Goal: Task Accomplishment & Management: Manage account settings

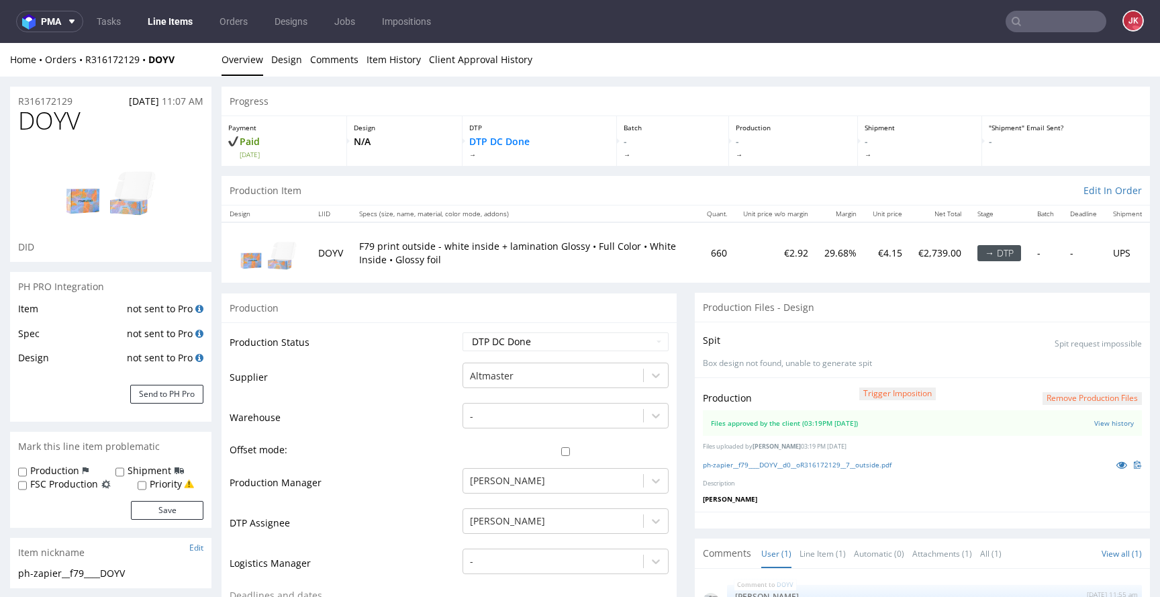
click at [1058, 397] on button "Remove production files" at bounding box center [1092, 398] width 99 height 13
click at [1060, 356] on div "Yes No" at bounding box center [1070, 368] width 111 height 32
click at [1056, 359] on link "Yes" at bounding box center [1050, 368] width 38 height 20
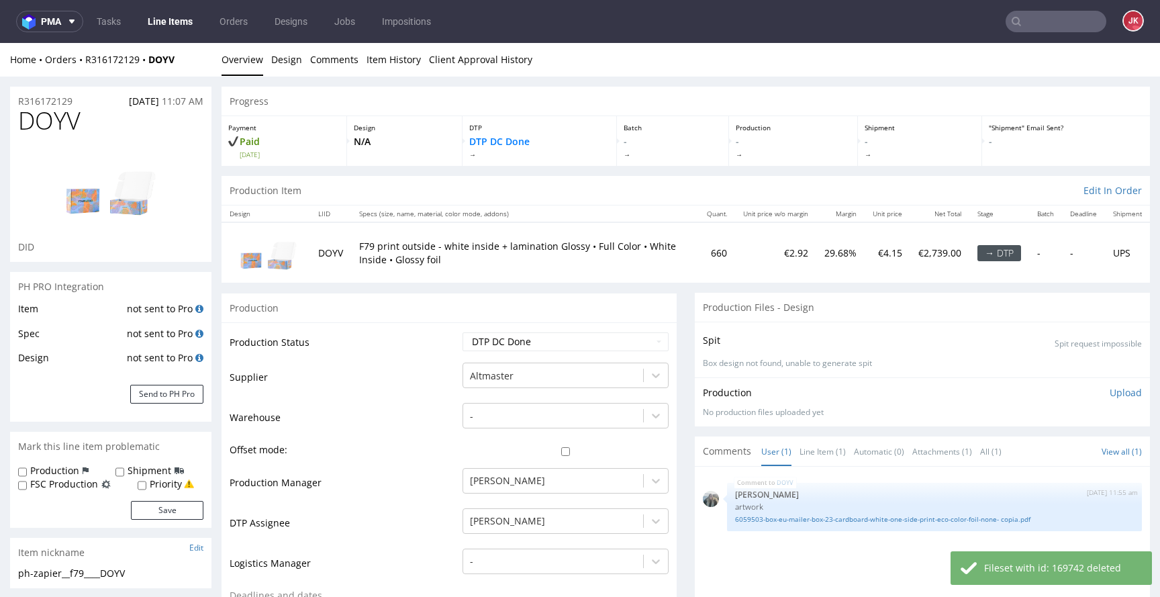
click at [1113, 397] on p "Upload" at bounding box center [1126, 392] width 32 height 13
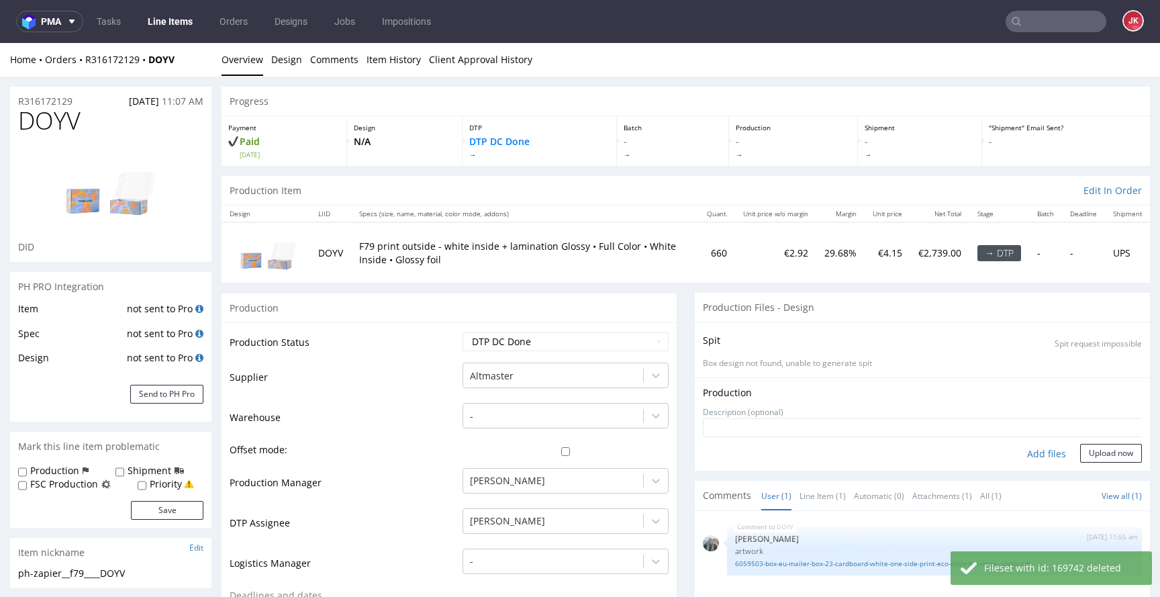
click at [1027, 459] on div "Add files" at bounding box center [1046, 454] width 67 height 20
type input "C:\fakepath\ph-zapier__f79____DOYV__d0__oR316172129__7__outside.pdf"
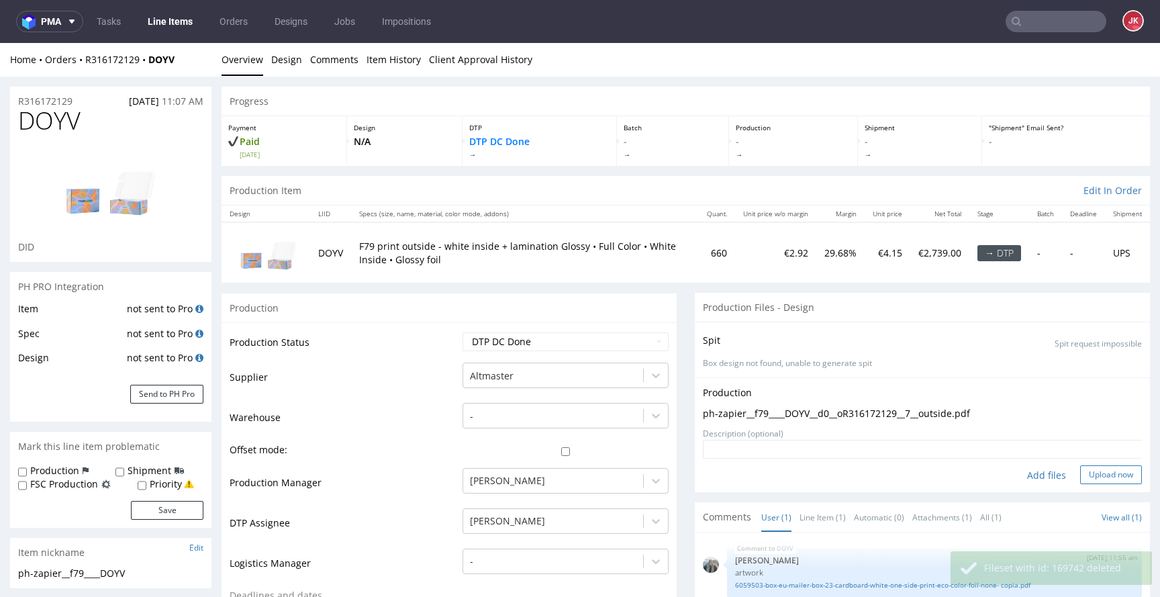
click at [1101, 473] on button "Upload now" at bounding box center [1111, 474] width 62 height 19
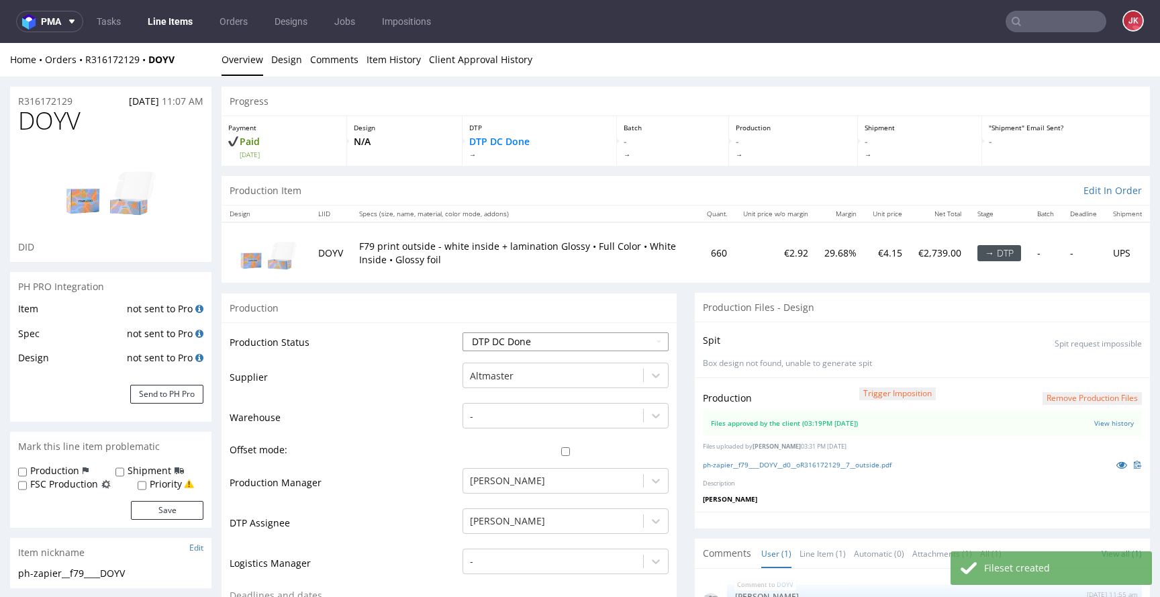
click at [561, 340] on select "Waiting for Artwork Waiting for Diecut Waiting for Mockup Waiting for DTP Waiti…" at bounding box center [566, 341] width 206 height 19
select select "dtp_production_ready"
click at [463, 332] on select "Waiting for Artwork Waiting for Diecut Waiting for Mockup Waiting for DTP Waiti…" at bounding box center [566, 341] width 206 height 19
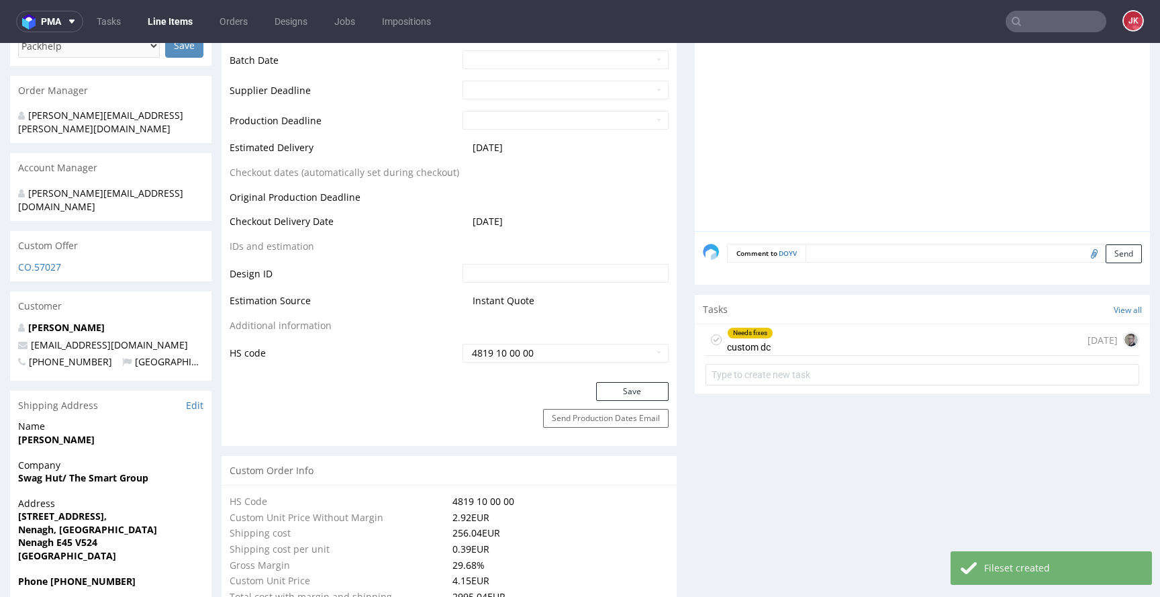
scroll to position [599, 0]
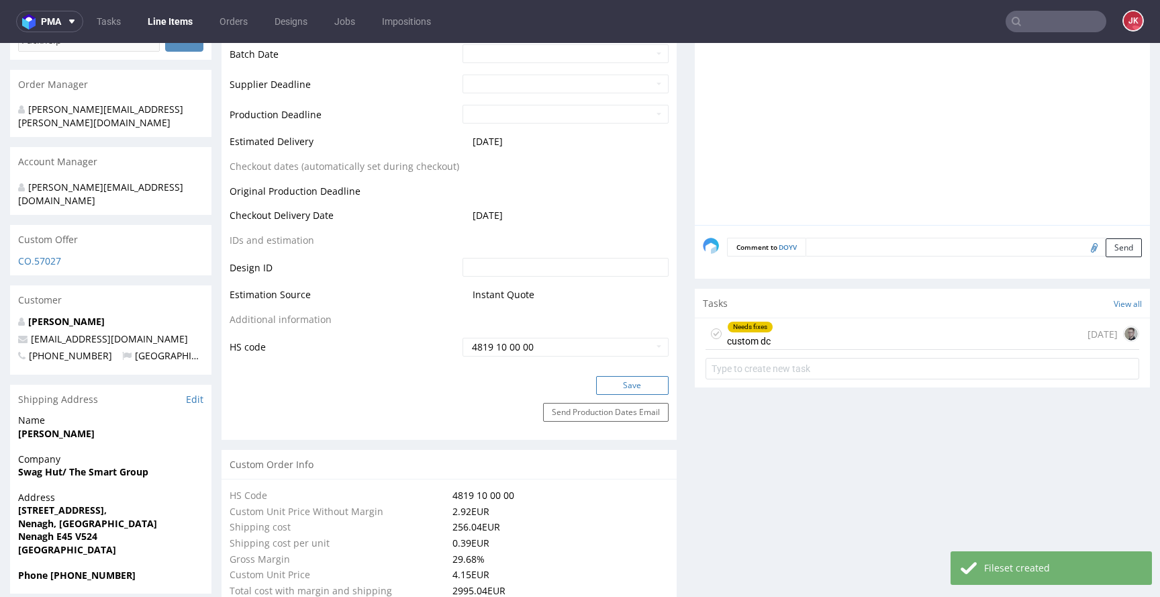
click at [618, 383] on button "Save" at bounding box center [632, 385] width 73 height 19
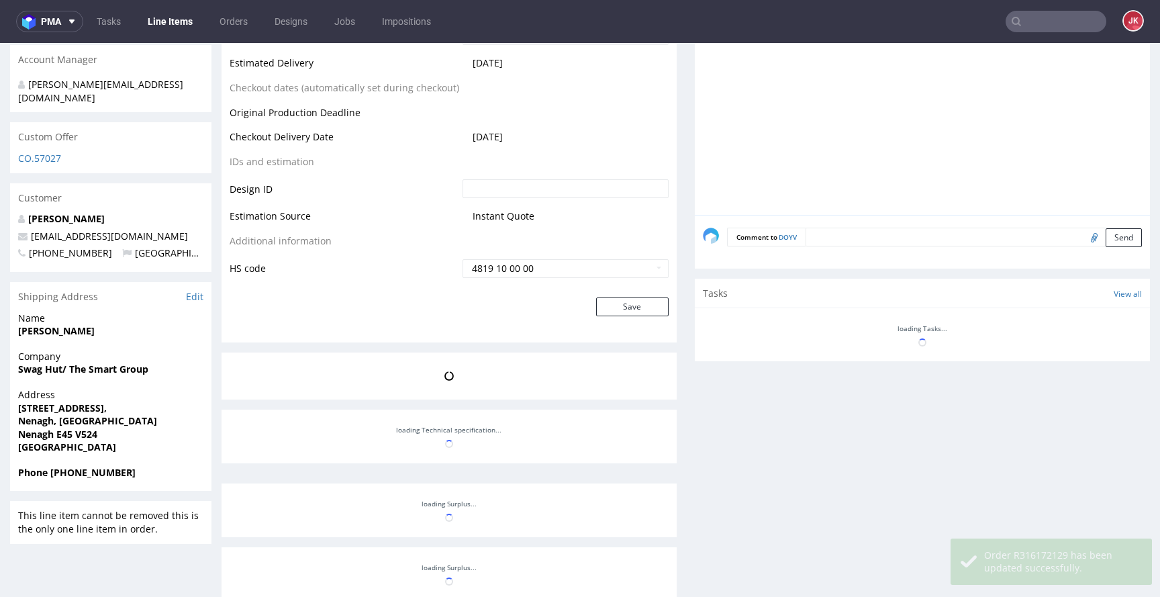
scroll to position [702, 0]
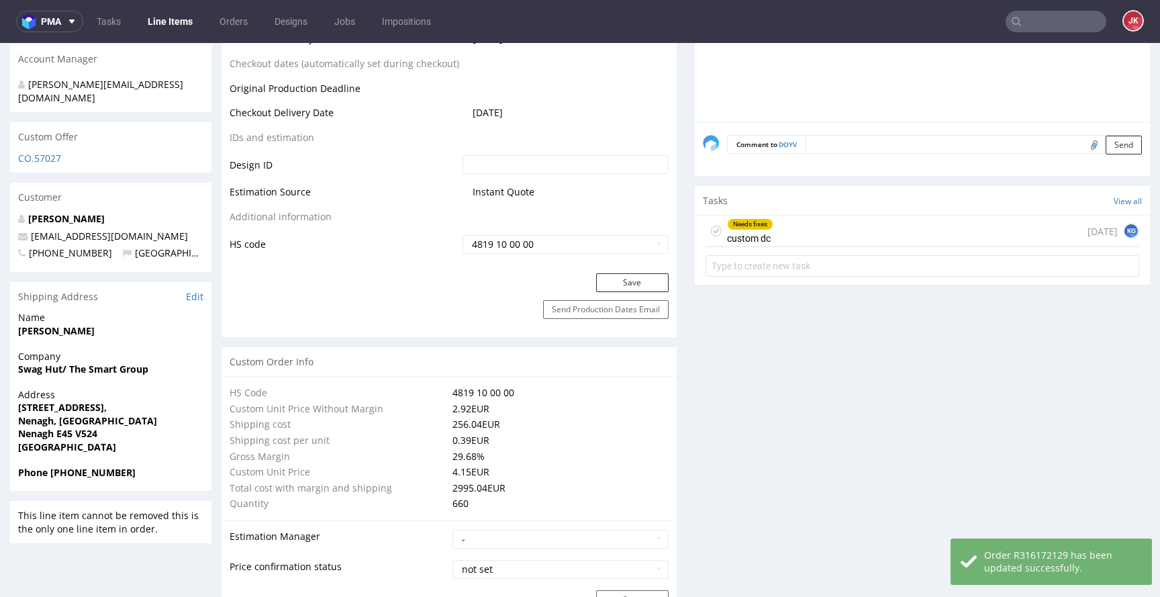
click at [770, 236] on div "Needs fixes custom dc 3 days ago KG" at bounding box center [923, 232] width 434 height 32
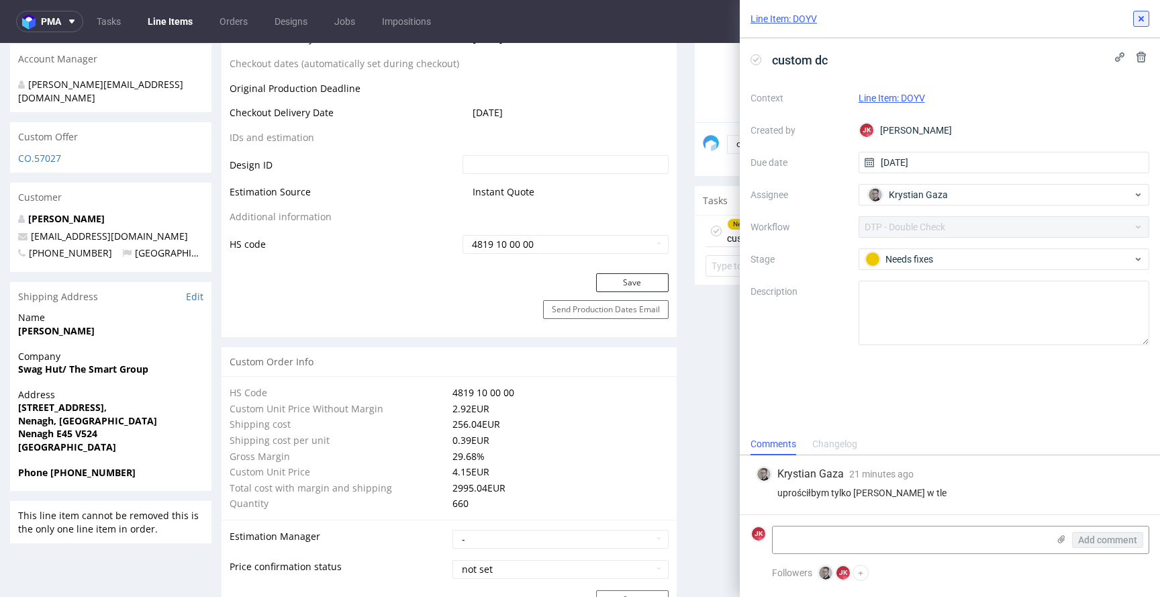
click at [1143, 21] on icon at bounding box center [1141, 18] width 11 height 11
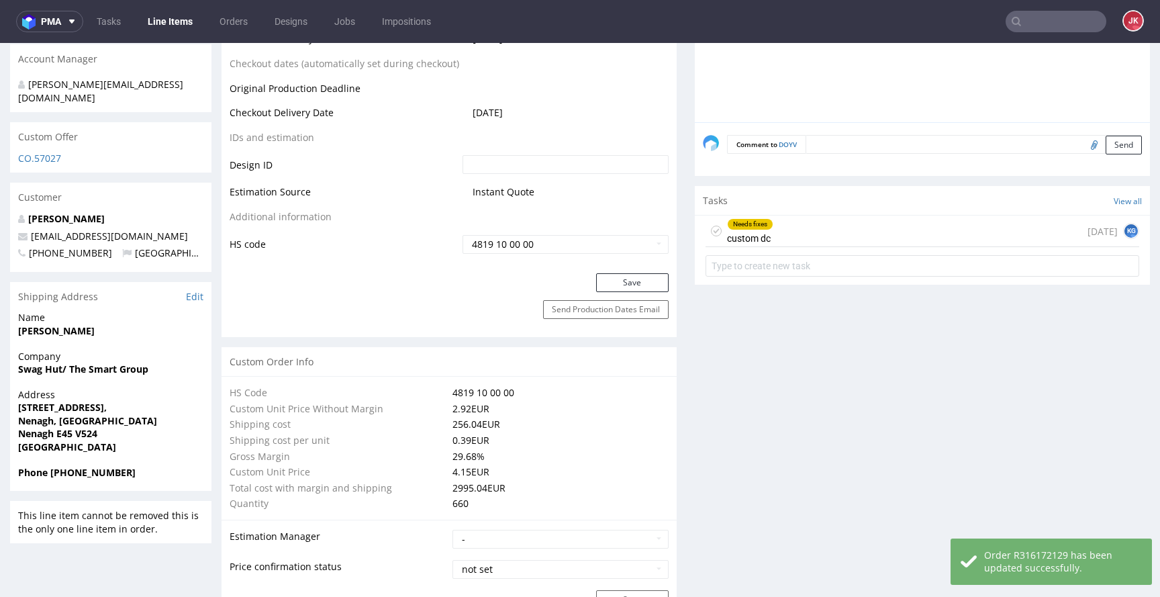
click at [711, 230] on icon at bounding box center [716, 231] width 11 height 11
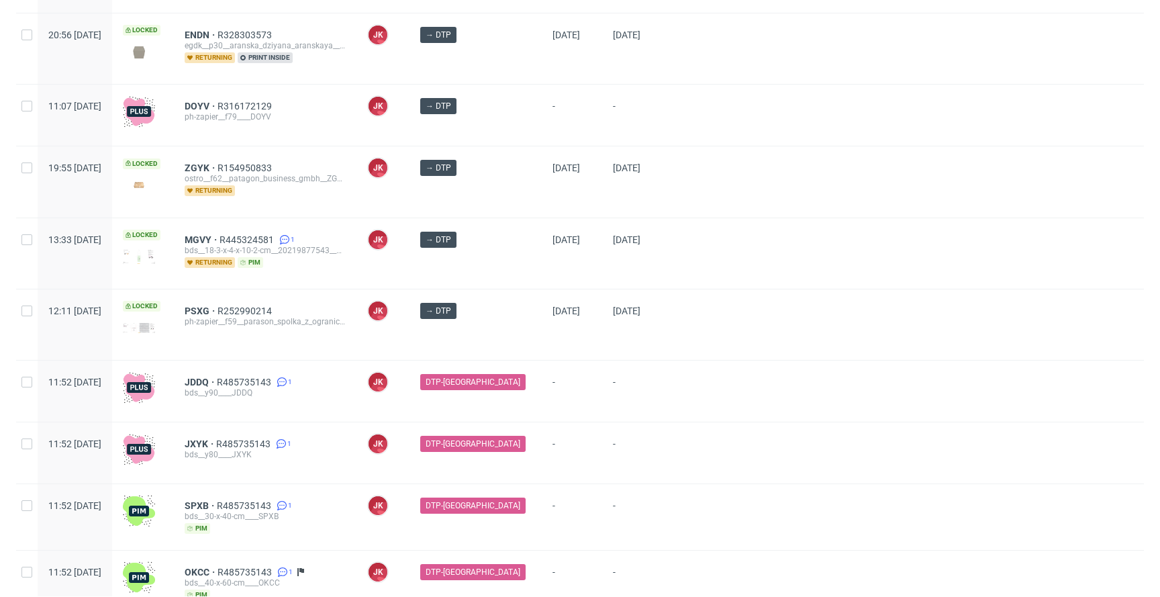
scroll to position [681, 0]
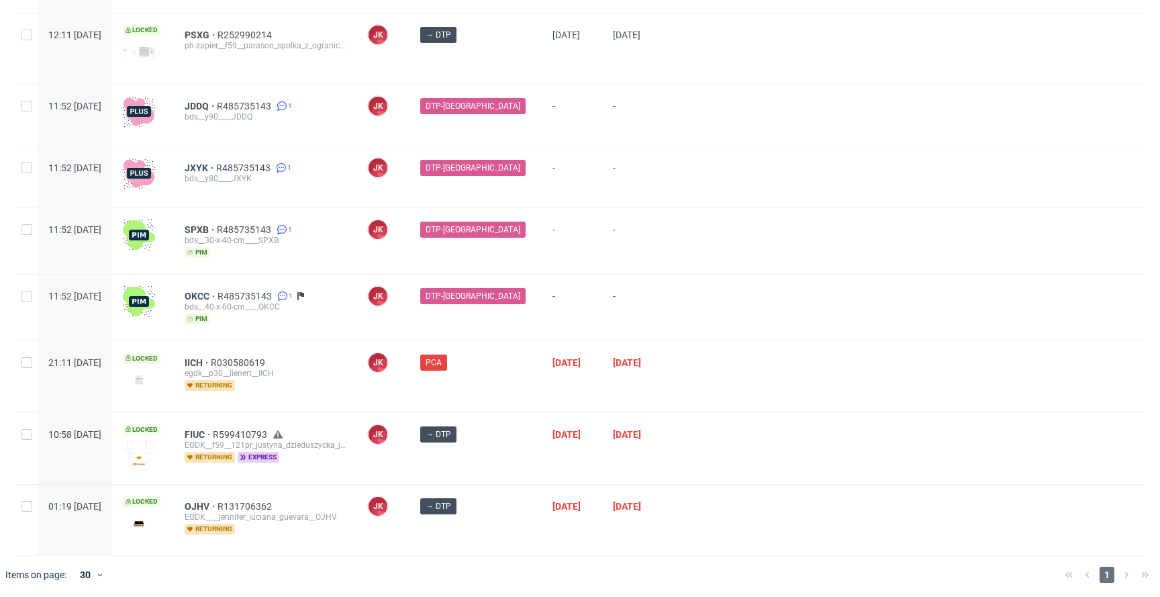
click at [357, 222] on div "SPXB R485735143 1 bds__30-x-40-cm____SPXB pim" at bounding box center [265, 241] width 183 height 66
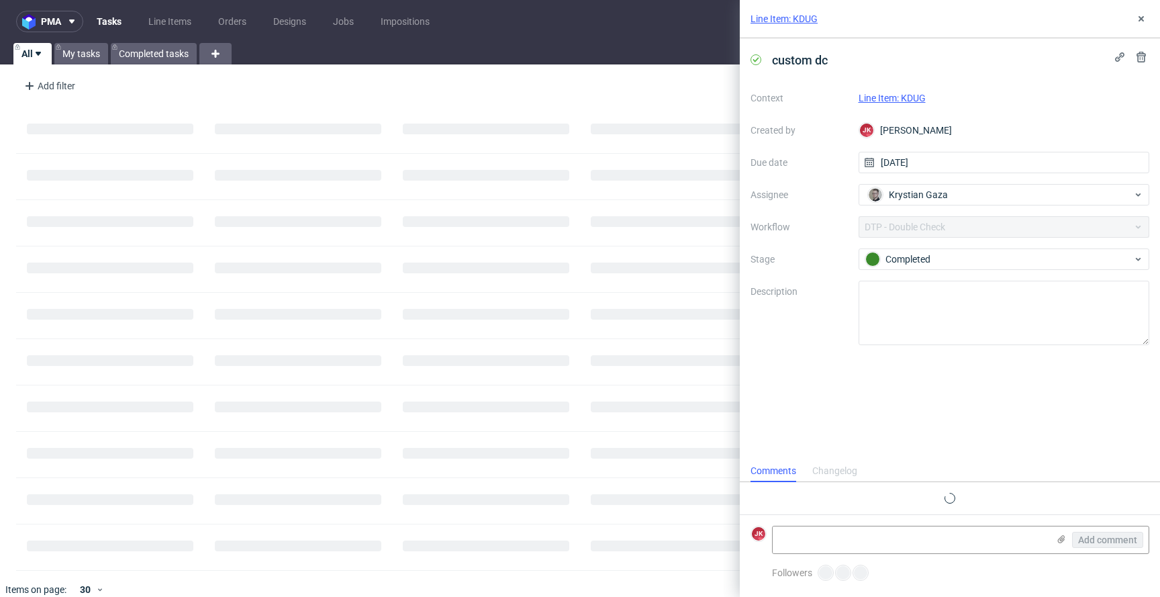
scroll to position [11, 0]
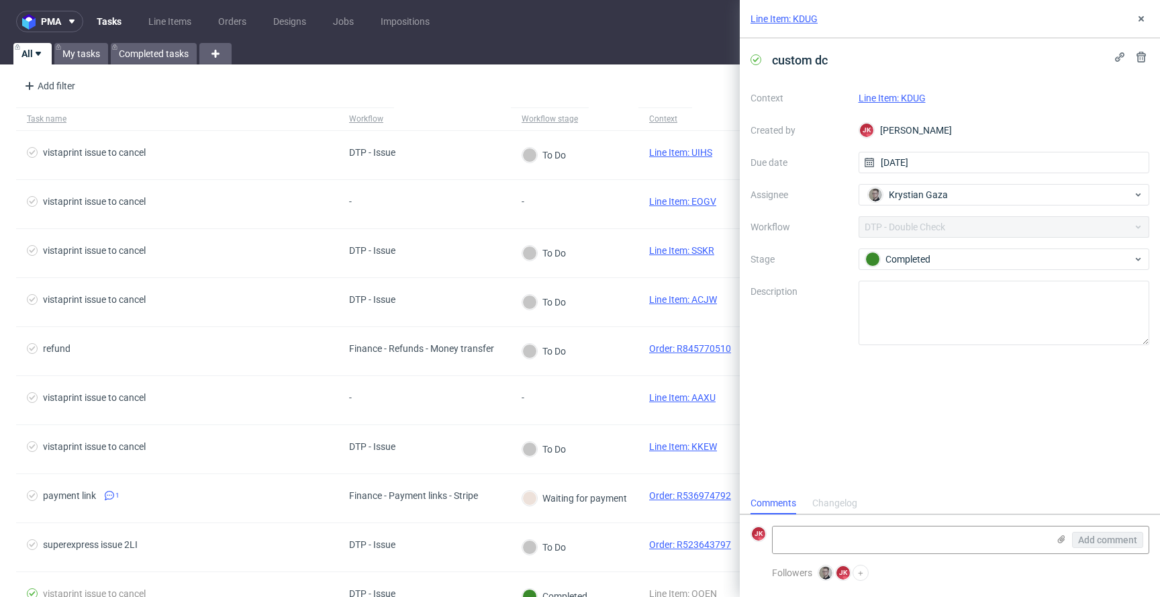
click at [902, 95] on link "Line Item: KDUG" at bounding box center [892, 98] width 67 height 11
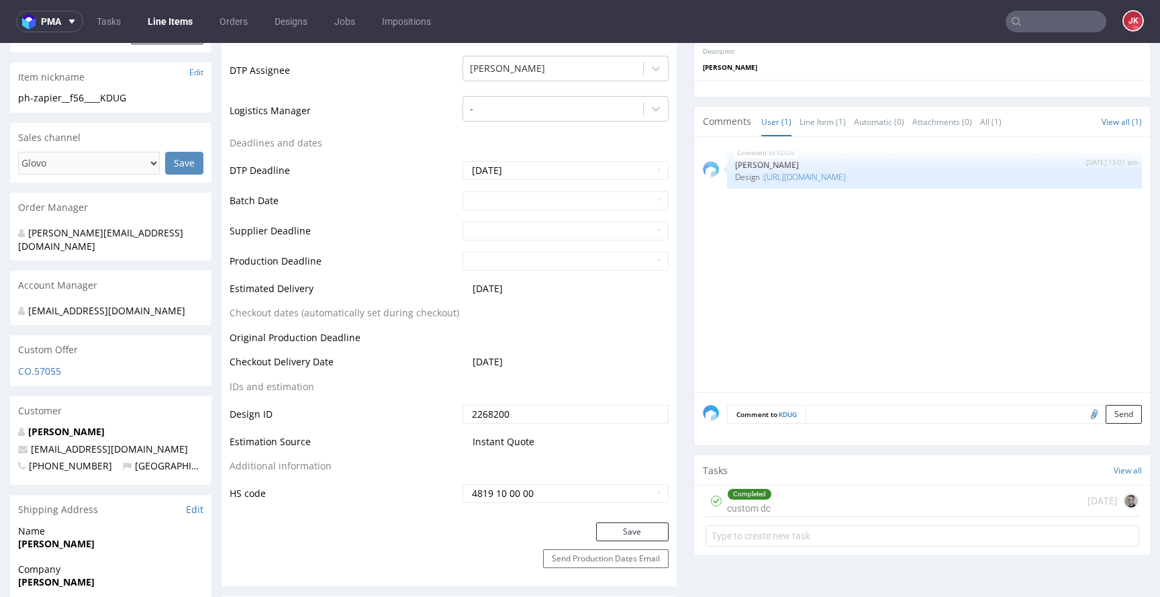
scroll to position [524, 0]
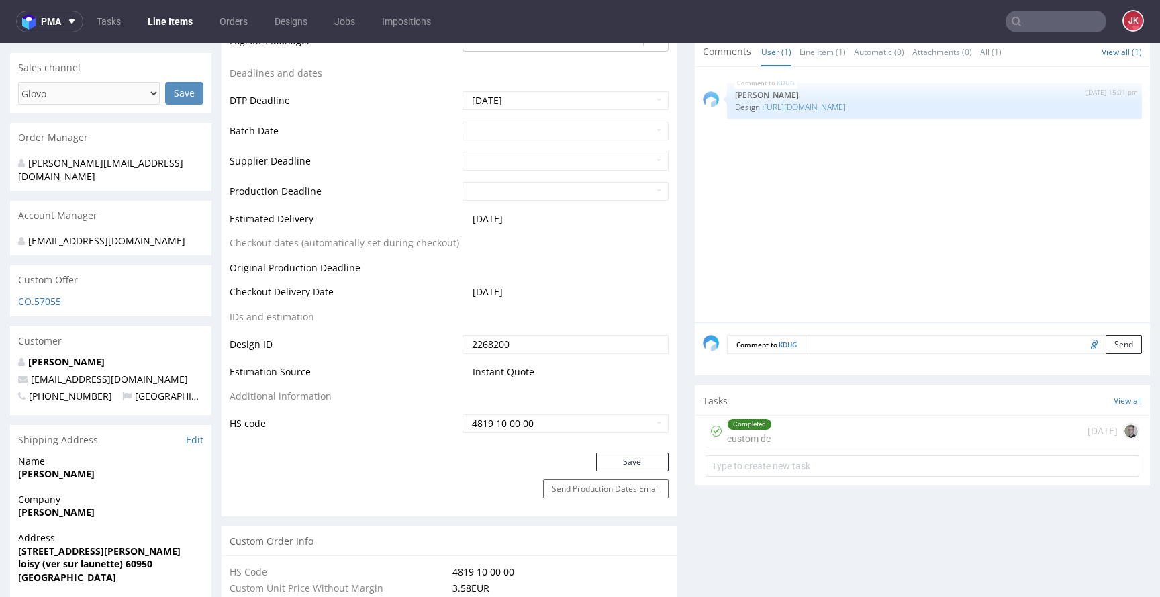
click at [728, 426] on div "Completed" at bounding box center [750, 424] width 44 height 11
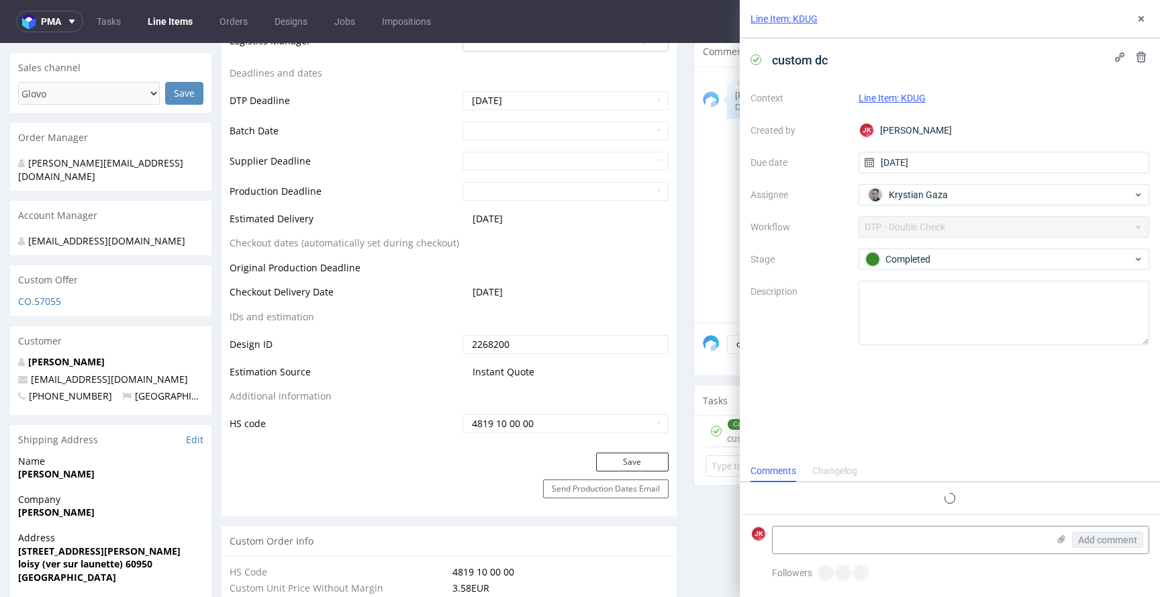
scroll to position [11, 0]
click at [1137, 19] on icon at bounding box center [1141, 18] width 11 height 11
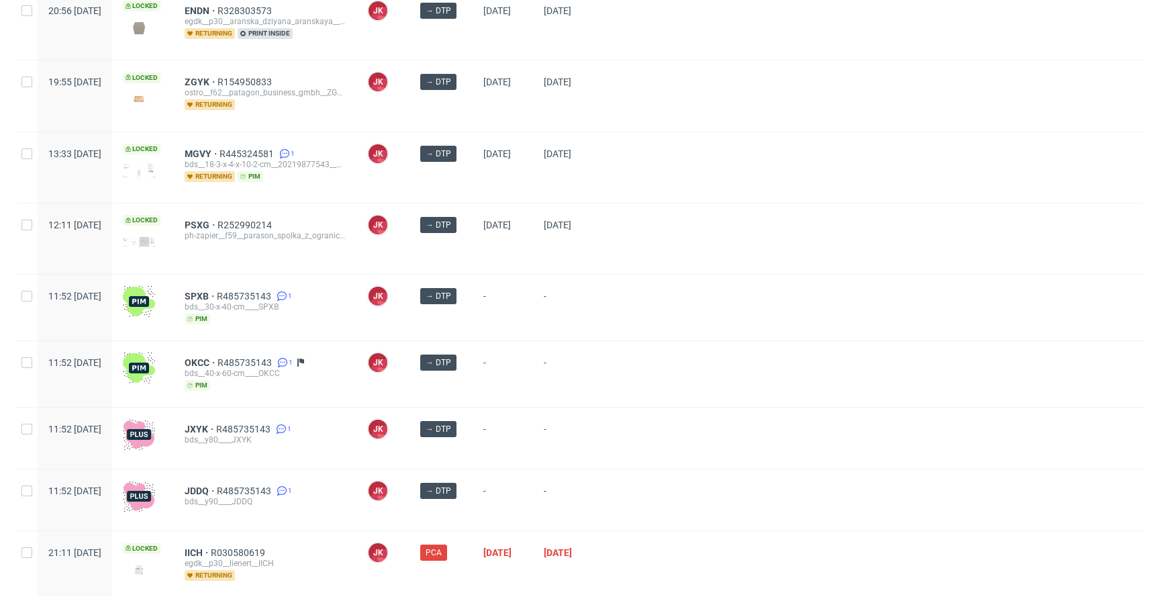
scroll to position [618, 0]
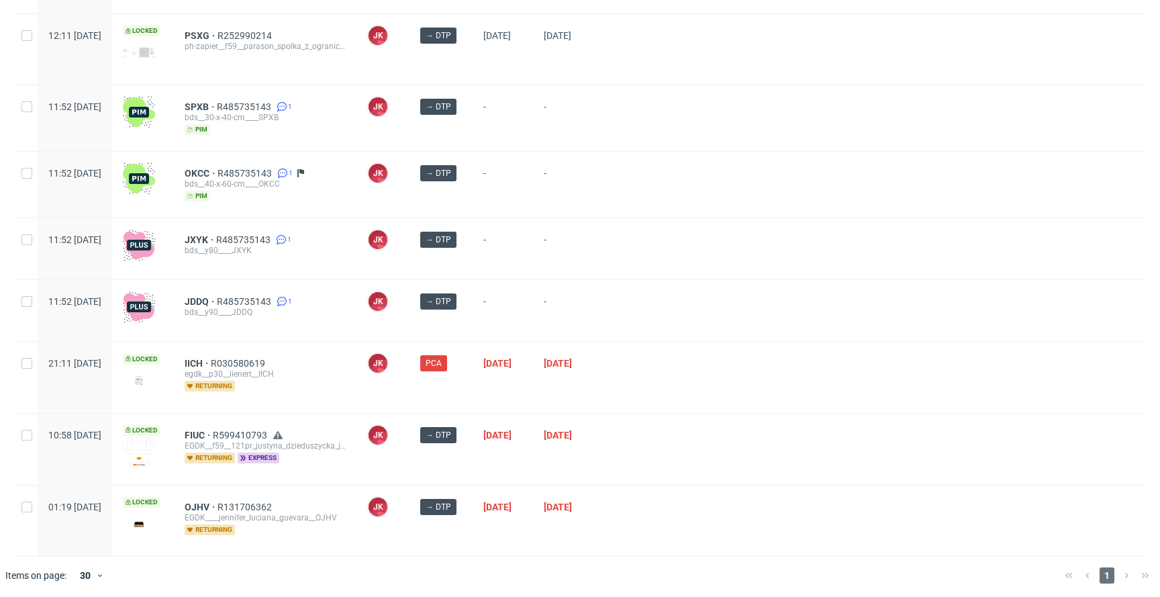
click at [533, 332] on div "-" at bounding box center [503, 310] width 60 height 61
click at [211, 361] on span "IICH" at bounding box center [198, 363] width 26 height 11
click at [690, 396] on div at bounding box center [873, 377] width 541 height 70
click at [533, 199] on div "-" at bounding box center [503, 185] width 60 height 66
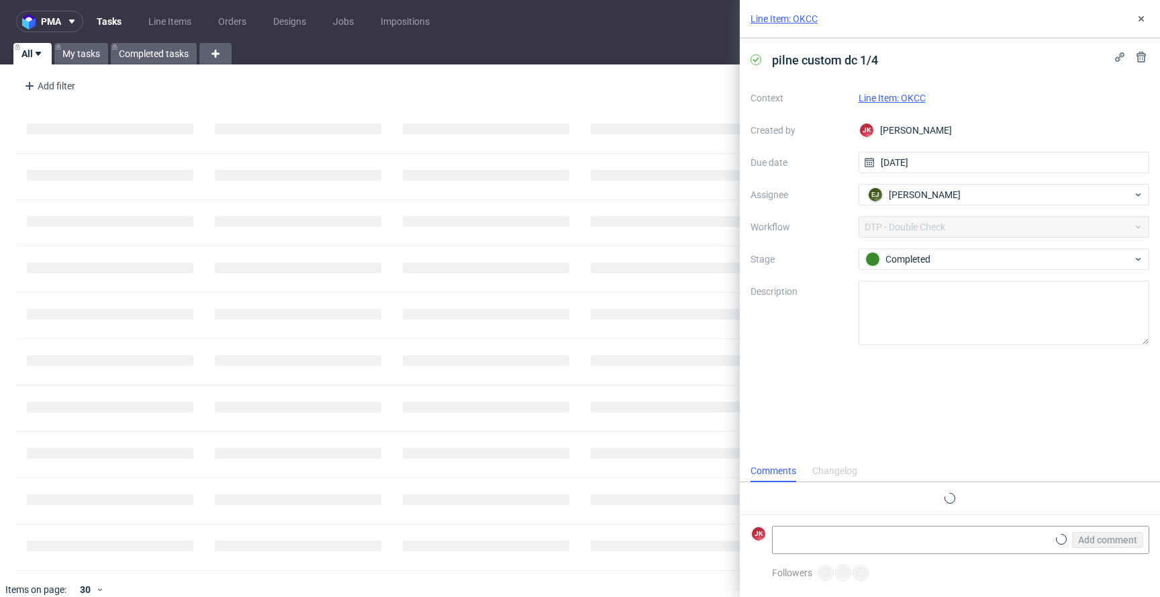
scroll to position [11, 0]
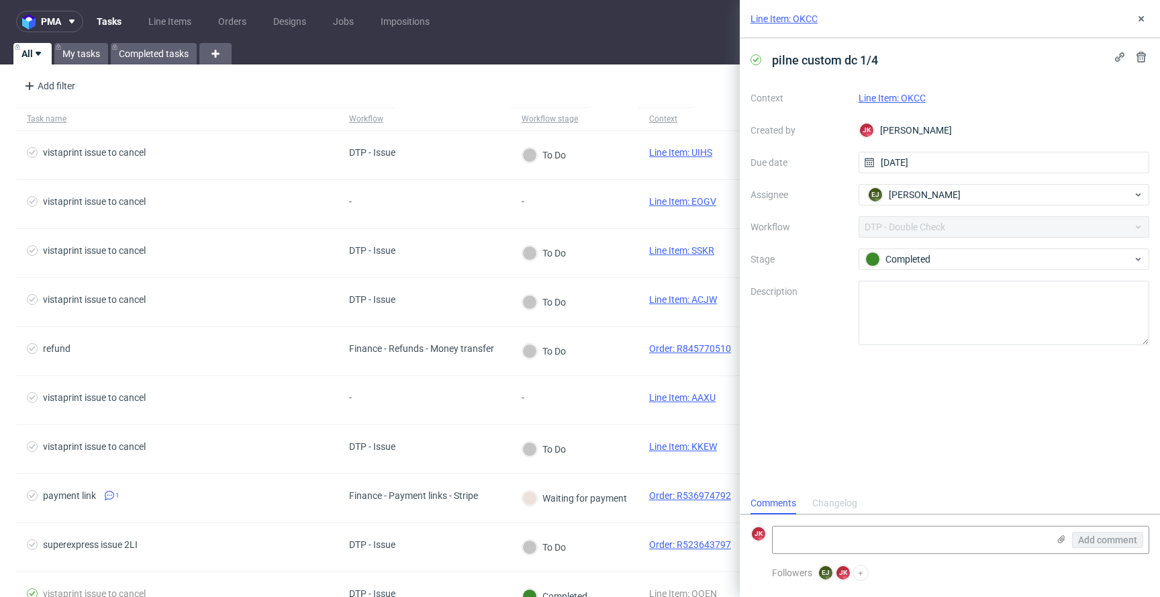
click at [876, 102] on link "Line Item: OKCC" at bounding box center [892, 98] width 67 height 11
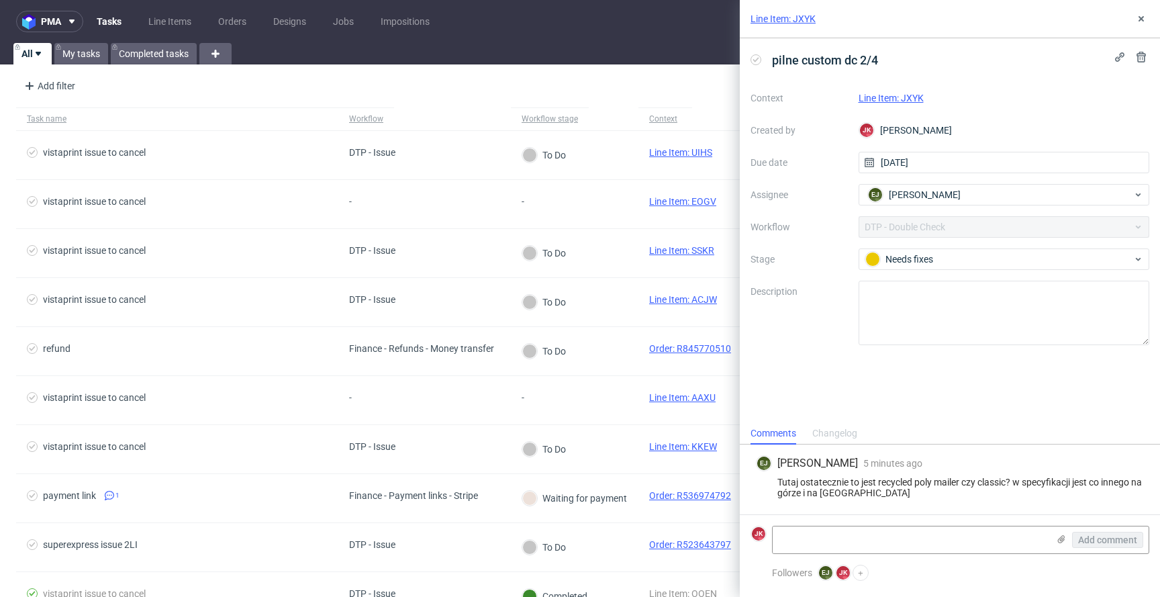
click at [867, 99] on link "Line Item: JXYK" at bounding box center [891, 98] width 65 height 11
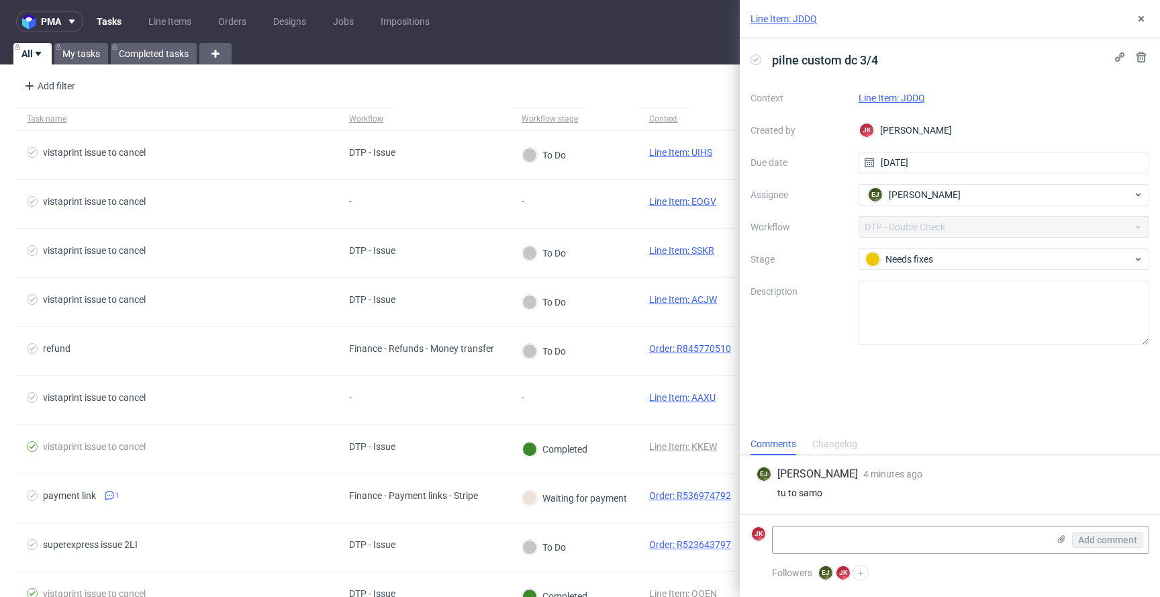
click at [902, 97] on link "Line Item: JDDQ" at bounding box center [892, 98] width 66 height 11
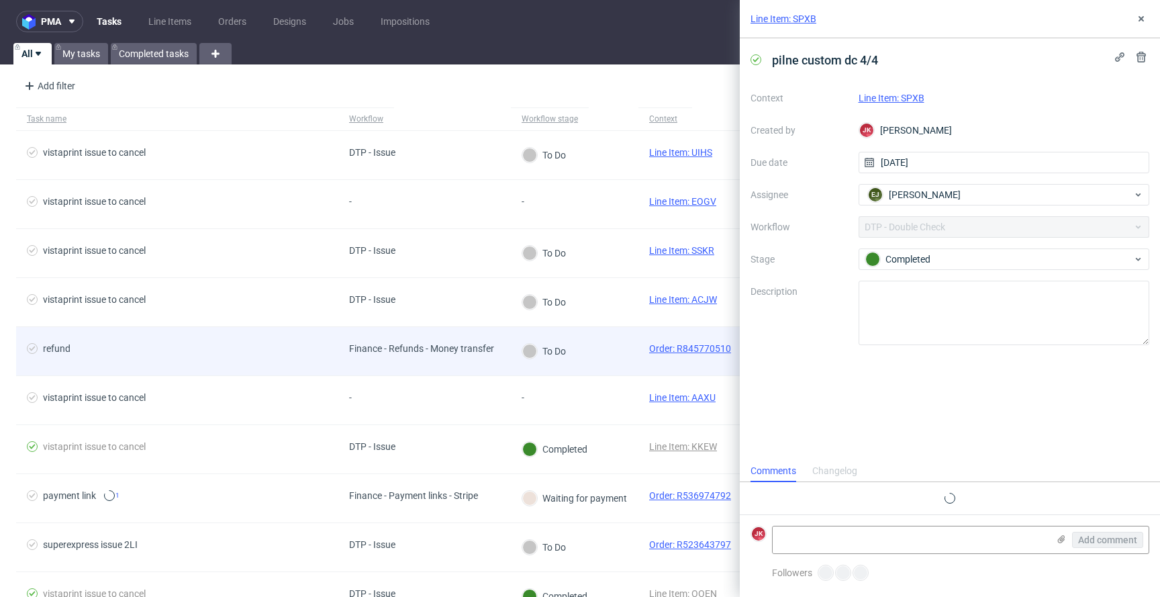
scroll to position [11, 0]
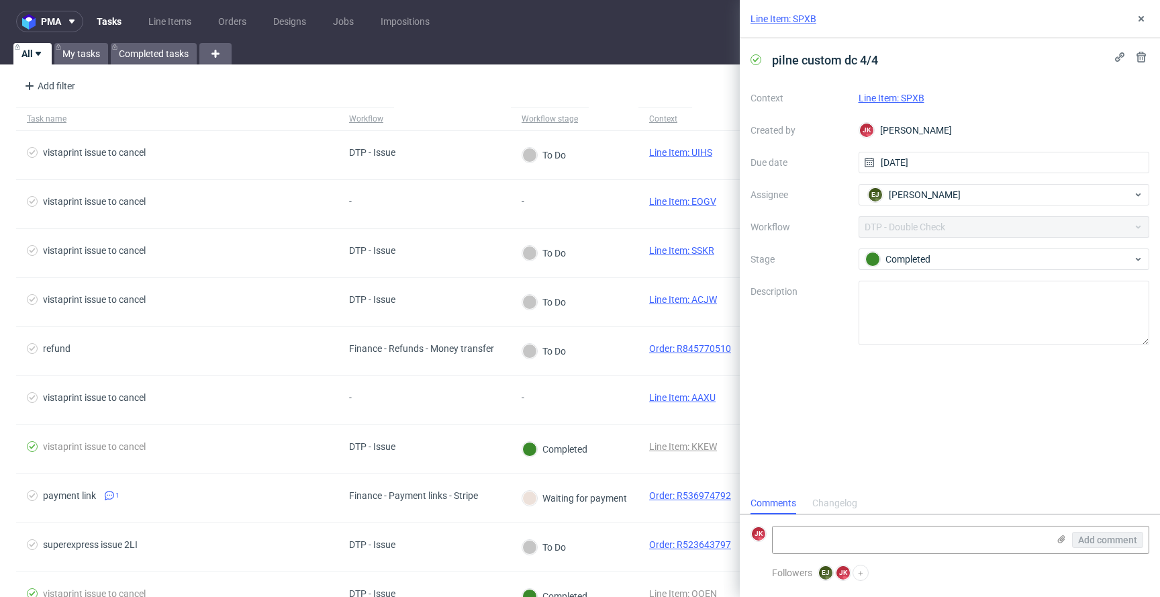
click at [870, 99] on link "Line Item: SPXB" at bounding box center [892, 98] width 66 height 11
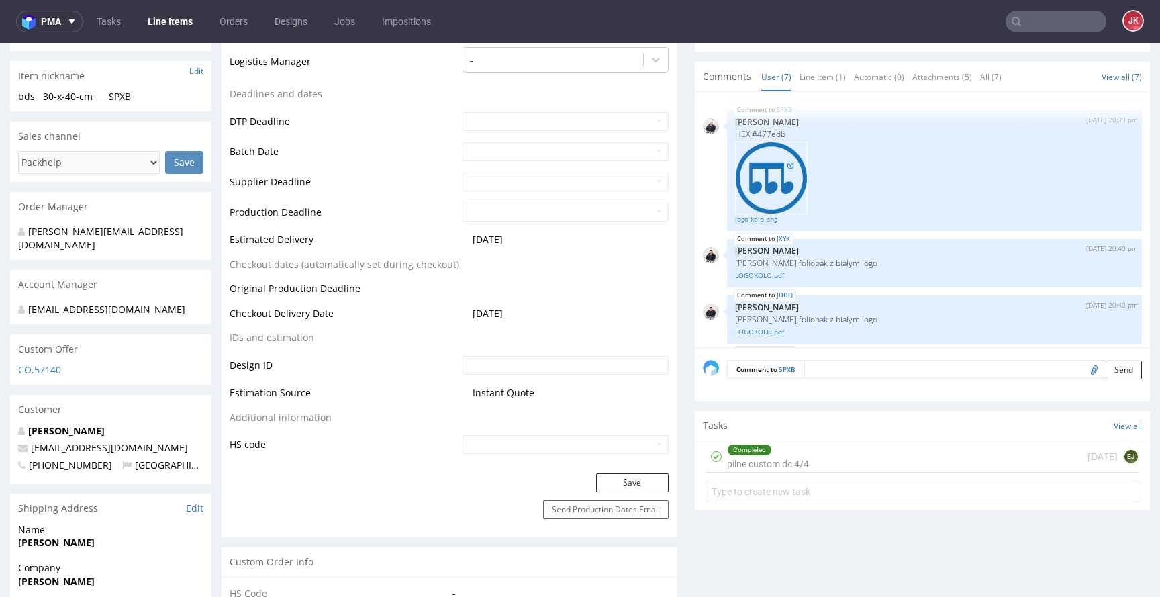
scroll to position [481, 0]
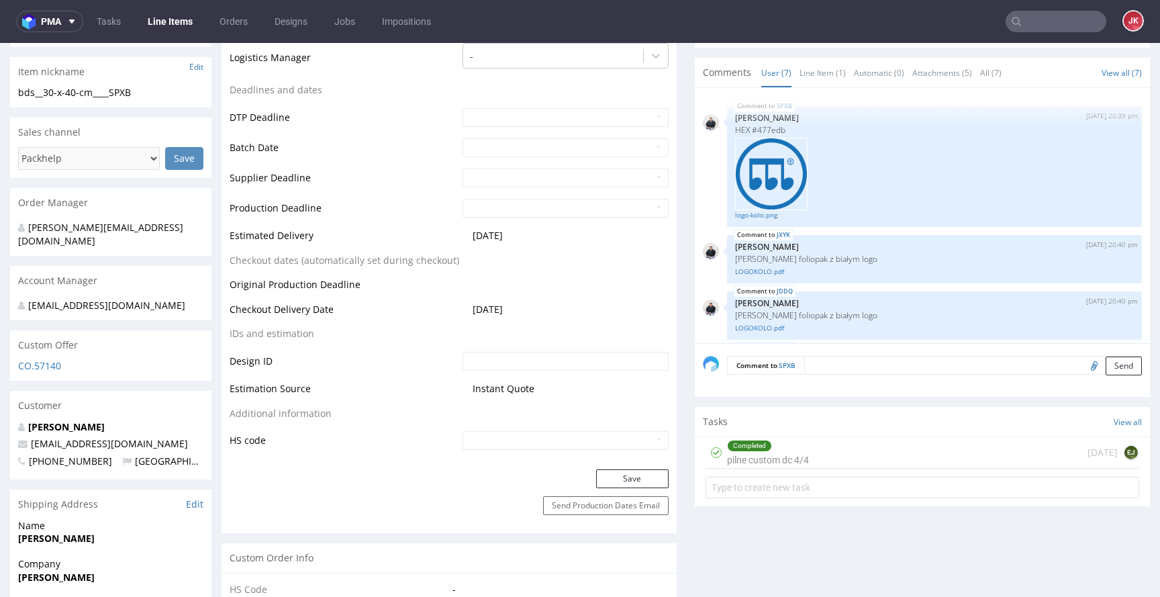
click at [757, 457] on div "Completed pilne custom dc 4/4" at bounding box center [768, 452] width 82 height 31
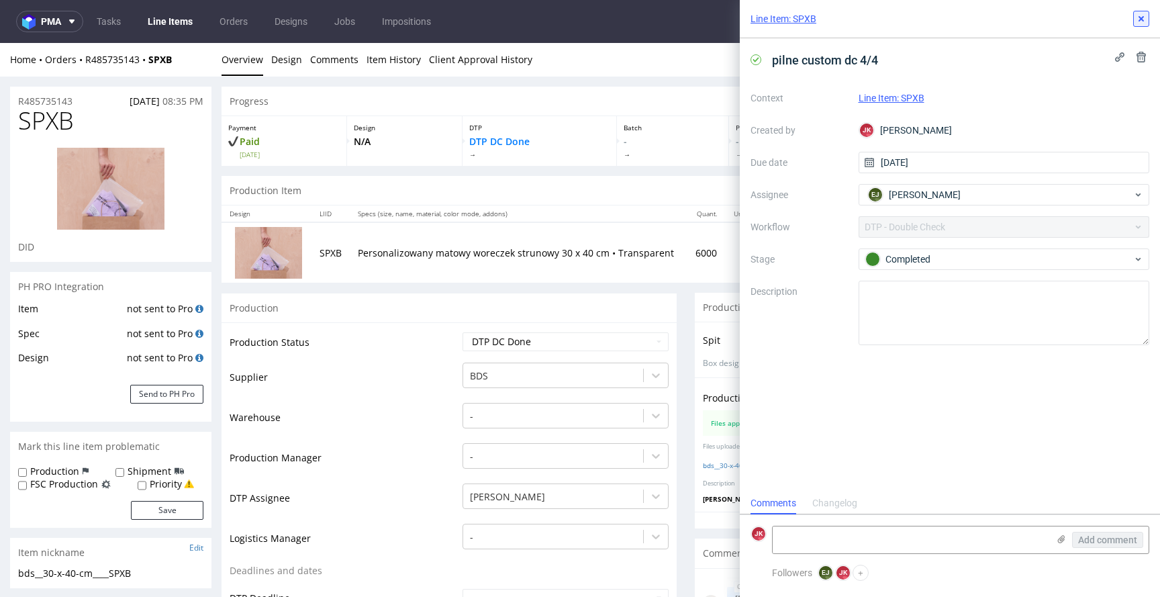
click at [1139, 26] on button at bounding box center [1141, 19] width 16 height 16
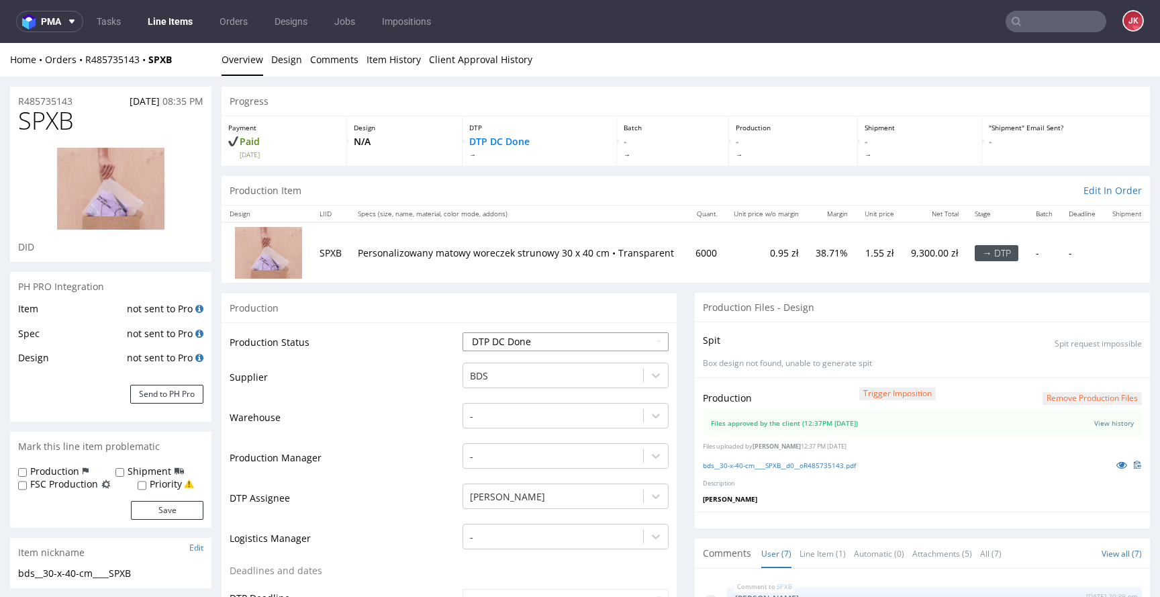
click at [555, 344] on select "Waiting for Artwork Waiting for Diecut Waiting for Mockup Waiting for DTP Waiti…" at bounding box center [566, 341] width 206 height 19
select select "dtp_production_ready"
click at [463, 332] on select "Waiting for Artwork Waiting for Diecut Waiting for Mockup Waiting for DTP Waiti…" at bounding box center [566, 341] width 206 height 19
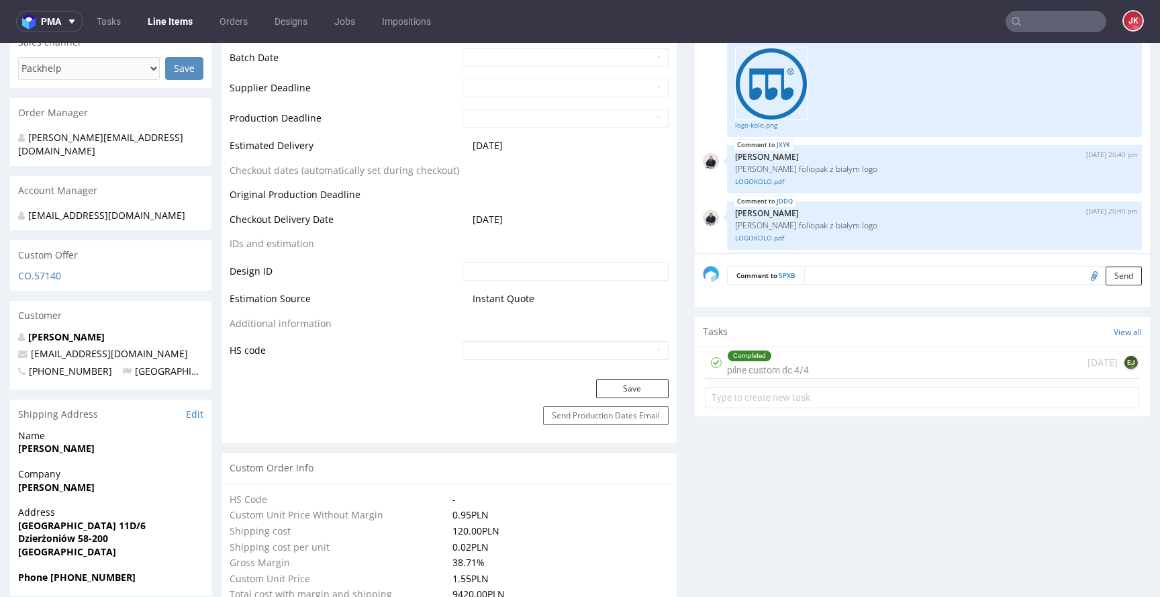
scroll to position [602, 0]
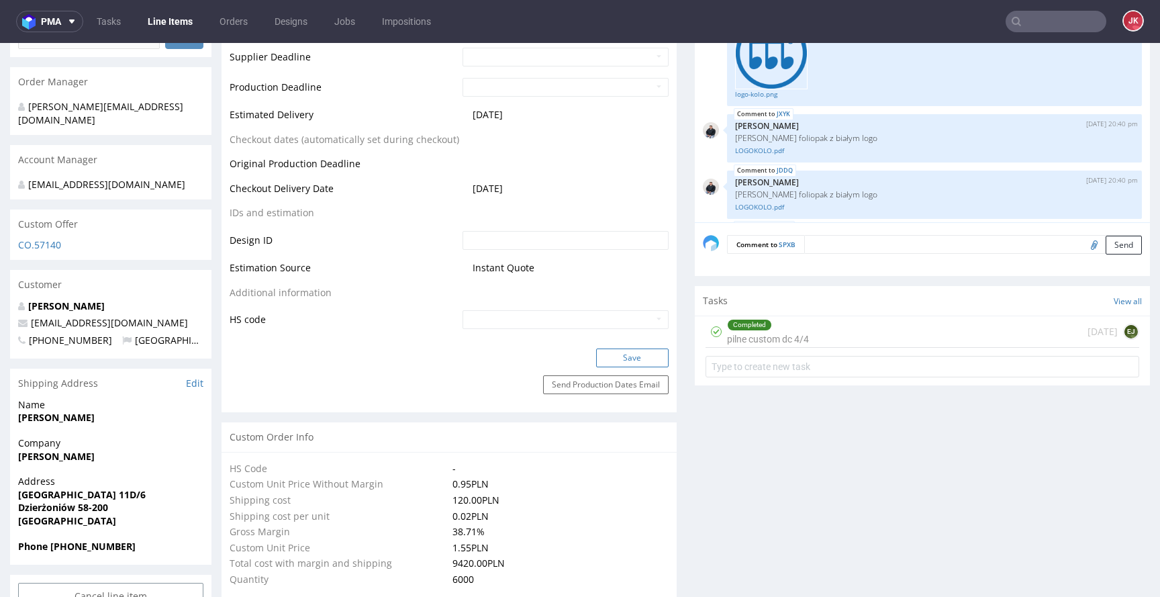
click at [616, 352] on button "Save" at bounding box center [632, 357] width 73 height 19
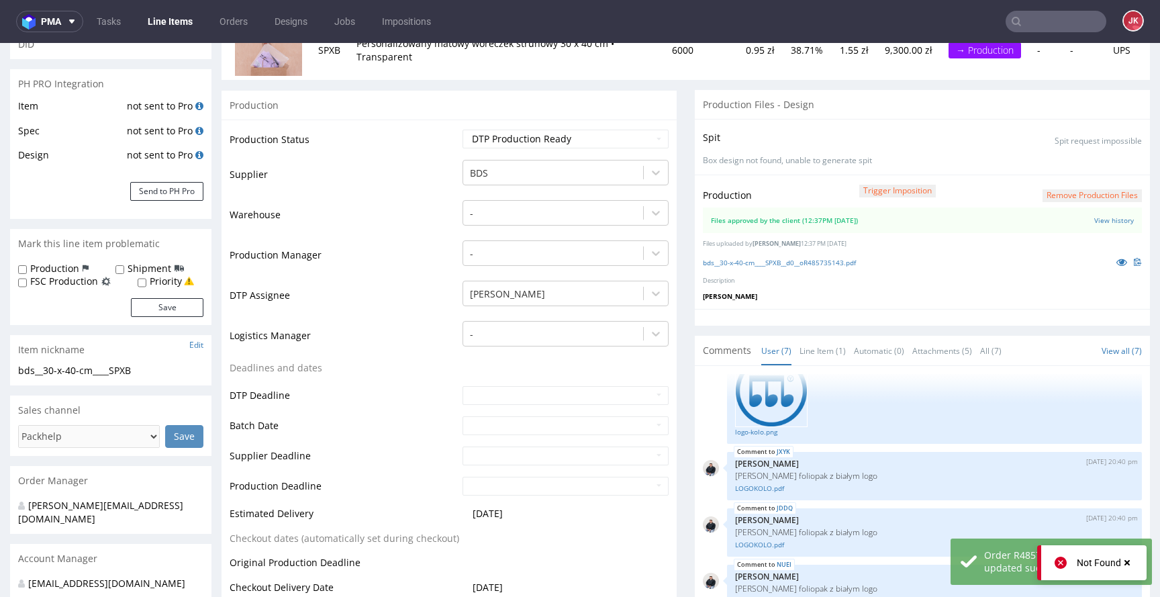
scroll to position [0, 0]
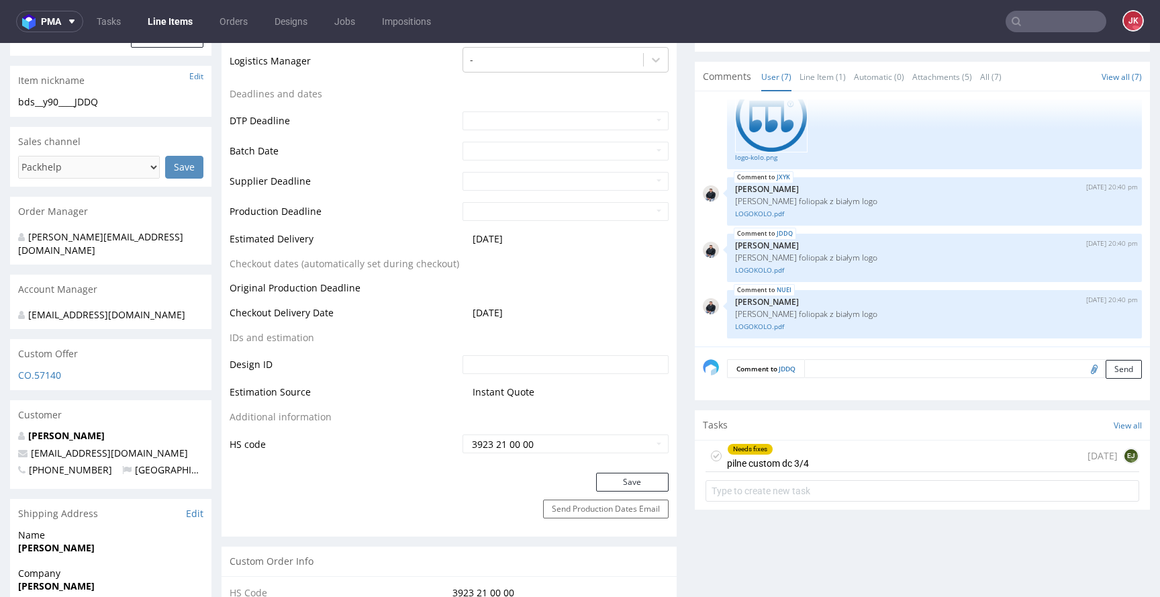
scroll to position [615, 0]
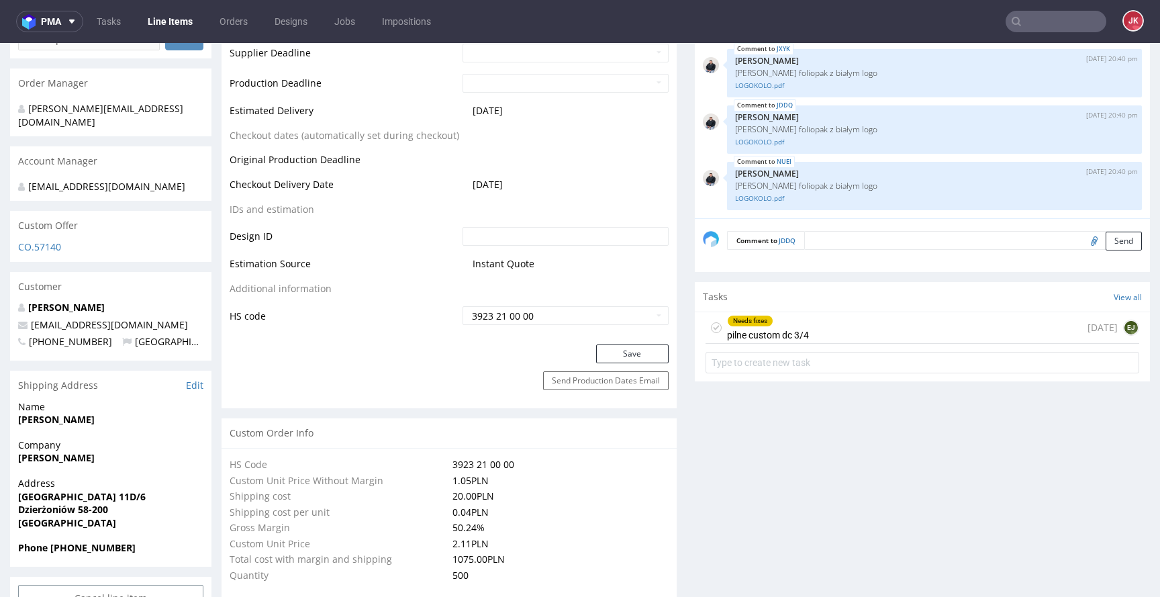
click at [743, 327] on div "Needs fixes pilne custom dc 3/4" at bounding box center [768, 327] width 82 height 31
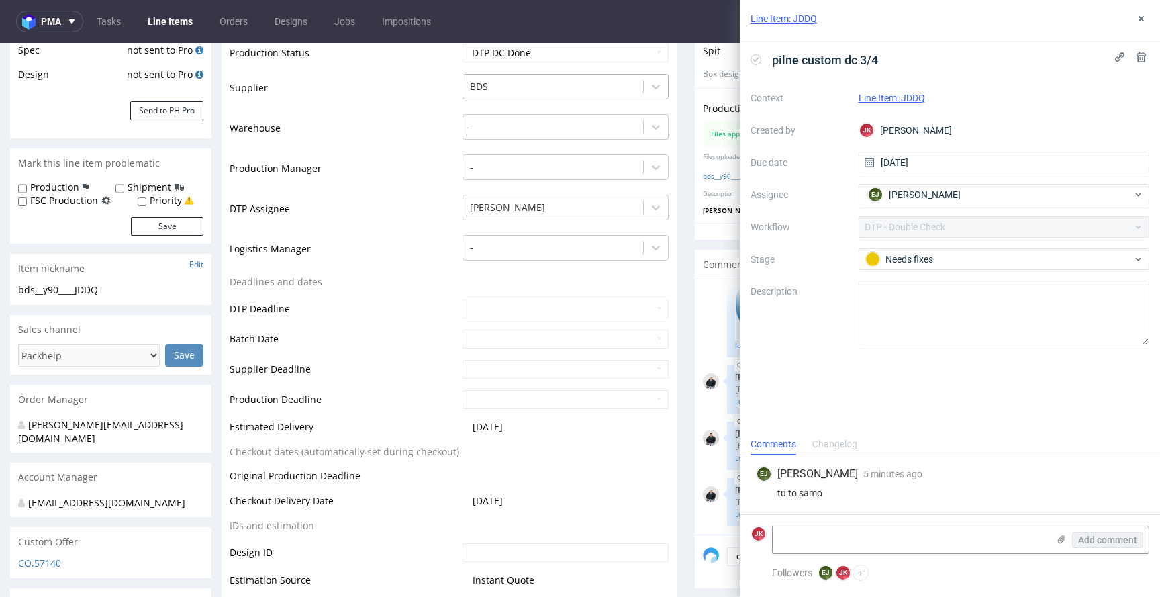
scroll to position [299, 0]
click at [1143, 22] on icon at bounding box center [1141, 18] width 11 height 11
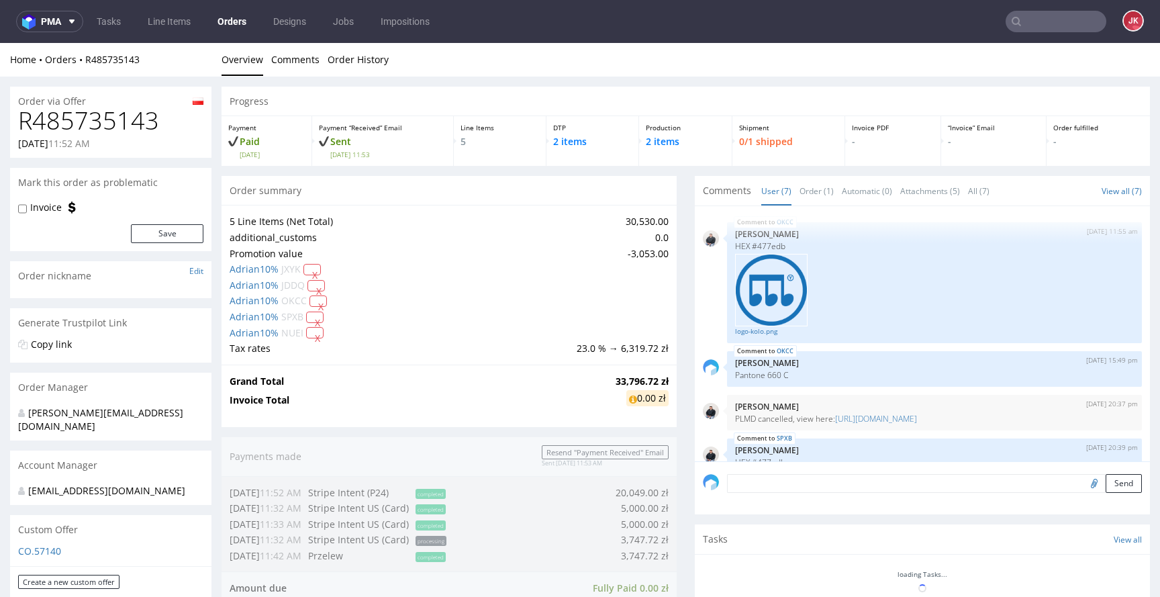
scroll to position [285, 0]
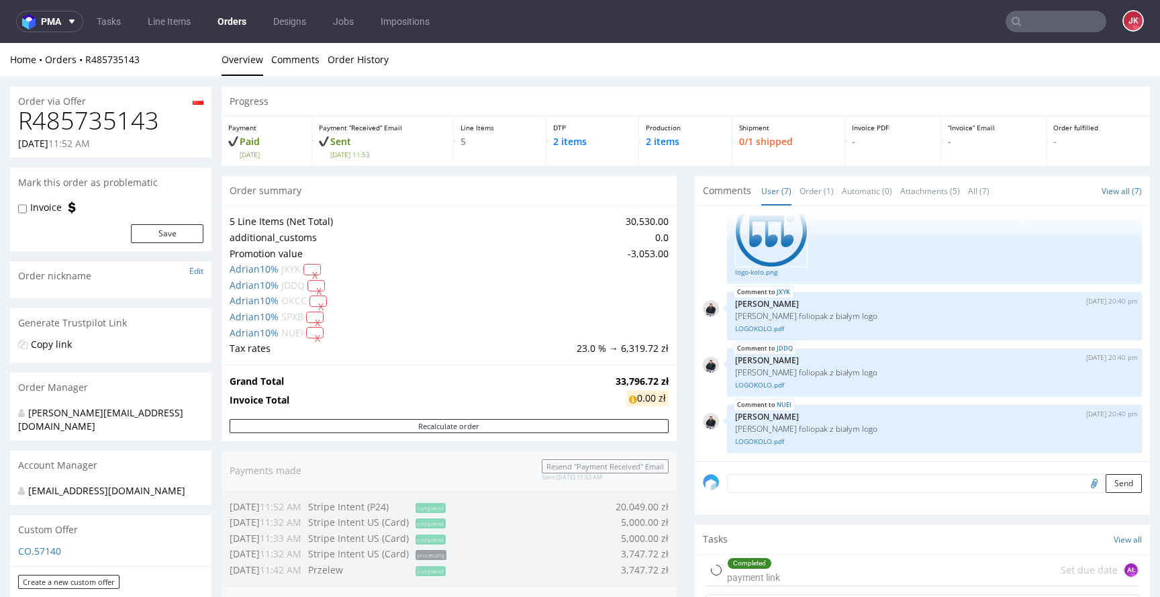
click at [536, 47] on div "Home Orders R485735143 Overview Comments Order History" at bounding box center [580, 60] width 1160 height 34
click at [506, 104] on div "Progress" at bounding box center [686, 102] width 929 height 30
click at [117, 124] on h1 "R485735143" at bounding box center [110, 120] width 185 height 27
copy h1 "R485735143"
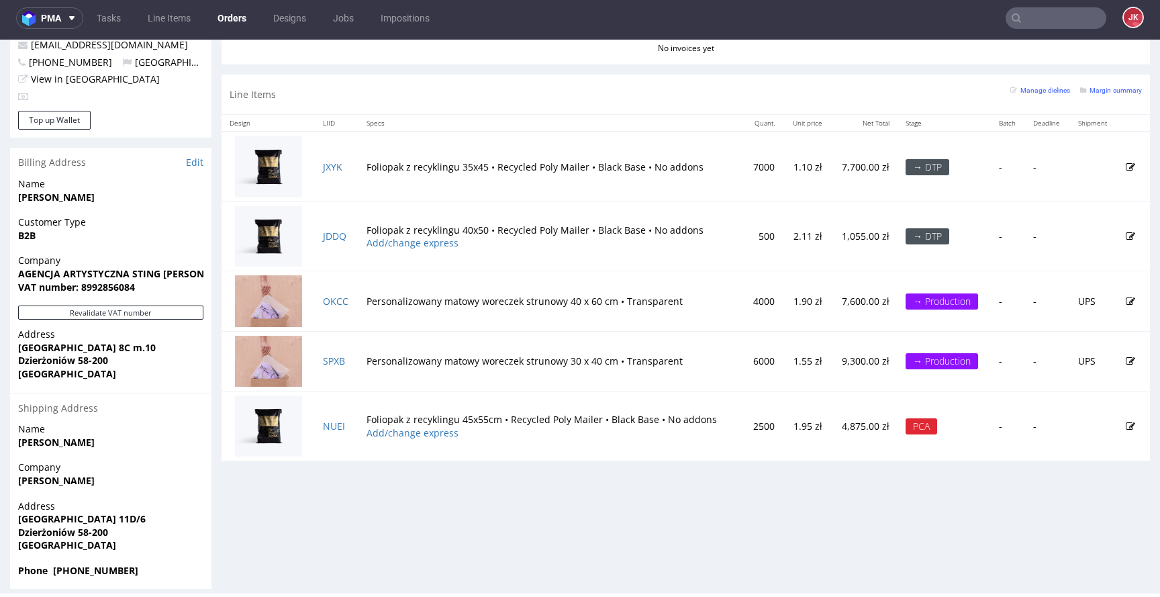
scroll to position [0, 0]
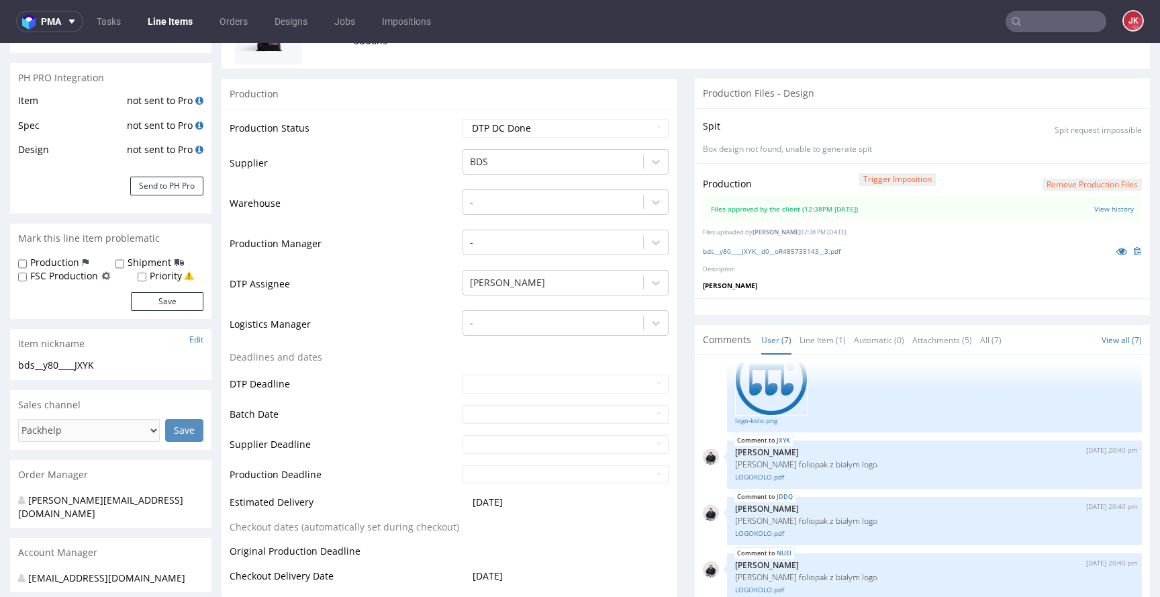
scroll to position [458, 0]
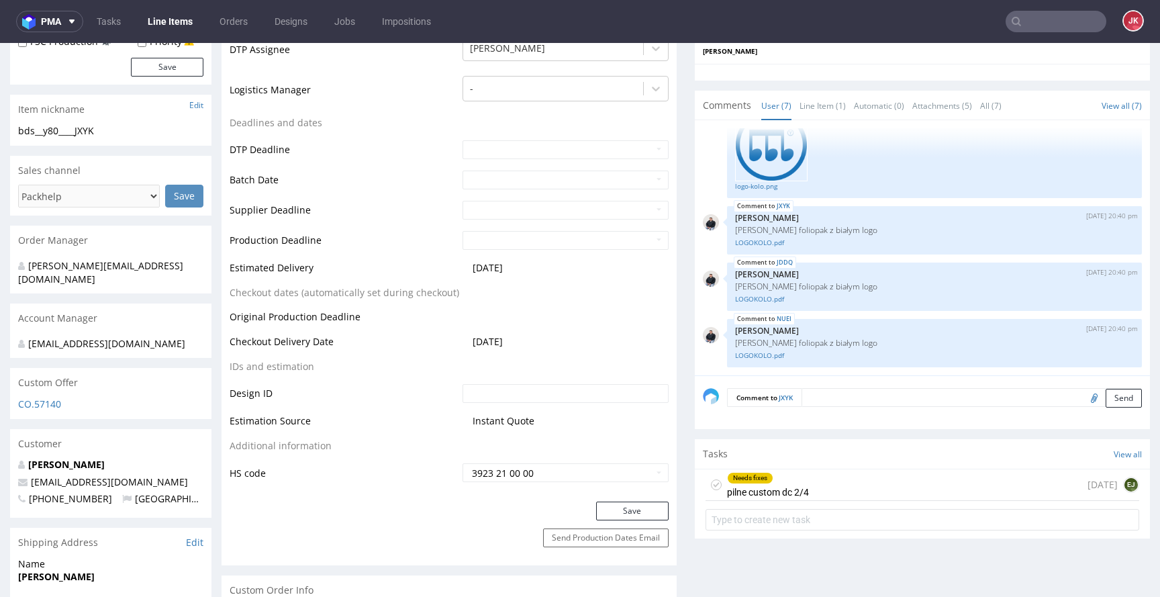
click at [741, 483] on div "Needs fixes pilne custom dc 2/4" at bounding box center [768, 484] width 82 height 31
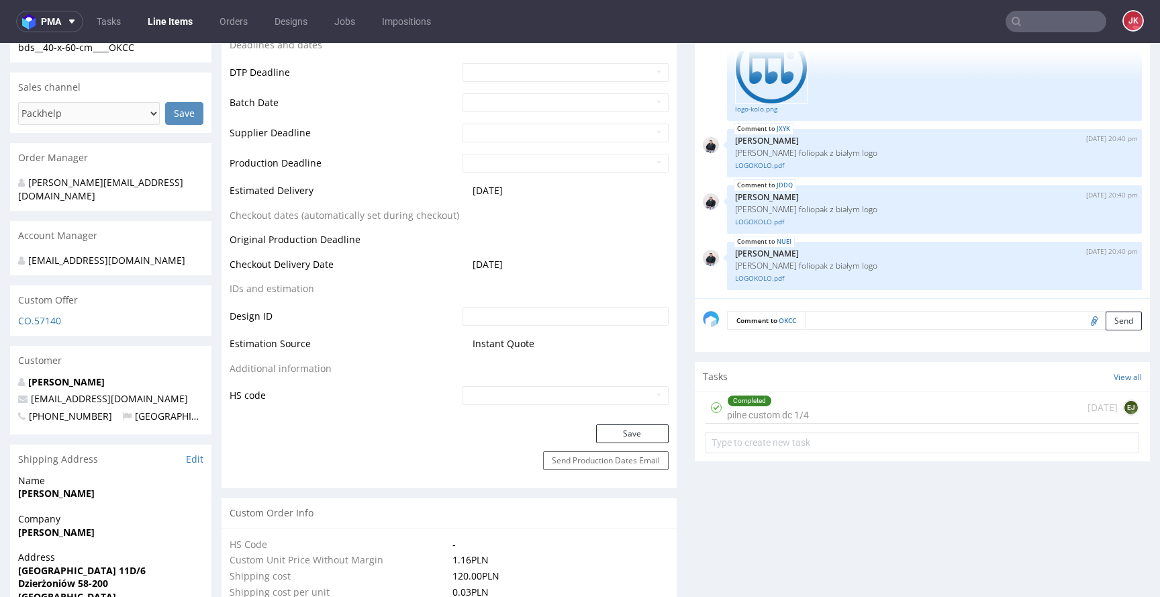
scroll to position [538, 0]
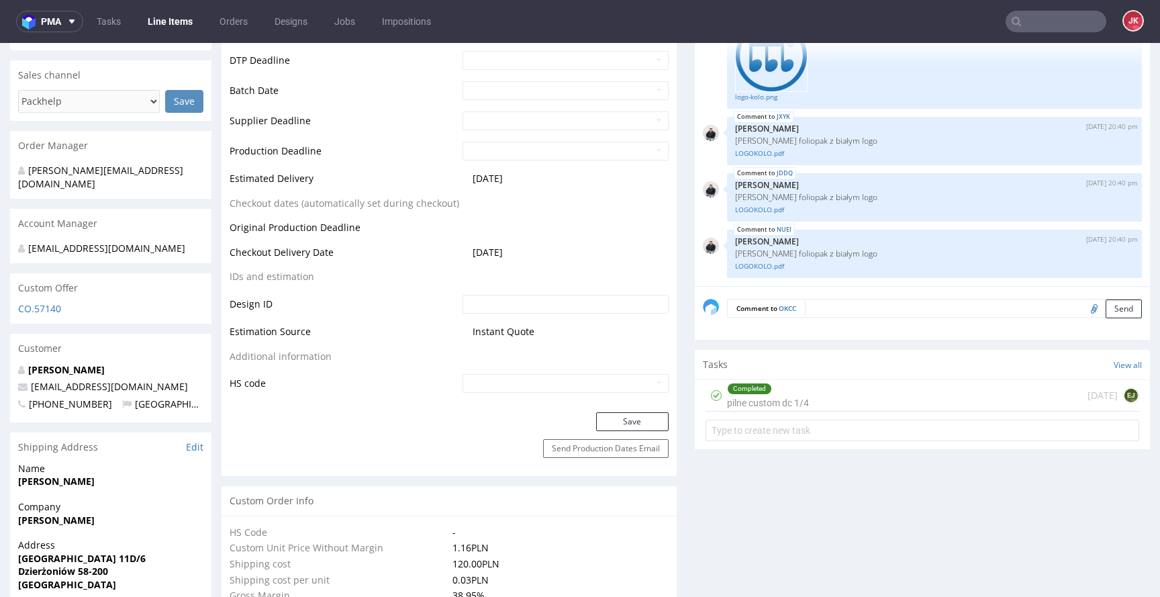
click at [747, 395] on div "Completed pilne custom dc 1/4" at bounding box center [768, 395] width 82 height 31
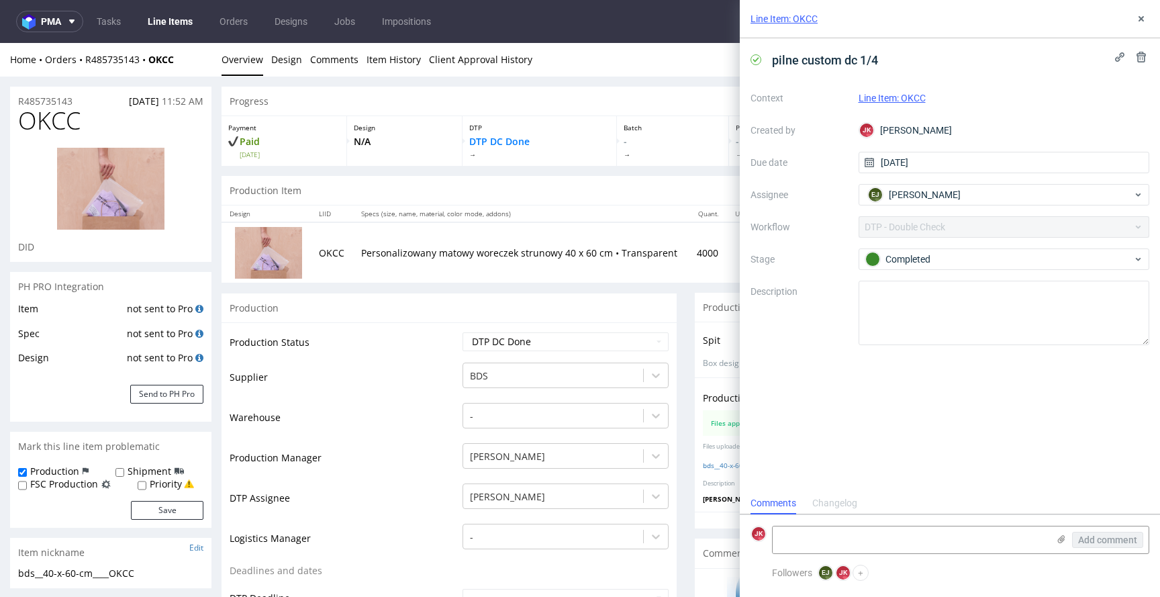
click at [1149, 18] on div "Line Item: OKCC" at bounding box center [950, 19] width 420 height 38
click at [1142, 17] on use at bounding box center [1141, 18] width 5 height 5
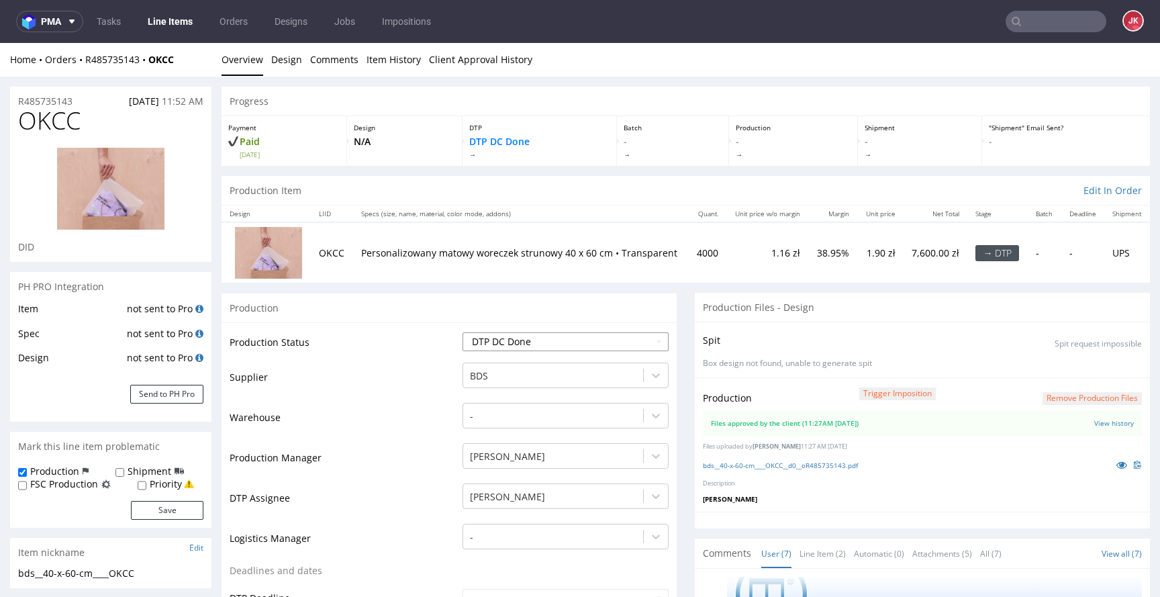
click at [492, 346] on select "Waiting for Artwork Waiting for Diecut Waiting for Mockup Waiting for DTP Waiti…" at bounding box center [566, 341] width 206 height 19
select select "dtp_production_ready"
click at [463, 332] on select "Waiting for Artwork Waiting for Diecut Waiting for Mockup Waiting for DTP Waiti…" at bounding box center [566, 341] width 206 height 19
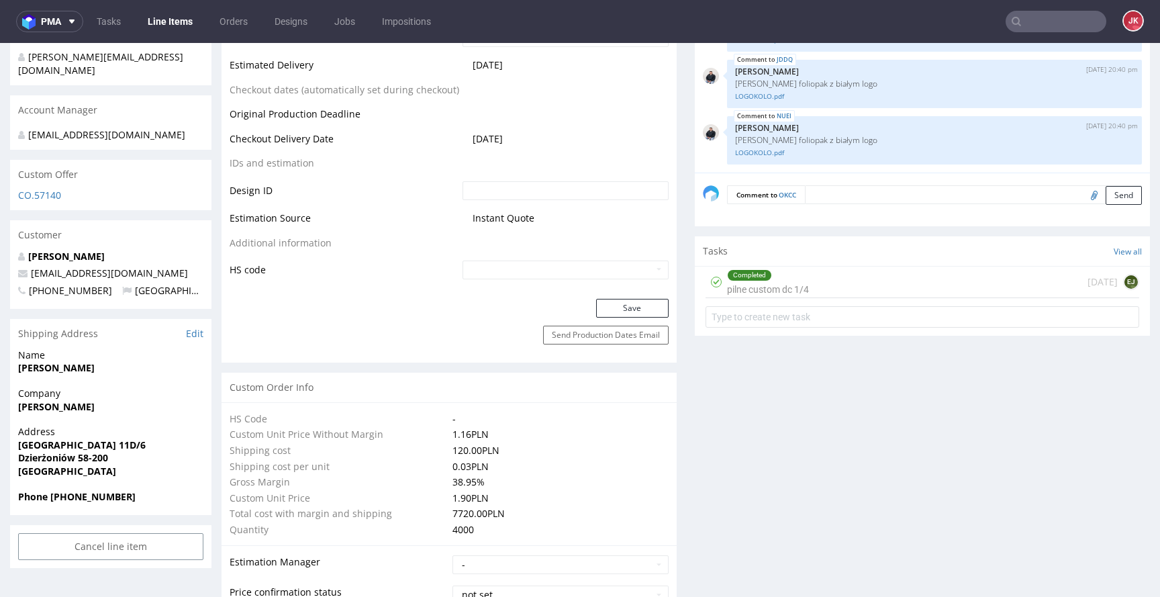
scroll to position [675, 0]
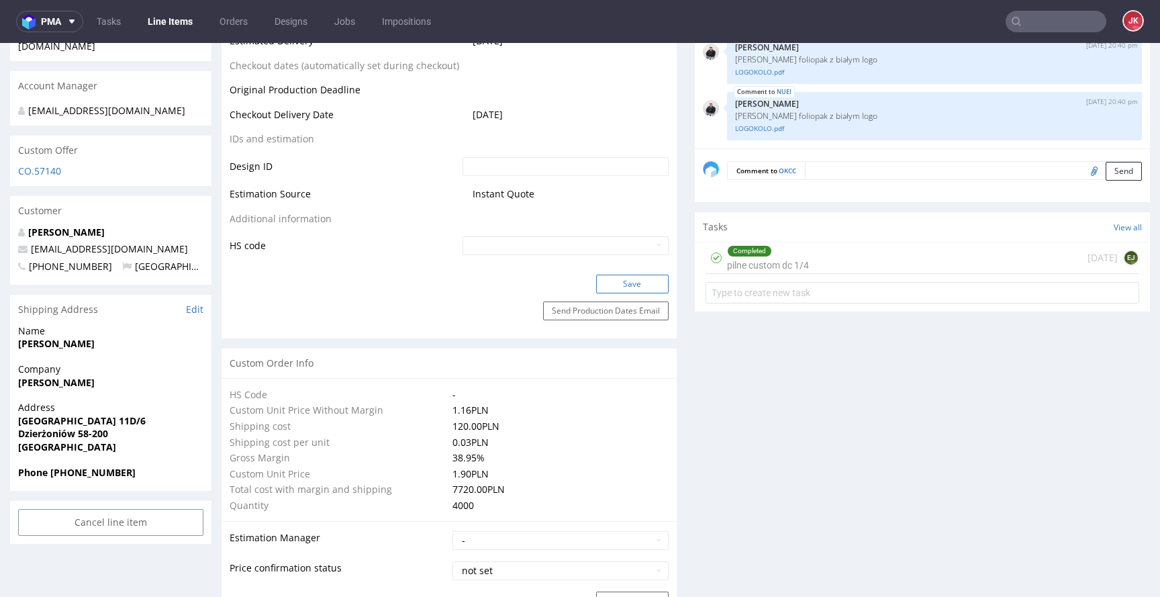
click at [619, 285] on button "Save" at bounding box center [632, 284] width 73 height 19
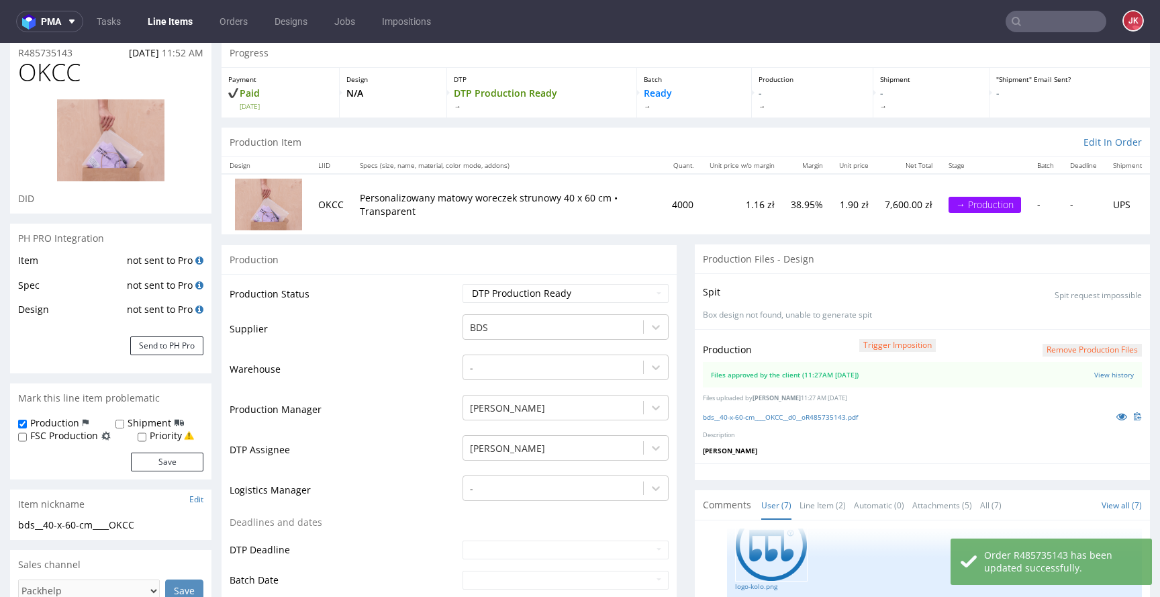
scroll to position [0, 0]
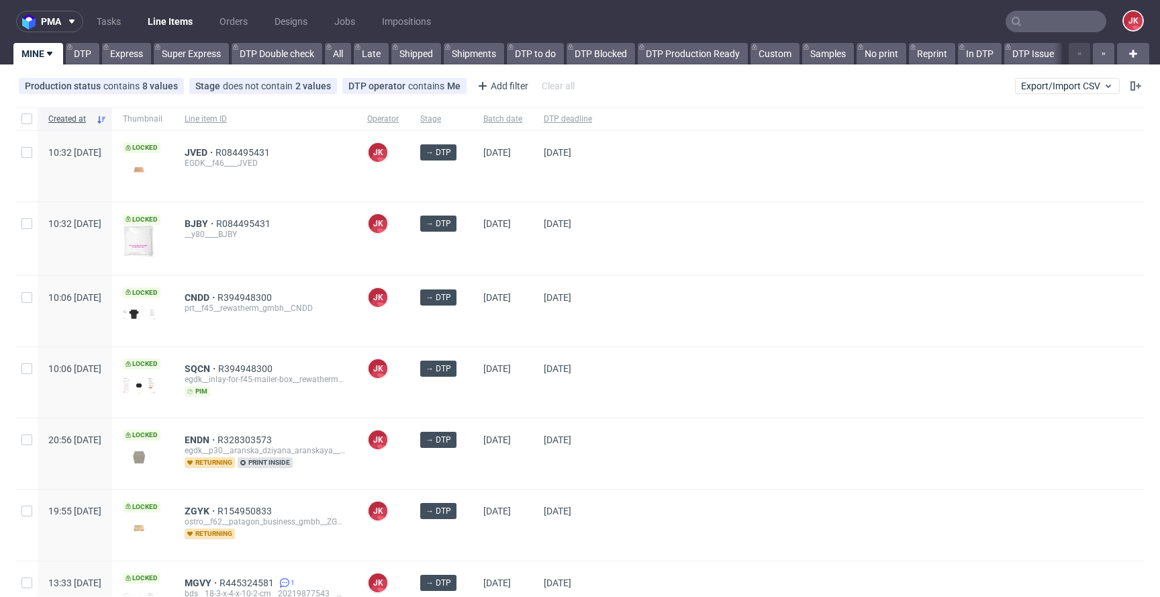
click at [703, 244] on div at bounding box center [873, 238] width 541 height 73
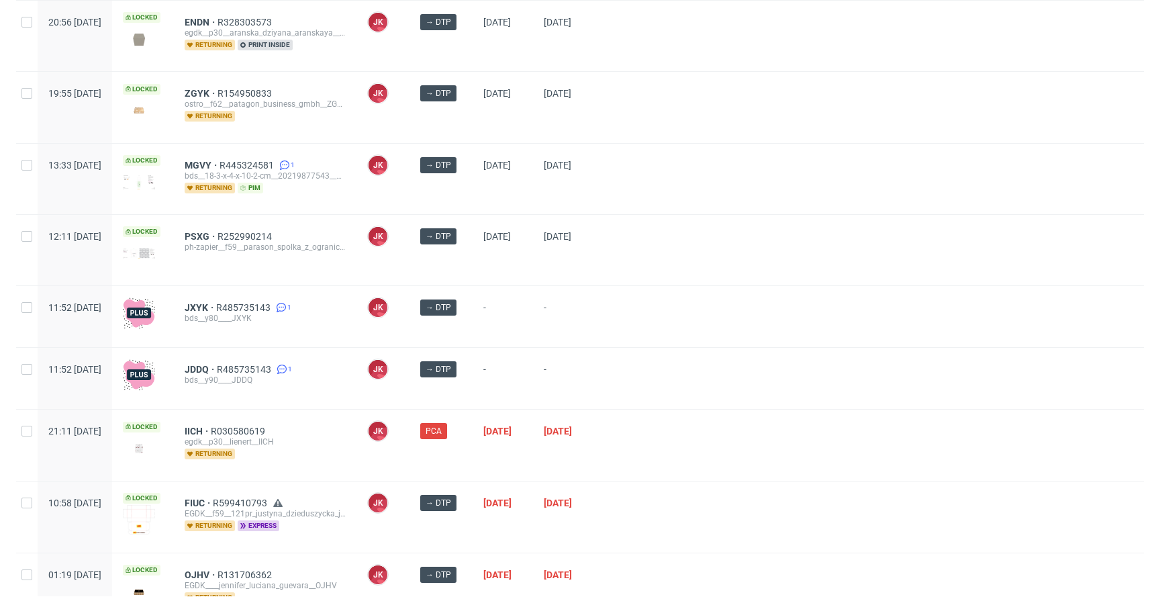
scroll to position [486, 0]
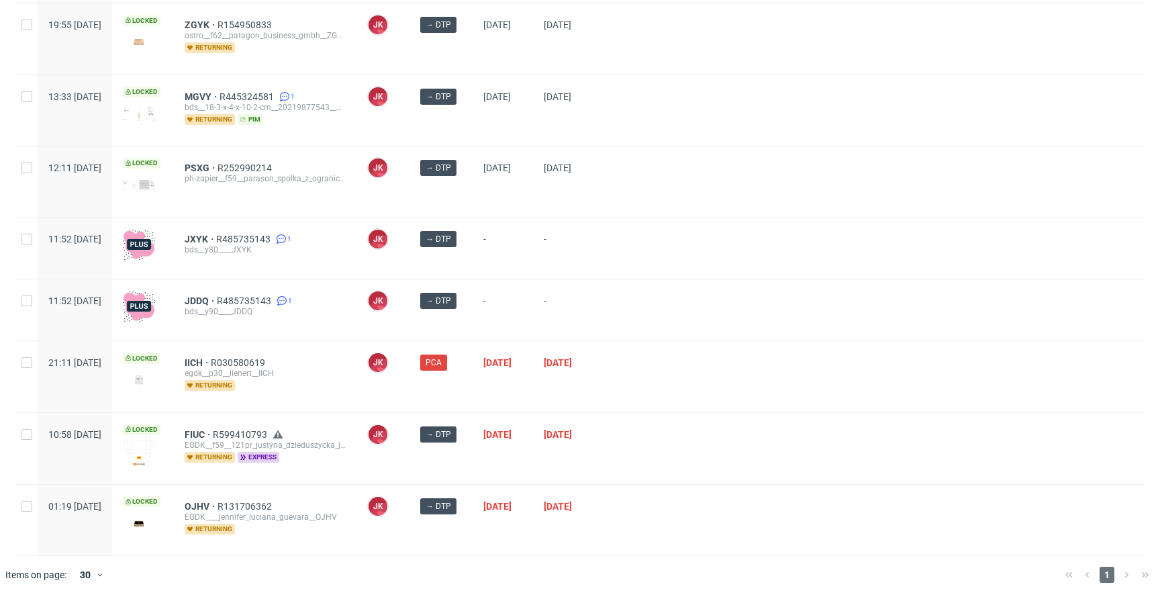
click at [236, 291] on div "JDDQ R485735143 1 bds__y90____JDDQ" at bounding box center [265, 309] width 183 height 61
click at [217, 295] on span "JDDQ" at bounding box center [201, 300] width 32 height 11
click at [216, 237] on span "JXYK" at bounding box center [201, 239] width 32 height 11
click at [763, 331] on div at bounding box center [873, 309] width 541 height 61
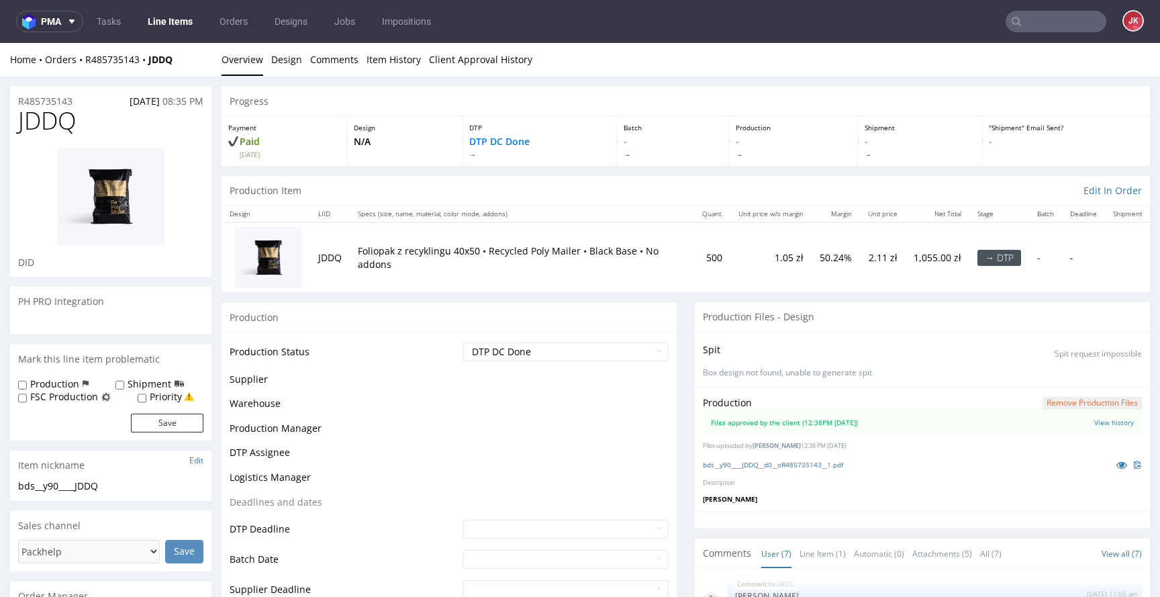
scroll to position [285, 0]
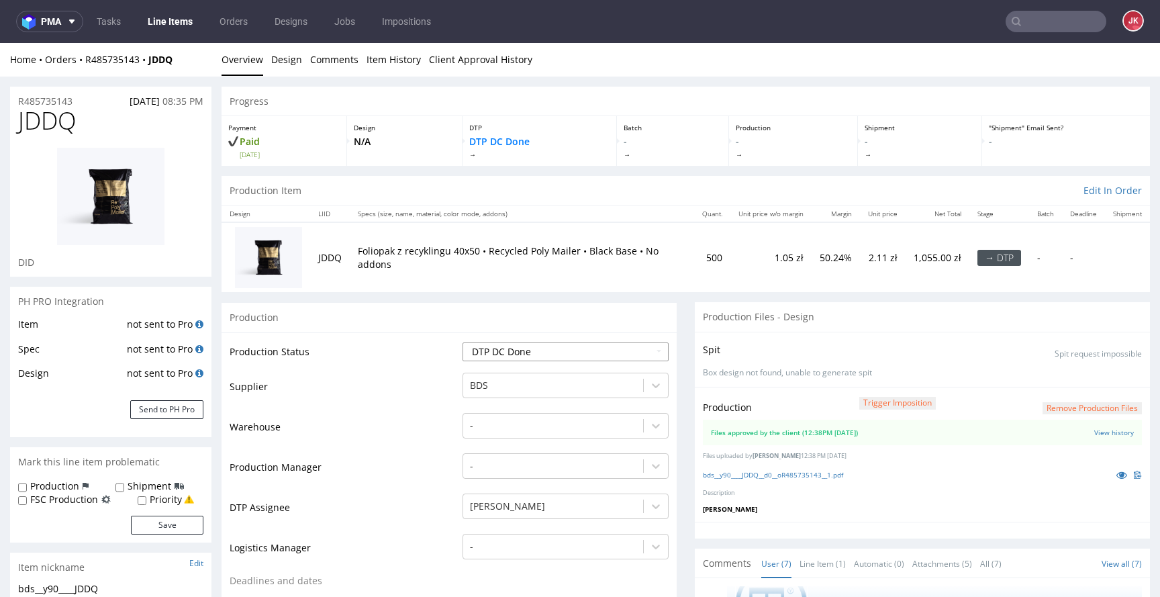
click at [563, 359] on select "Waiting for Artwork Waiting for Diecut Waiting for Mockup Waiting for DTP Waiti…" at bounding box center [566, 351] width 206 height 19
select select "dtp_production_ready"
click at [463, 342] on select "Waiting for Artwork Waiting for Diecut Waiting for Mockup Waiting for DTP Waiti…" at bounding box center [566, 351] width 206 height 19
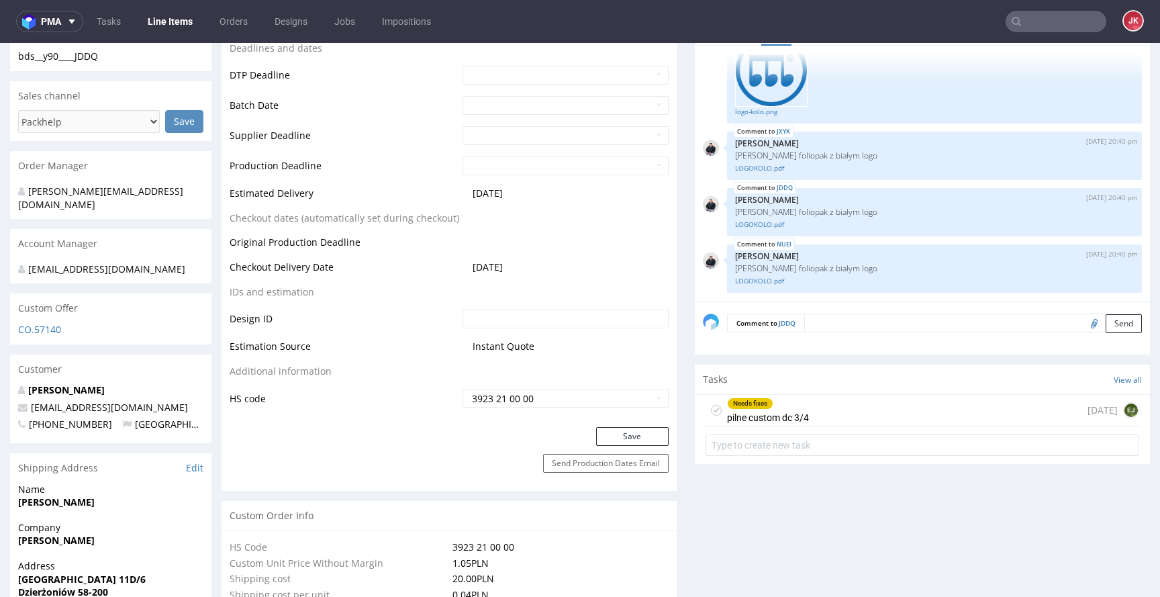
scroll to position [542, 0]
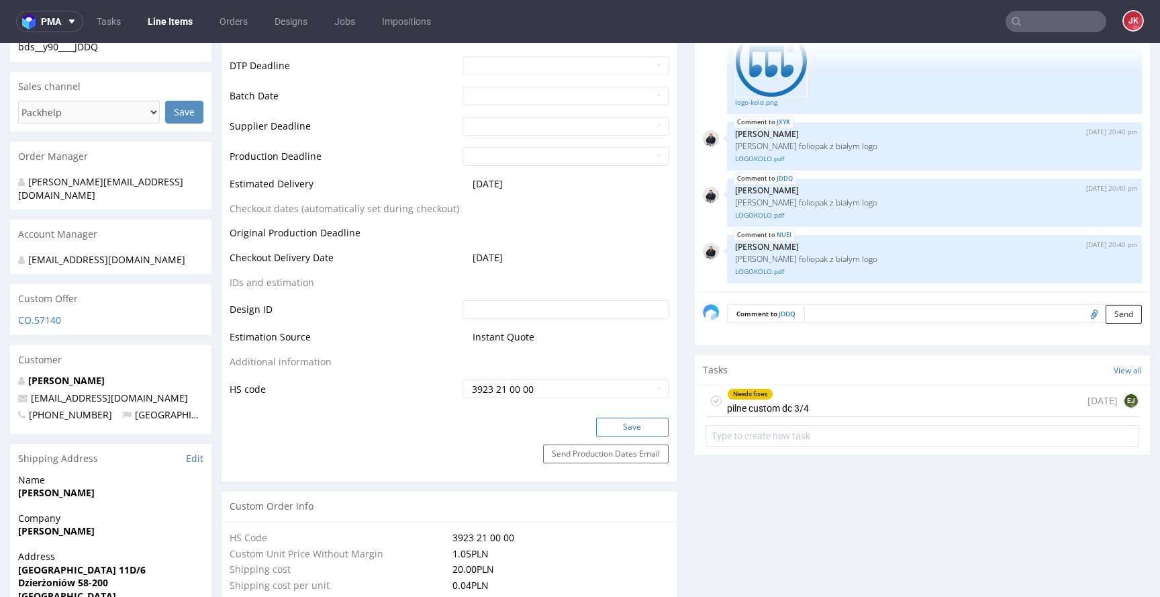
click at [619, 422] on button "Save" at bounding box center [632, 427] width 73 height 19
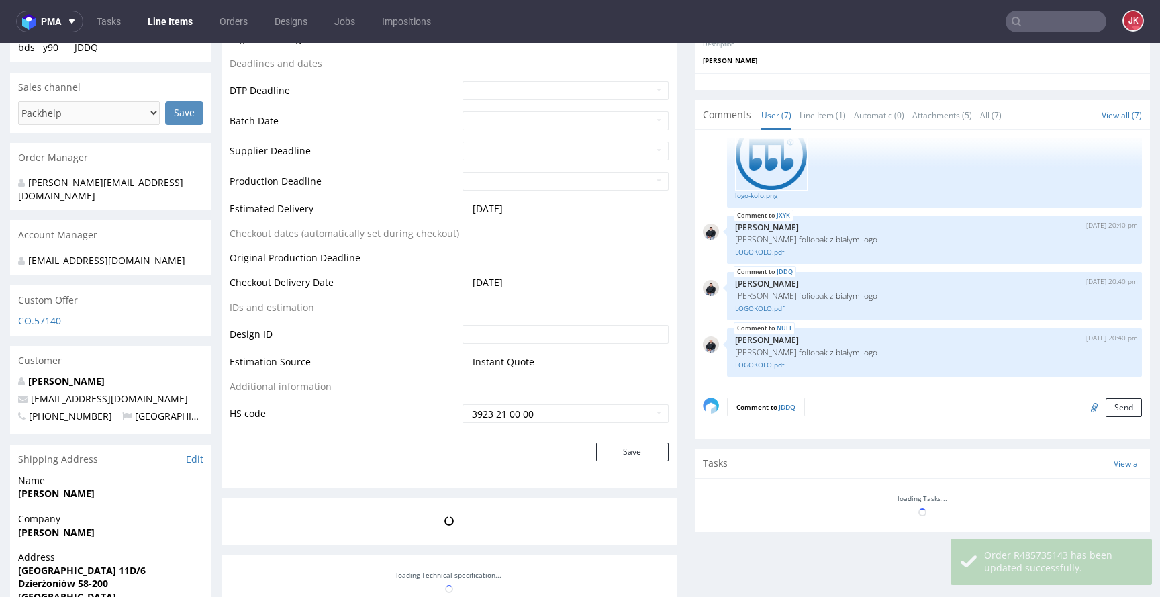
scroll to position [540, 0]
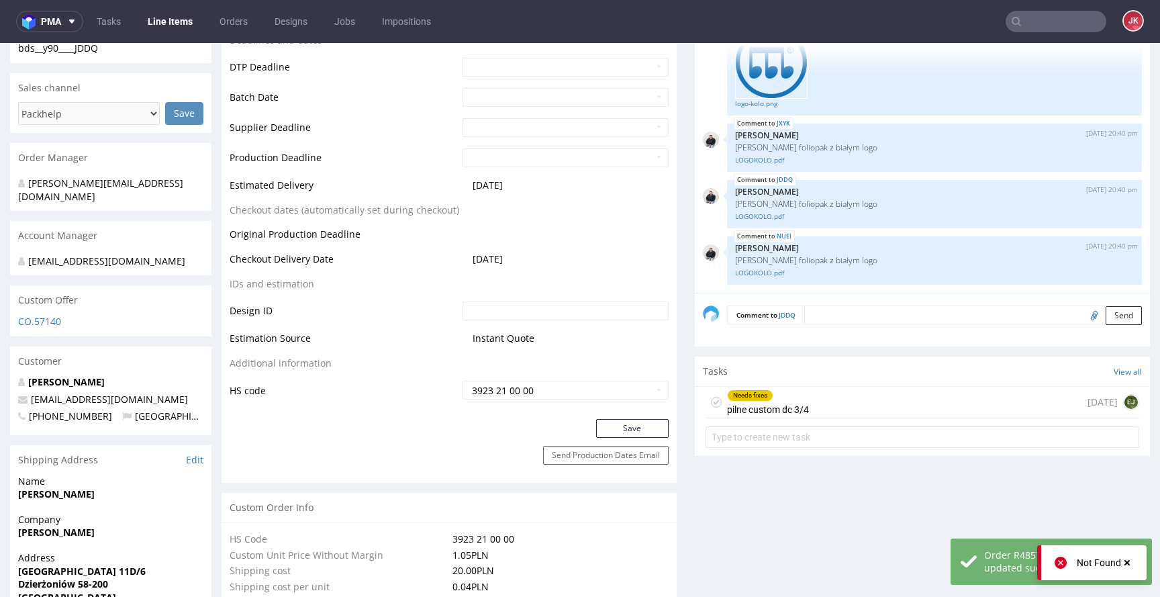
click at [711, 399] on icon at bounding box center [716, 402] width 11 height 11
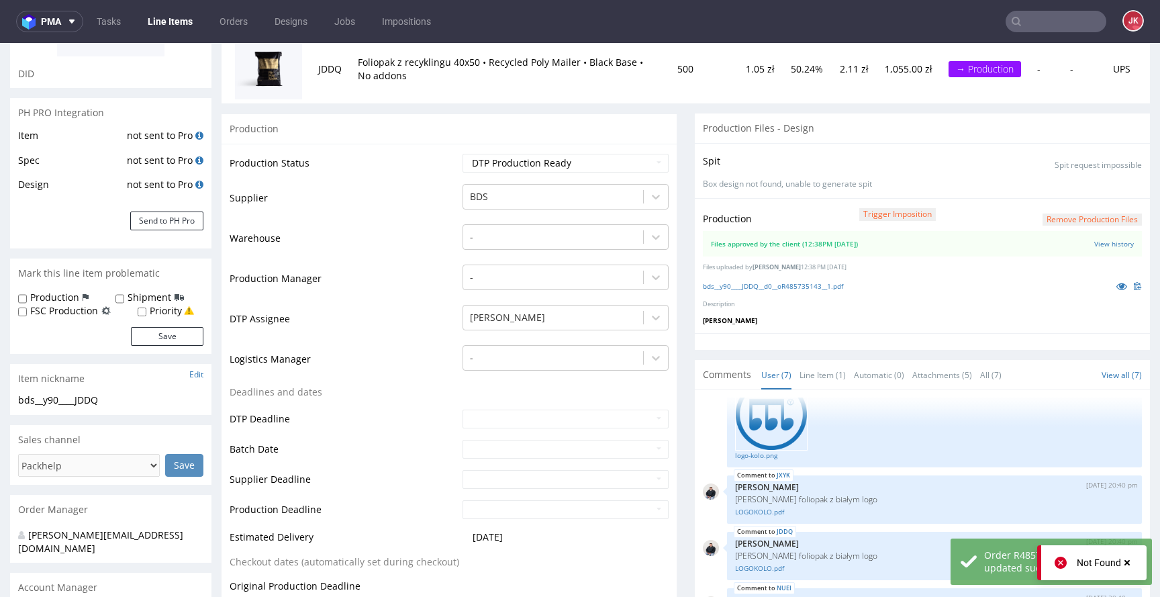
scroll to position [0, 0]
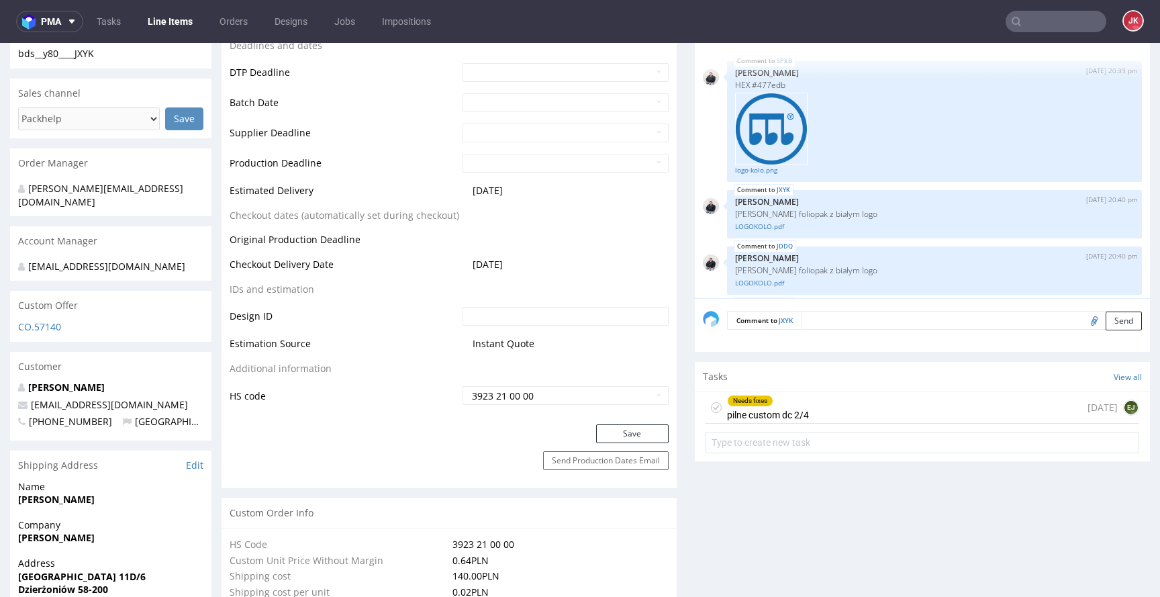
scroll to position [562, 0]
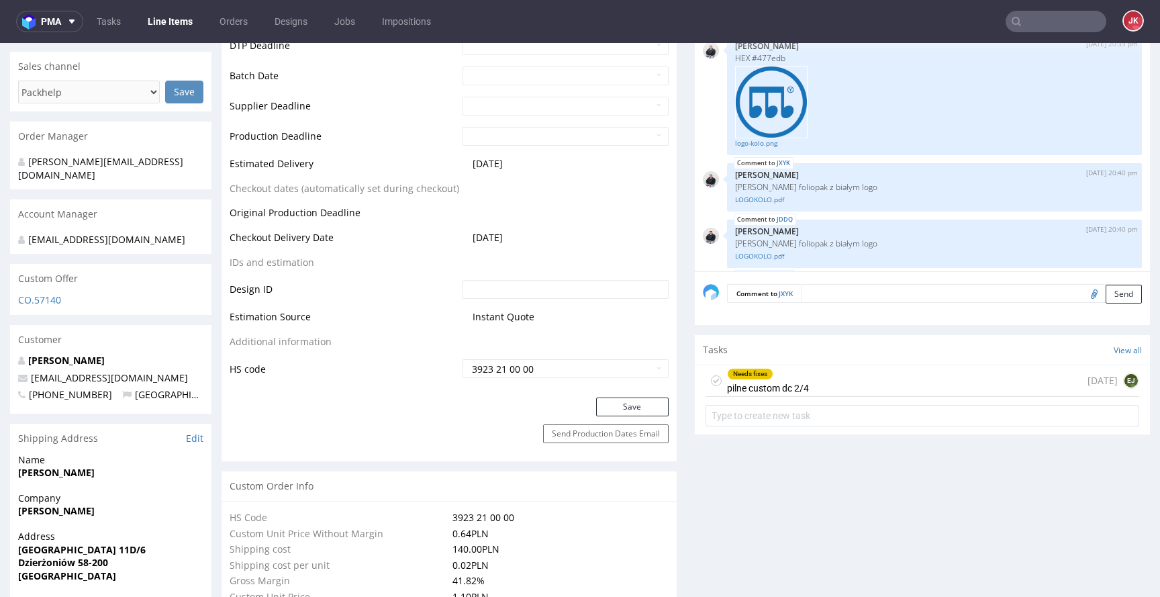
click at [711, 382] on icon at bounding box center [716, 380] width 11 height 11
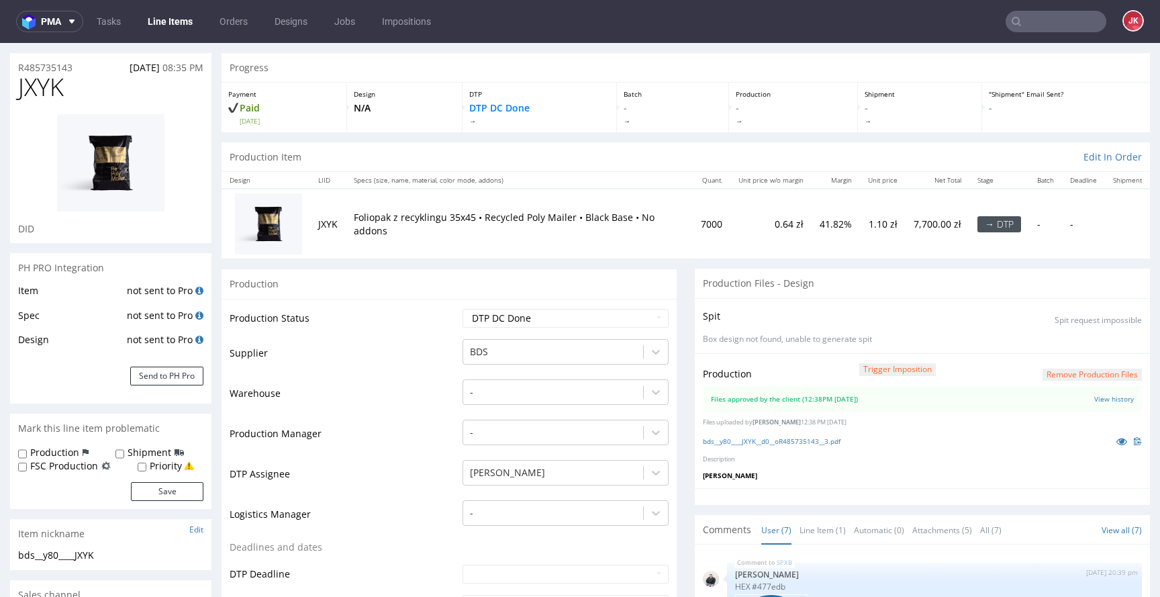
scroll to position [4, 0]
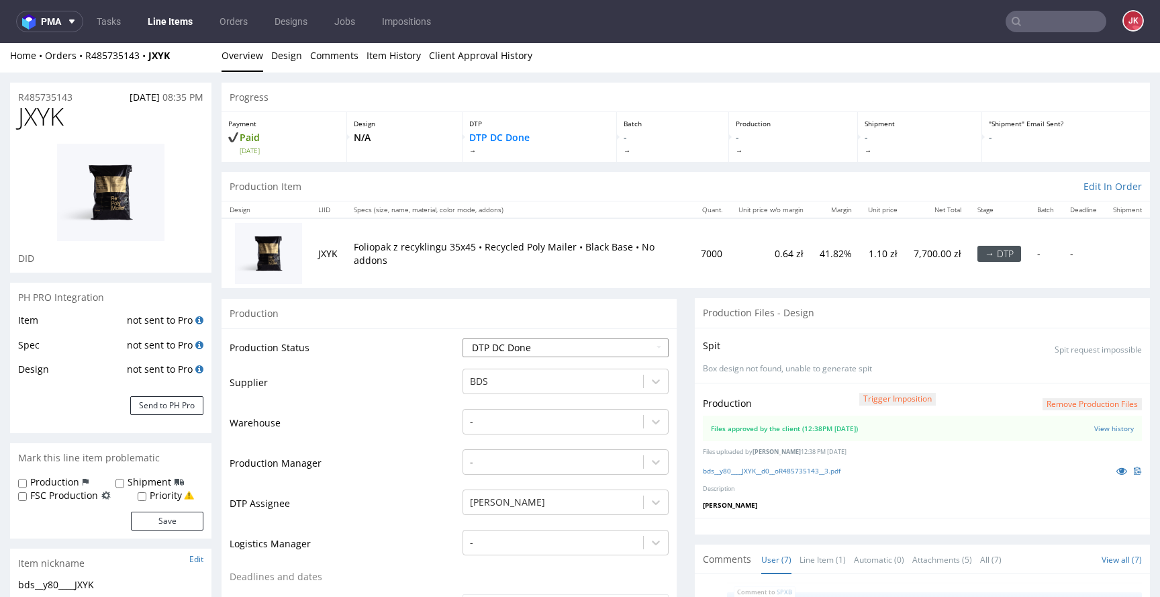
click at [574, 351] on select "Waiting for Artwork Waiting for Diecut Waiting for Mockup Waiting for DTP Waiti…" at bounding box center [566, 347] width 206 height 19
select select "dtp_production_ready"
click at [463, 338] on select "Waiting for Artwork Waiting for Diecut Waiting for Mockup Waiting for DTP Waiti…" at bounding box center [566, 347] width 206 height 19
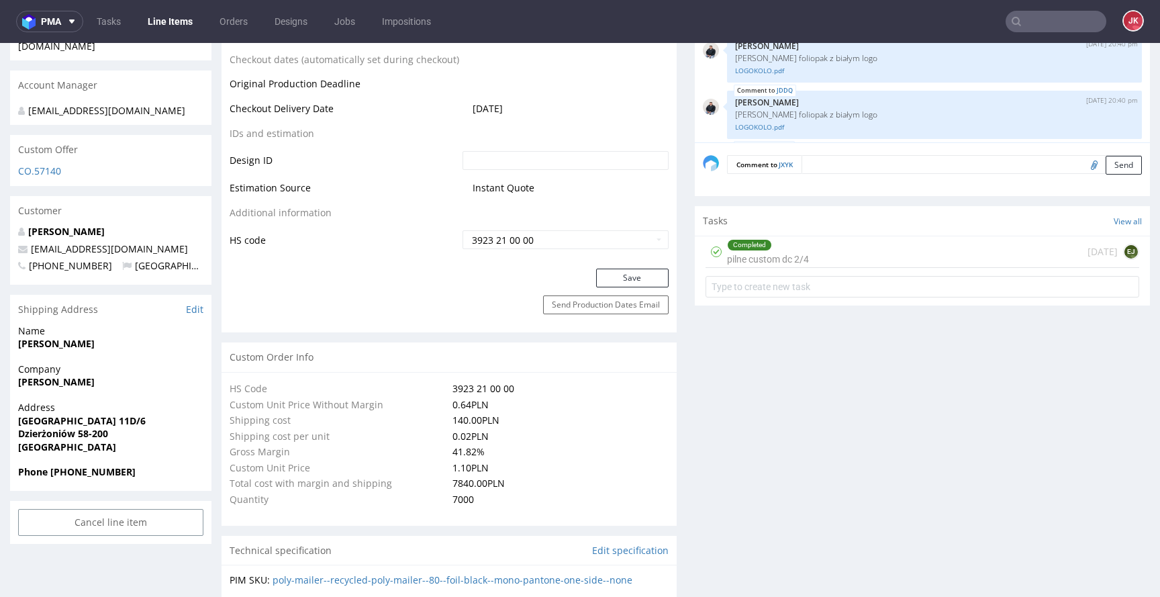
scroll to position [766, 0]
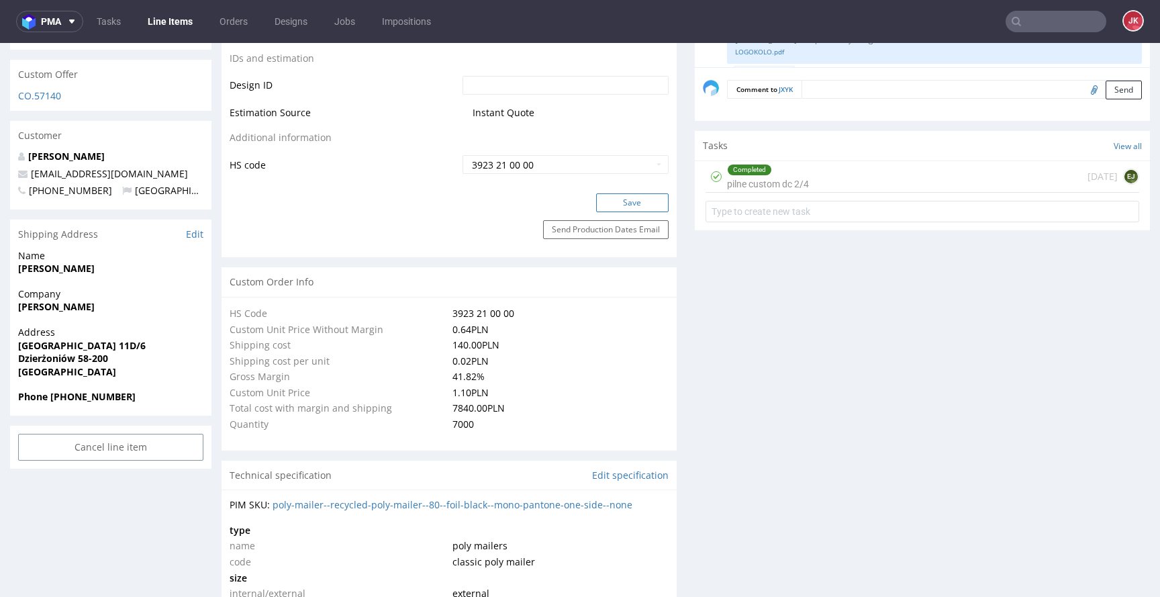
click at [620, 205] on button "Save" at bounding box center [632, 202] width 73 height 19
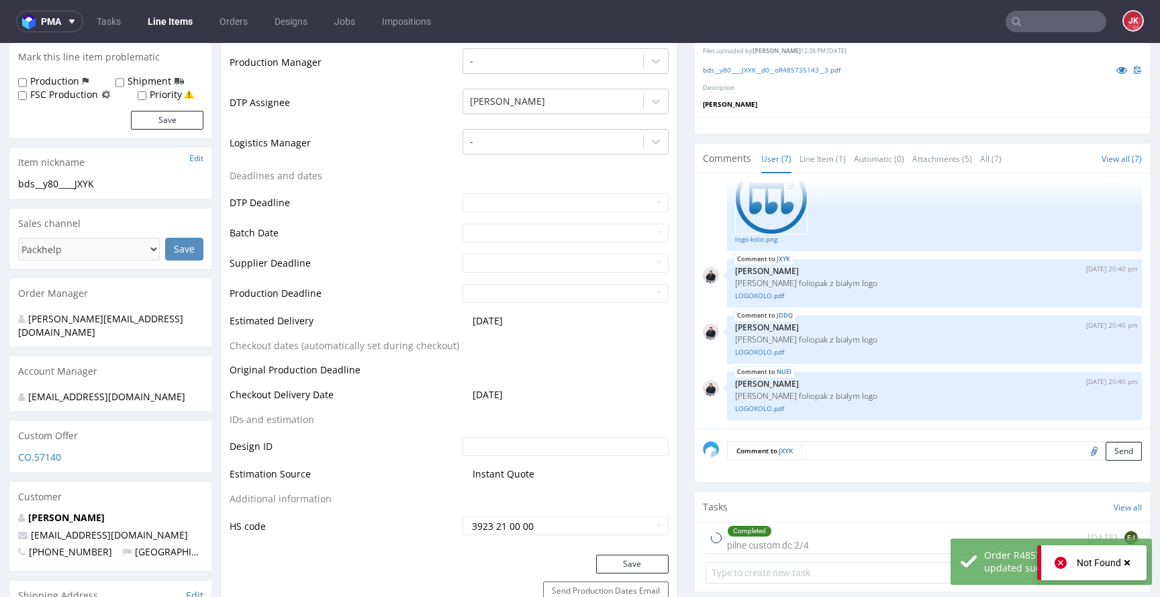
scroll to position [0, 0]
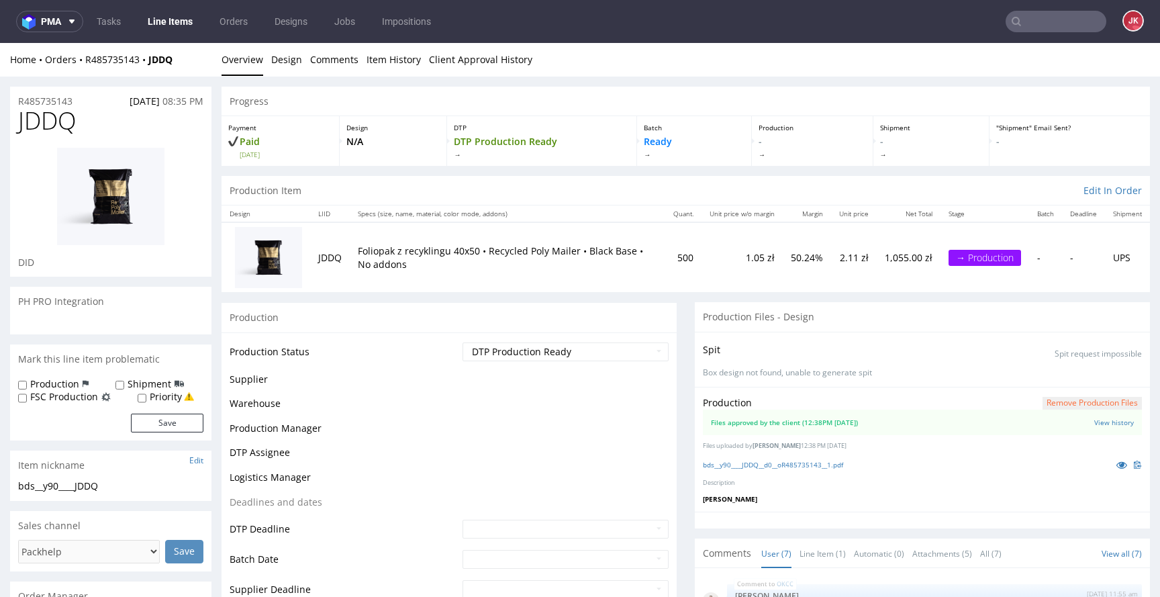
scroll to position [285, 0]
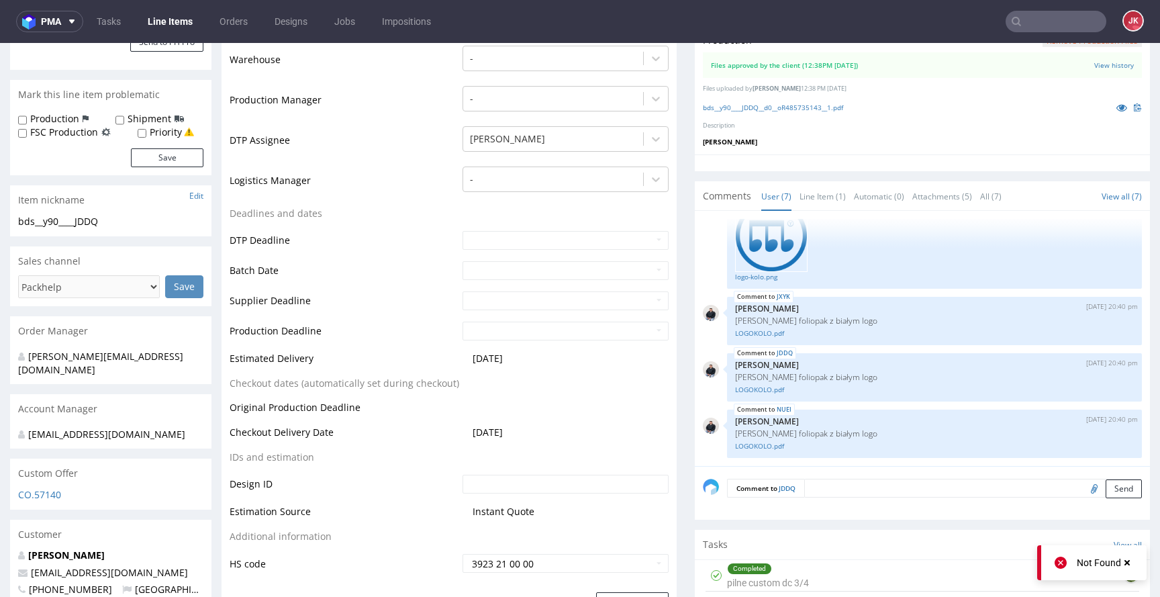
scroll to position [0, 0]
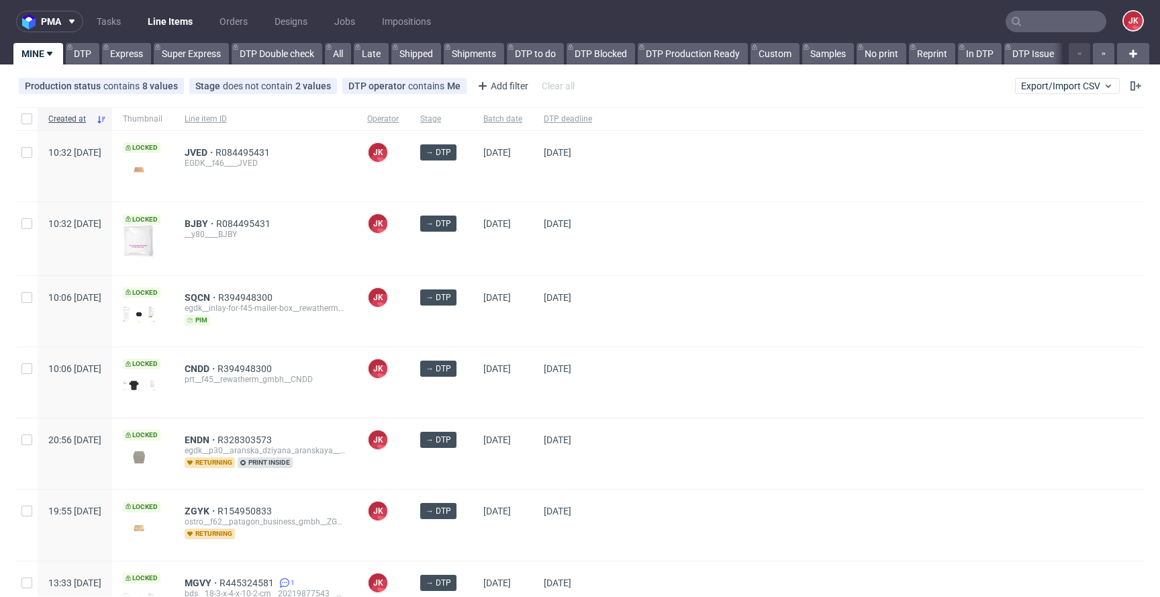
click at [522, 265] on div "[DATE]" at bounding box center [503, 238] width 60 height 73
click at [513, 265] on div "[DATE]" at bounding box center [503, 238] width 60 height 73
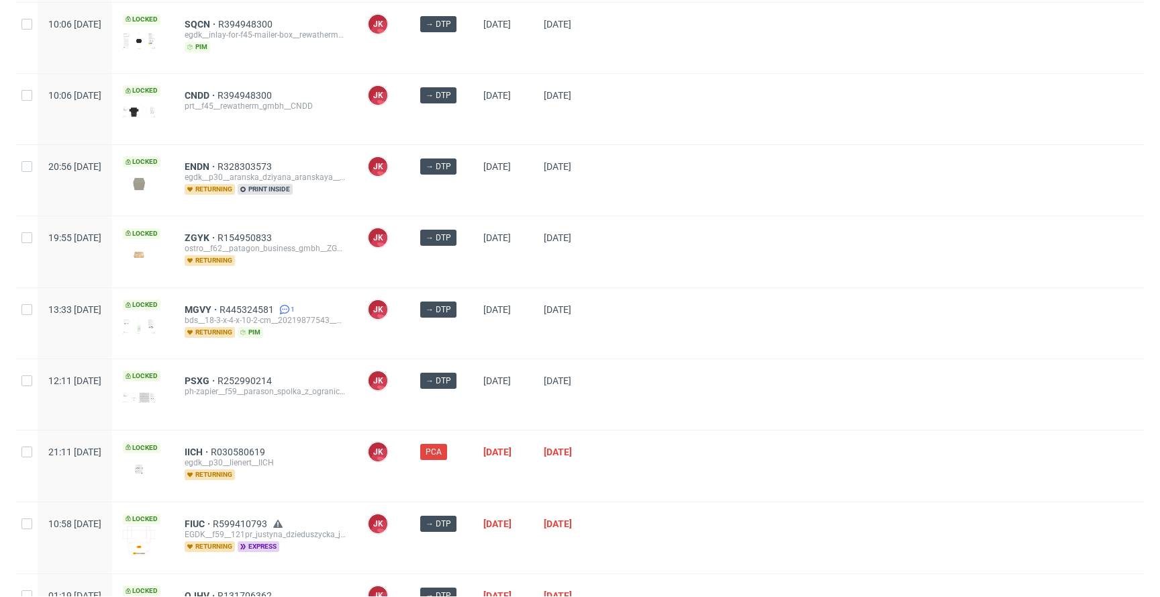
scroll to position [362, 0]
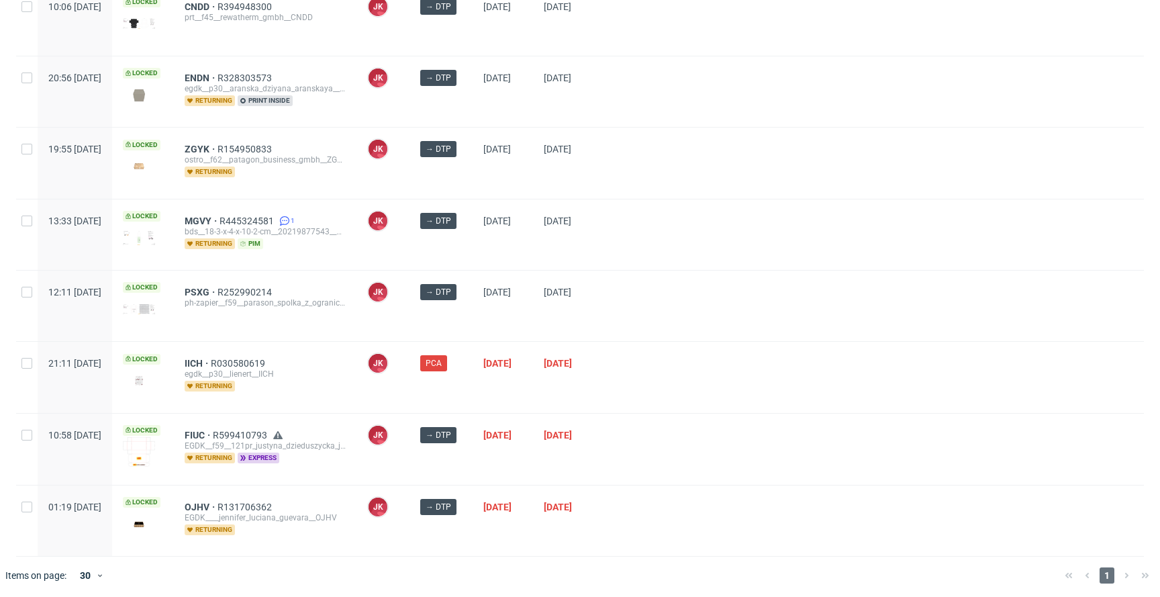
click at [357, 390] on div "IICH R030580619 egdk__p30__lienert__IICH returning" at bounding box center [265, 377] width 183 height 70
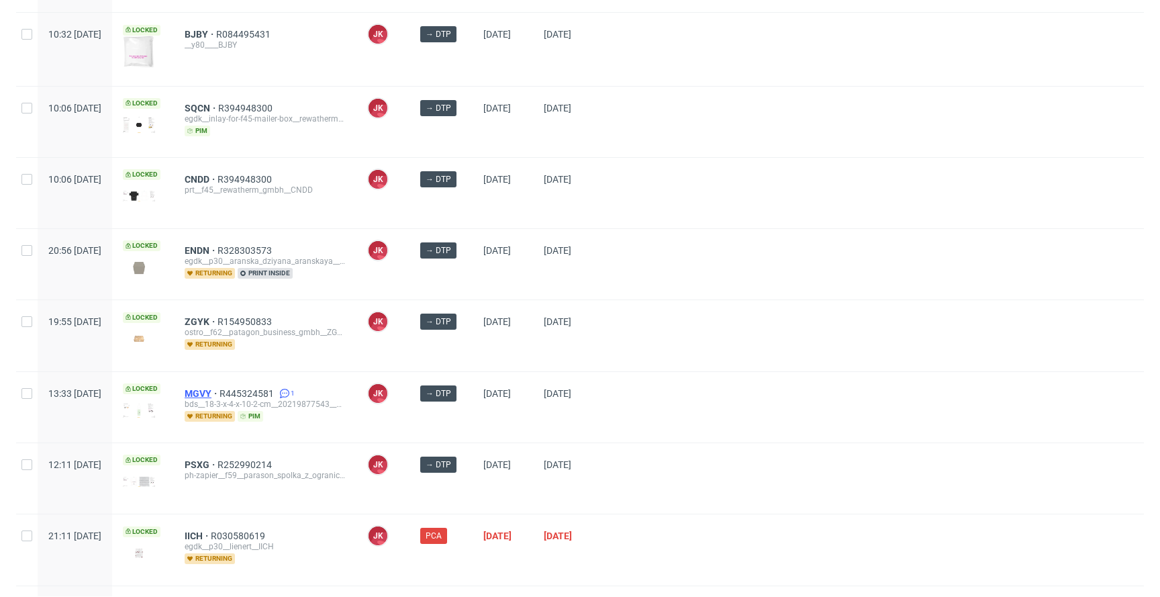
scroll to position [0, 0]
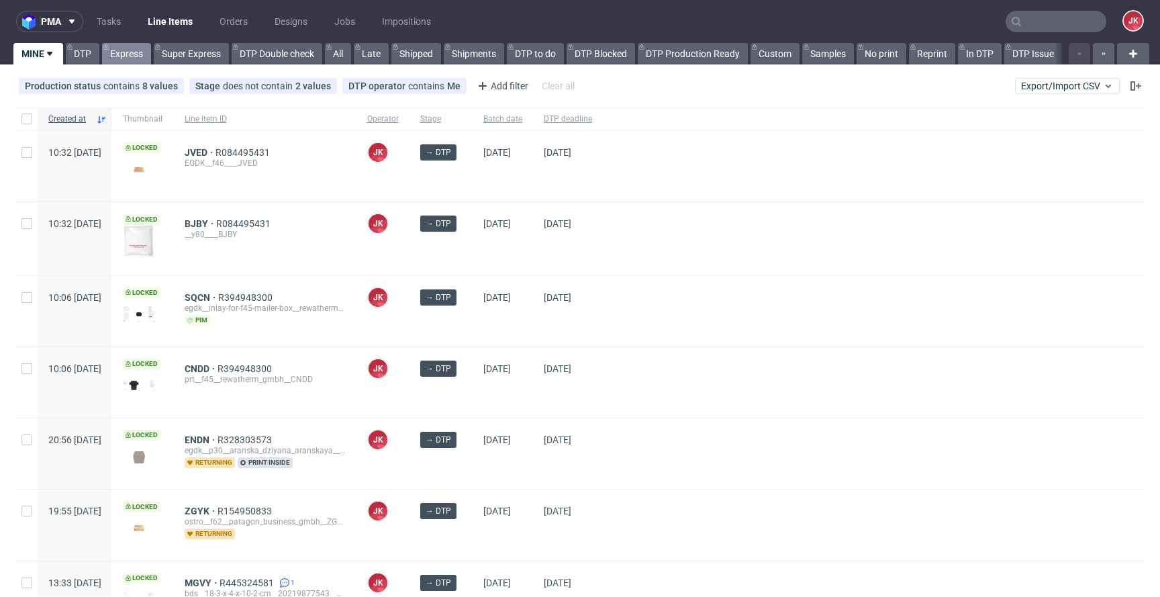
click at [142, 56] on link "Express" at bounding box center [126, 53] width 49 height 21
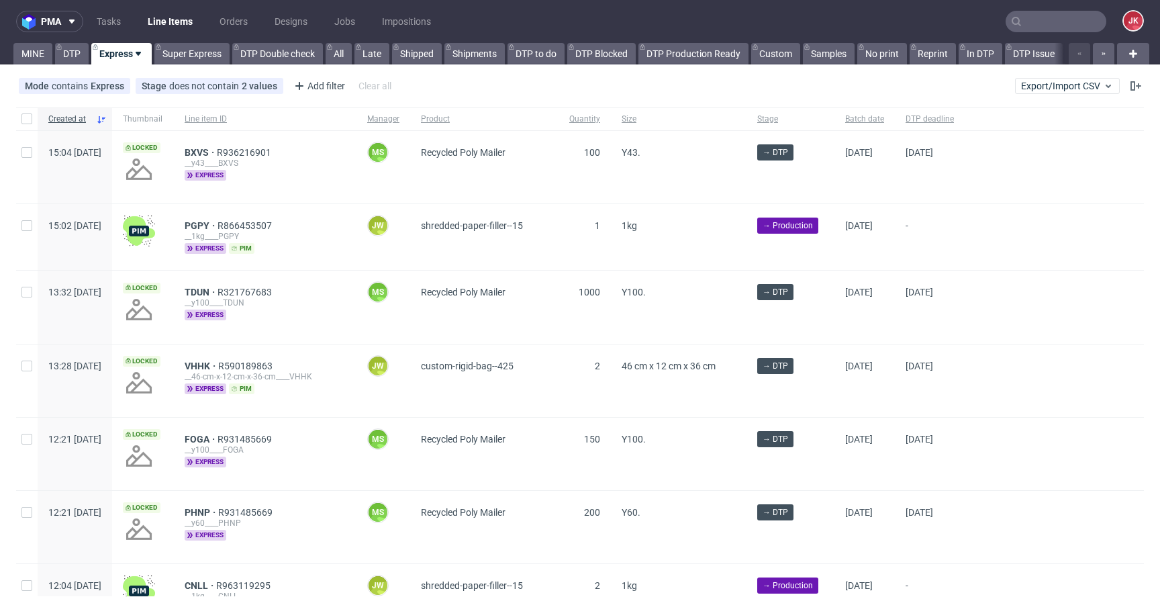
click at [965, 112] on div "DTP deadline" at bounding box center [930, 118] width 70 height 23
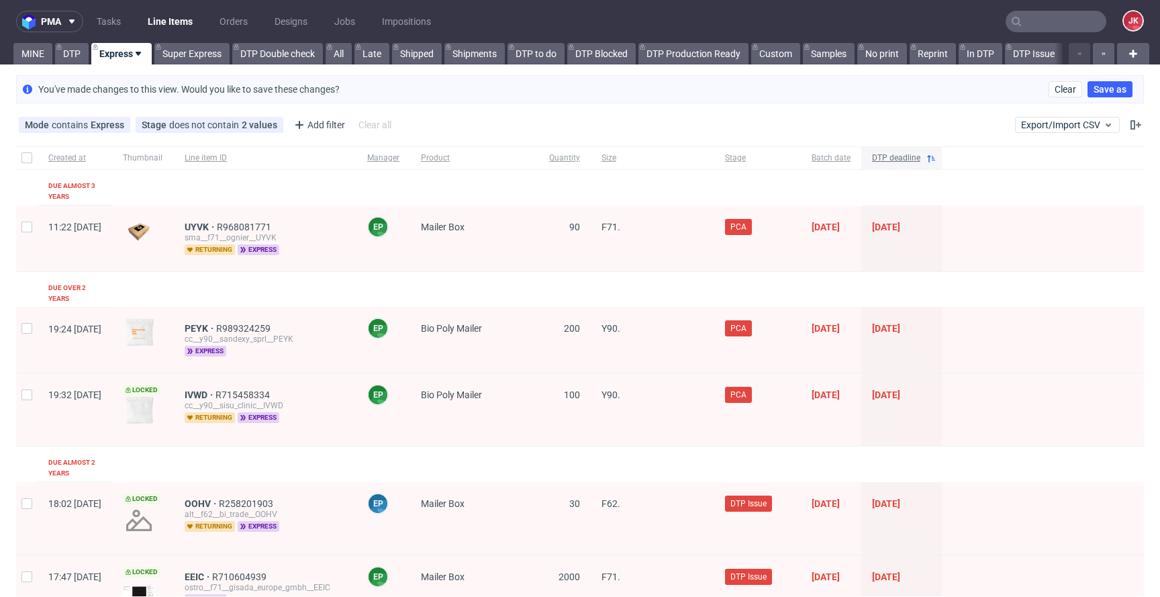
click at [921, 157] on span "DTP deadline" at bounding box center [896, 157] width 48 height 11
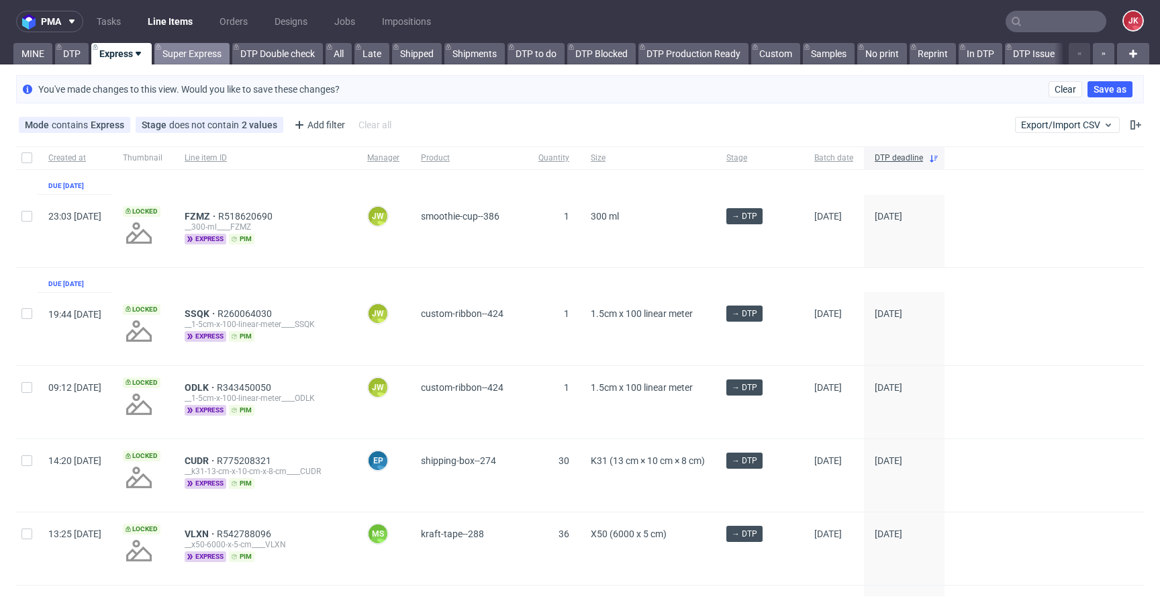
click at [181, 48] on link "Super Express" at bounding box center [191, 53] width 75 height 21
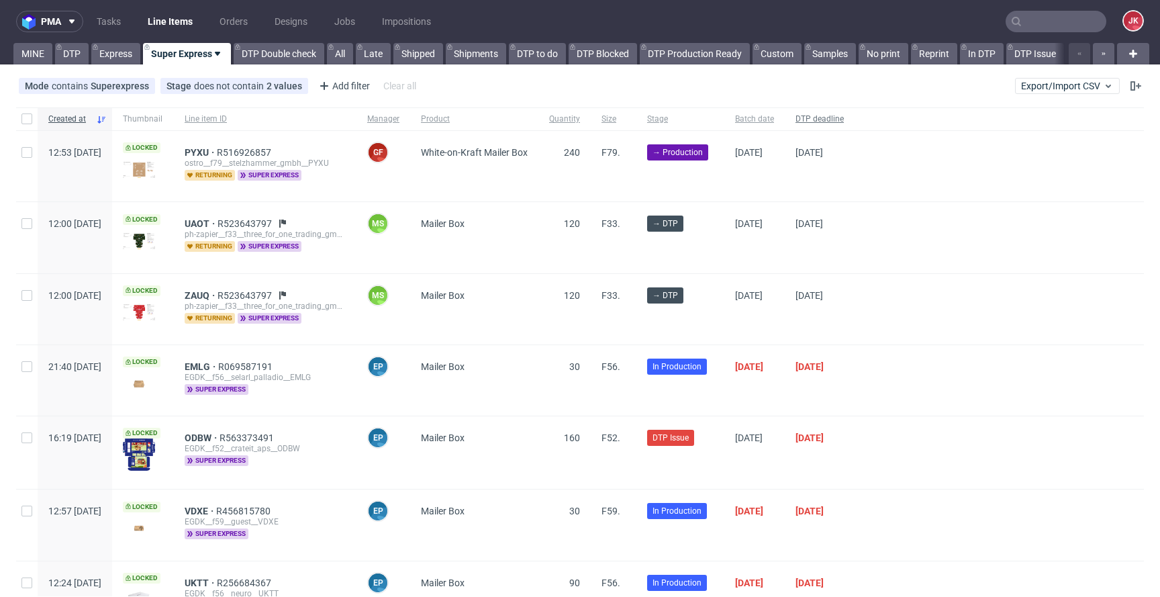
click at [844, 120] on span "DTP deadline" at bounding box center [820, 118] width 48 height 11
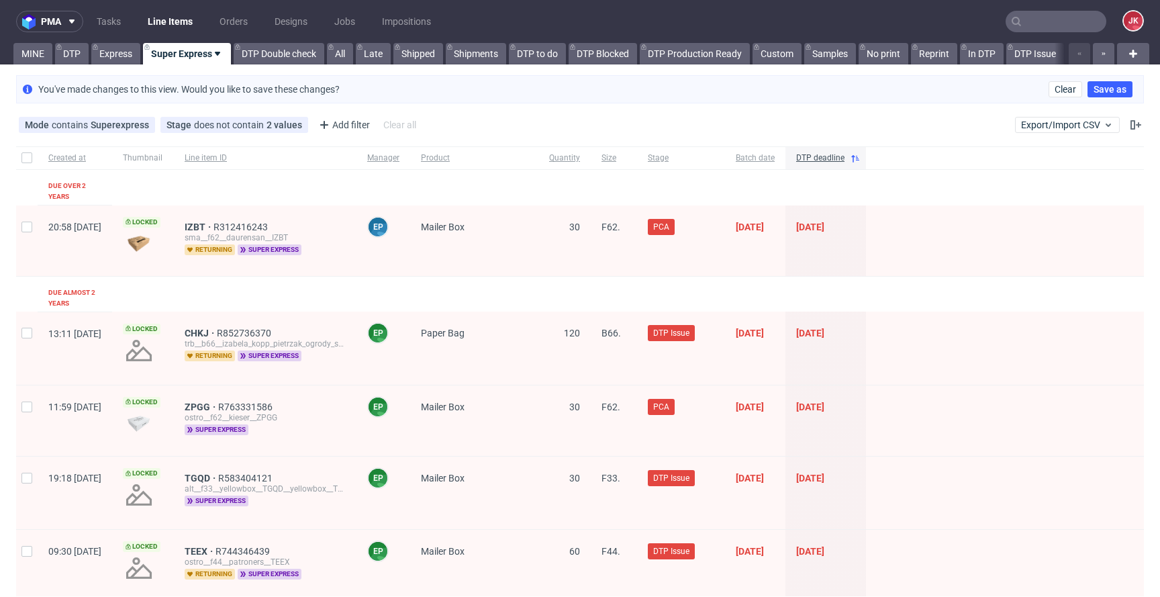
click at [856, 150] on div "DTP deadline" at bounding box center [826, 157] width 81 height 23
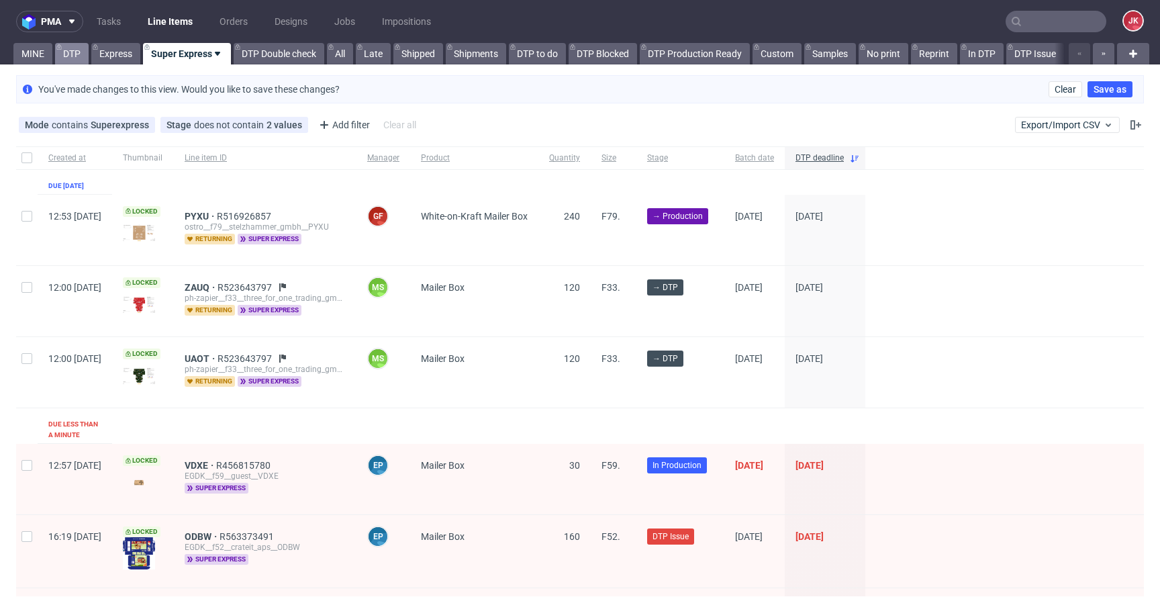
click at [74, 50] on link "DTP" at bounding box center [72, 53] width 34 height 21
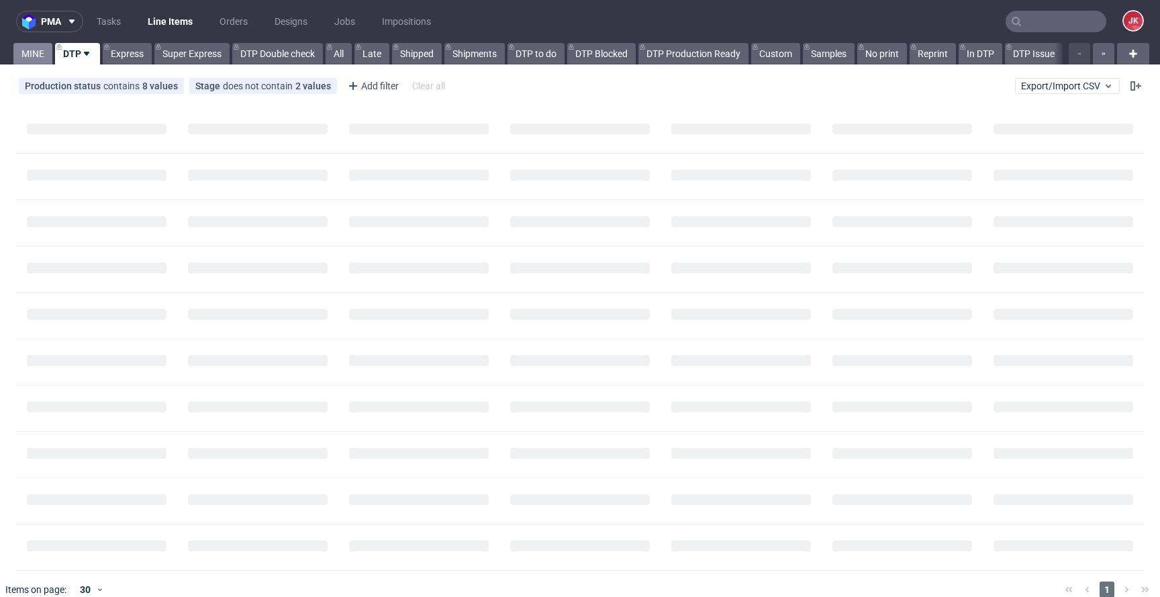
click at [28, 51] on link "MINE" at bounding box center [32, 53] width 39 height 21
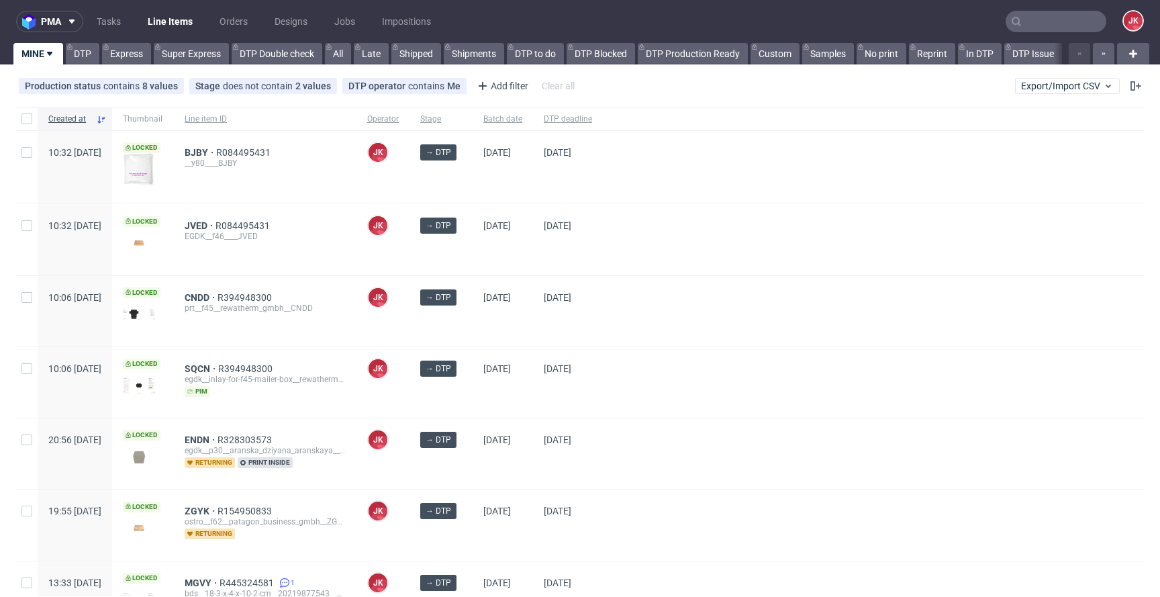
click at [676, 257] on div at bounding box center [873, 239] width 541 height 70
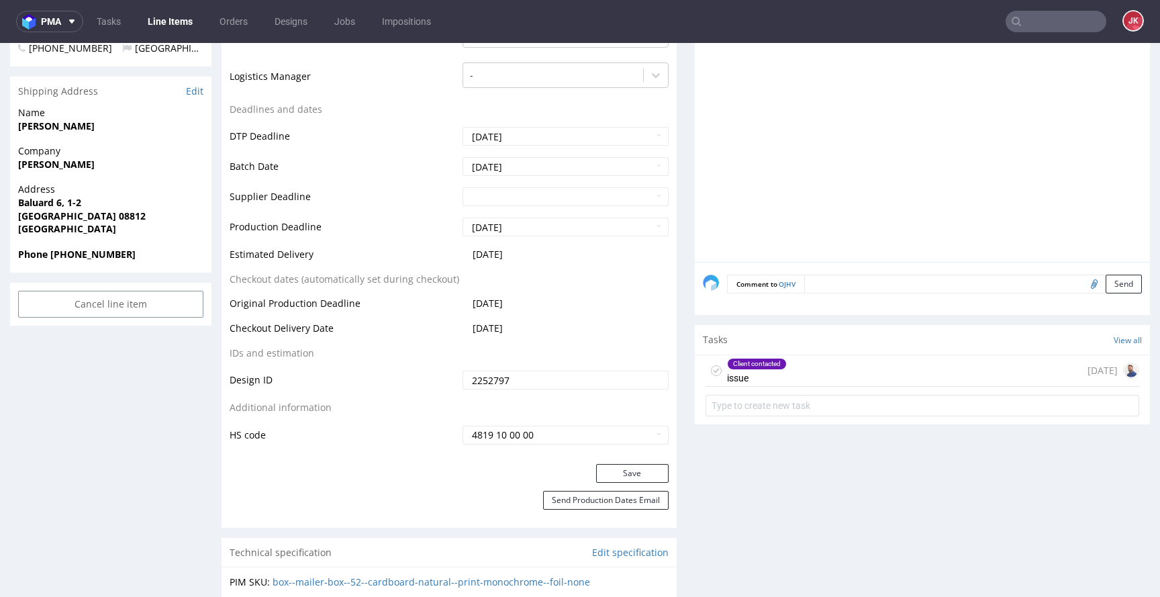
scroll to position [463, 0]
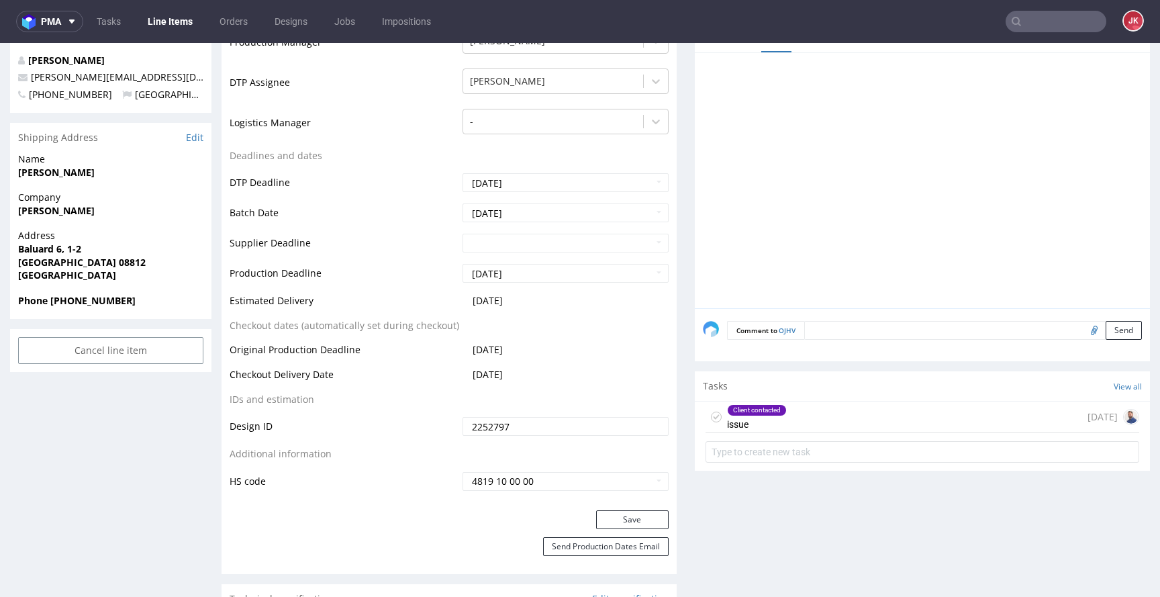
click at [716, 403] on div "Client contacted issue" at bounding box center [746, 417] width 81 height 31
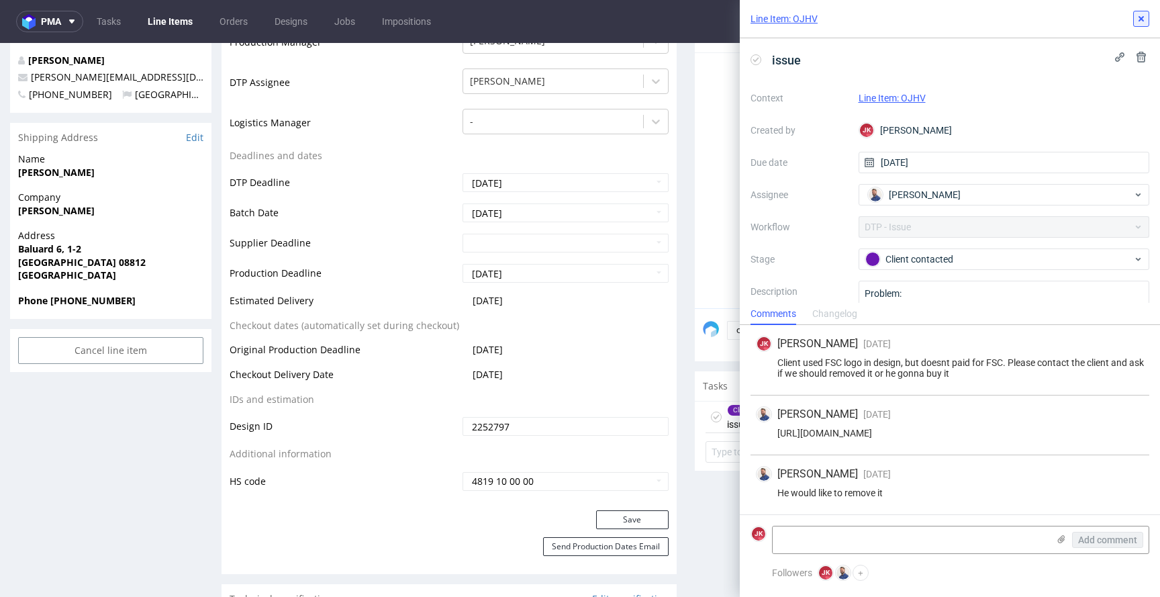
click at [1138, 15] on icon at bounding box center [1141, 18] width 11 height 11
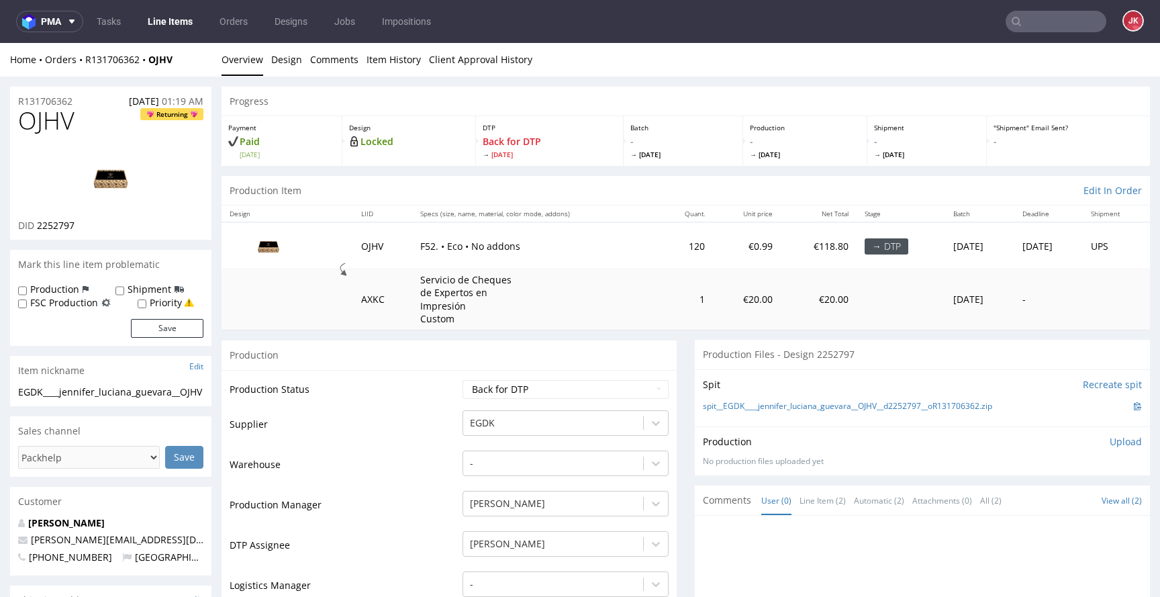
click at [101, 529] on link "Jovellanos Andres" at bounding box center [66, 522] width 77 height 13
click at [62, 226] on span "2252797" at bounding box center [56, 225] width 38 height 13
copy span "2252797"
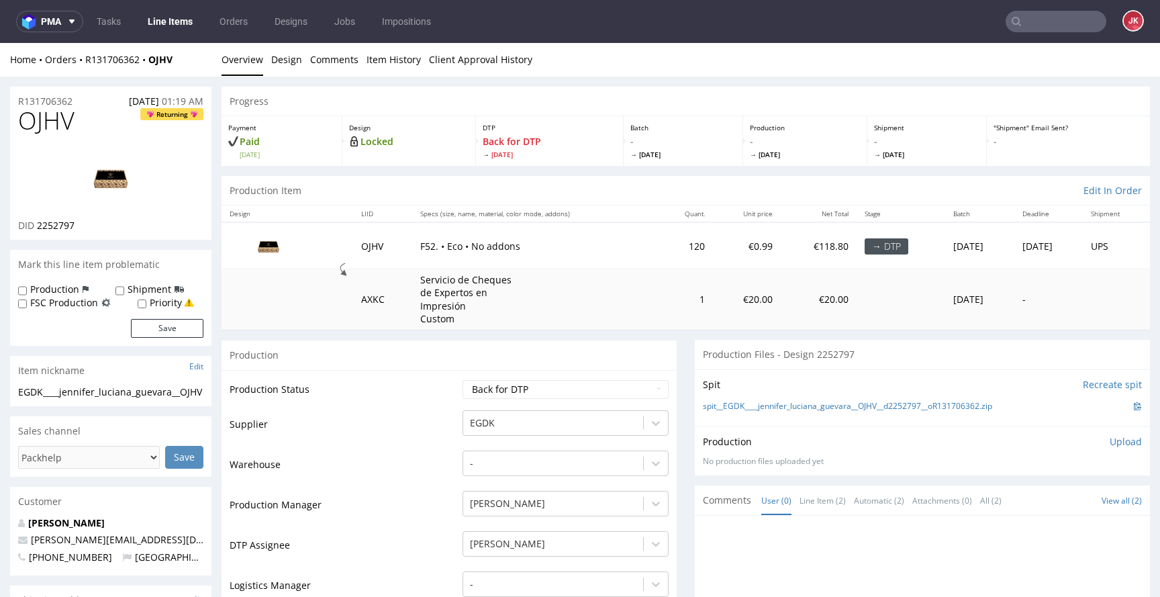
click at [504, 387] on select "Waiting for Artwork Waiting for Diecut Waiting for Mockup Waiting for DTP Waiti…" at bounding box center [566, 389] width 206 height 19
select select "dtp_in_process"
click at [463, 380] on select "Waiting for Artwork Waiting for Diecut Waiting for Mockup Waiting for DTP Waiti…" at bounding box center [566, 389] width 206 height 19
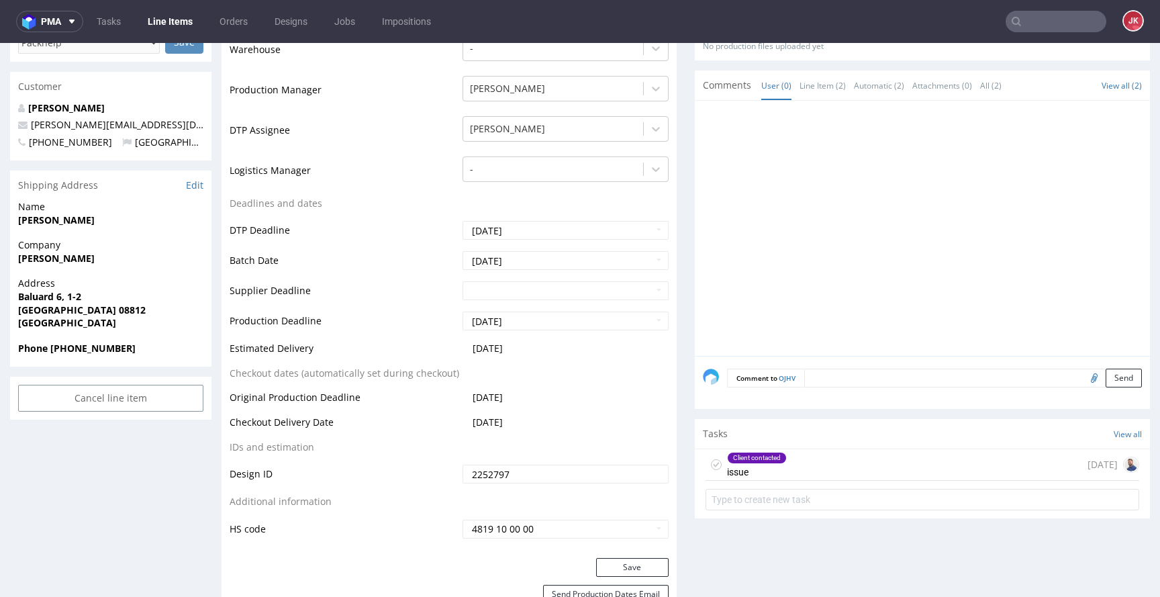
scroll to position [556, 0]
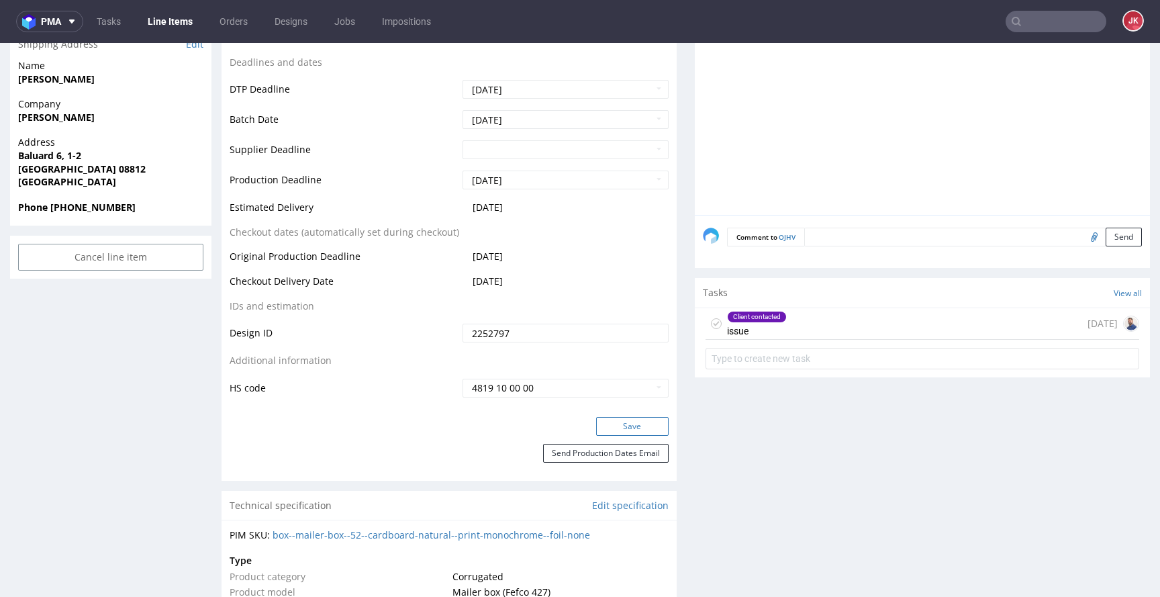
click at [625, 428] on button "Save" at bounding box center [632, 426] width 73 height 19
click at [711, 324] on icon at bounding box center [716, 323] width 11 height 11
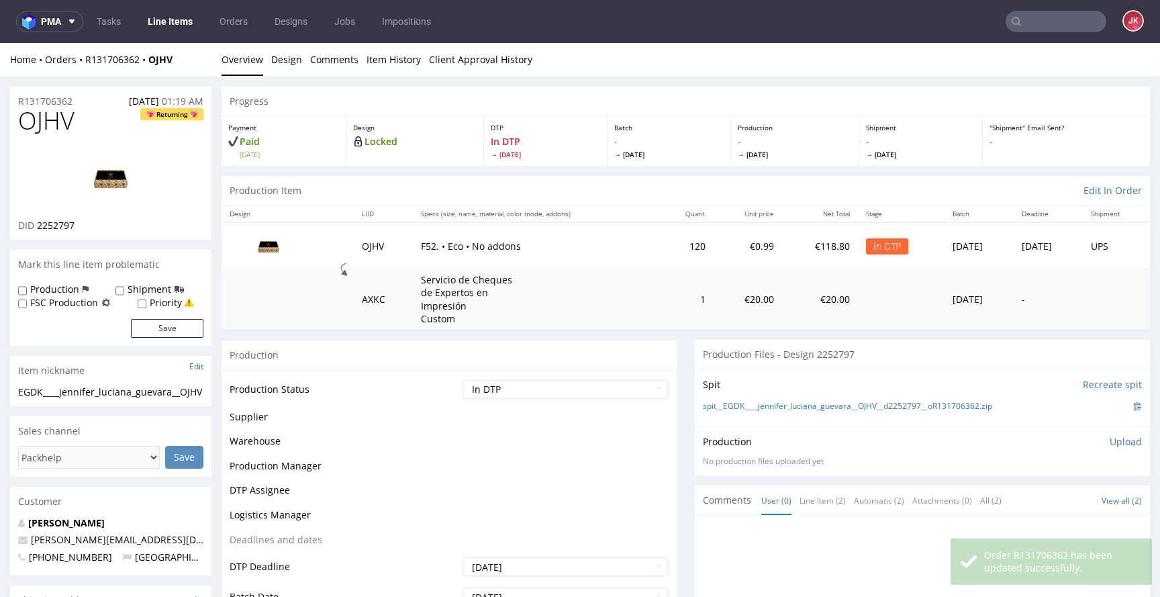
scroll to position [547, 0]
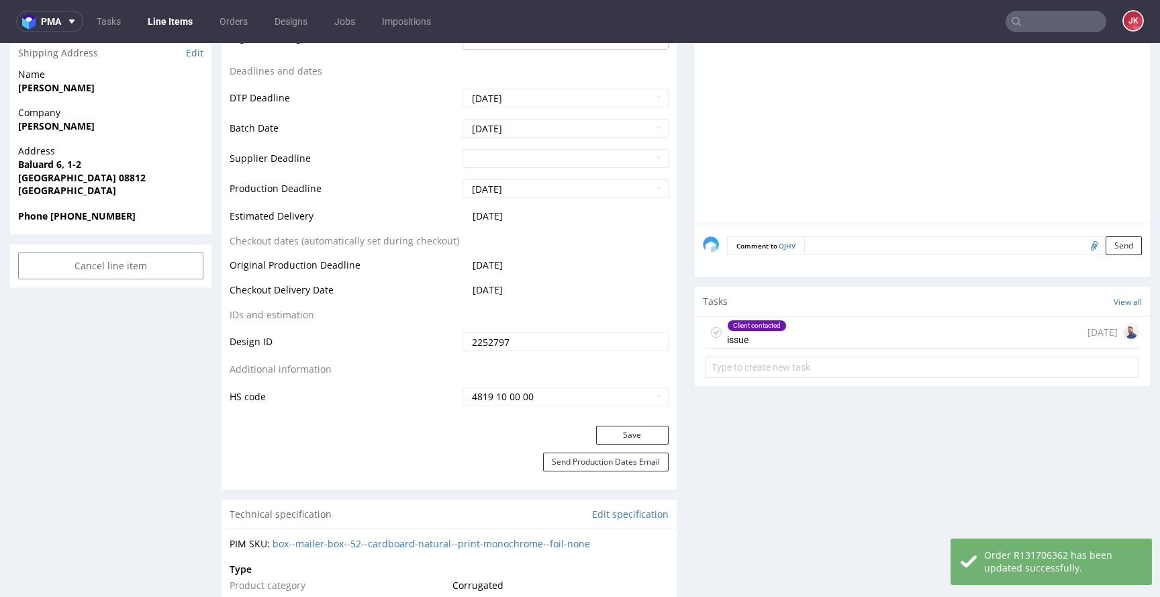
click at [714, 333] on use at bounding box center [717, 332] width 6 height 5
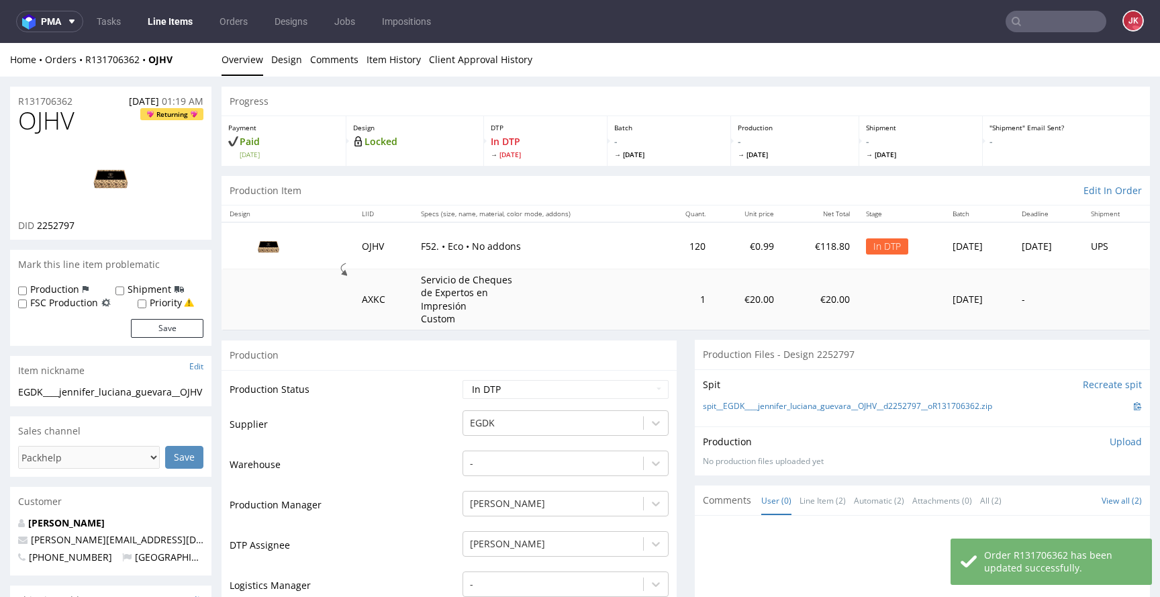
scroll to position [0, 0]
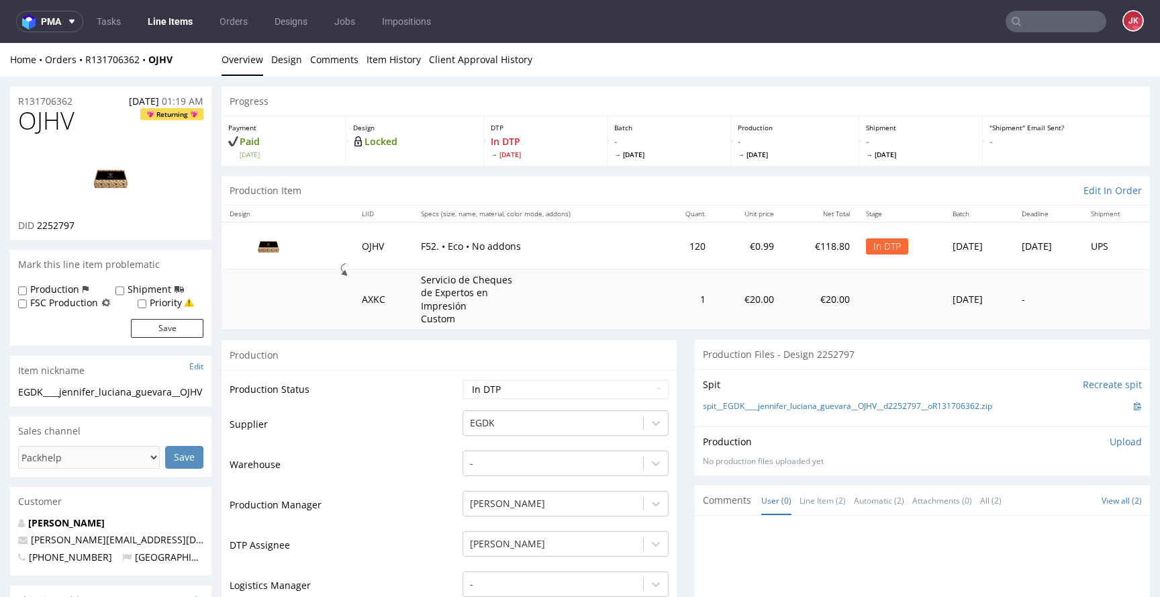
click at [48, 124] on span "OJHV" at bounding box center [46, 120] width 56 height 27
copy span "OJHV"
drag, startPoint x: 278, startPoint y: 85, endPoint x: 280, endPoint y: 73, distance: 12.3
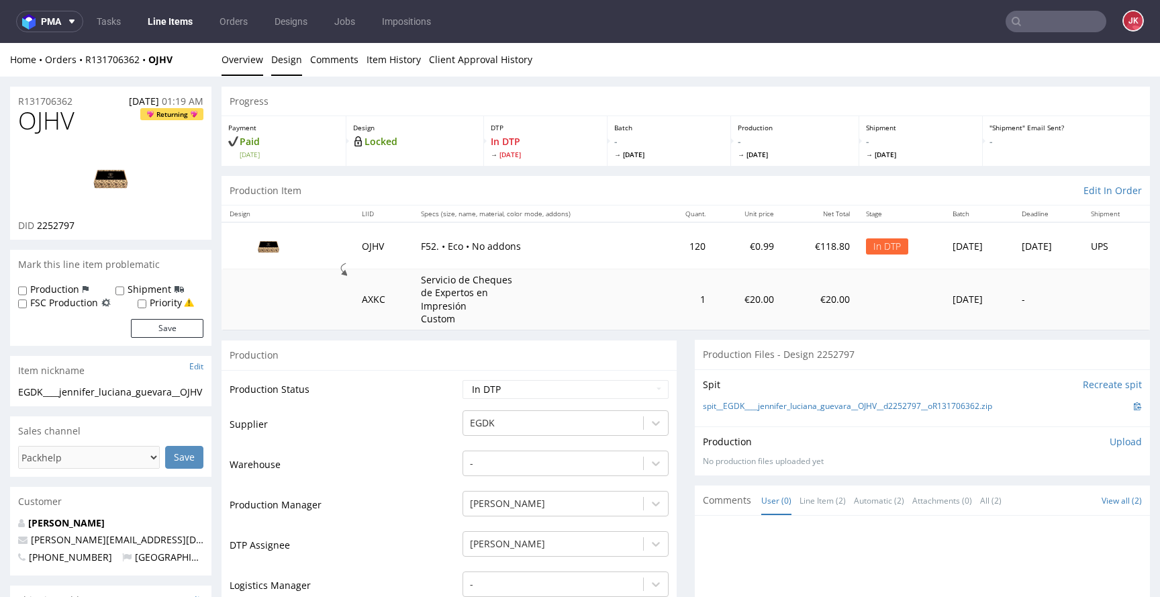
click at [281, 67] on link "Design" at bounding box center [286, 59] width 31 height 33
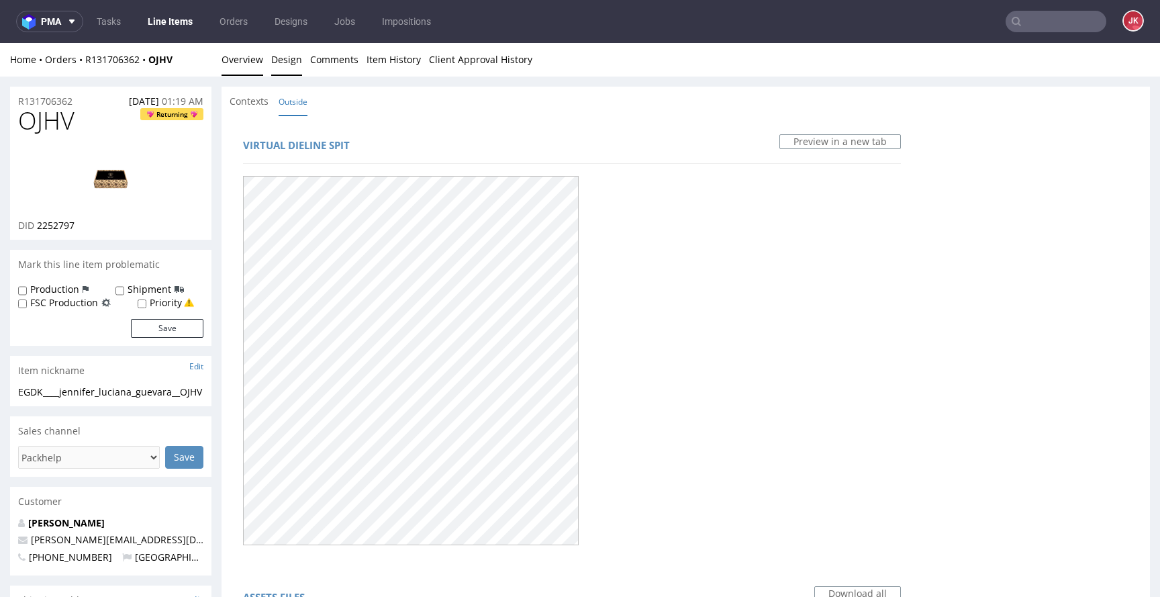
click at [242, 66] on link "Overview" at bounding box center [243, 59] width 42 height 33
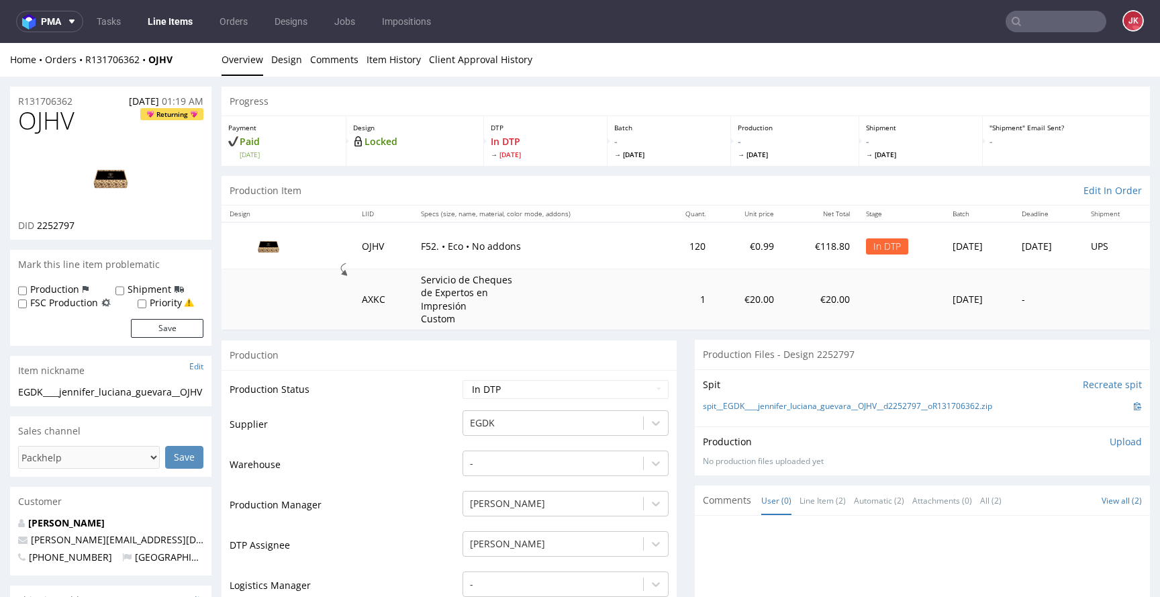
drag, startPoint x: 50, startPoint y: 406, endPoint x: 0, endPoint y: 388, distance: 53.5
copy div "EGDK____jennifer_luciana_guevara__OJHV"
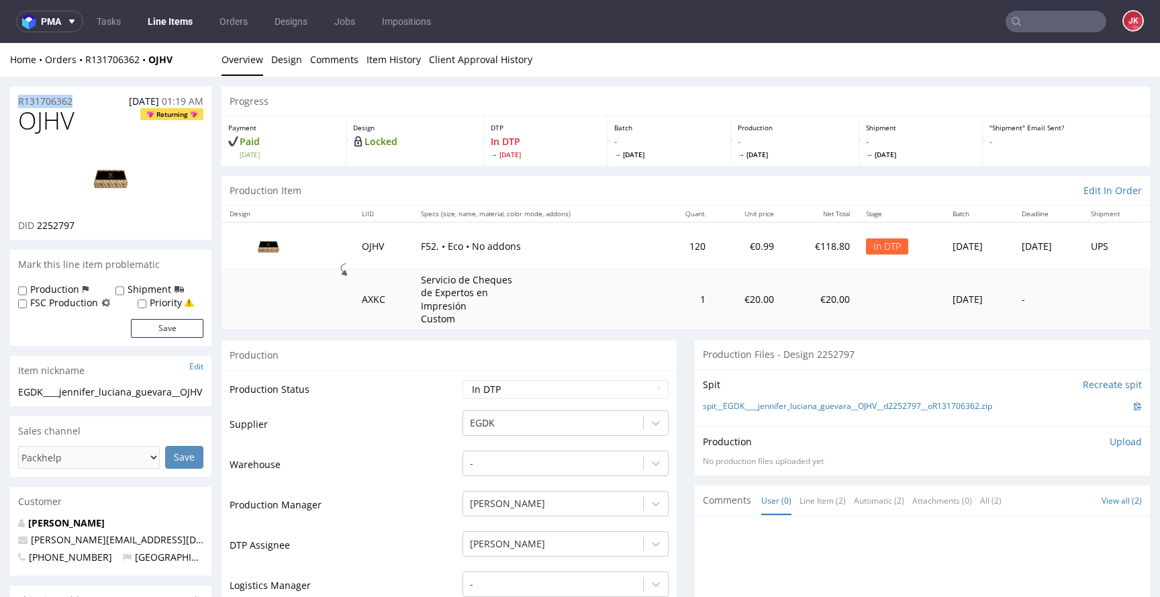
drag, startPoint x: 73, startPoint y: 103, endPoint x: 4, endPoint y: 105, distance: 68.5
copy p "R131706362"
click at [1110, 443] on p "Upload" at bounding box center [1126, 441] width 32 height 13
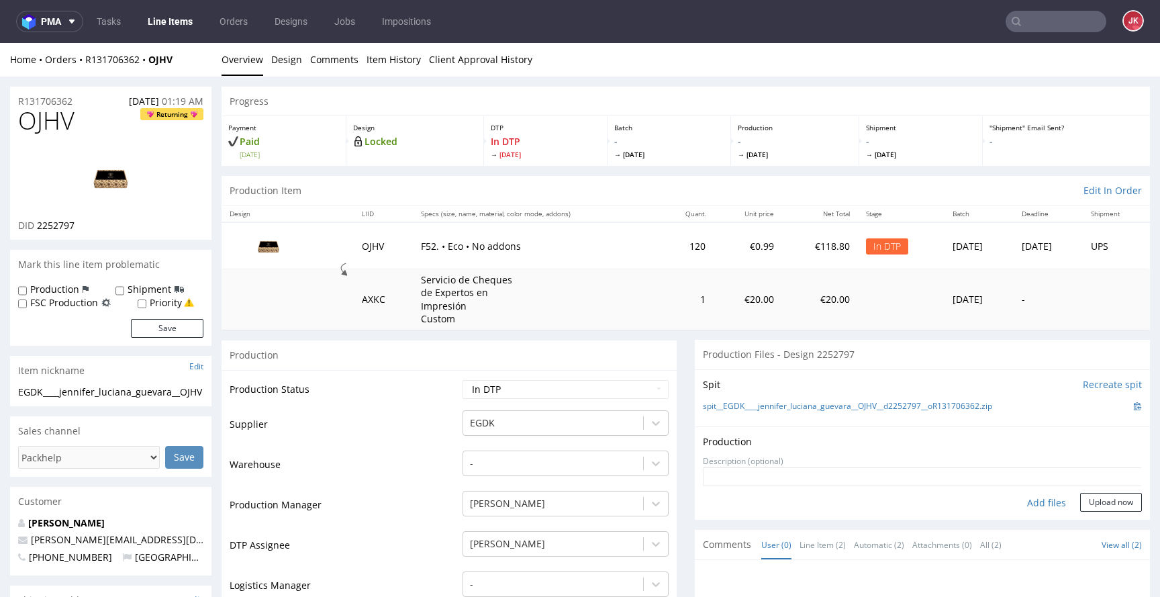
click at [1038, 498] on div "Add files" at bounding box center [1046, 503] width 67 height 20
type input "C:\fakepath\EGDK____jennifer_luciana_guevara__OJHV__d2252797__oR131706362__outs…"
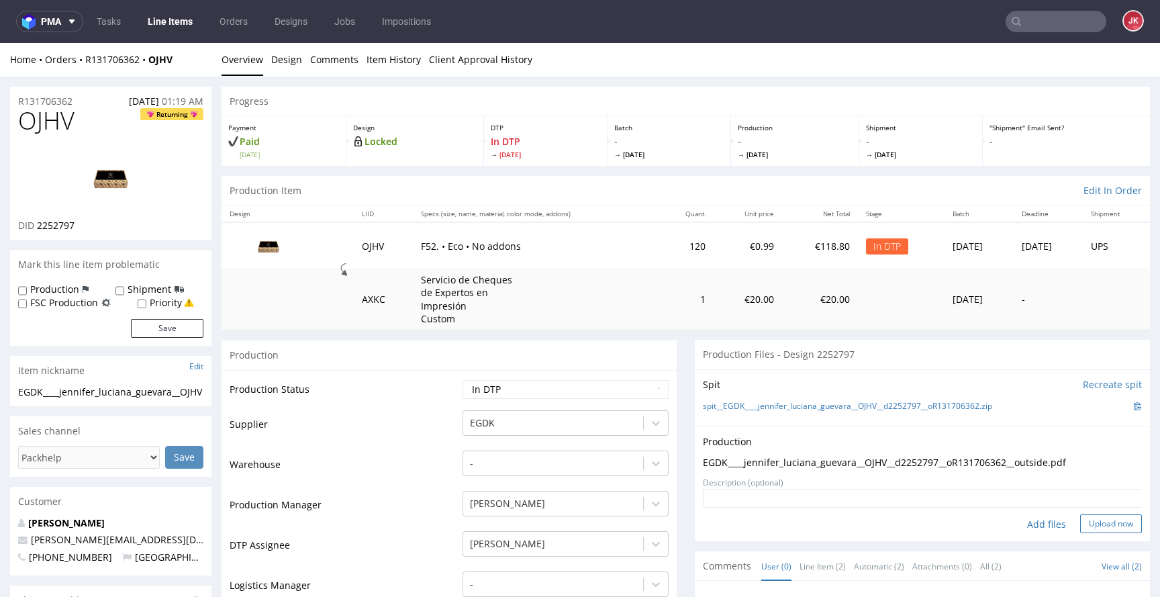
click at [1091, 529] on button "Upload now" at bounding box center [1111, 523] width 62 height 19
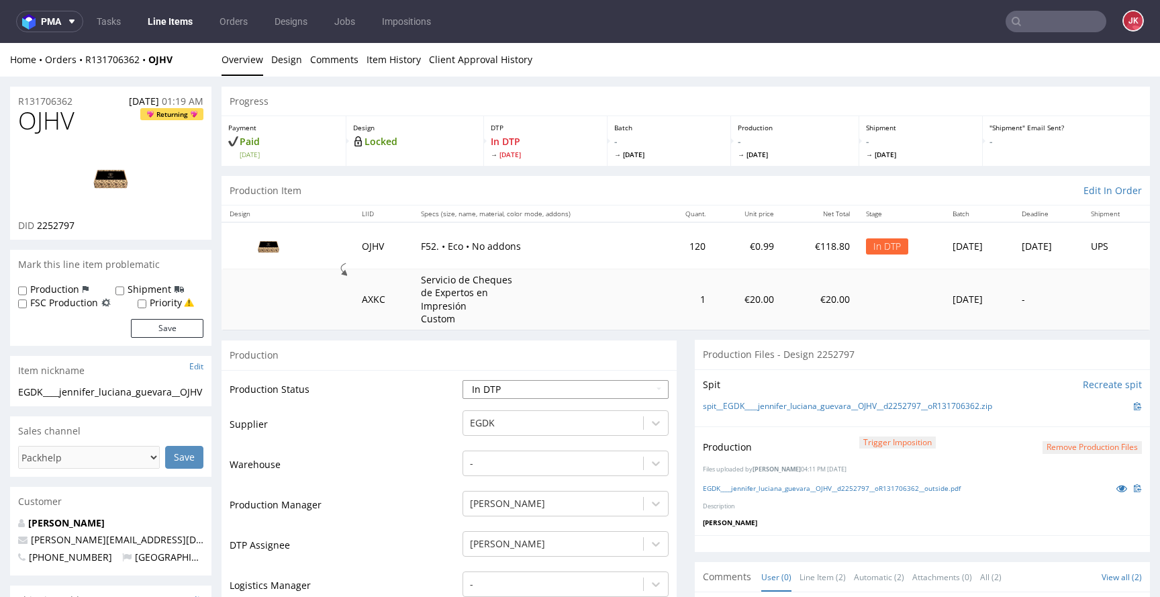
click at [587, 387] on select "Waiting for Artwork Waiting for Diecut Waiting for Mockup Waiting for DTP Waiti…" at bounding box center [566, 389] width 206 height 19
select select "dtp_ca_needed"
click at [463, 380] on select "Waiting for Artwork Waiting for Diecut Waiting for Mockup Waiting for DTP Waiti…" at bounding box center [566, 389] width 206 height 19
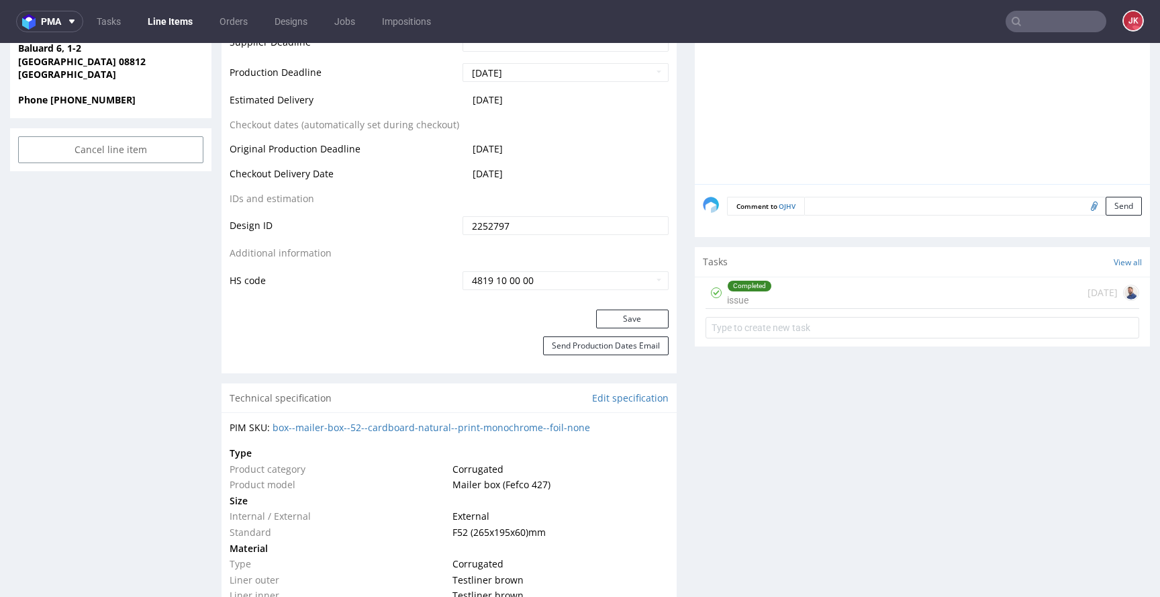
scroll to position [679, 0]
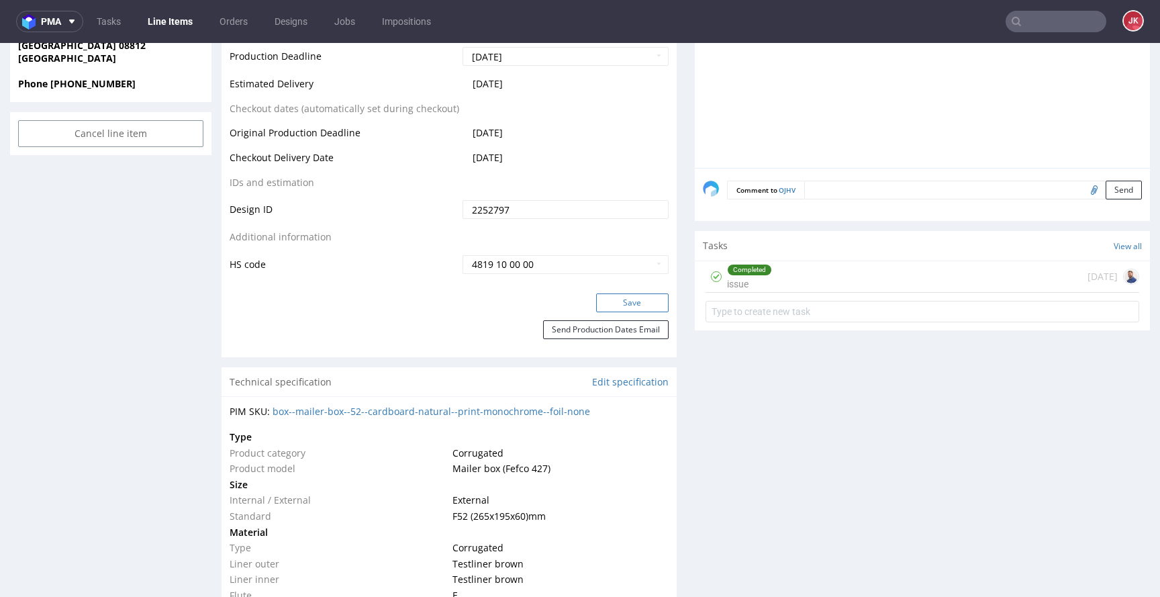
click at [626, 312] on button "Save" at bounding box center [632, 302] width 73 height 19
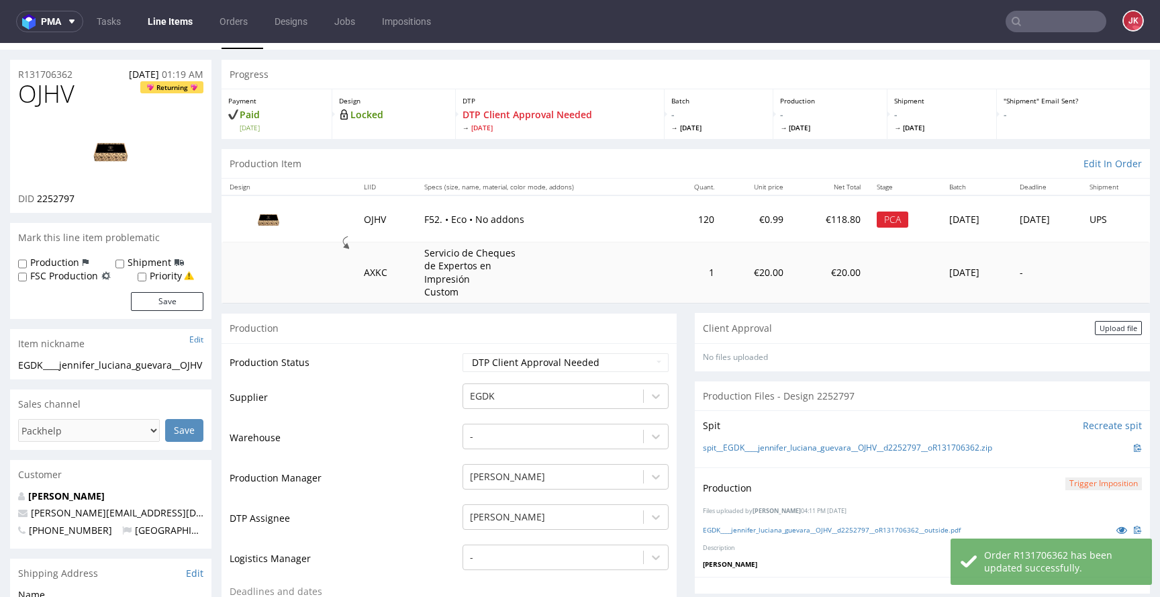
scroll to position [0, 0]
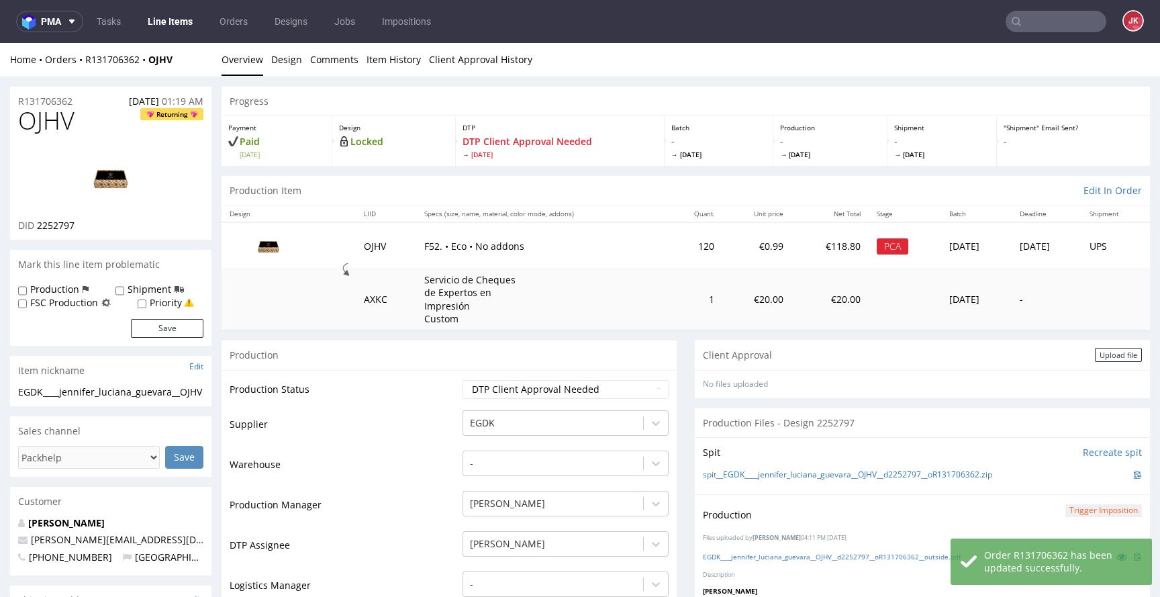
click at [1086, 363] on div "Client Approval Upload file" at bounding box center [922, 355] width 455 height 30
click at [1095, 361] on div "Upload file" at bounding box center [1118, 355] width 47 height 14
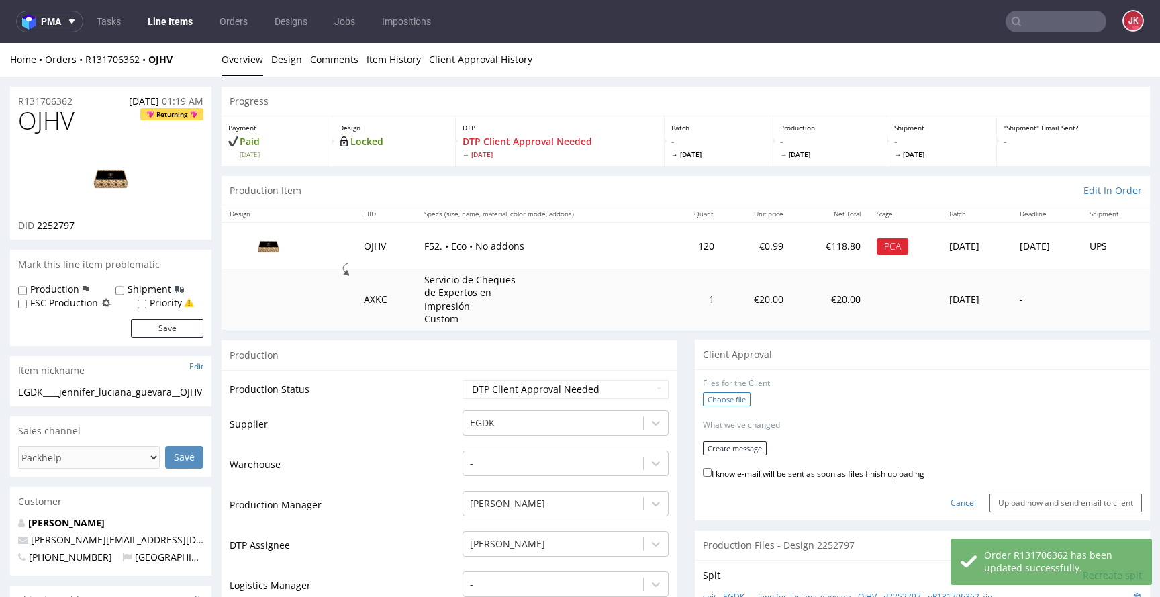
click at [713, 403] on label "Choose file" at bounding box center [727, 399] width 48 height 14
click at [0, 43] on input "Choose file" at bounding box center [0, 43] width 0 height 0
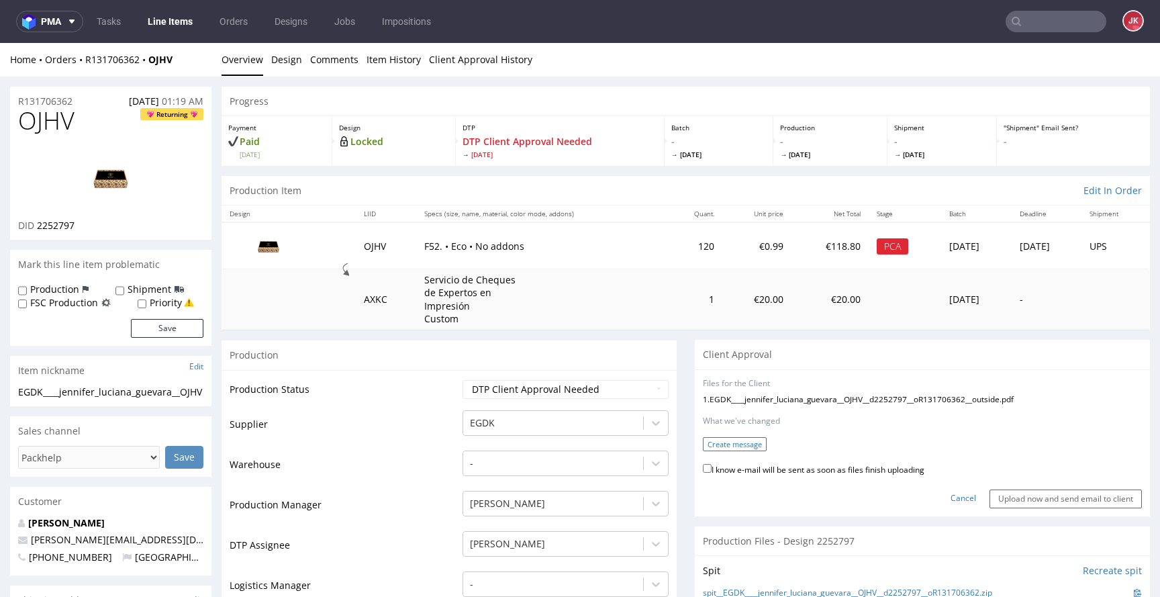
click at [728, 449] on button "Create message" at bounding box center [735, 444] width 64 height 14
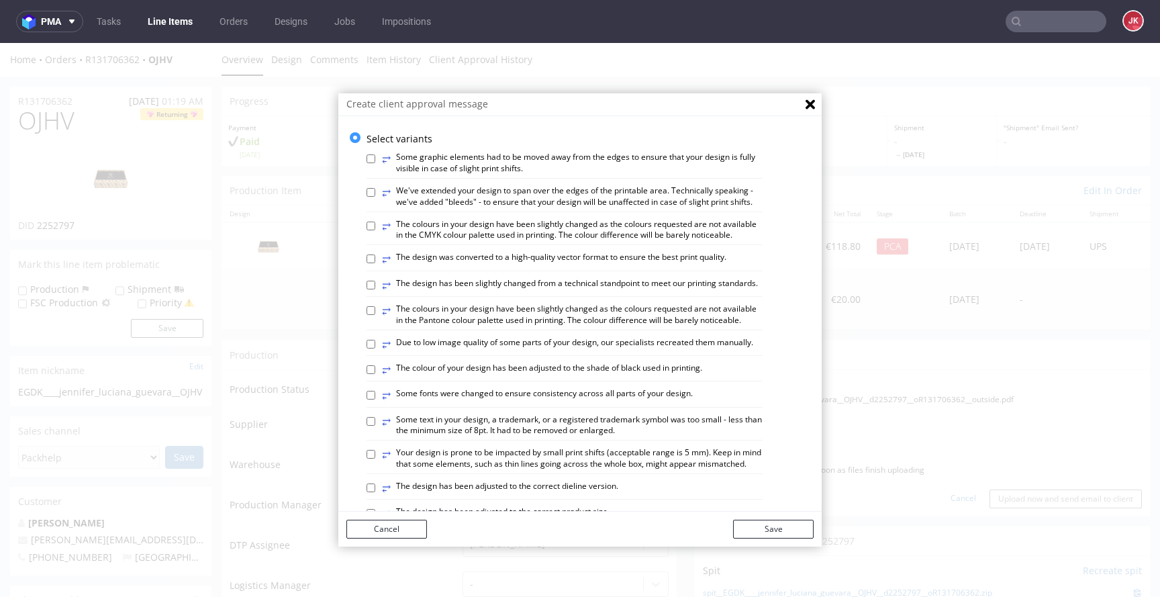
click at [543, 237] on label "⥂ The colours in your design have been slightly changed as the colours requeste…" at bounding box center [572, 230] width 381 height 23
click at [375, 230] on input "⥂ The colours in your design have been slightly changed as the colours requeste…" at bounding box center [371, 226] width 9 height 9
checkbox input "true"
click at [751, 526] on button "Save" at bounding box center [773, 529] width 81 height 19
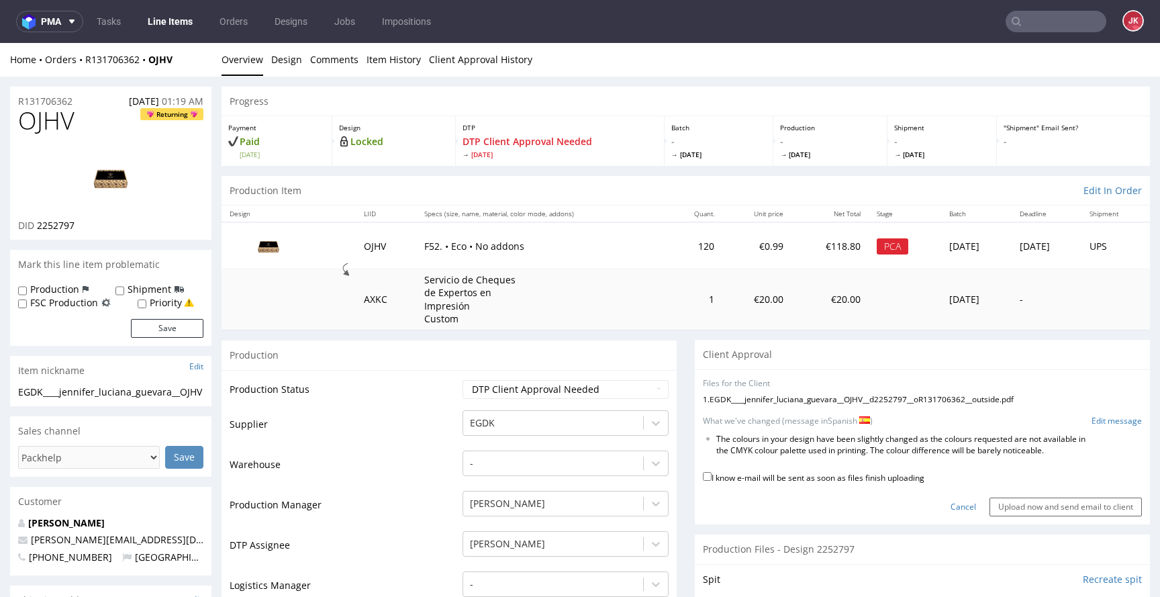
click at [1110, 427] on form "Files for the Client 1 . EGDK____jennifer_luciana_guevara__OJHV__d2252797__oR13…" at bounding box center [922, 447] width 439 height 139
click at [1110, 422] on link "Edit message" at bounding box center [1117, 421] width 50 height 11
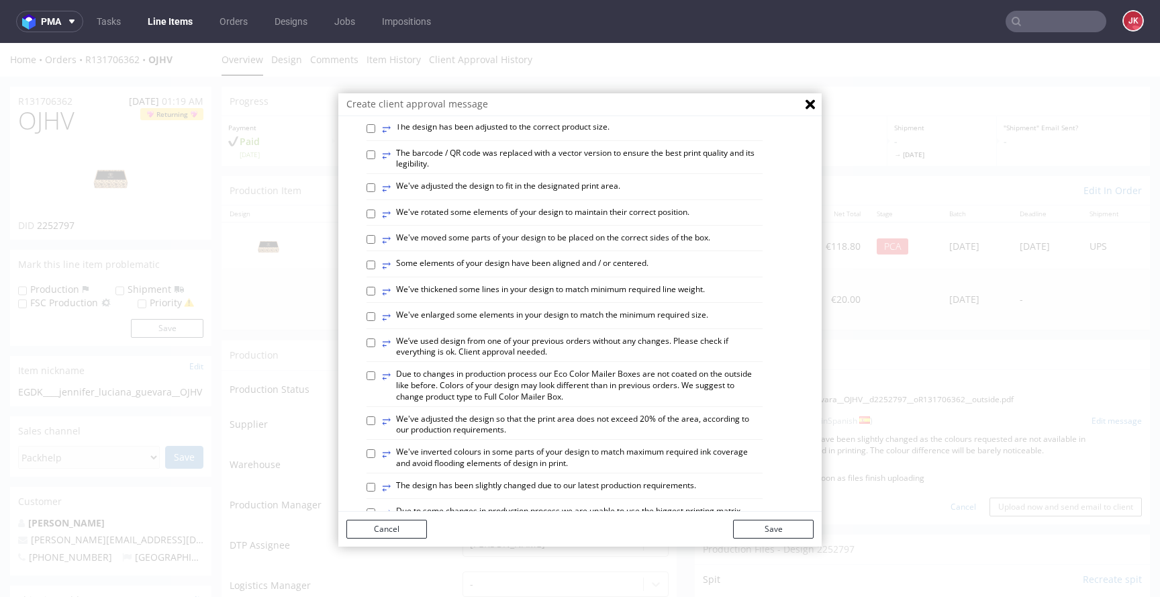
scroll to position [784, 0]
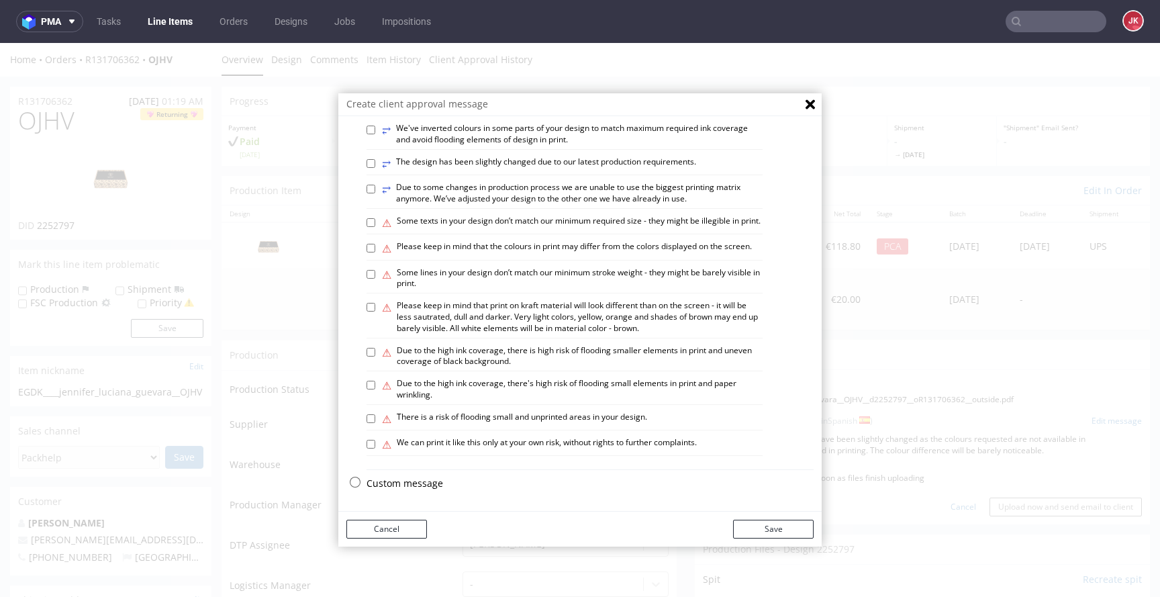
click at [436, 485] on p "Custom message" at bounding box center [590, 483] width 447 height 13
checkbox input "false"
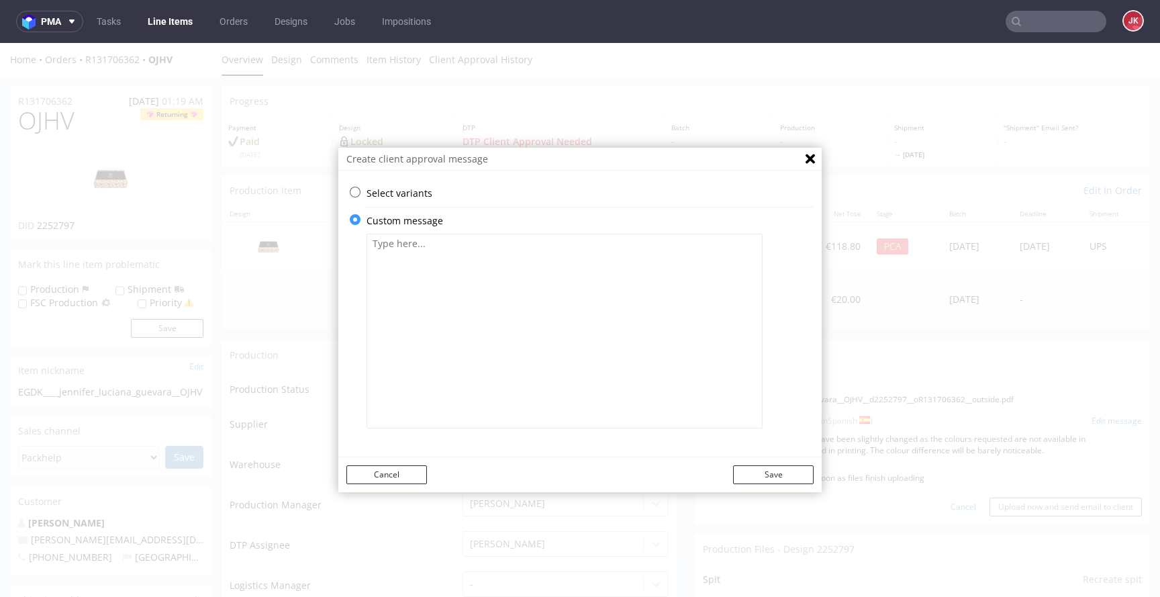
click at [587, 346] on textarea at bounding box center [565, 331] width 396 height 195
paste textarea "Por favor, compruebe que todo esté correcto. Se necesita la aprobación del clie…"
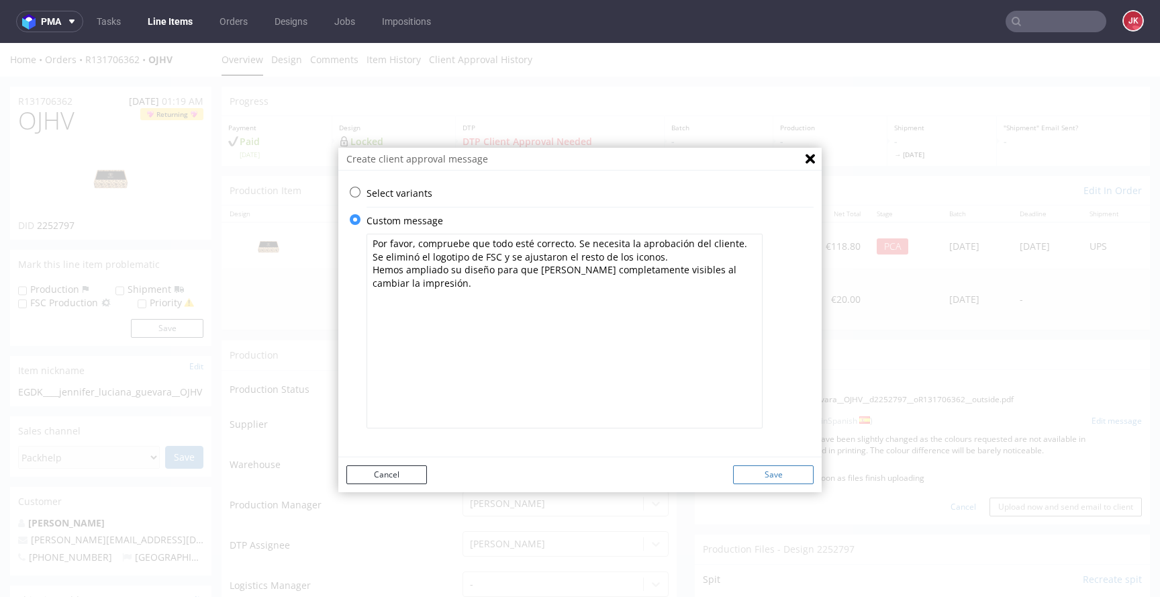
type textarea "Por favor, compruebe que todo esté correcto. Se necesita la aprobación del clie…"
click at [782, 478] on button "Save" at bounding box center [773, 474] width 81 height 19
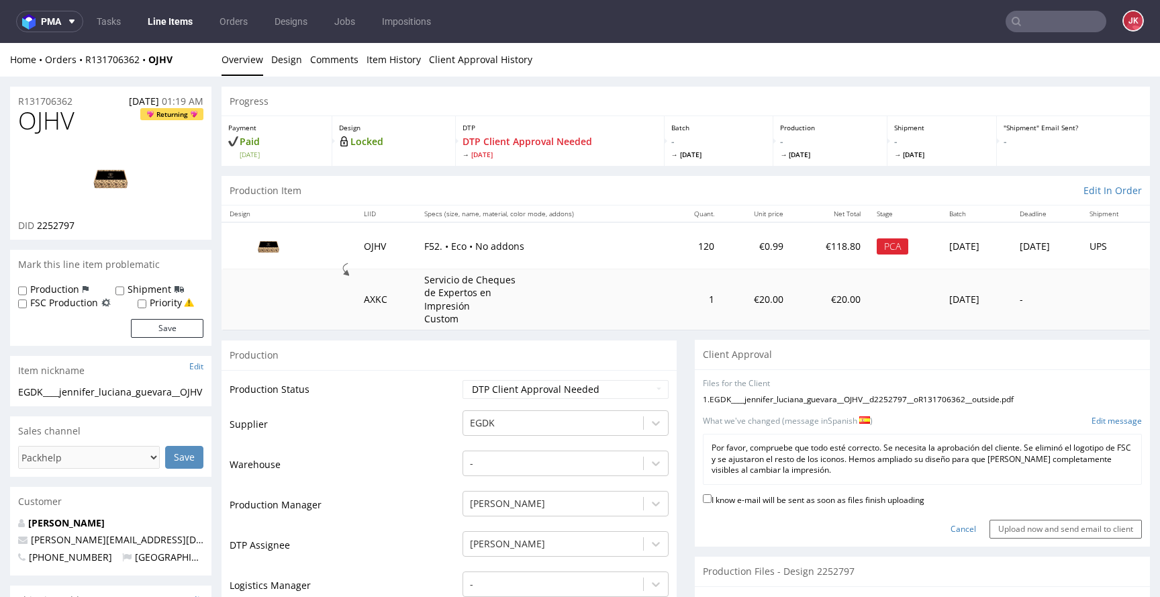
click at [773, 498] on label "I know e-mail will be sent as soon as files finish uploading" at bounding box center [814, 498] width 222 height 15
click at [712, 498] on input "I know e-mail will be sent as soon as files finish uploading" at bounding box center [707, 498] width 9 height 9
checkbox input "true"
click at [1012, 530] on input "Upload now and send email to client" at bounding box center [1066, 529] width 152 height 19
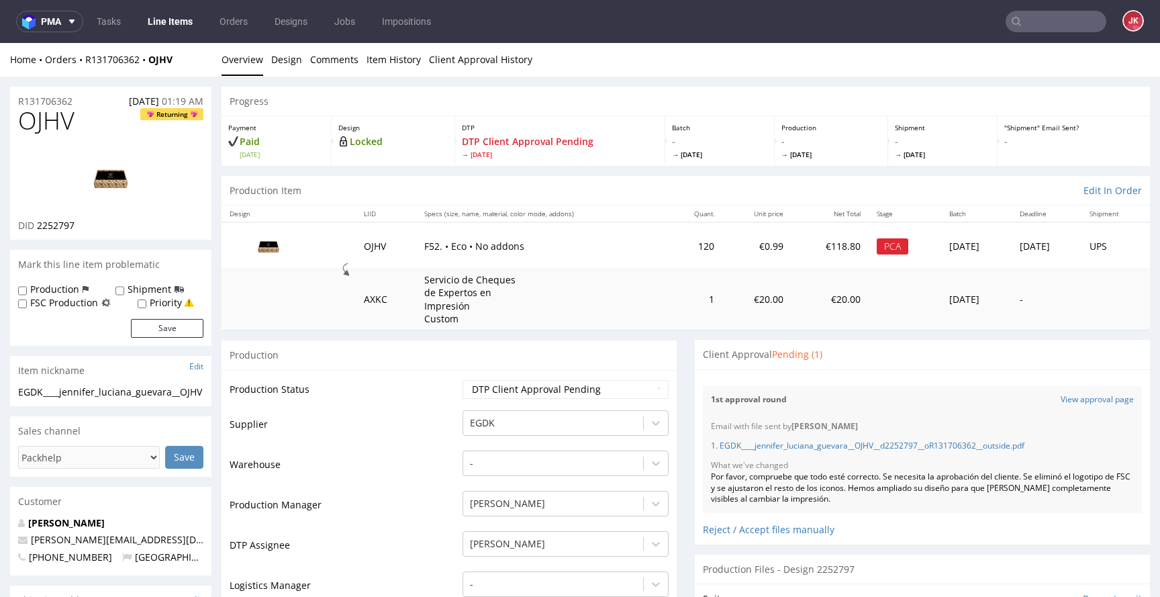
click at [32, 122] on span "OJHV" at bounding box center [46, 120] width 56 height 27
copy span "OJHV"
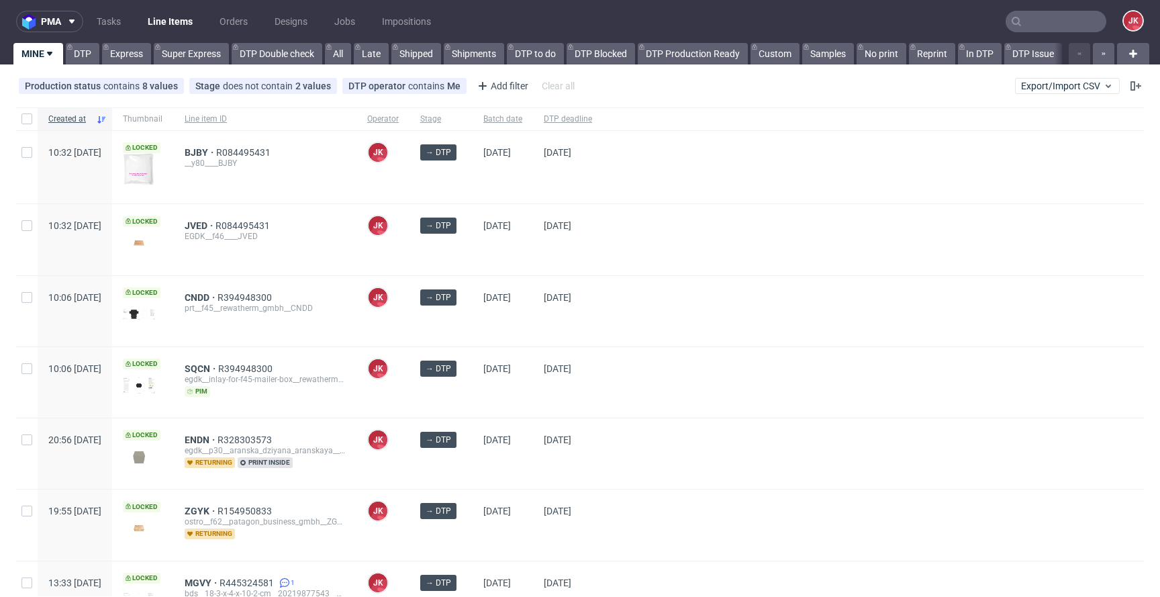
click at [675, 249] on div at bounding box center [873, 239] width 541 height 70
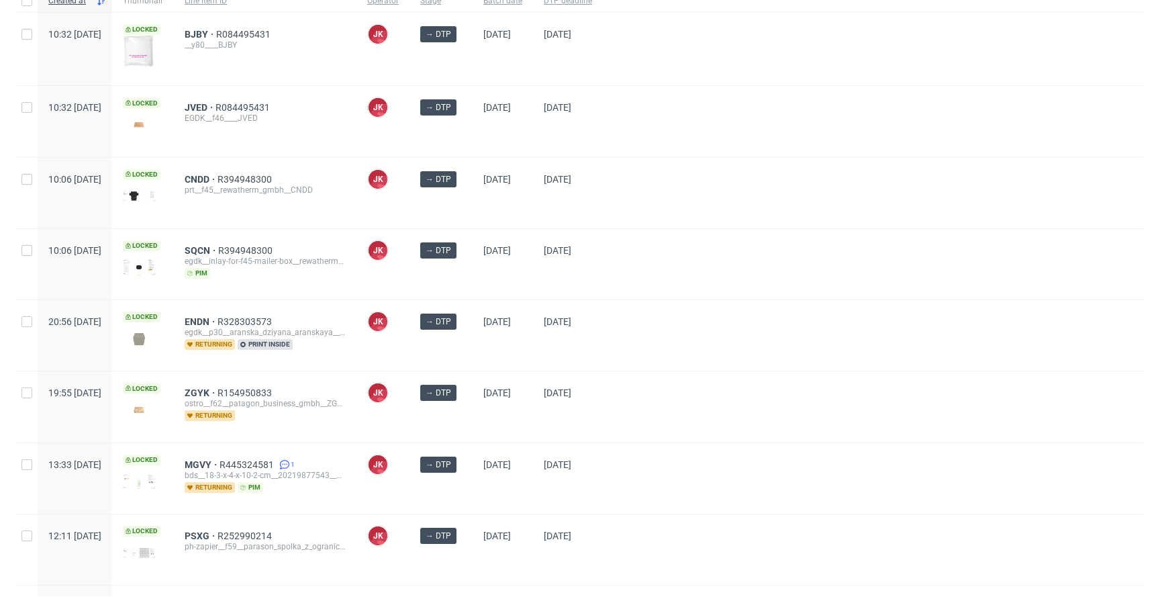
scroll to position [291, 0]
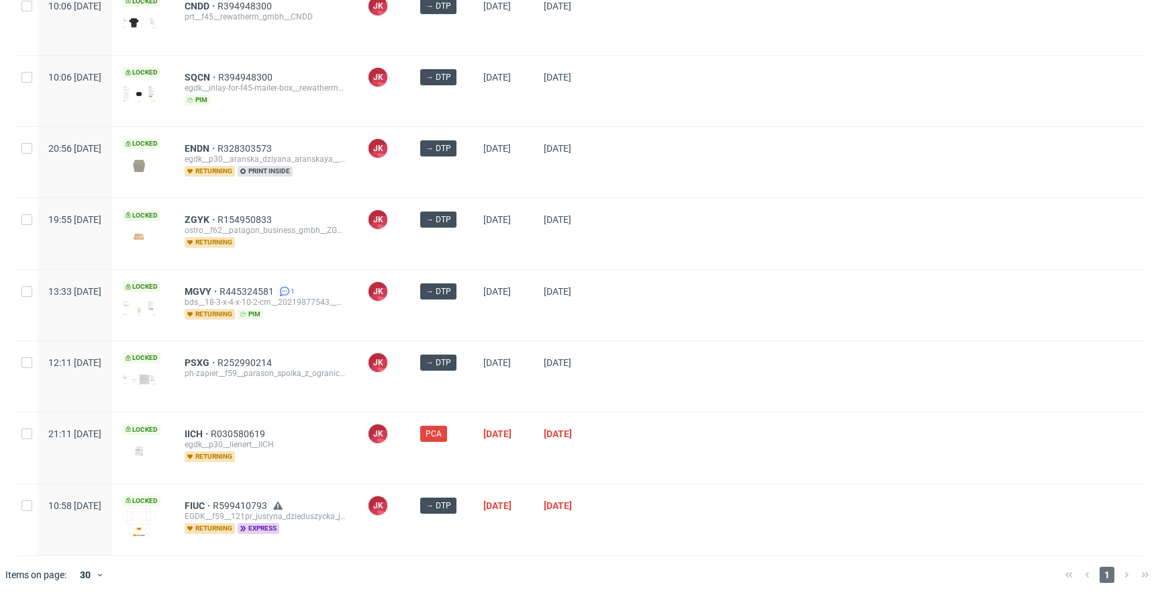
click at [239, 496] on div "FIUC R599410793 EGDK__f59__121pr_justyna_dzieduszycka_jedrach__FIUC returning e…" at bounding box center [265, 519] width 183 height 71
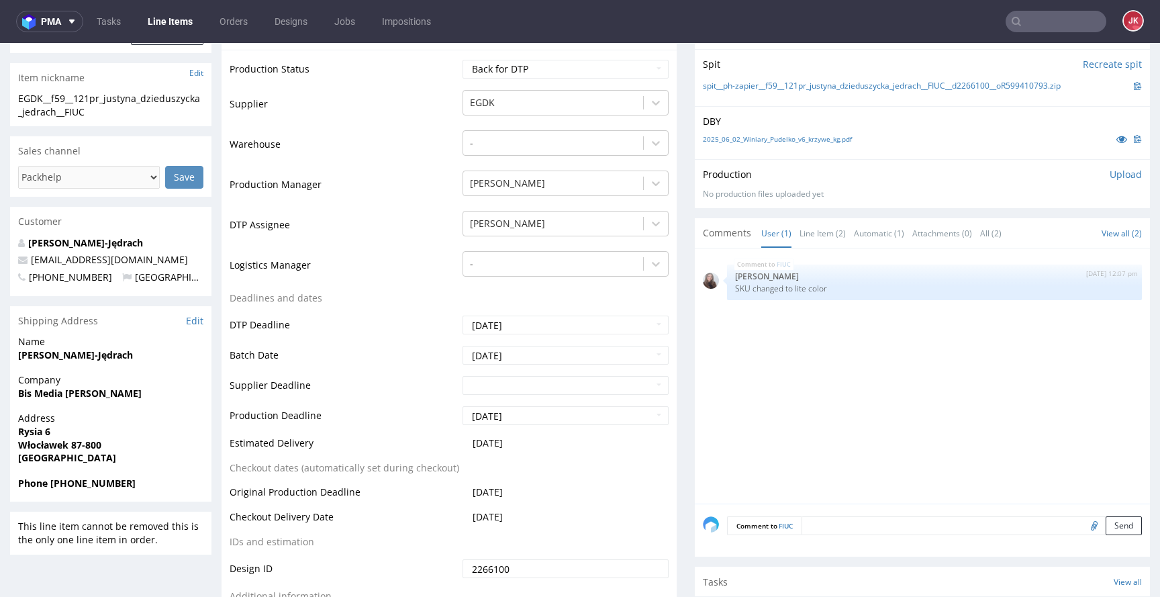
scroll to position [532, 0]
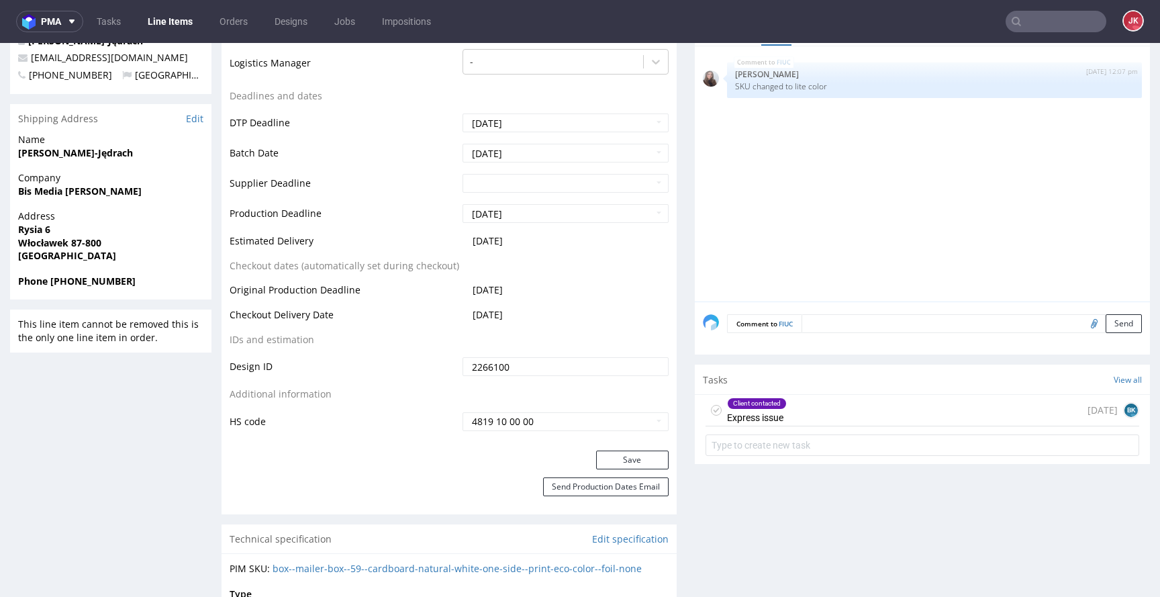
click at [794, 425] on div "Client contacted Express issue 18 days ago BK" at bounding box center [923, 411] width 434 height 32
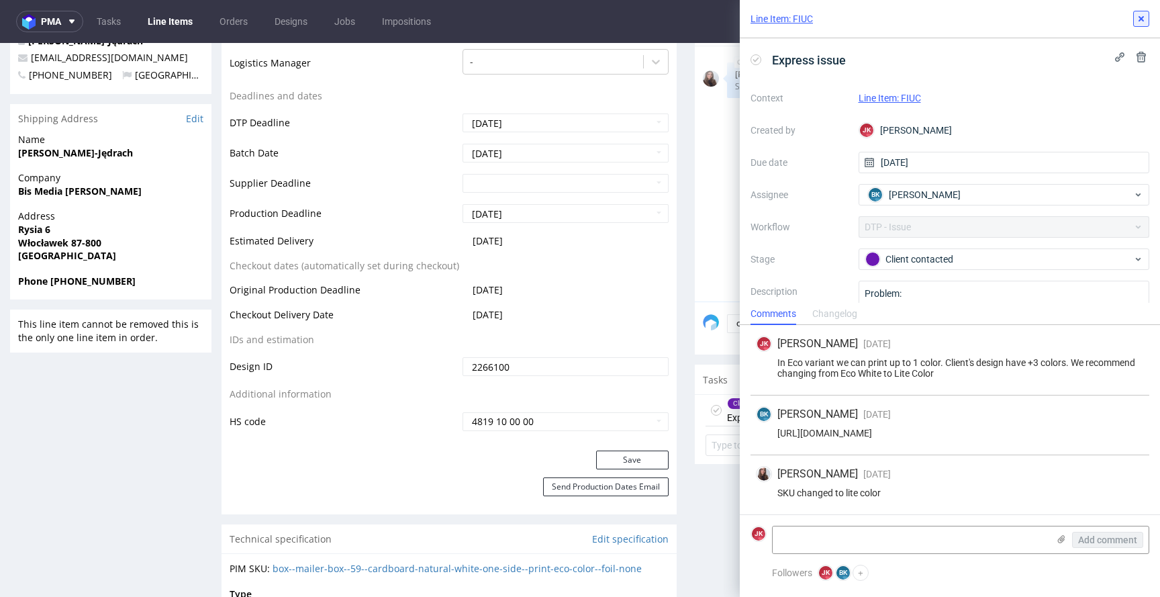
click at [1141, 14] on icon at bounding box center [1141, 18] width 11 height 11
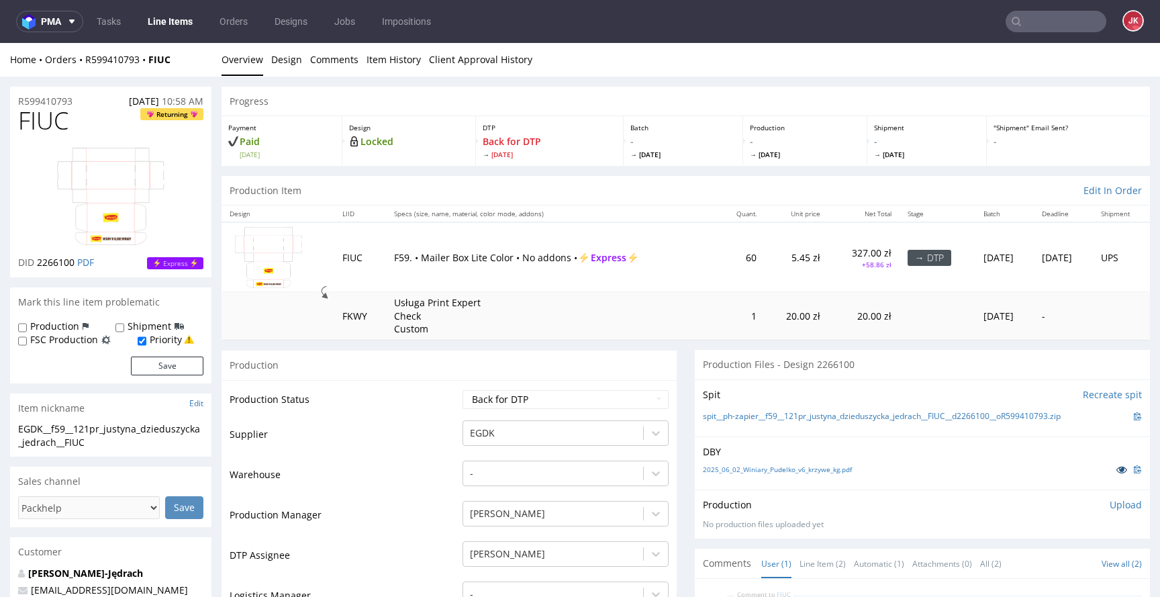
click at [1117, 471] on icon at bounding box center [1122, 469] width 11 height 9
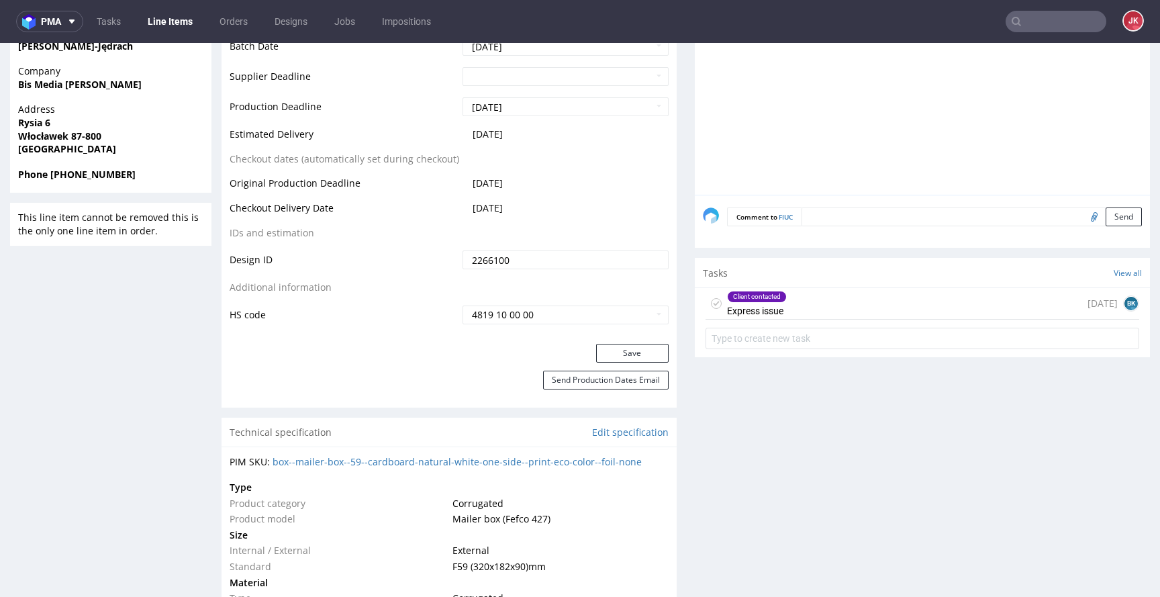
scroll to position [640, 0]
click at [711, 306] on icon at bounding box center [716, 302] width 11 height 11
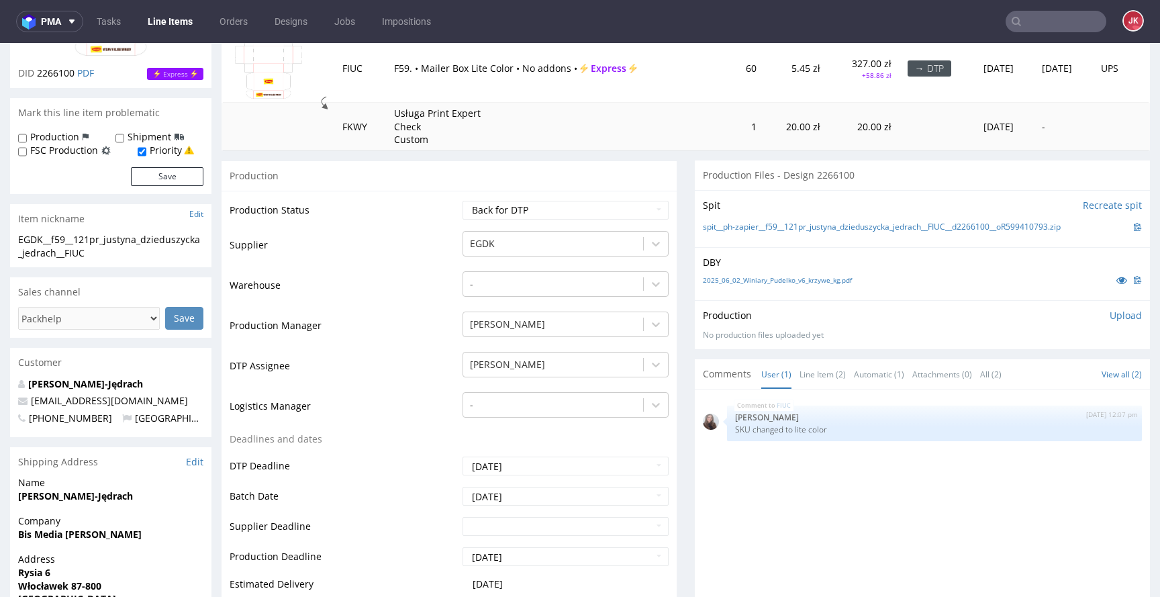
scroll to position [0, 0]
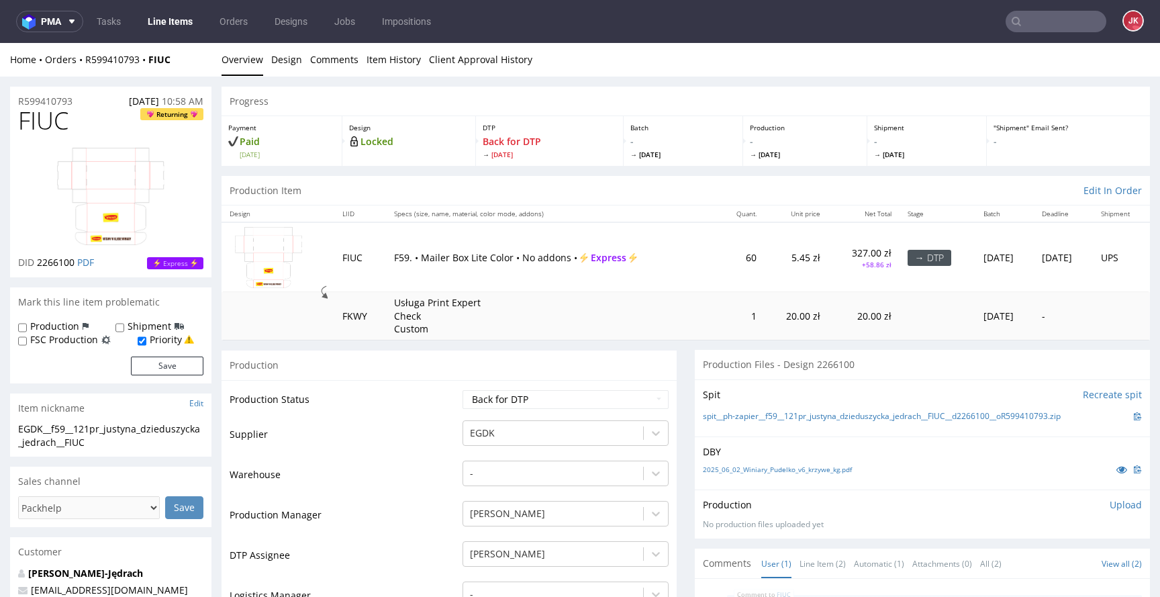
click at [440, 413] on td "Production Status" at bounding box center [345, 404] width 230 height 30
click at [426, 438] on td "Supplier" at bounding box center [345, 439] width 230 height 40
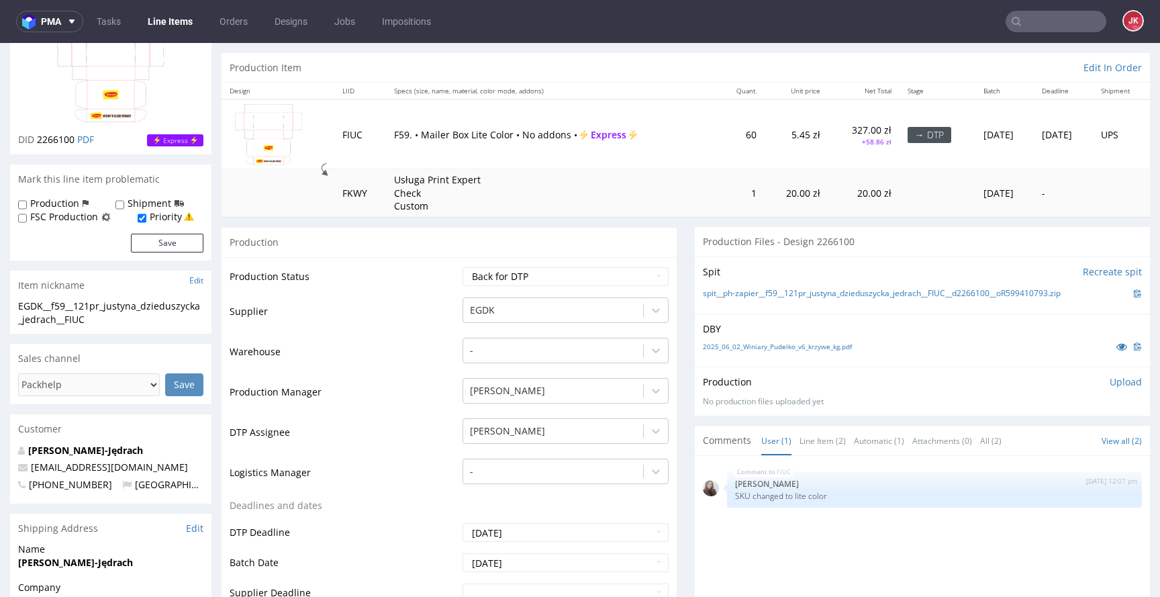
scroll to position [64, 0]
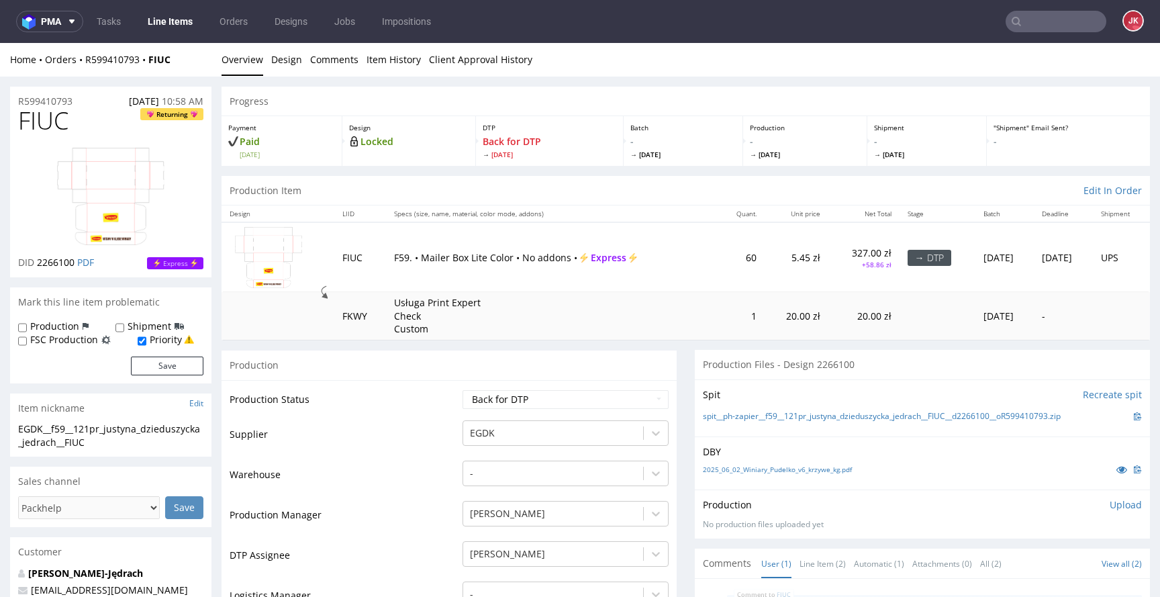
click at [48, 128] on span "FIUC" at bounding box center [43, 120] width 50 height 27
copy span "FIUC"
click at [348, 421] on td "Supplier" at bounding box center [345, 439] width 230 height 40
drag, startPoint x: 140, startPoint y: 442, endPoint x: 0, endPoint y: 426, distance: 141.2
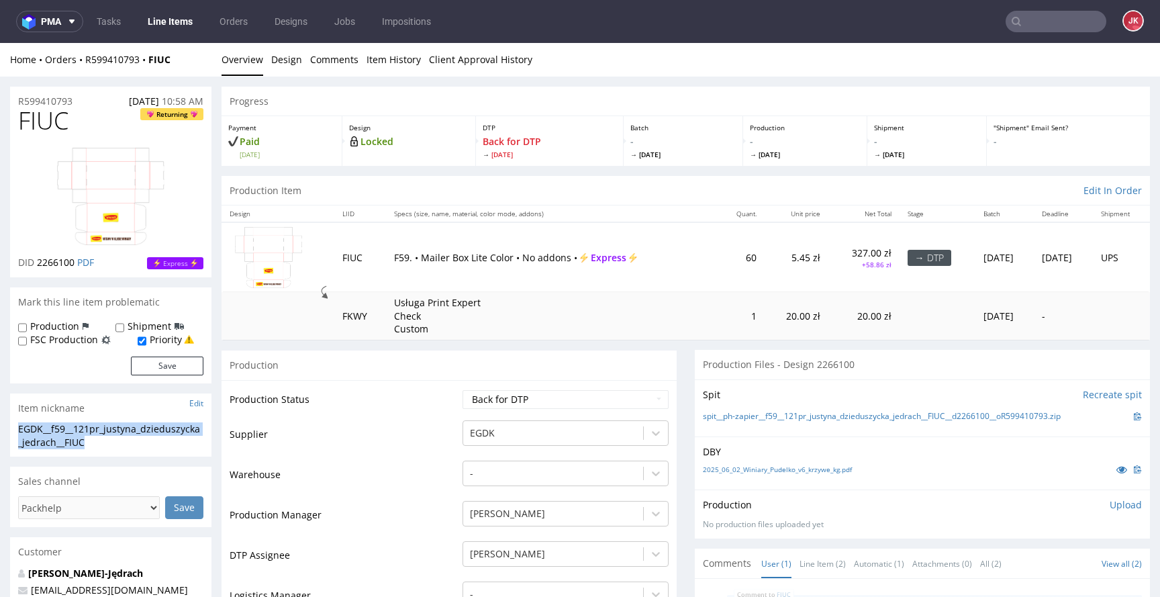
copy div "EGDK__f59__121pr_justyna_dzieduszycka_jedrach__FIUC"
drag, startPoint x: 34, startPoint y: 101, endPoint x: 7, endPoint y: 102, distance: 26.9
copy p "R599410793"
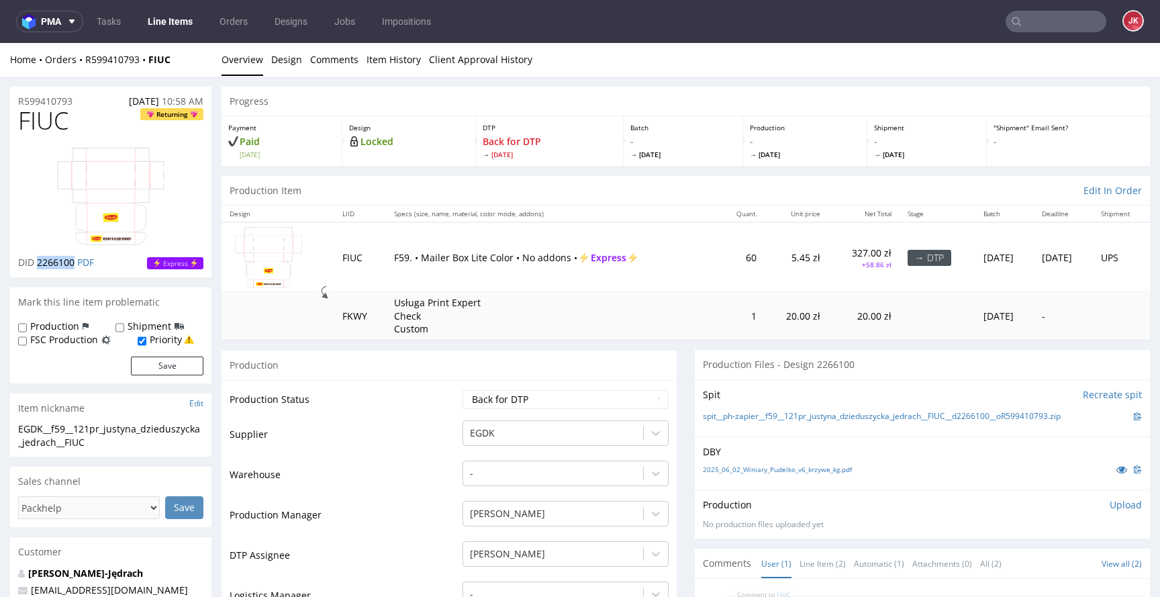
drag, startPoint x: 38, startPoint y: 265, endPoint x: 73, endPoint y: 268, distance: 35.0
click at [73, 268] on span "2266100" at bounding box center [56, 262] width 38 height 13
copy span "2266100"
click at [1113, 504] on p "Upload" at bounding box center [1126, 504] width 32 height 13
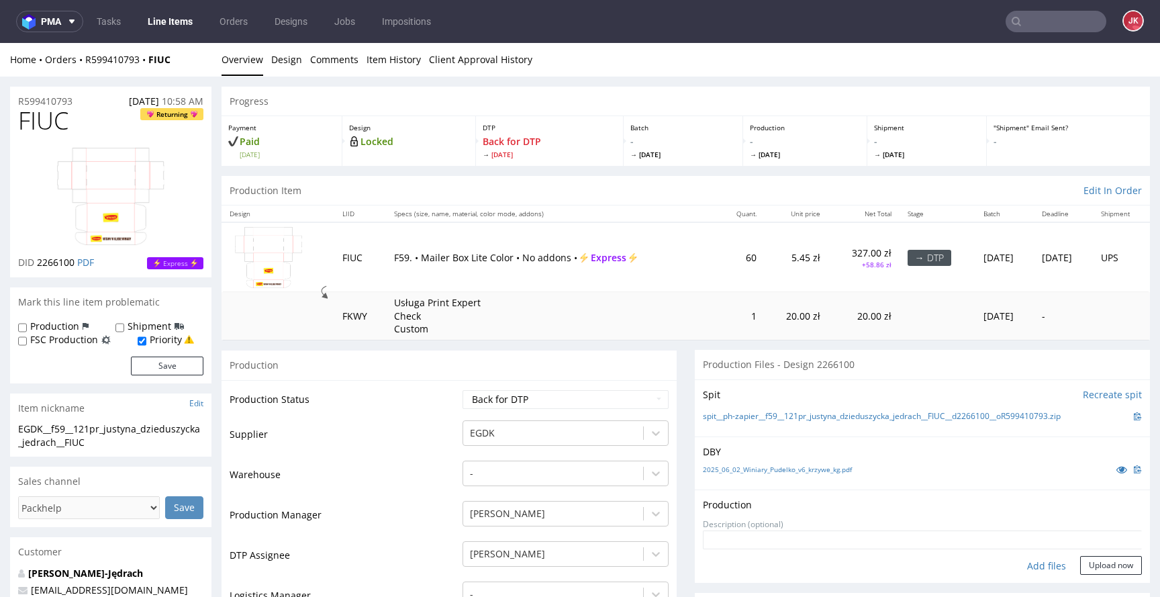
click at [1014, 570] on div "Add files" at bounding box center [1046, 566] width 67 height 20
type input "C:\fakepath\EGDK__f59__121pr_justyna_dzieduszycka_jedrach__FIUC__d2266100__oR59…"
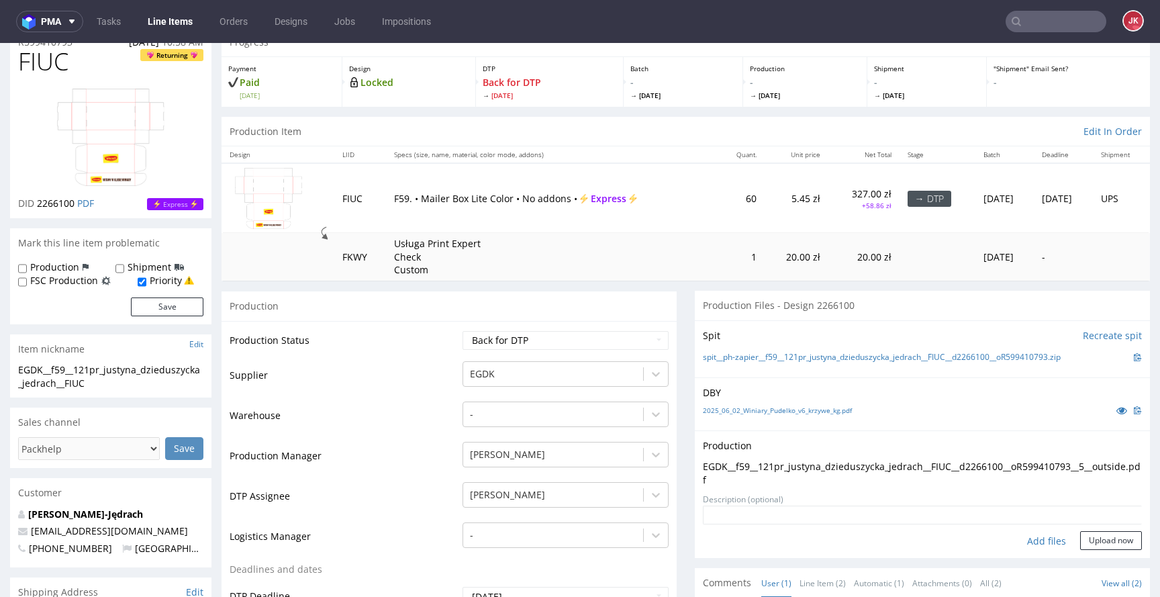
scroll to position [5, 0]
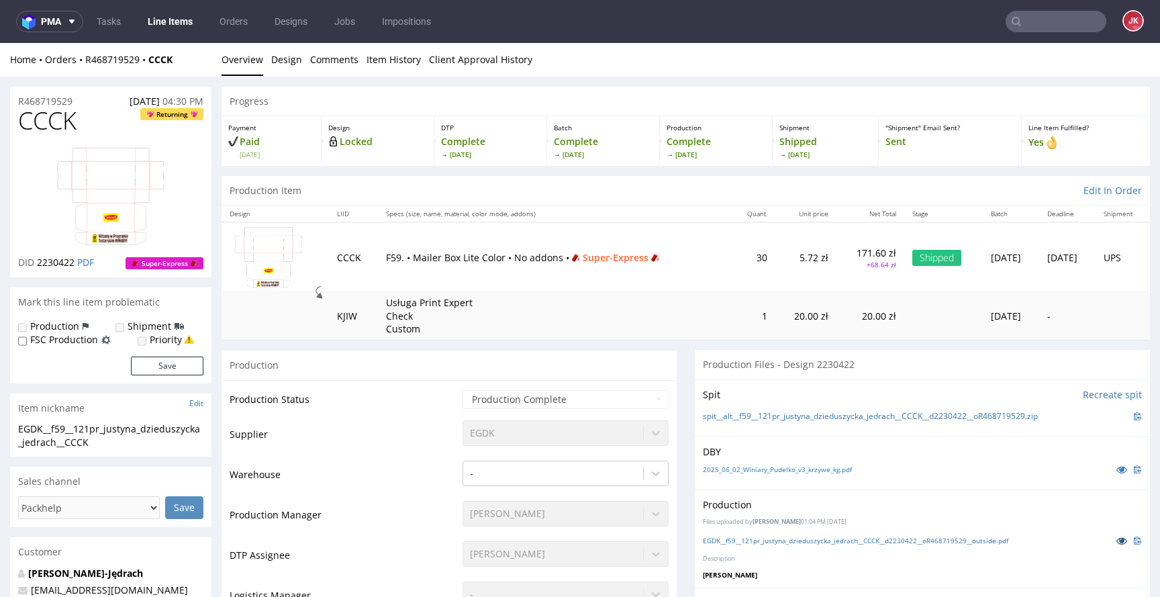
click at [1117, 538] on icon at bounding box center [1122, 540] width 11 height 9
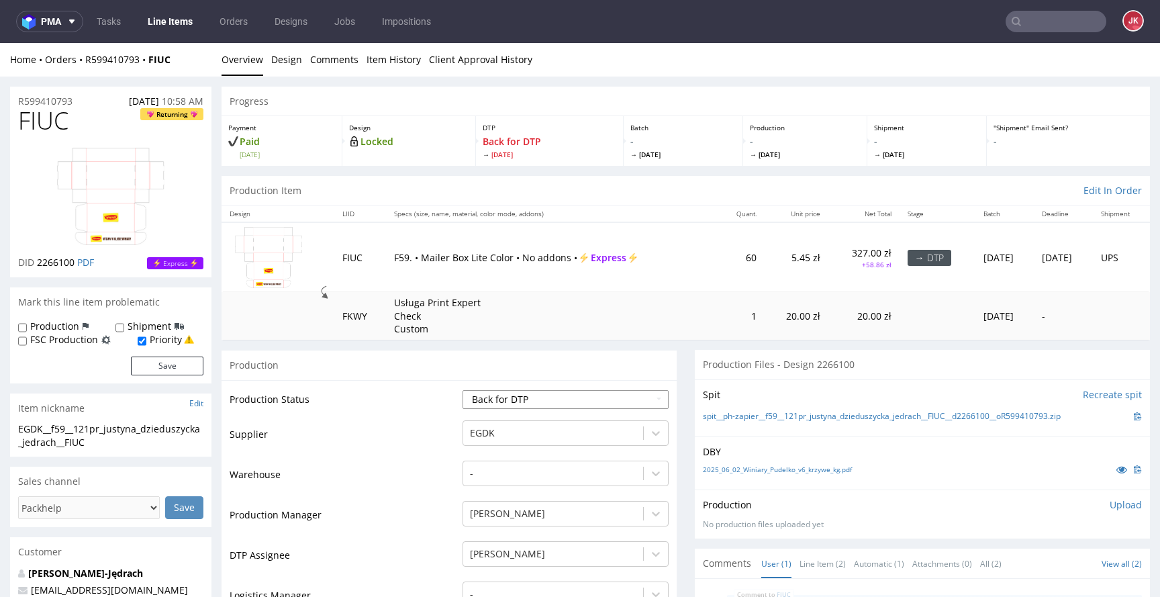
click at [575, 398] on select "Waiting for Artwork Waiting for Diecut Waiting for Mockup Waiting for DTP Waiti…" at bounding box center [566, 399] width 206 height 19
select select "dtp_in_process"
click at [463, 390] on select "Waiting for Artwork Waiting for Diecut Waiting for Mockup Waiting for DTP Waiti…" at bounding box center [566, 399] width 206 height 19
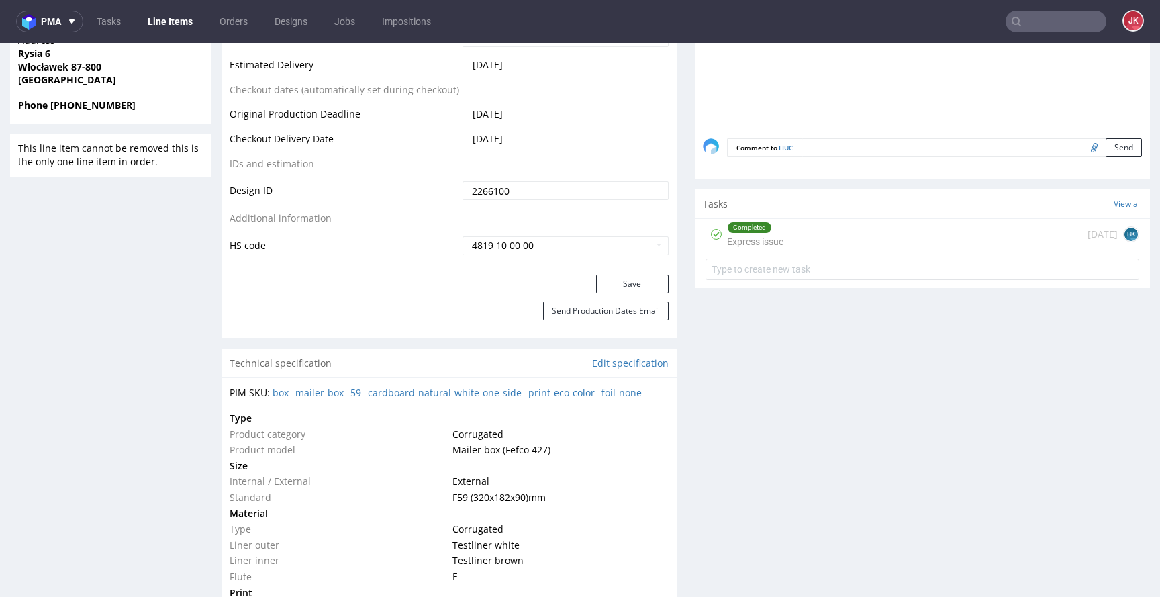
scroll to position [743, 0]
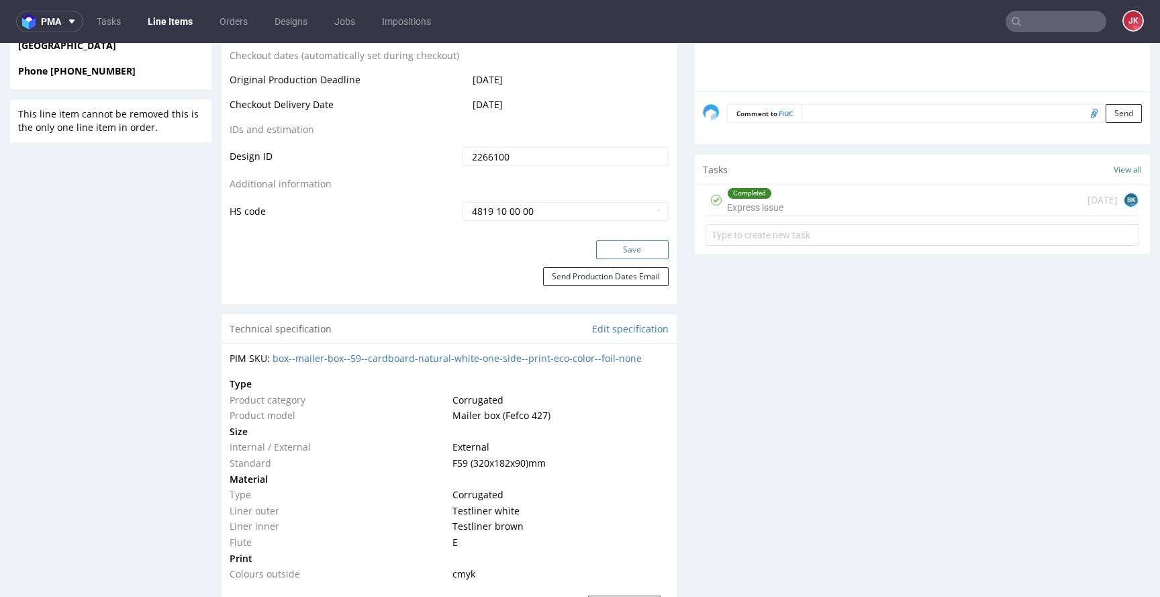
click at [637, 249] on button "Save" at bounding box center [632, 249] width 73 height 19
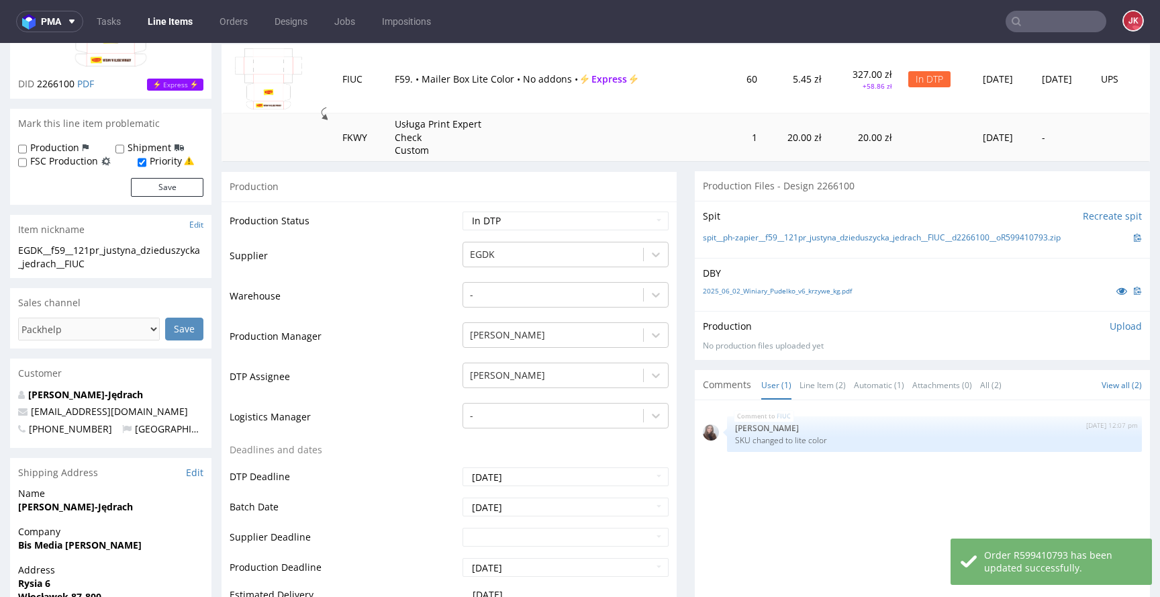
scroll to position [0, 0]
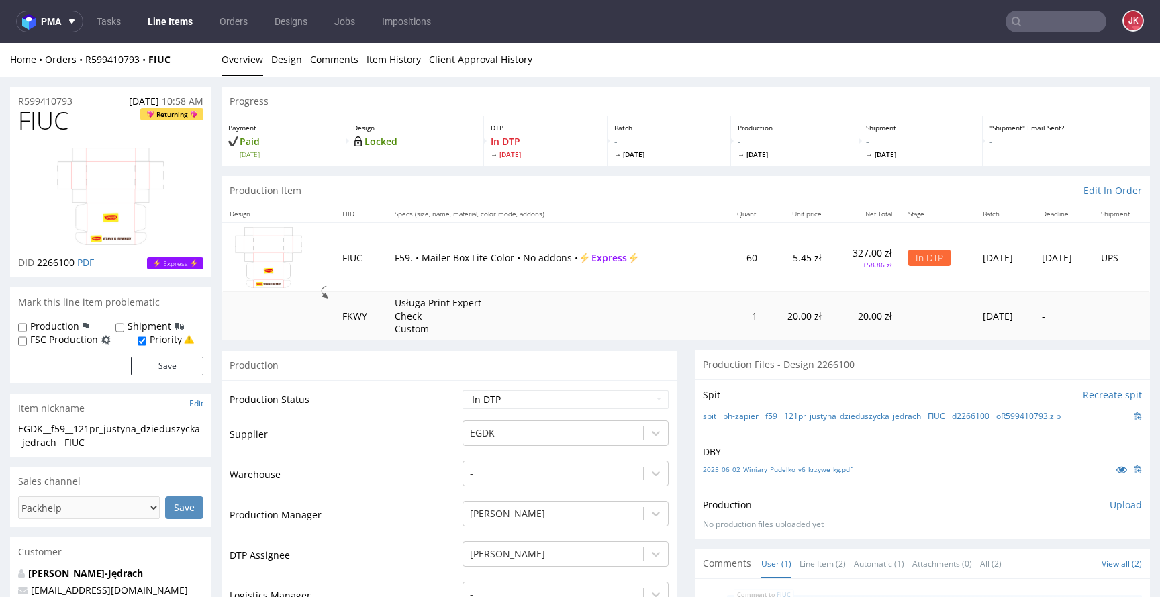
click at [626, 402] on select "Waiting for Artwork Waiting for Diecut Waiting for Mockup Waiting for DTP Waiti…" at bounding box center [566, 399] width 206 height 19
select select "dtp_ca_needed"
click at [463, 390] on select "Waiting for Artwork Waiting for Diecut Waiting for Mockup Waiting for DTP Waiti…" at bounding box center [566, 399] width 206 height 19
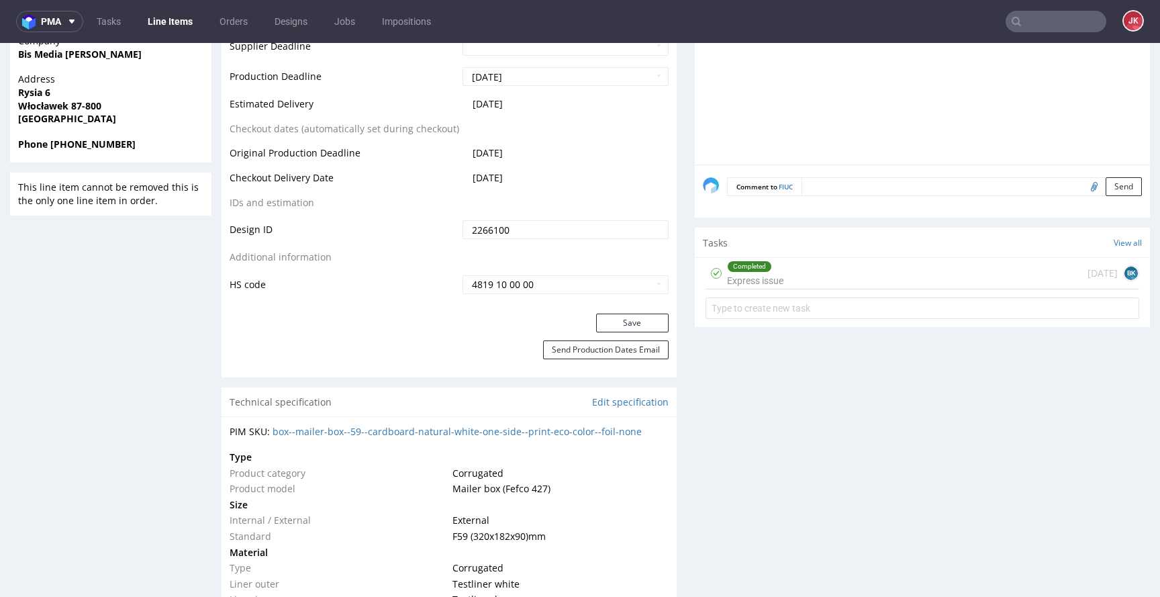
scroll to position [680, 0]
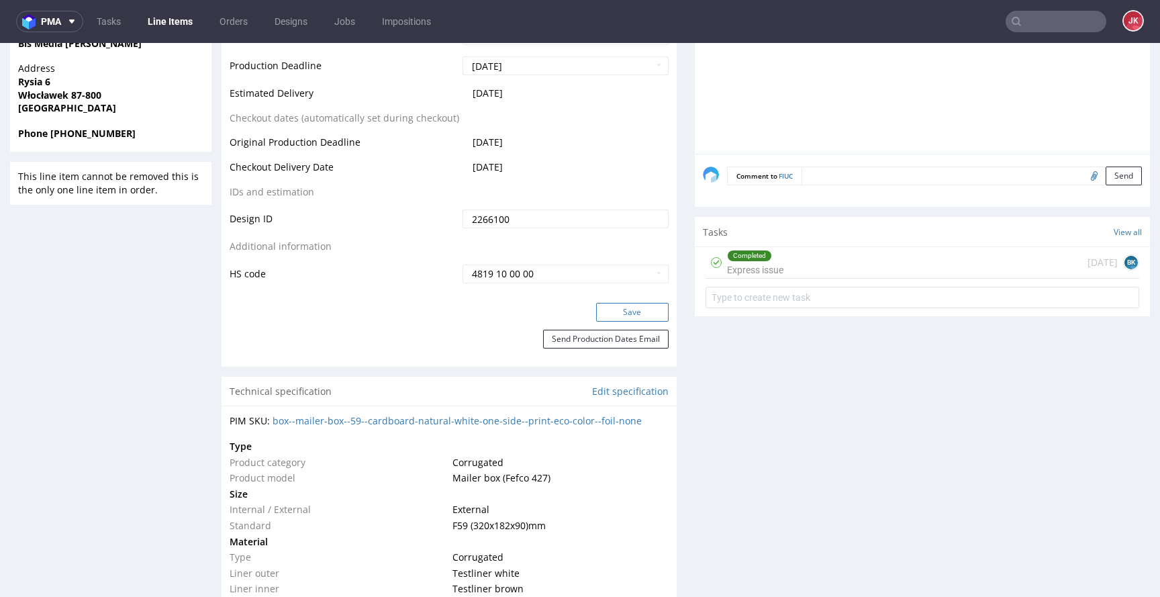
click at [627, 310] on button "Save" at bounding box center [632, 312] width 73 height 19
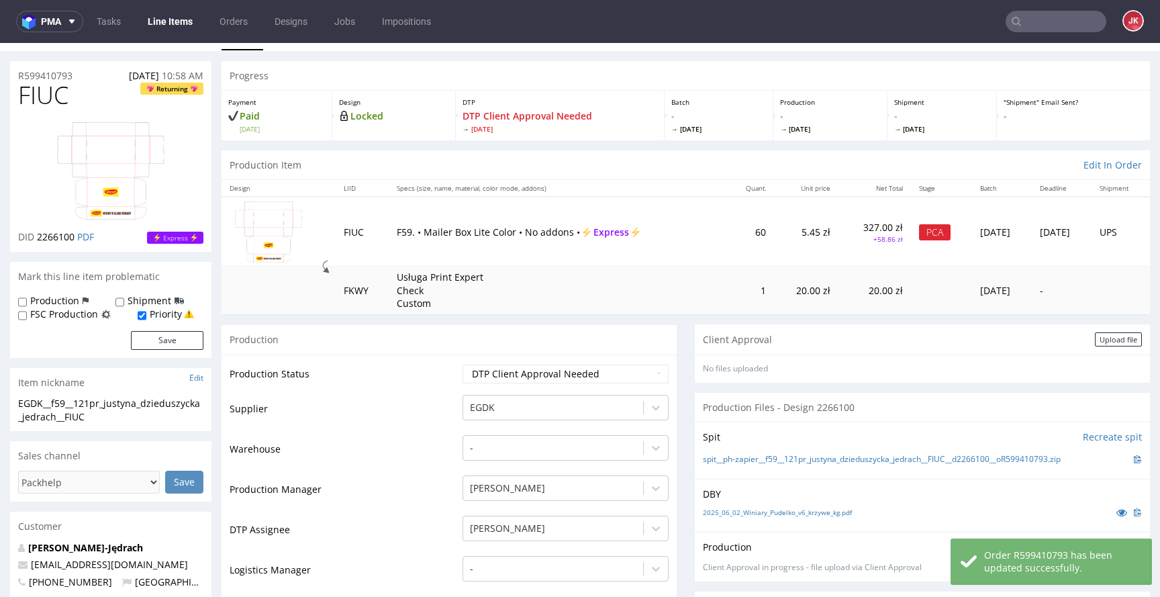
scroll to position [17, 0]
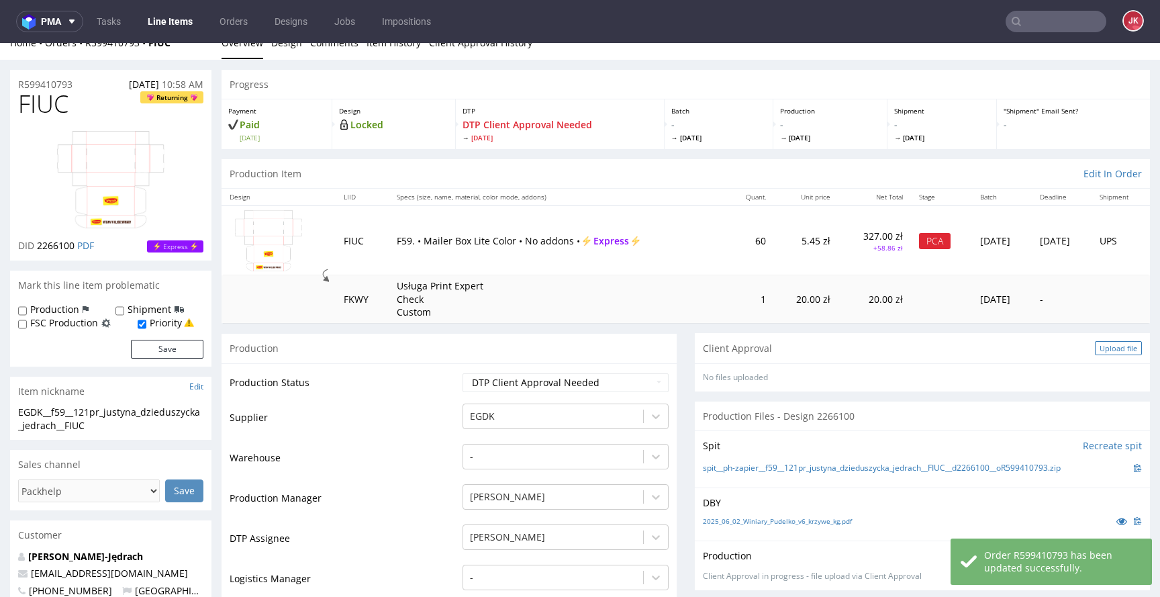
click at [1103, 350] on div "Upload file" at bounding box center [1118, 348] width 47 height 14
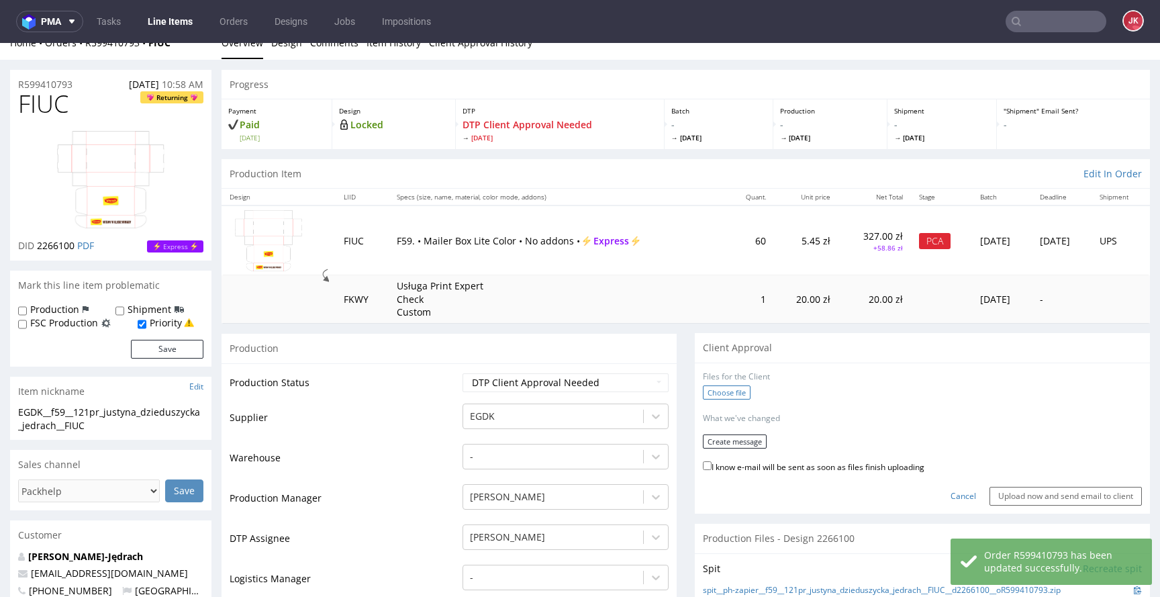
click at [722, 387] on label "Choose file" at bounding box center [727, 392] width 48 height 14
click at [0, 43] on input "Choose file" at bounding box center [0, 43] width 0 height 0
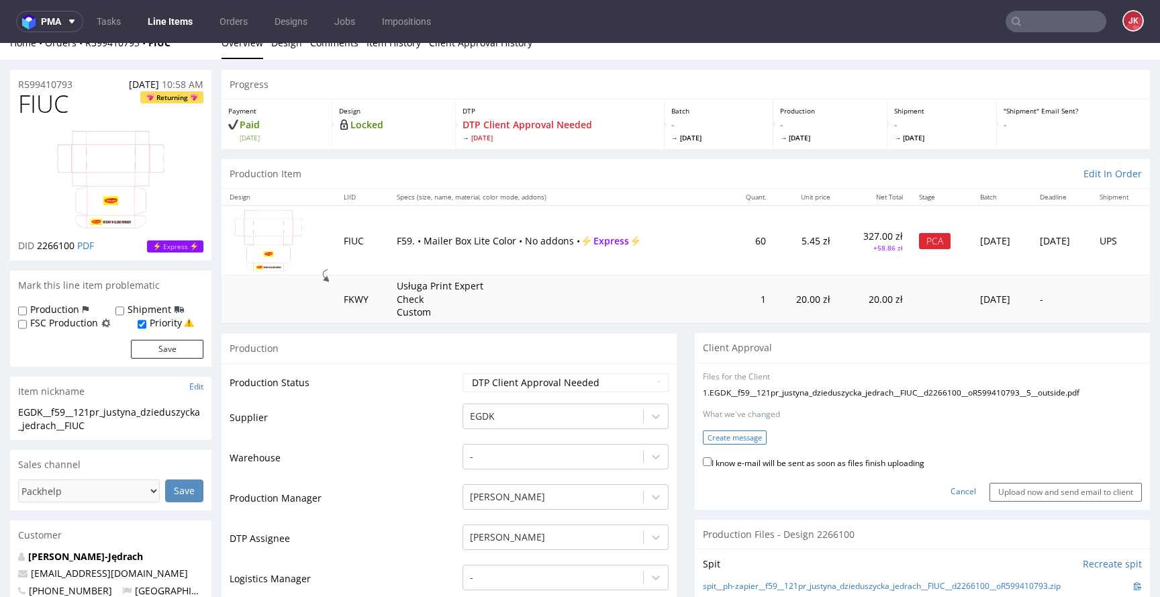
click at [718, 434] on button "Create message" at bounding box center [735, 437] width 64 height 14
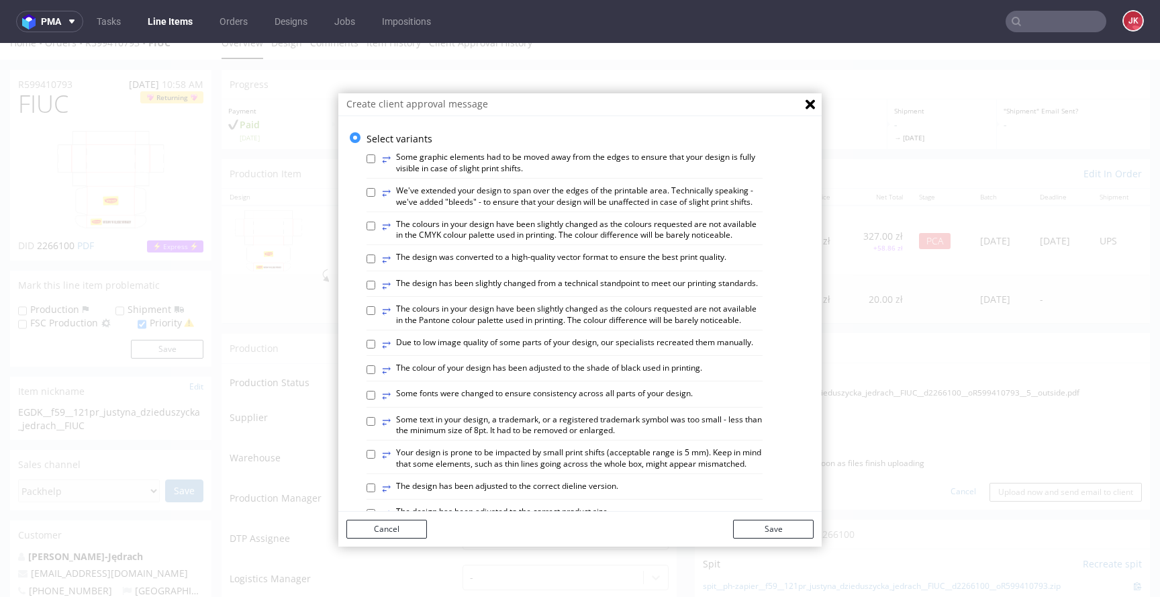
click at [457, 242] on label "⥂ The colours in your design have been slightly changed as the colours requeste…" at bounding box center [572, 230] width 381 height 23
click at [375, 230] on input "⥂ The colours in your design have been slightly changed as the colours requeste…" at bounding box center [371, 226] width 9 height 9
checkbox input "true"
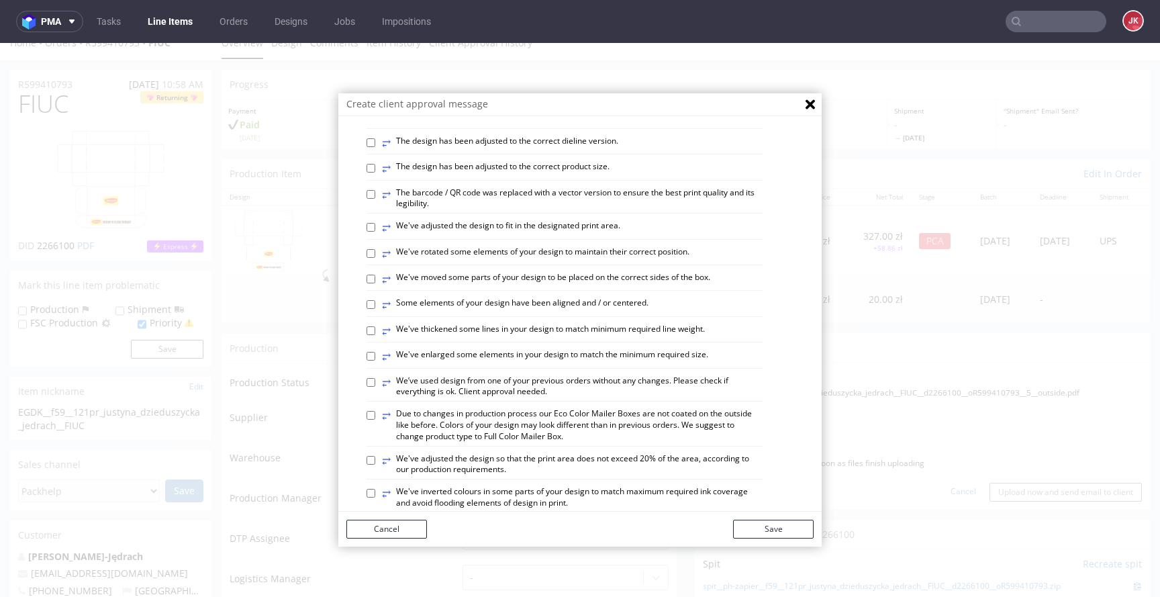
scroll to position [346, 0]
click at [521, 312] on label "⥂ Some elements of your design have been aligned and / or centered." at bounding box center [515, 304] width 267 height 15
click at [375, 308] on input "⥂ Some elements of your design have been aligned and / or centered." at bounding box center [371, 303] width 9 height 9
checkbox input "true"
click at [467, 150] on label "⥂ The design has been adjusted to the correct dieline version." at bounding box center [500, 142] width 236 height 15
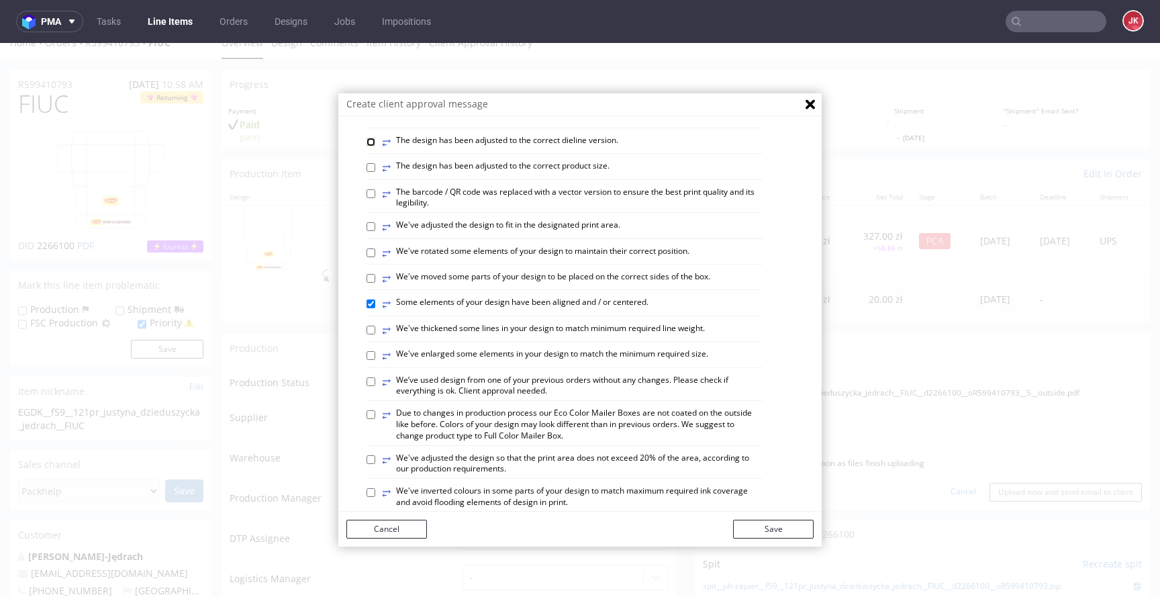
click at [375, 146] on input "⥂ The design has been adjusted to the correct dieline version." at bounding box center [371, 142] width 9 height 9
checkbox input "true"
click at [778, 522] on button "Save" at bounding box center [773, 529] width 81 height 19
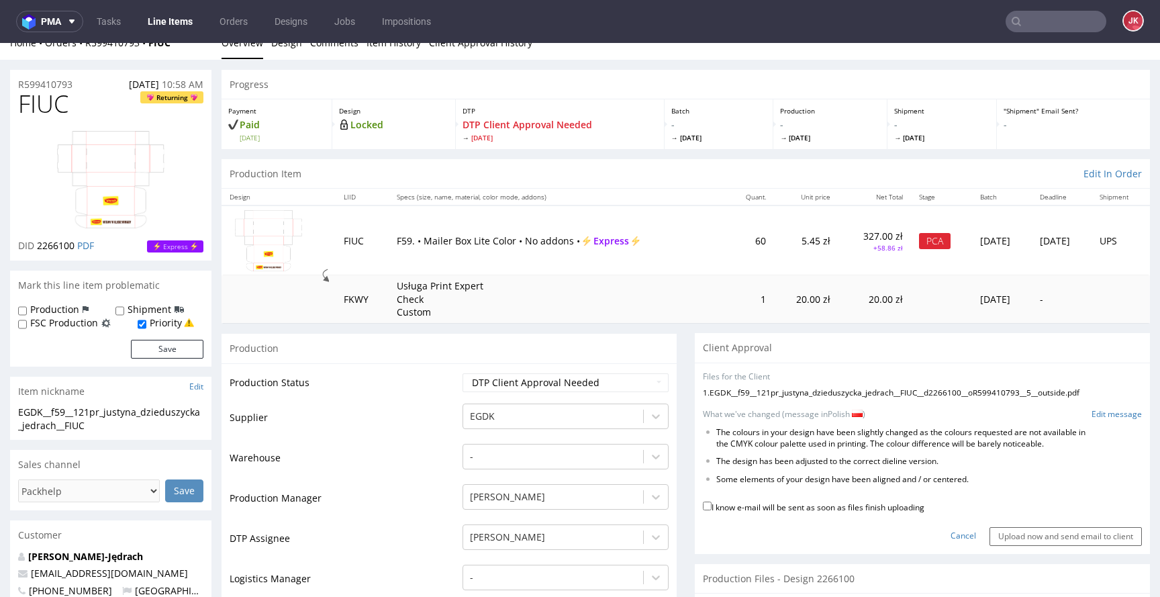
click at [742, 506] on label "I know e-mail will be sent as soon as files finish uploading" at bounding box center [814, 506] width 222 height 15
click at [712, 506] on input "I know e-mail will be sent as soon as files finish uploading" at bounding box center [707, 506] width 9 height 9
checkbox input "true"
click at [990, 528] on input "Upload now and send email to client" at bounding box center [1066, 536] width 152 height 19
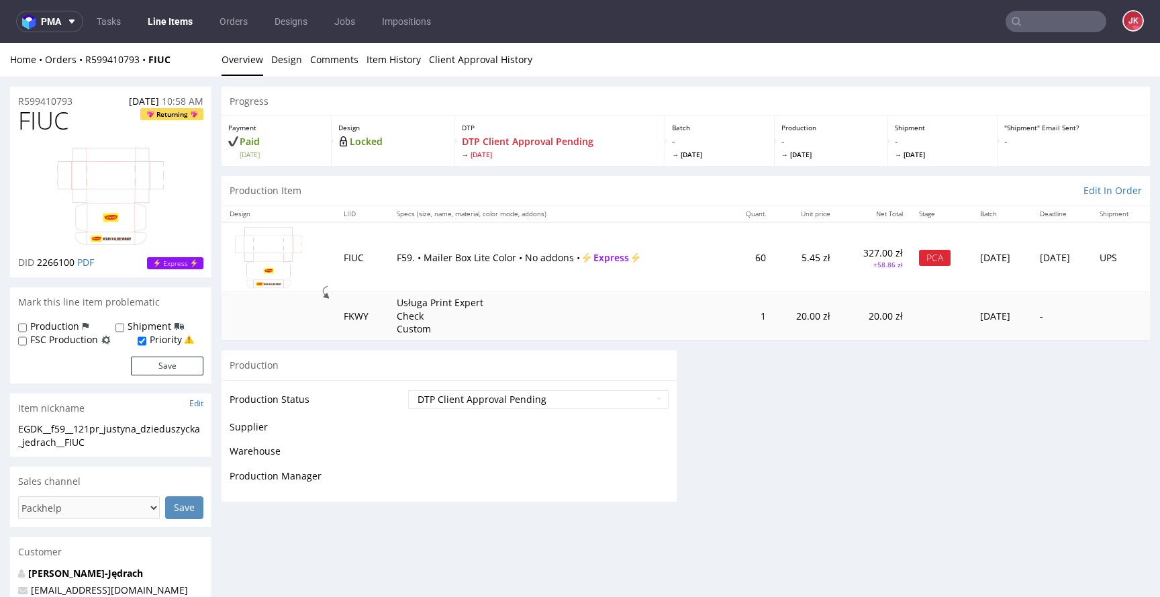
scroll to position [0, 0]
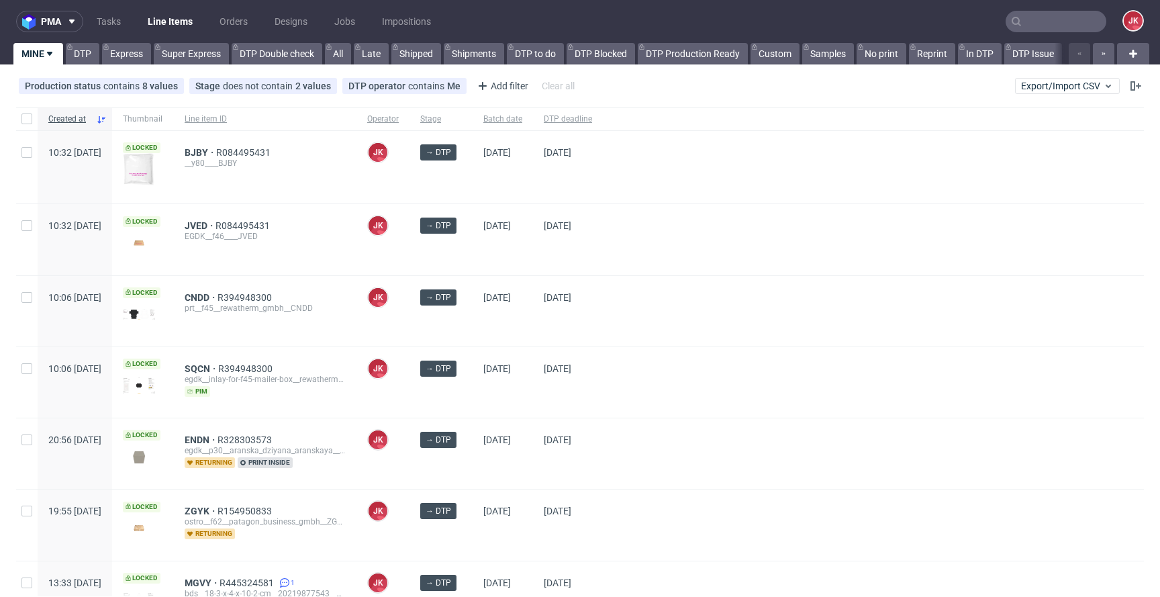
scroll to position [291, 0]
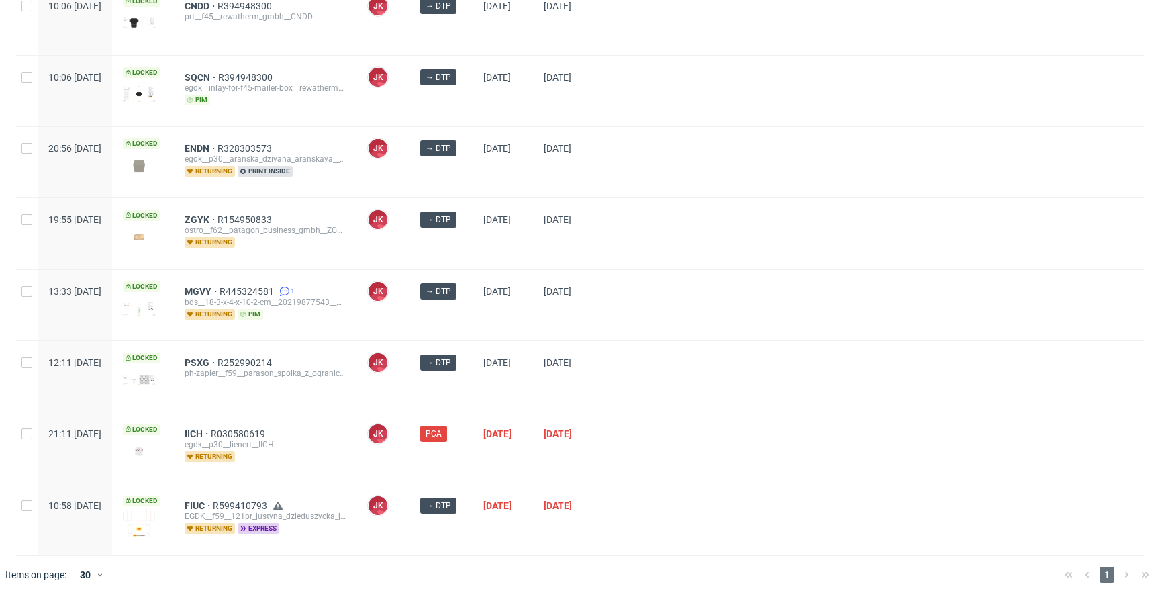
click at [696, 361] on div at bounding box center [873, 376] width 541 height 70
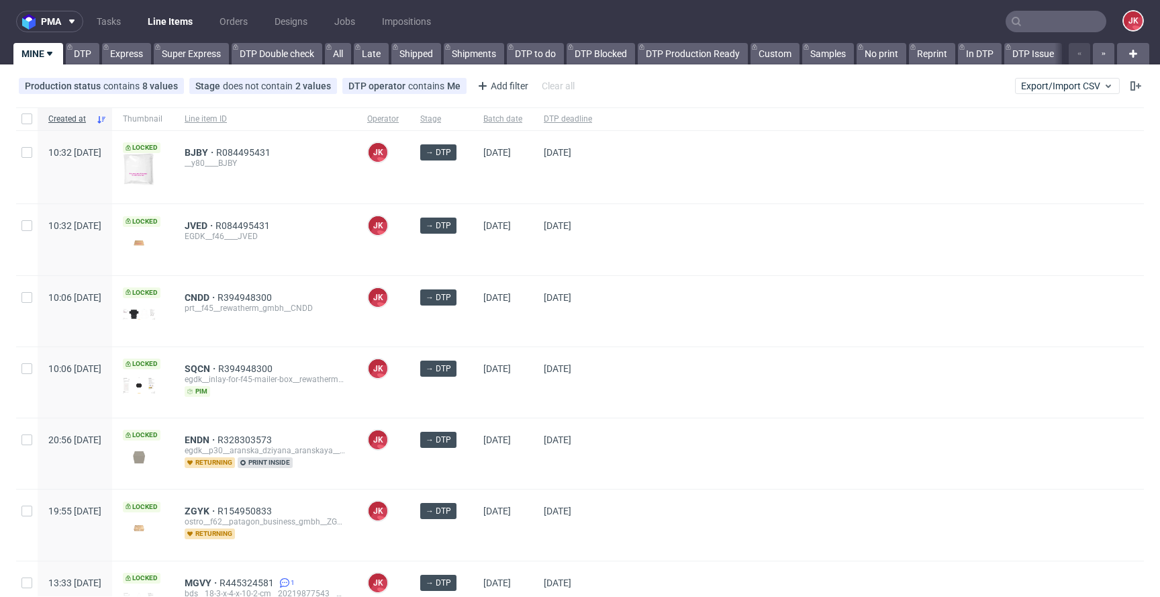
click at [671, 331] on div at bounding box center [873, 311] width 541 height 70
click at [586, 331] on div "[DATE]" at bounding box center [568, 311] width 70 height 70
click at [533, 321] on div "[DATE]" at bounding box center [503, 311] width 60 height 70
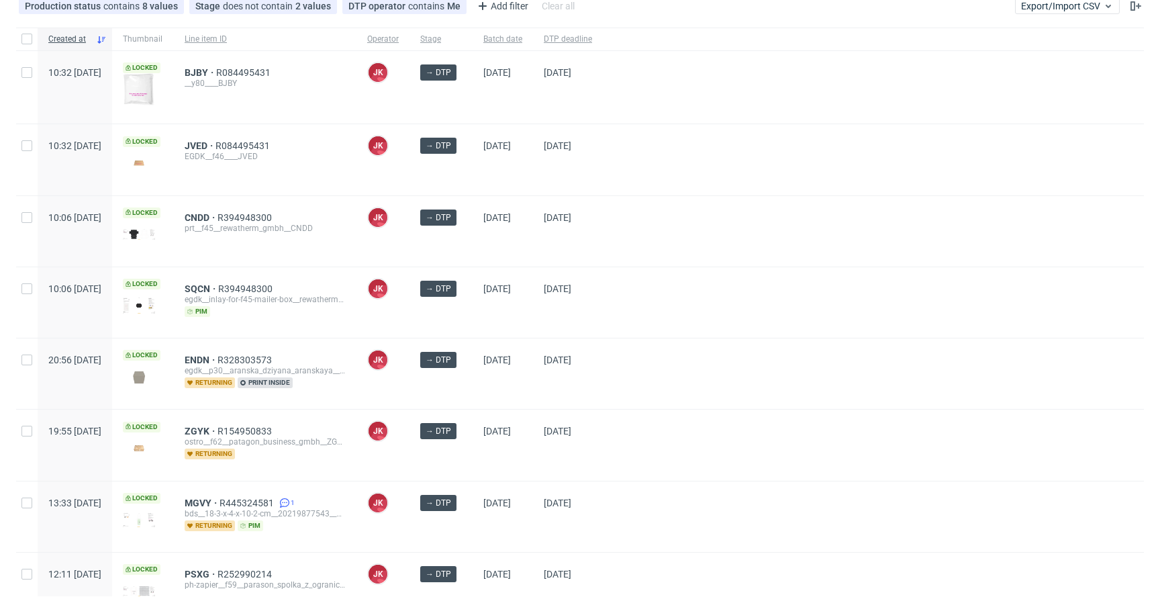
scroll to position [219, 0]
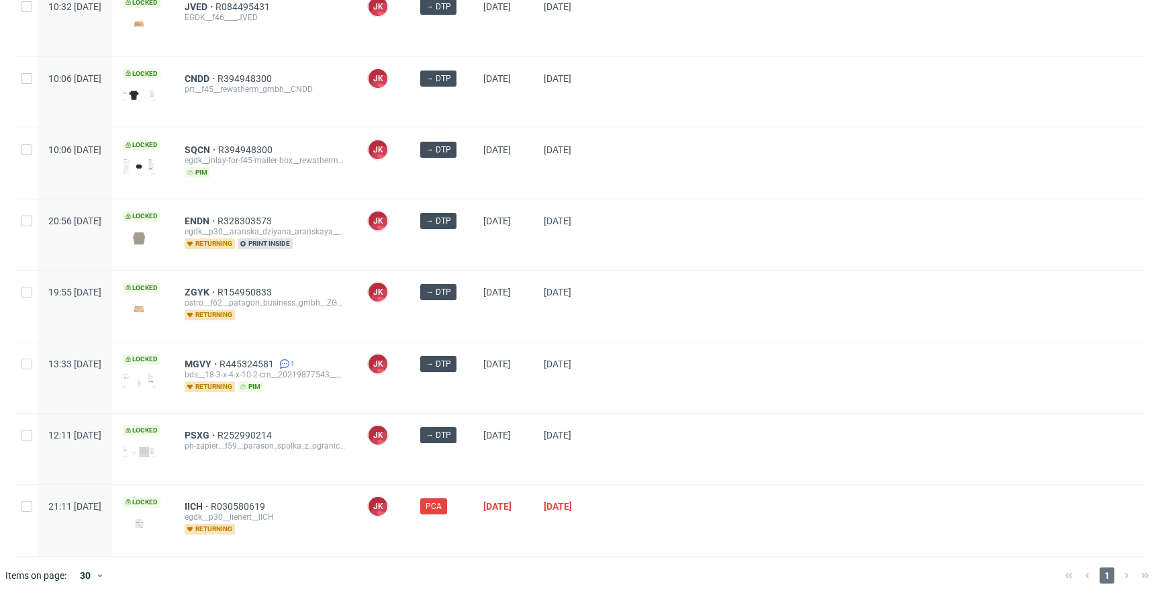
click at [533, 389] on div "16/10/2025" at bounding box center [503, 377] width 60 height 70
click at [473, 326] on div "→ DTP" at bounding box center [441, 306] width 63 height 70
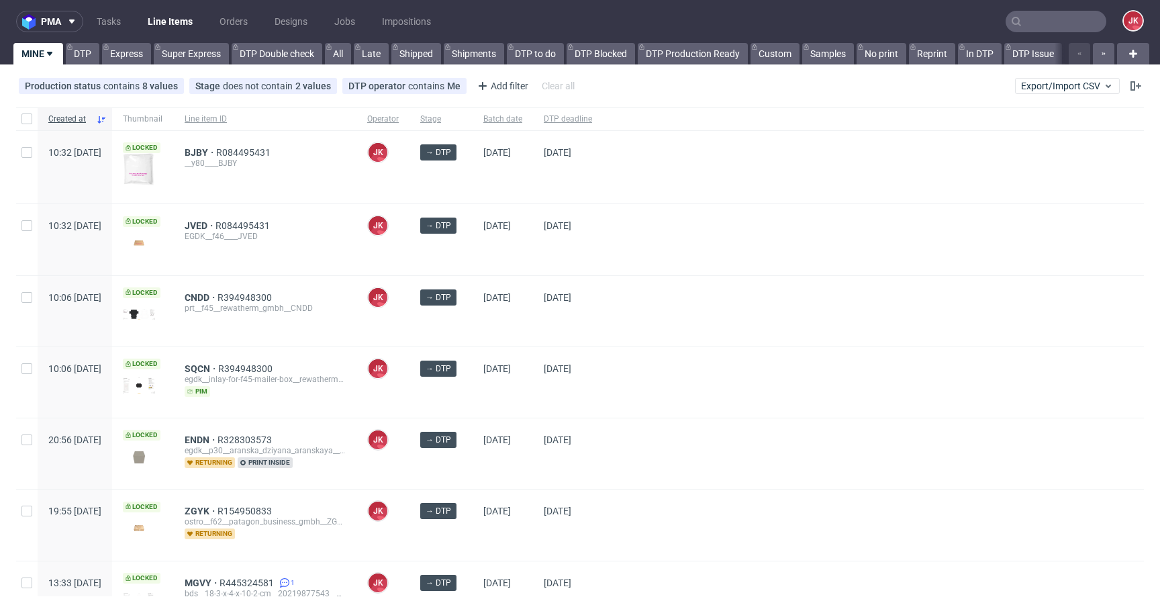
click at [473, 324] on div "→ DTP" at bounding box center [441, 311] width 63 height 70
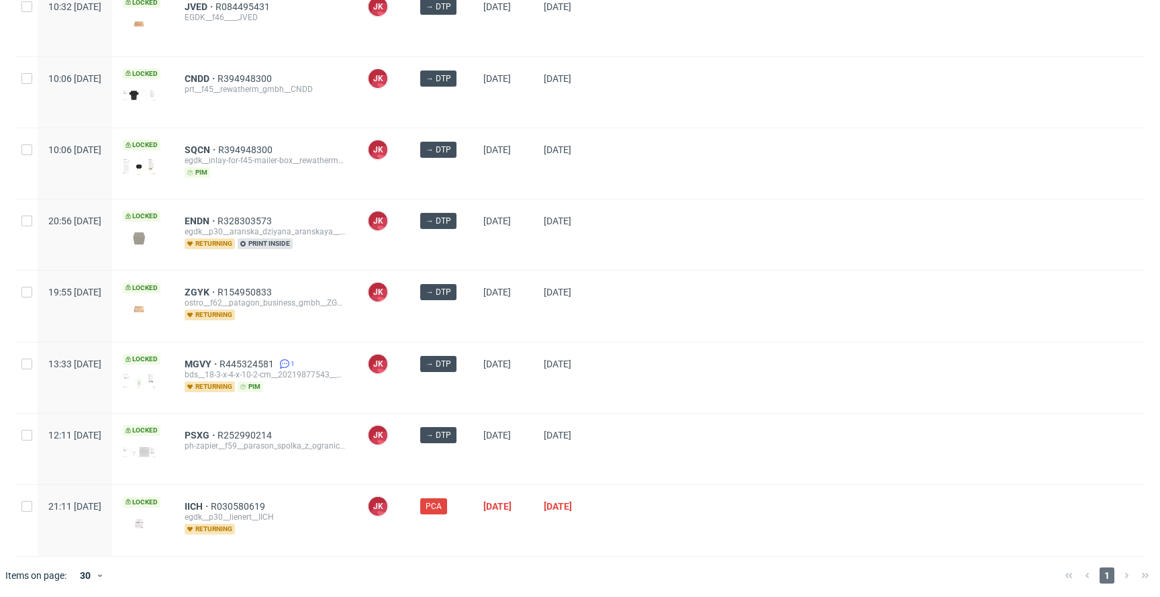
click at [697, 324] on div at bounding box center [873, 306] width 541 height 70
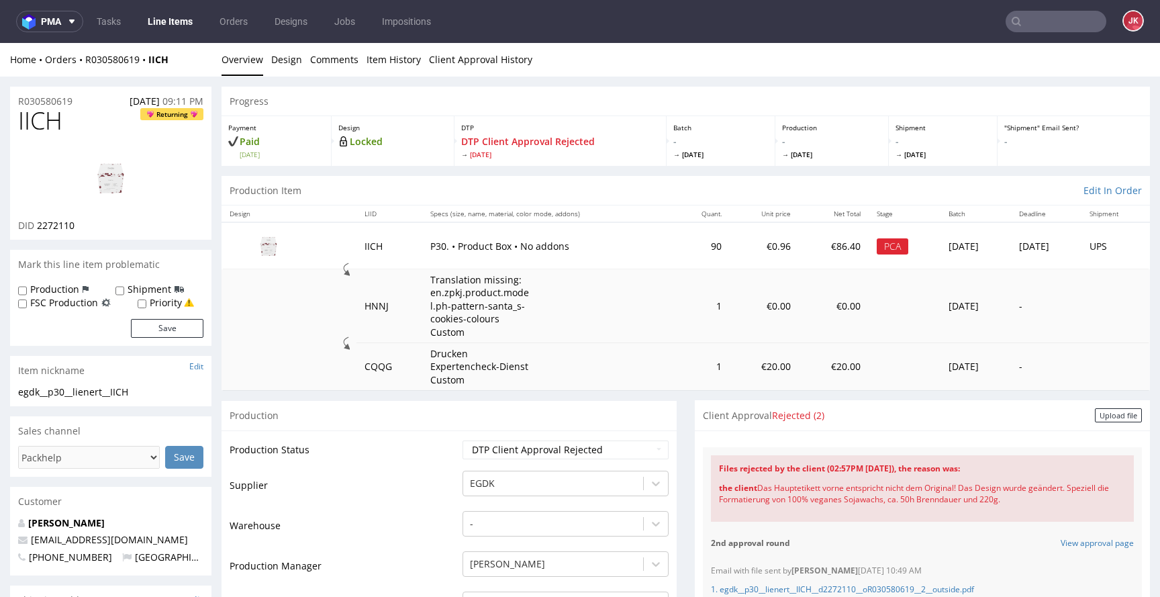
drag, startPoint x: 749, startPoint y: 489, endPoint x: 1071, endPoint y: 501, distance: 321.8
click at [1071, 501] on div "the client Das Hauptetikett vorne entspricht nicht dem Original! Das Design wur…" at bounding box center [922, 494] width 407 height 39
copy div "Das Hauptetikett vorne entspricht nicht dem Original! Das Design wurde geändert…"
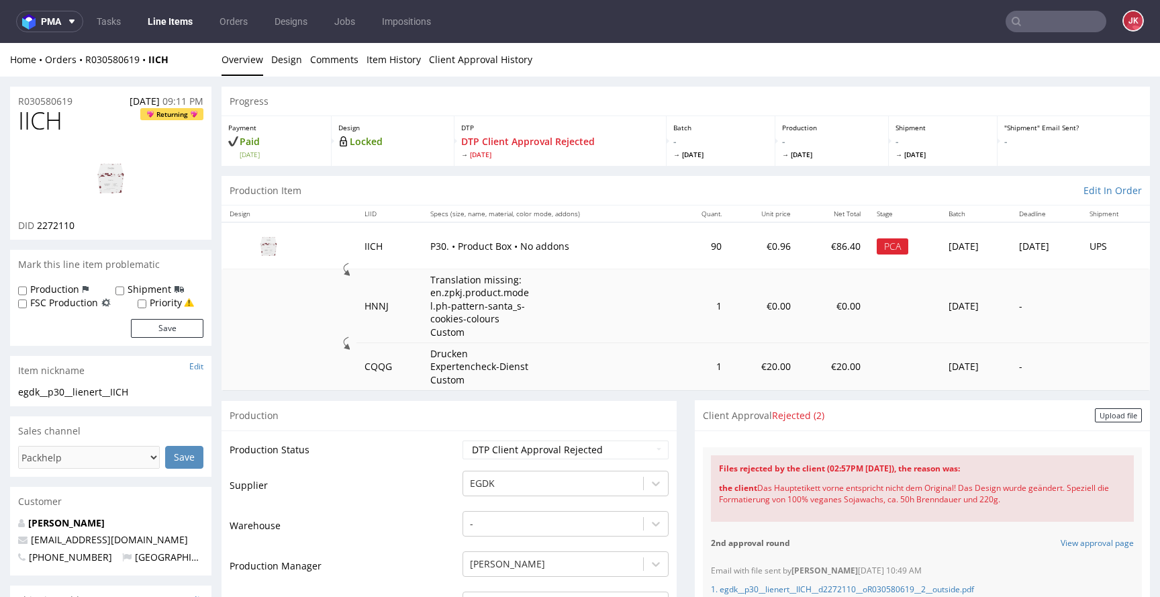
click at [284, 66] on link "Design" at bounding box center [286, 59] width 31 height 33
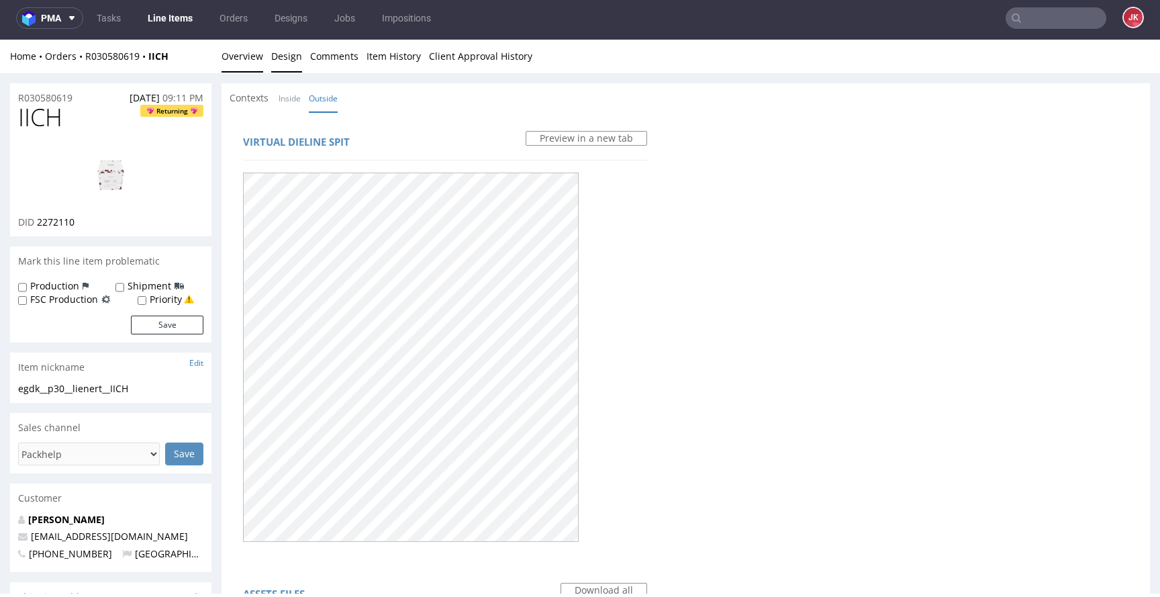
click at [234, 56] on link "Overview" at bounding box center [243, 56] width 42 height 33
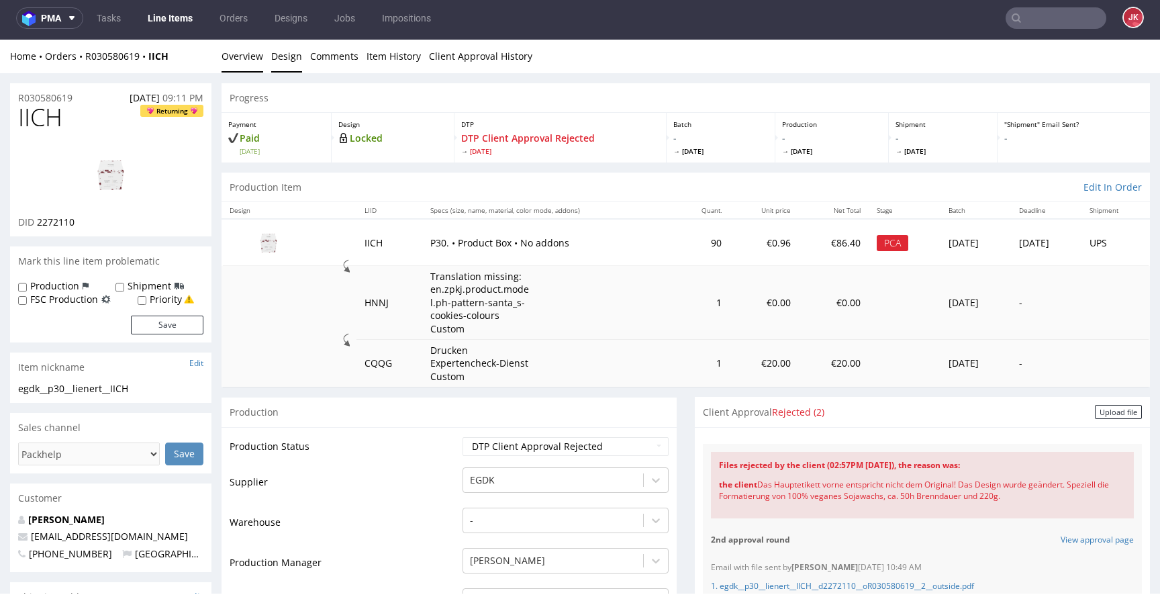
click at [295, 60] on link "Design" at bounding box center [286, 56] width 31 height 33
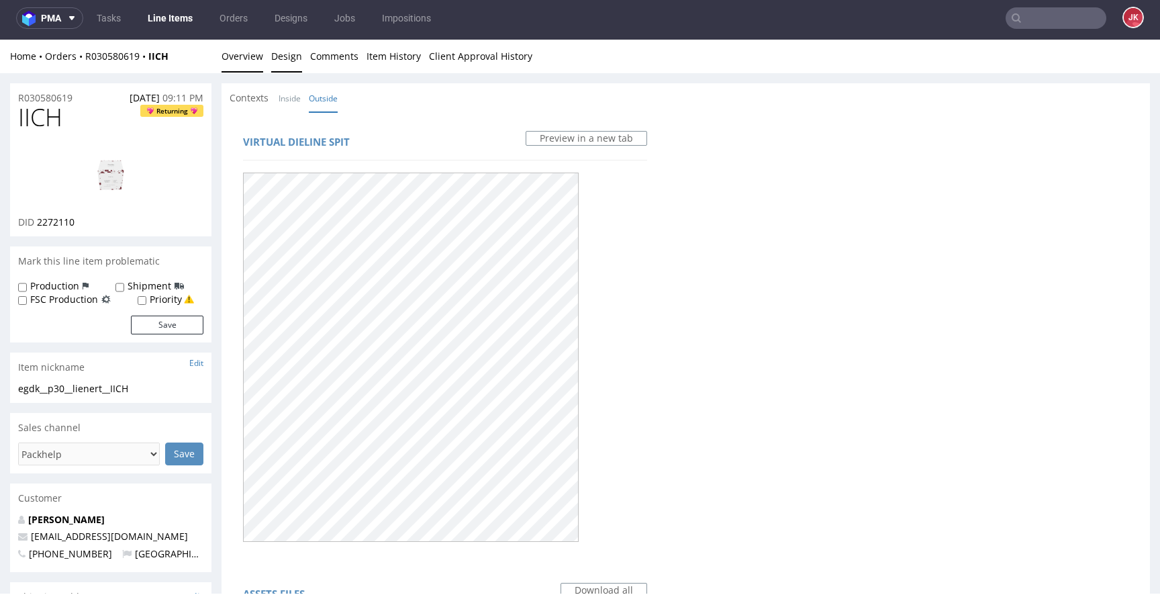
click at [241, 51] on link "Overview" at bounding box center [243, 56] width 42 height 33
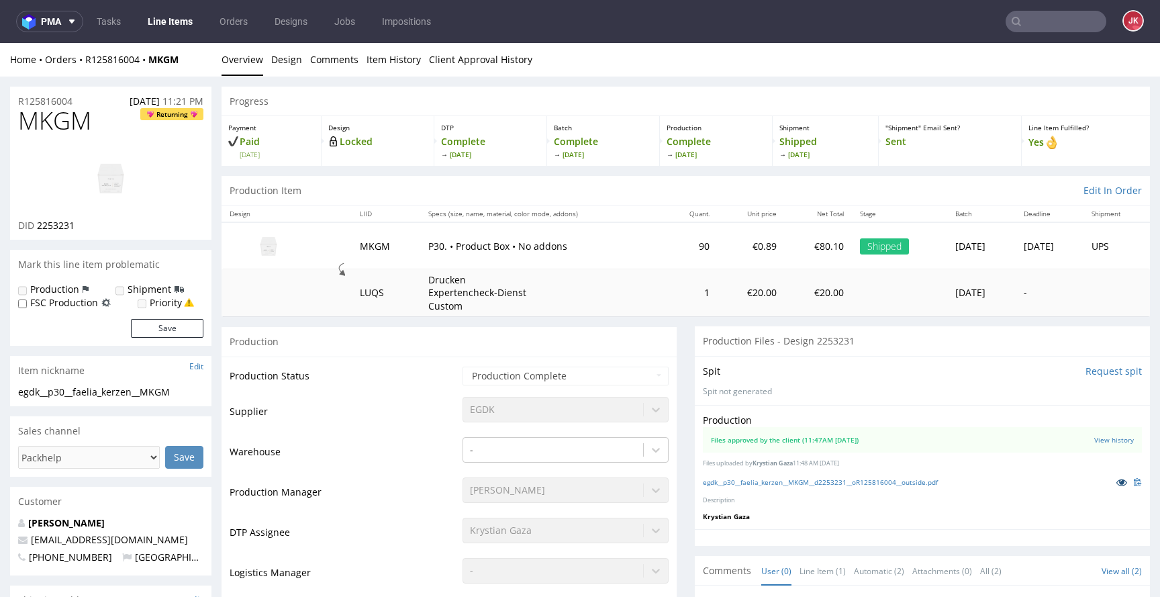
click at [1117, 481] on icon at bounding box center [1122, 481] width 11 height 9
click at [398, 56] on link "Item History" at bounding box center [394, 59] width 54 height 33
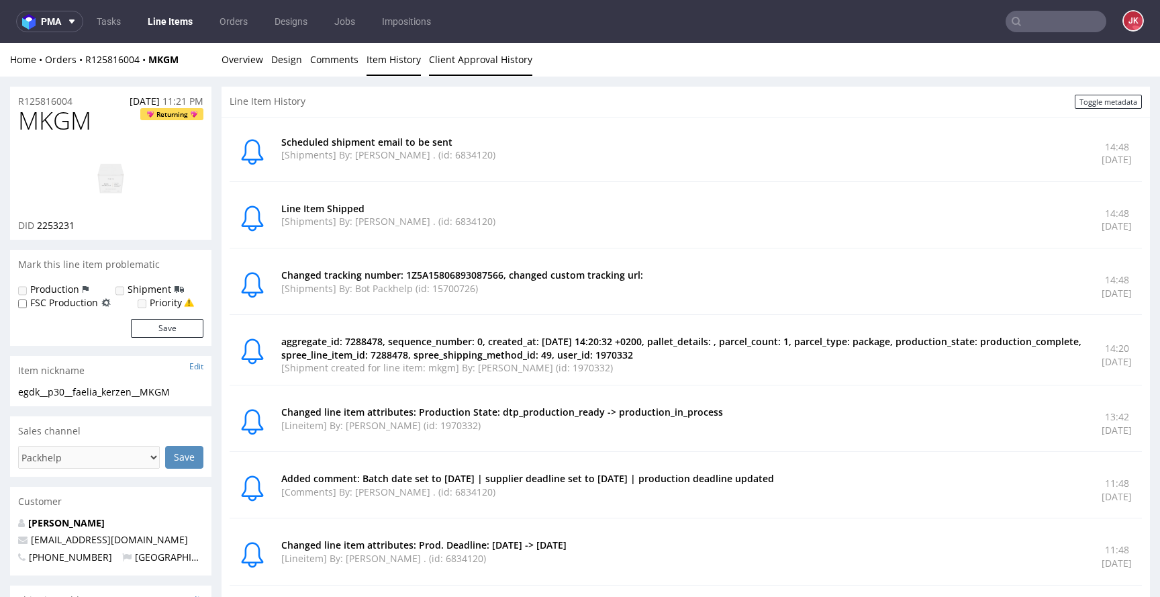
click at [475, 54] on link "Client Approval History" at bounding box center [480, 59] width 103 height 33
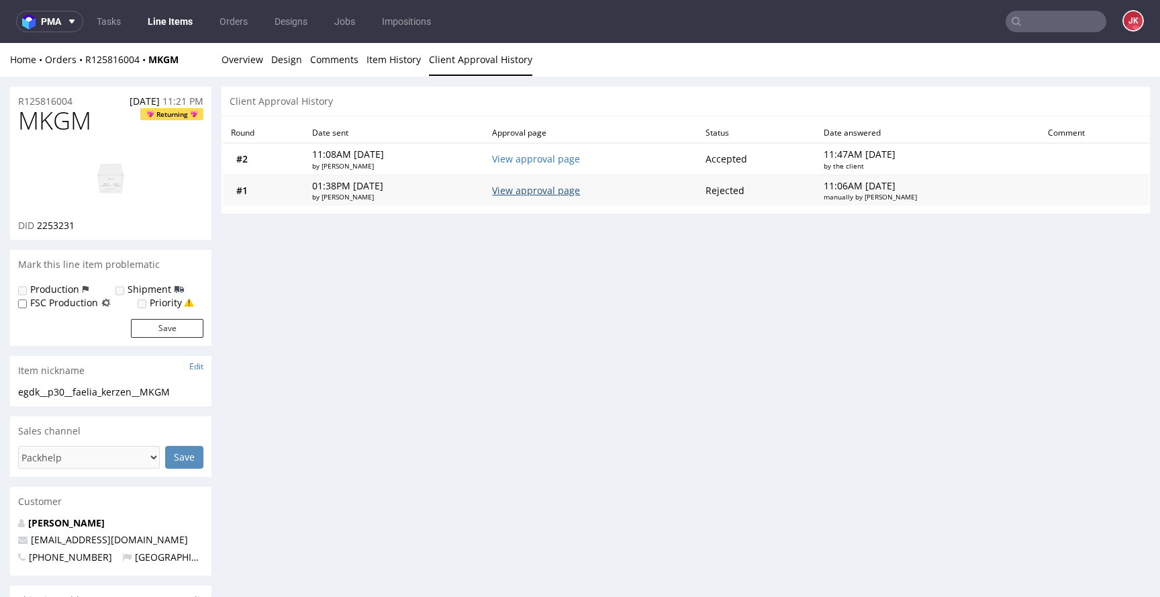
click at [534, 193] on link "View approval page" at bounding box center [536, 190] width 88 height 13
click at [580, 154] on link "View approval page" at bounding box center [536, 158] width 88 height 13
click at [238, 70] on link "Overview" at bounding box center [243, 59] width 42 height 33
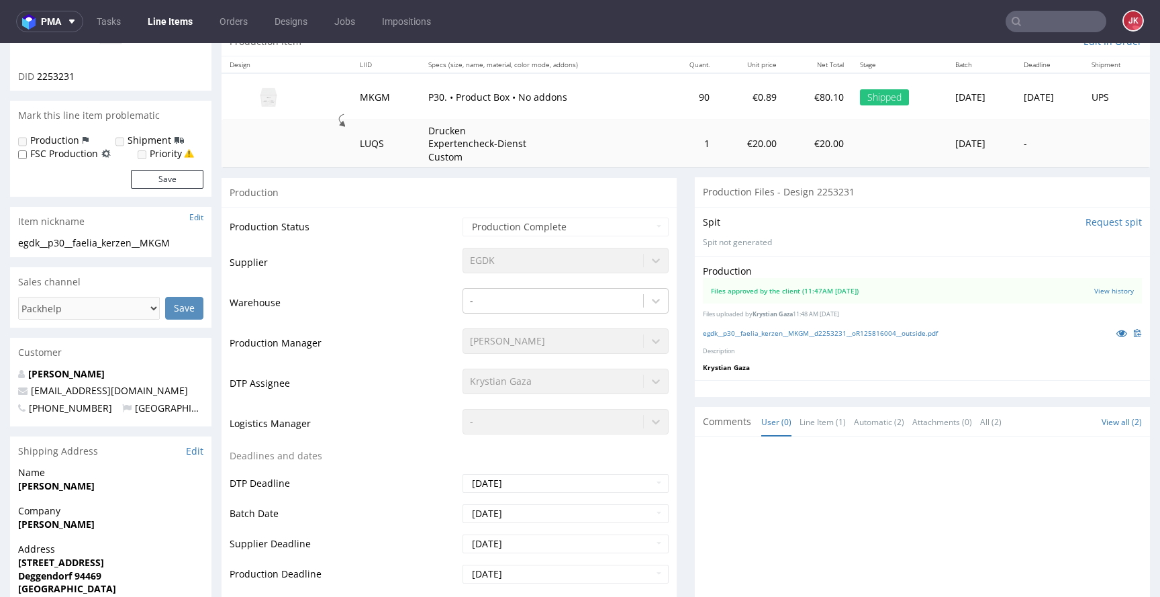
scroll to position [179, 0]
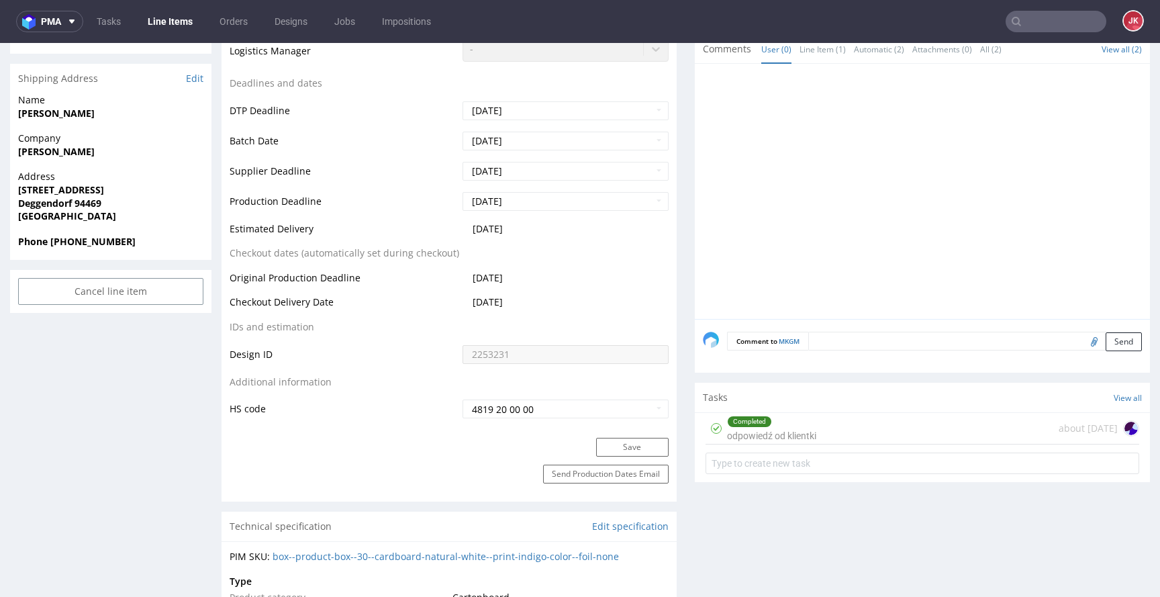
scroll to position [521, 0]
click at [749, 423] on div "Completed" at bounding box center [750, 422] width 44 height 11
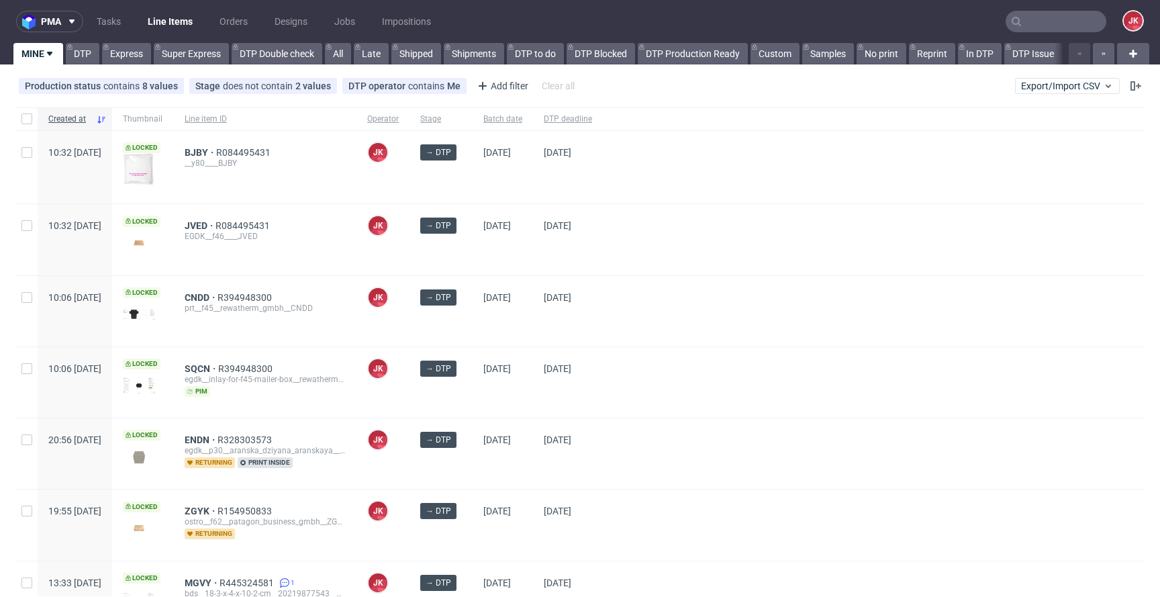
click at [661, 327] on div at bounding box center [873, 311] width 541 height 70
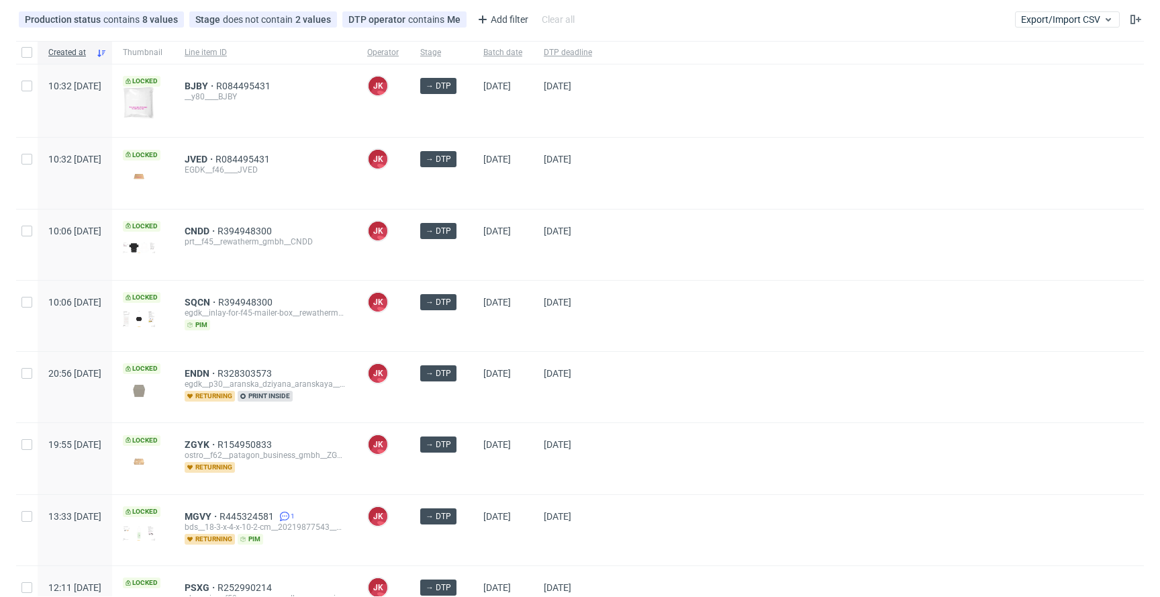
scroll to position [219, 0]
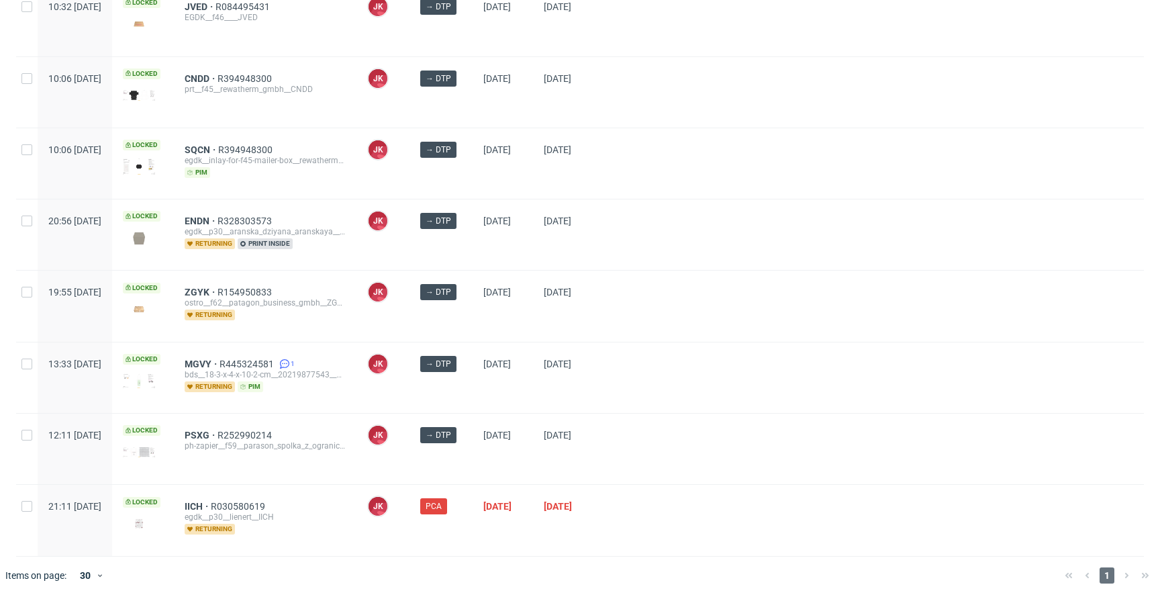
click at [730, 248] on div at bounding box center [873, 234] width 541 height 70
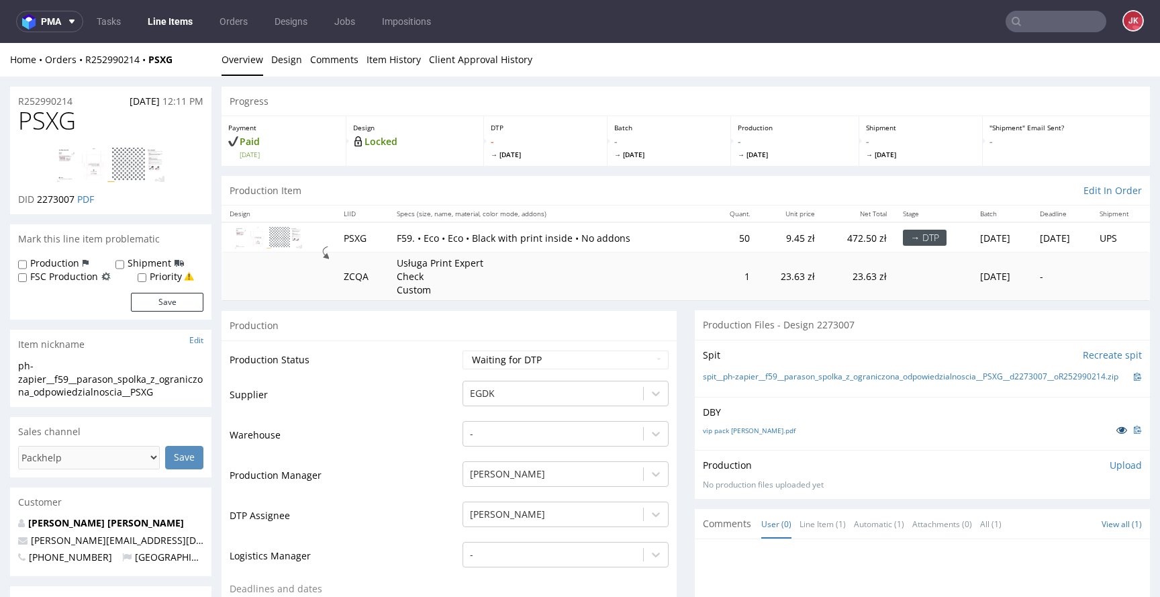
click at [1117, 433] on icon at bounding box center [1122, 429] width 11 height 9
click at [446, 389] on td "Supplier" at bounding box center [345, 399] width 230 height 40
click at [42, 117] on span "PSXG" at bounding box center [47, 120] width 58 height 27
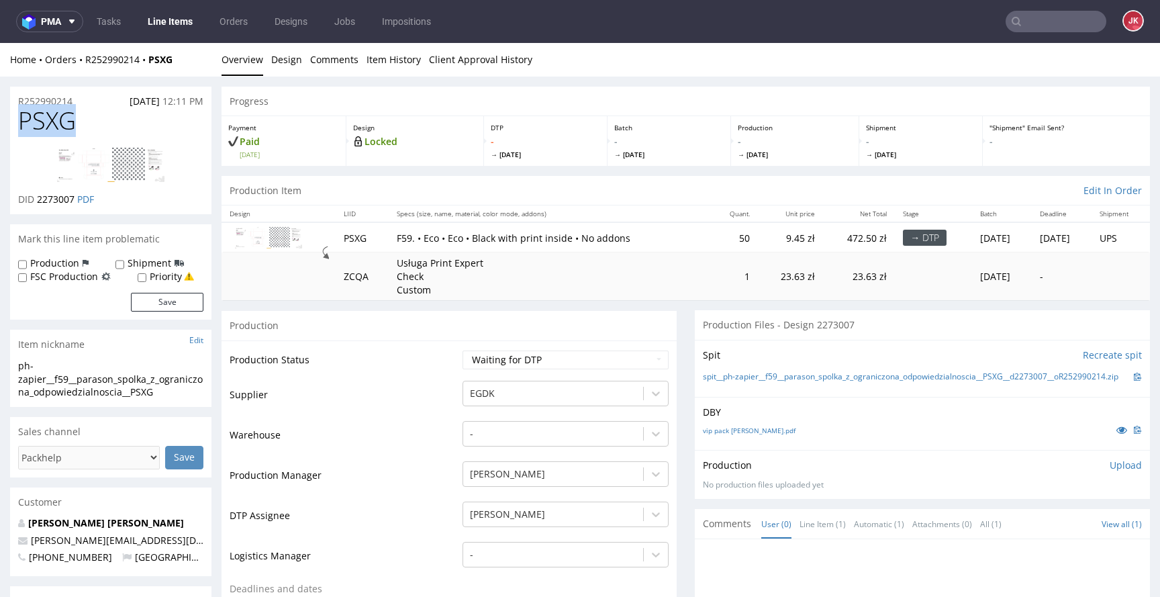
copy span "PSXG"
click at [558, 365] on select "Waiting for Artwork Waiting for Diecut Waiting for Mockup Waiting for DTP Waiti…" at bounding box center [566, 359] width 206 height 19
select select "dtp_in_process"
click at [463, 350] on select "Waiting for Artwork Waiting for Diecut Waiting for Mockup Waiting for DTP Waiti…" at bounding box center [566, 359] width 206 height 19
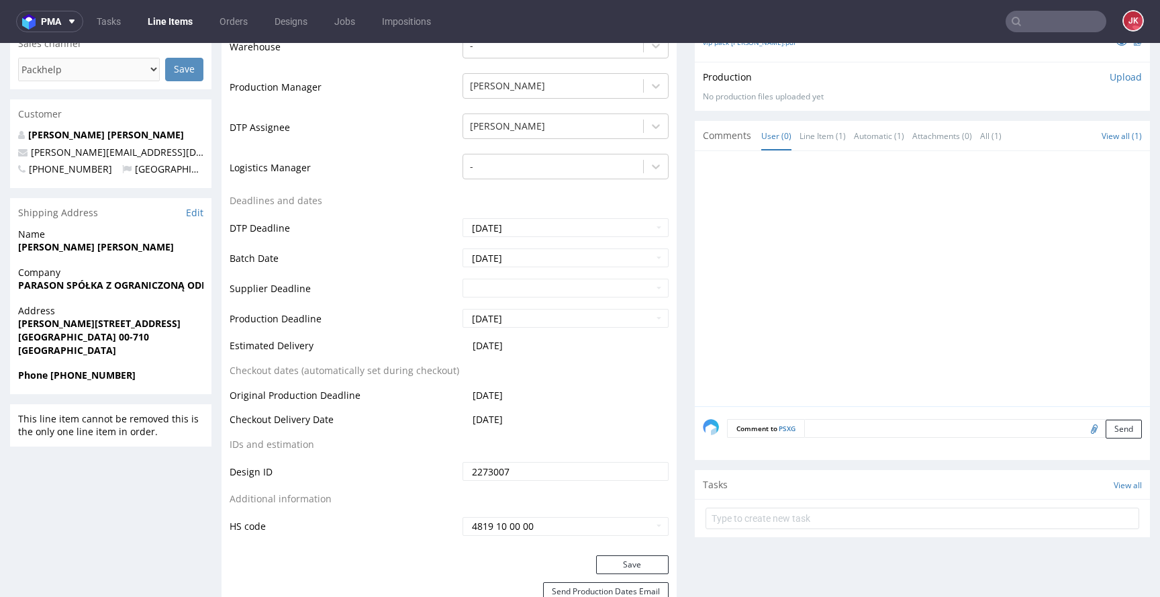
scroll to position [557, 0]
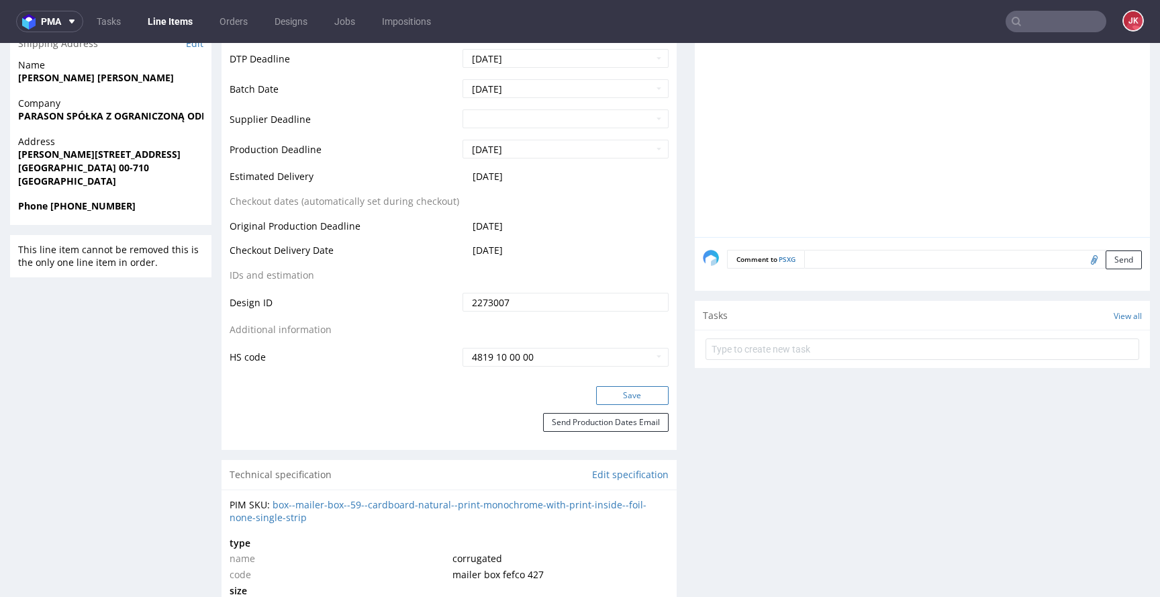
click at [626, 393] on button "Save" at bounding box center [632, 395] width 73 height 19
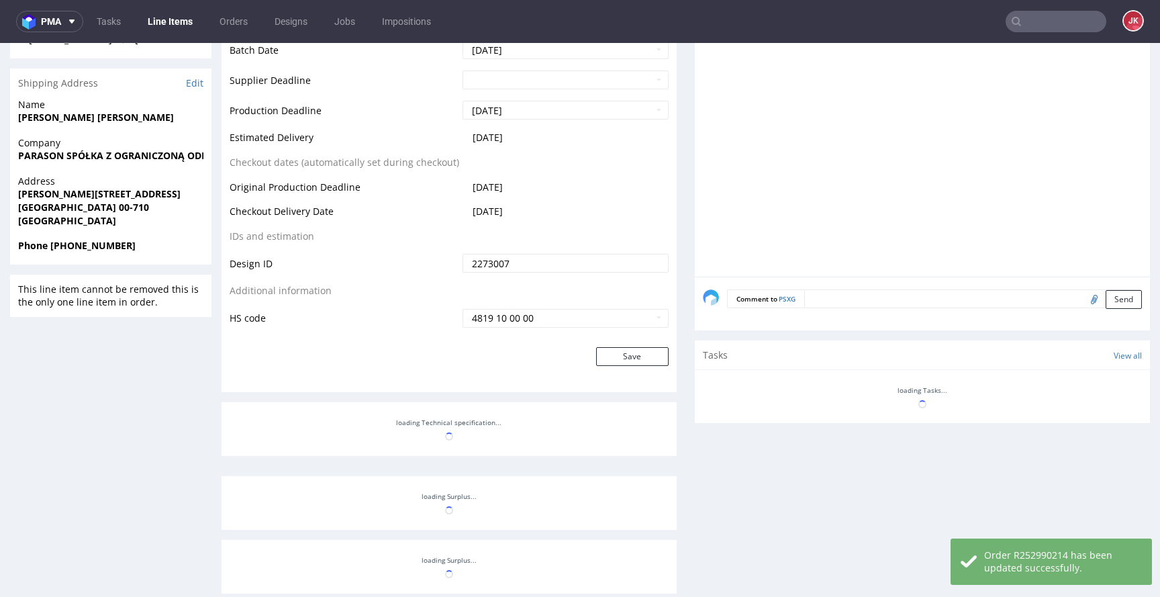
scroll to position [0, 0]
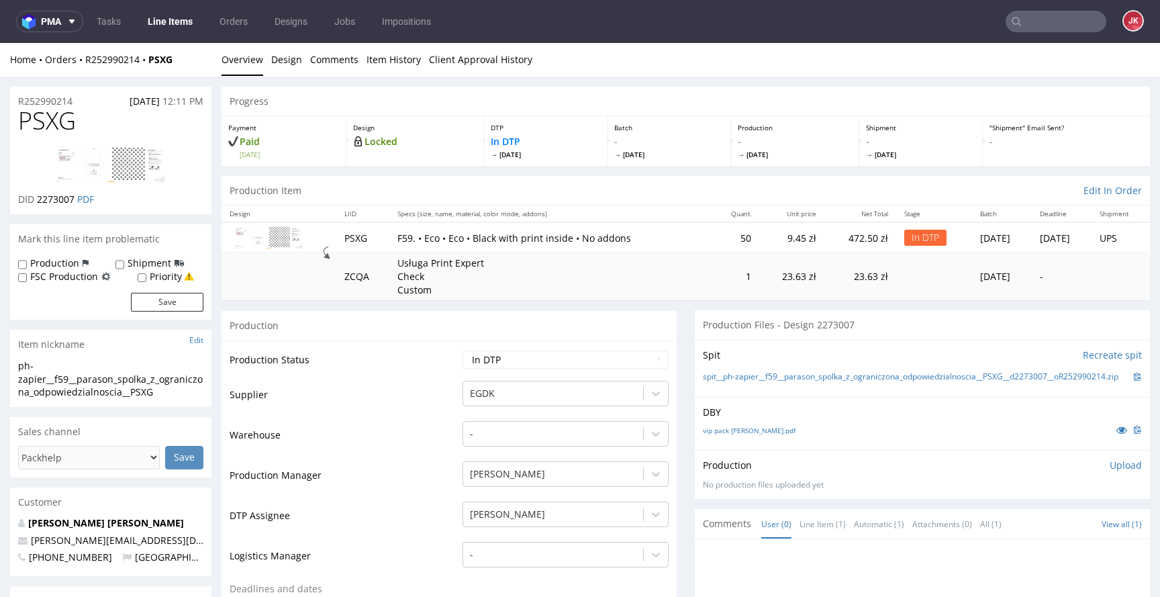
click at [36, 117] on span "PSXG" at bounding box center [47, 120] width 58 height 27
copy span "PSXG"
click at [385, 358] on td "Production Status" at bounding box center [345, 364] width 230 height 30
drag, startPoint x: 175, startPoint y: 388, endPoint x: 0, endPoint y: 375, distance: 175.1
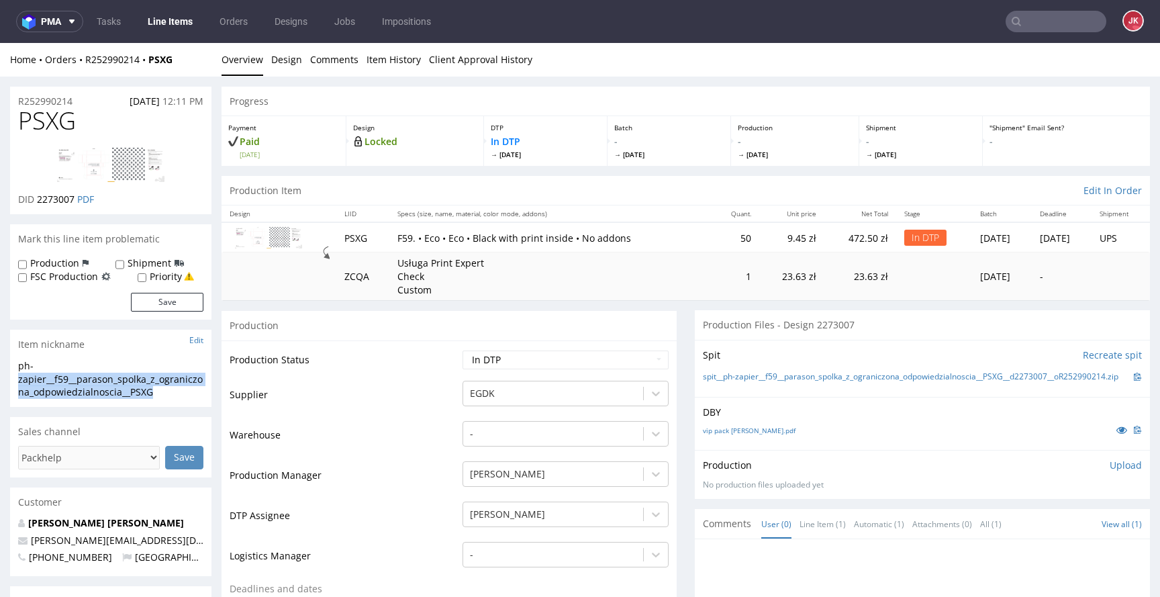
click at [159, 383] on div "ph-zapier__f59__parason_spolka_z_ograniczona_odpowiedzialnoscia__PSXG" at bounding box center [110, 379] width 185 height 40
drag, startPoint x: 171, startPoint y: 391, endPoint x: 0, endPoint y: 363, distance: 173.4
copy div "ph-zapier__f59__parason_spolka_z_ograniczona_odpowiedzialnoscia__PSXG"
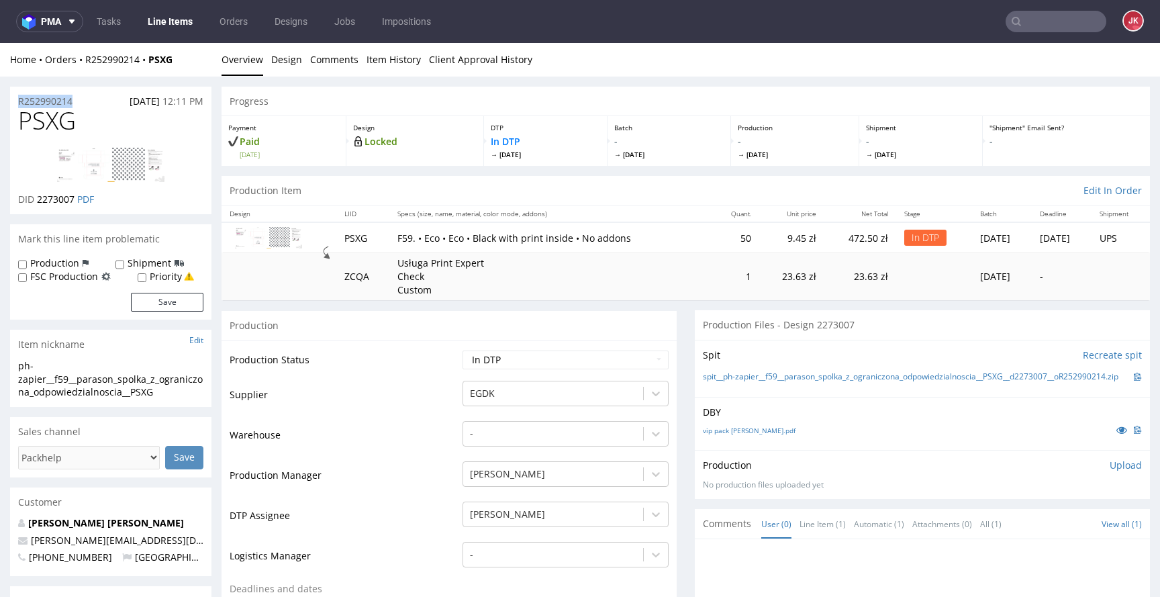
drag, startPoint x: 90, startPoint y: 101, endPoint x: 0, endPoint y: 101, distance: 90.0
copy p "R252990214"
click at [46, 201] on span "2273007" at bounding box center [56, 199] width 38 height 13
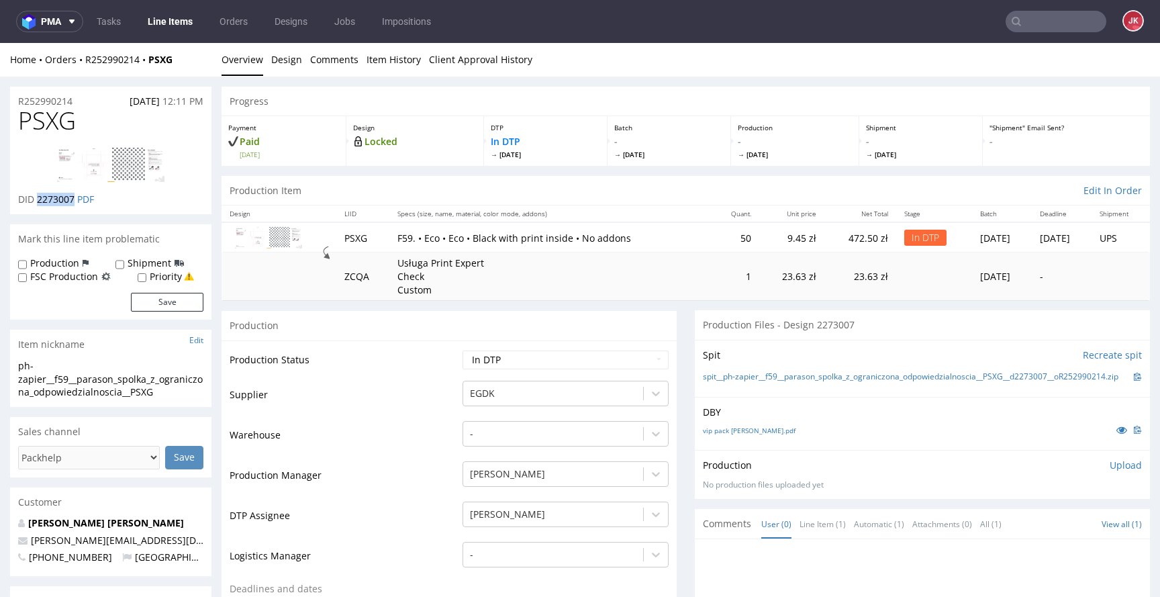
copy span "2273007"
click at [1110, 469] on p "Upload" at bounding box center [1126, 465] width 32 height 13
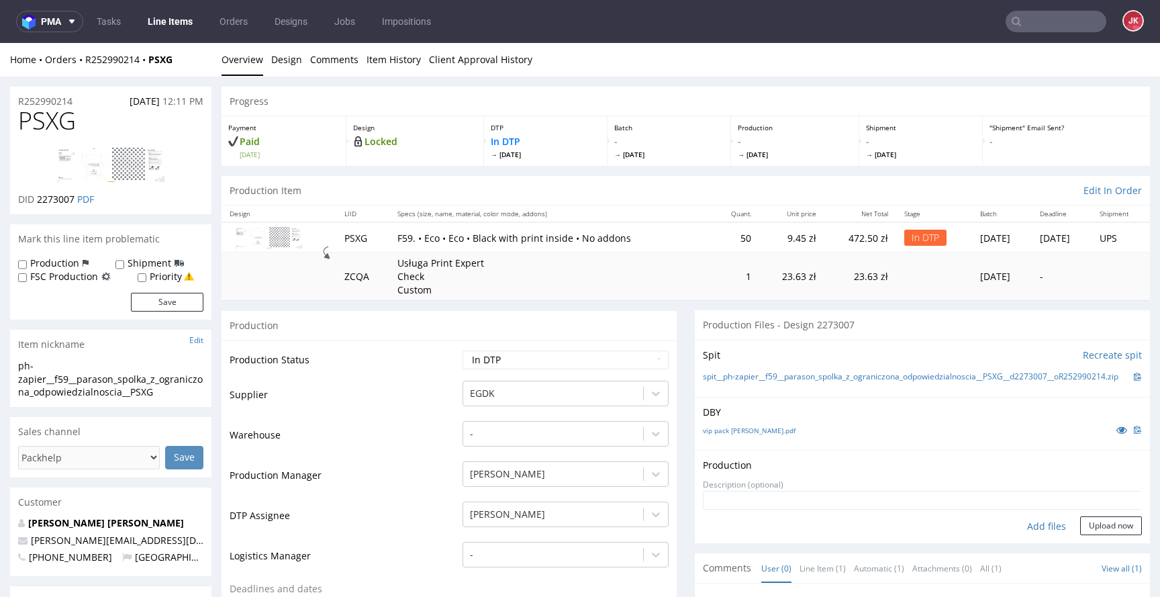
click at [1017, 536] on div "Add files" at bounding box center [1046, 526] width 67 height 20
type input "C:\fakepath\ph-zapier__f59__parason_spolka_z_ograniczona_odpowiedzialnoscia__PS…"
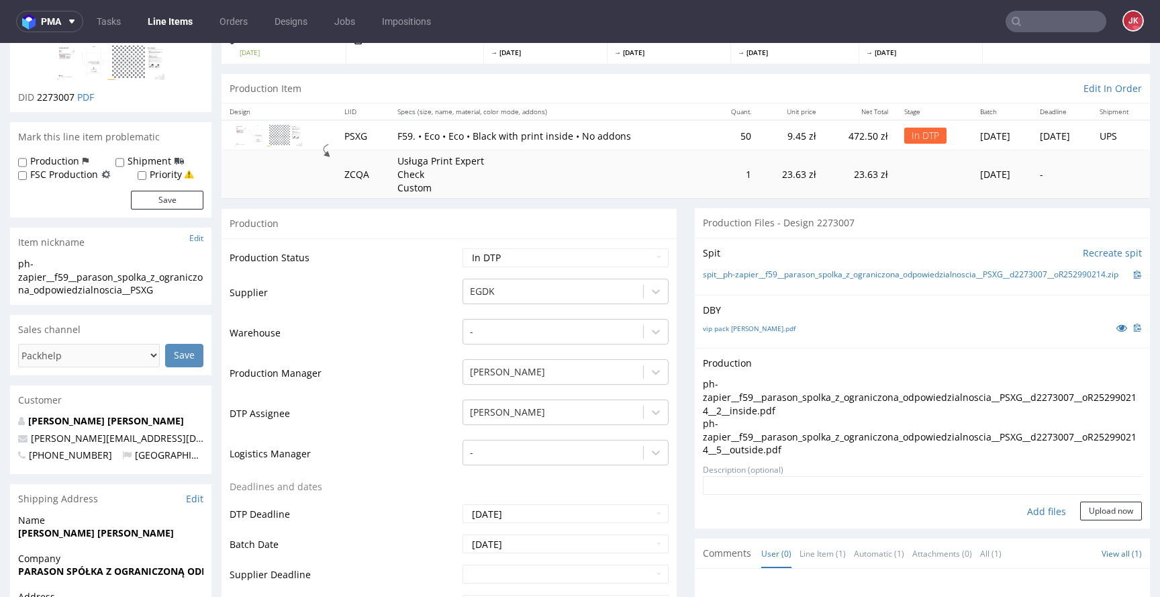
scroll to position [175, 0]
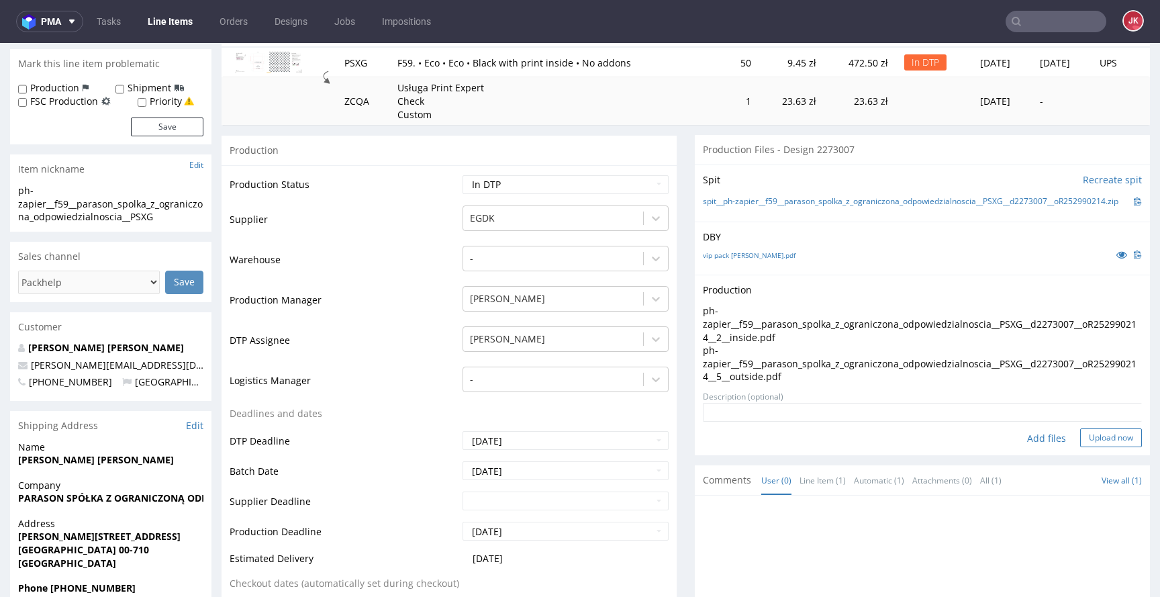
click at [1086, 447] on button "Upload now" at bounding box center [1111, 437] width 62 height 19
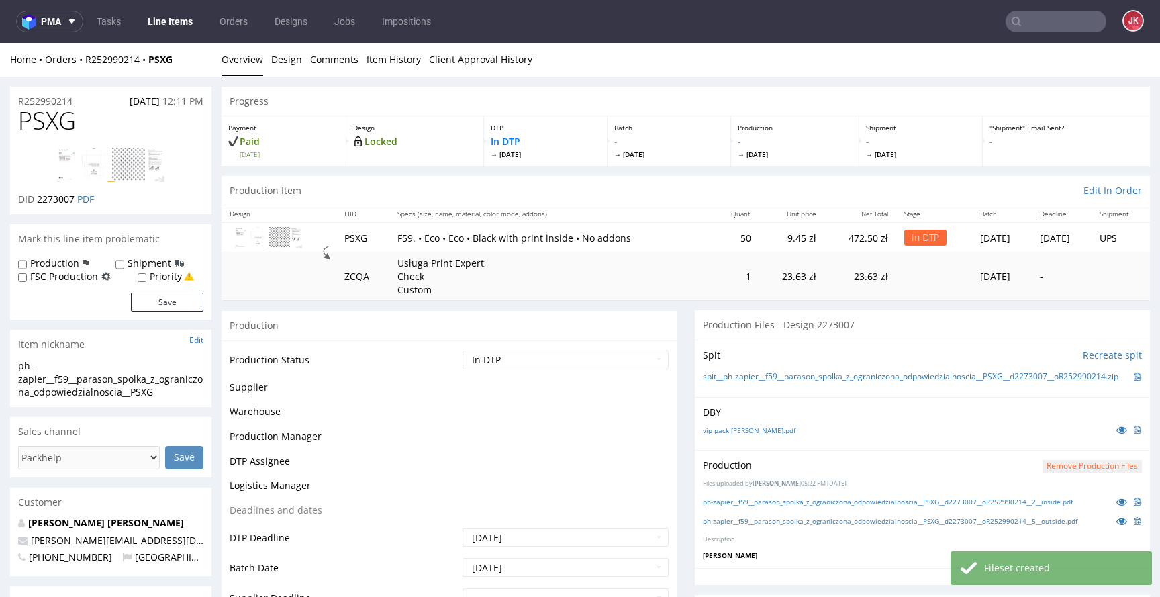
scroll to position [0, 0]
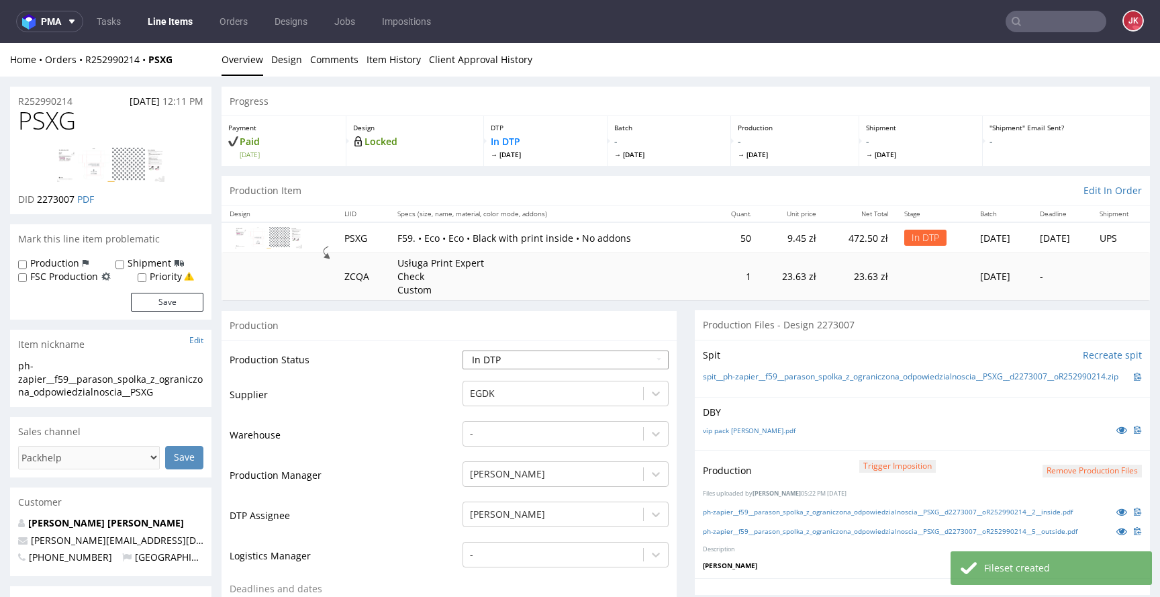
click at [528, 358] on select "Waiting for Artwork Waiting for Diecut Waiting for Mockup Waiting for DTP Waiti…" at bounding box center [566, 359] width 206 height 19
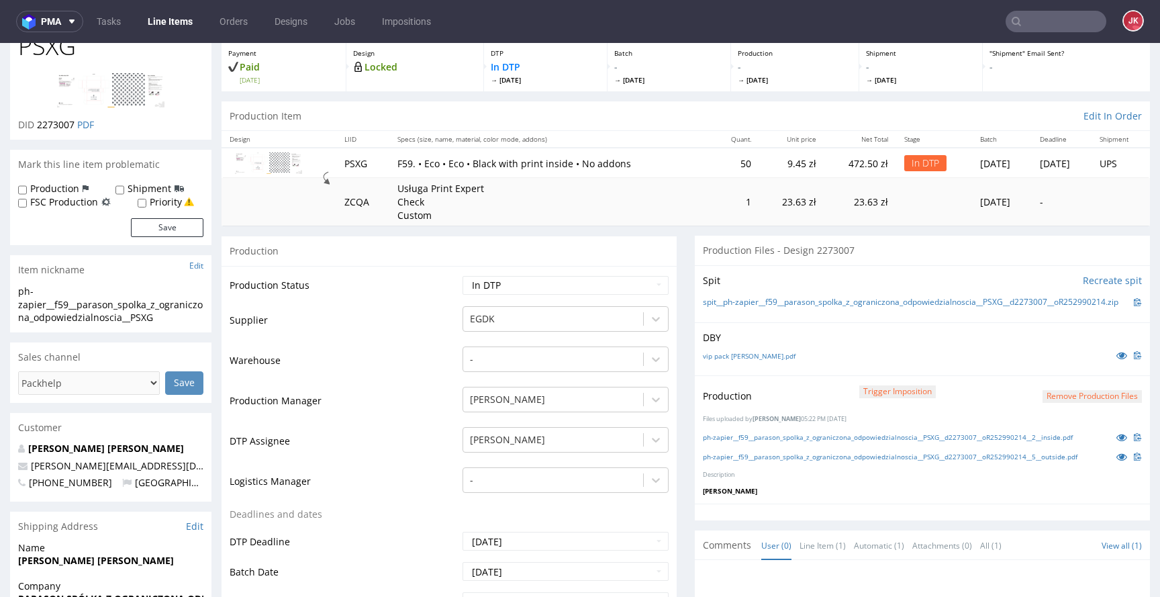
scroll to position [68, 0]
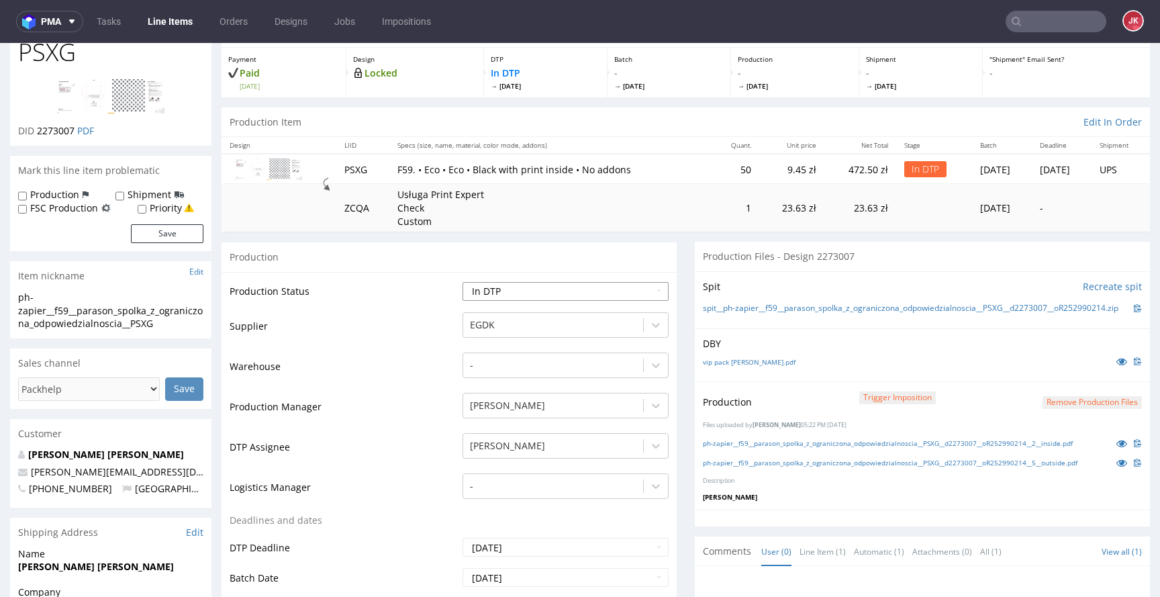
click at [553, 289] on select "Waiting for Artwork Waiting for Diecut Waiting for Mockup Waiting for DTP Waiti…" at bounding box center [566, 291] width 206 height 19
select select "dtp_production_ready"
click at [463, 282] on select "Waiting for Artwork Waiting for Diecut Waiting for Mockup Waiting for DTP Waiti…" at bounding box center [566, 291] width 206 height 19
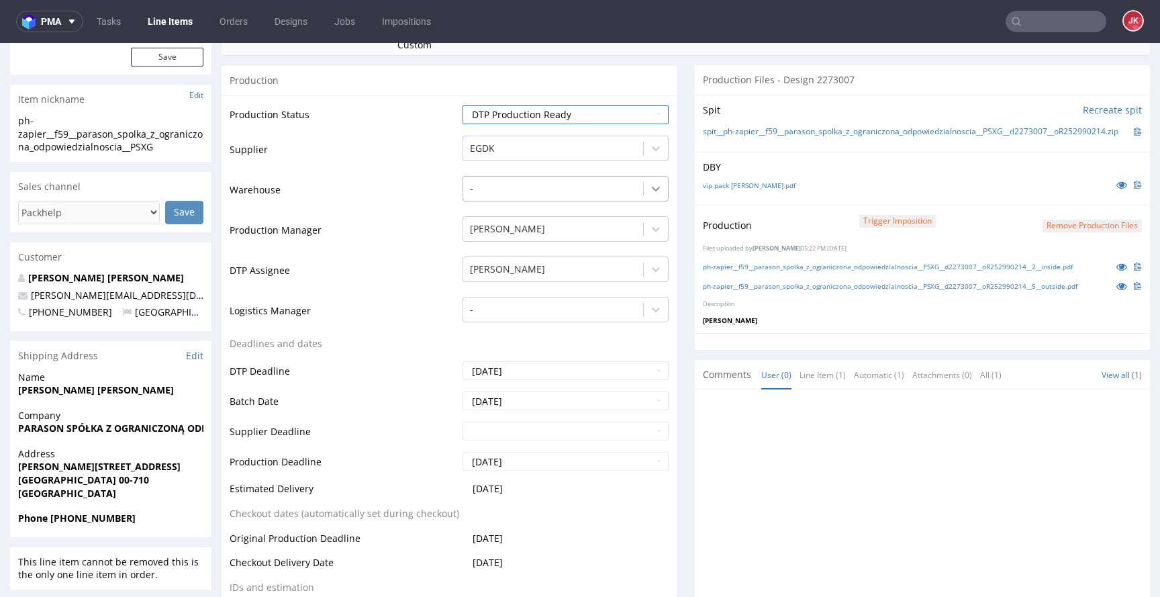
scroll to position [433, 0]
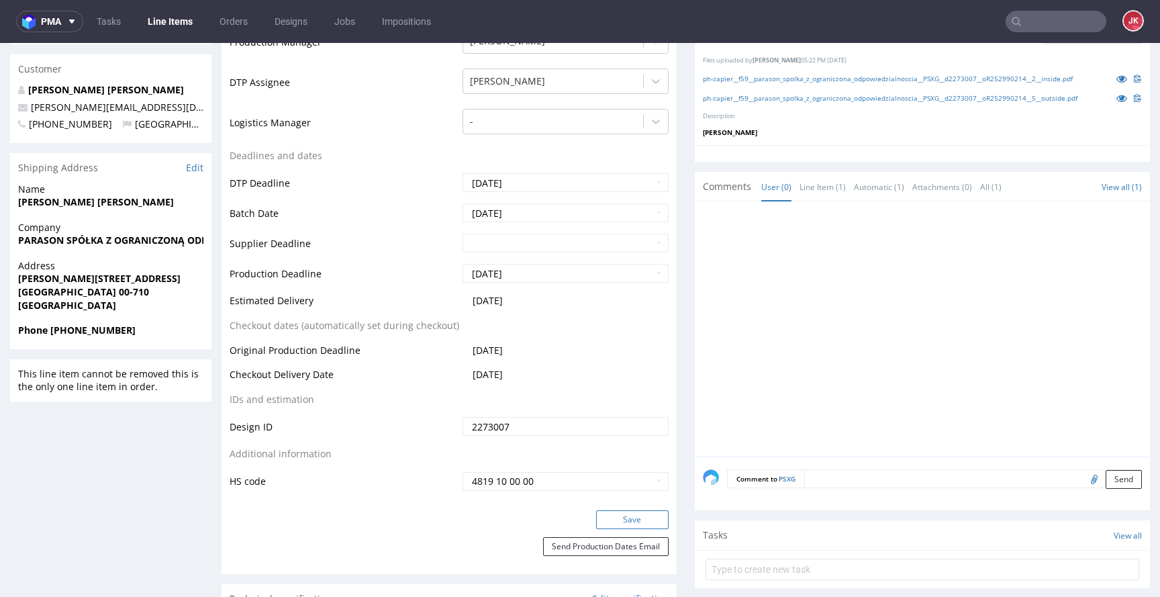
click at [632, 520] on button "Save" at bounding box center [632, 519] width 73 height 19
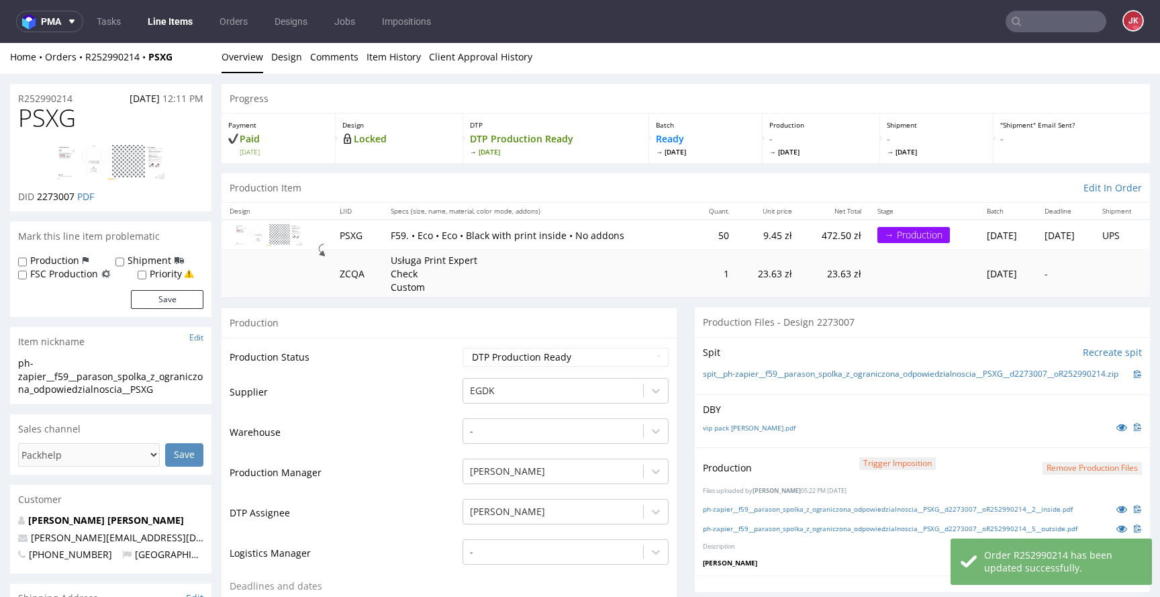
scroll to position [0, 0]
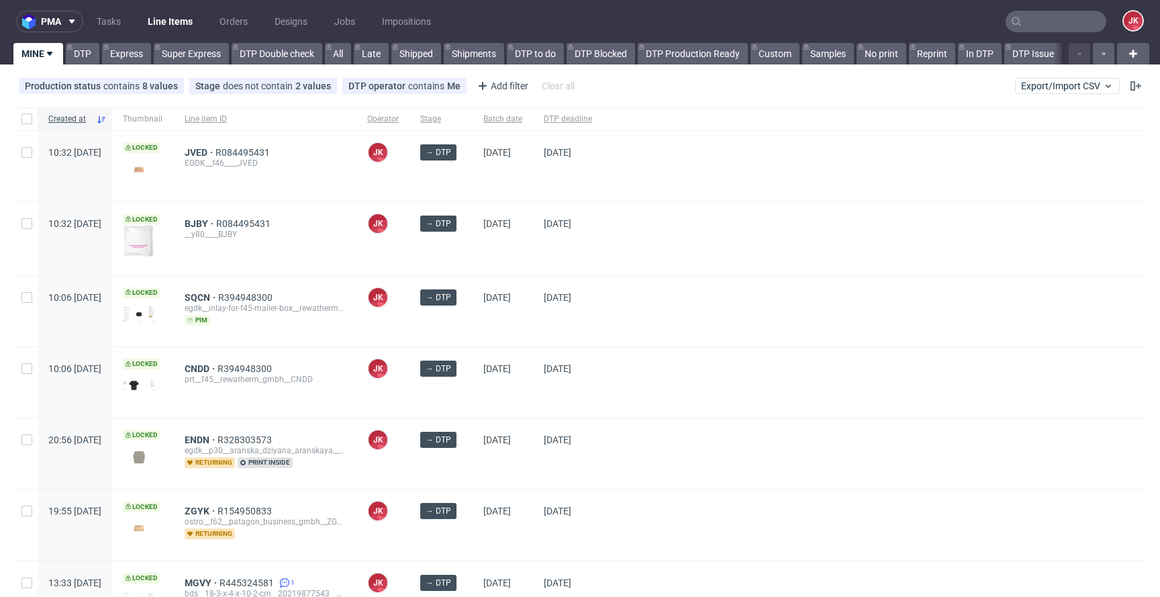
click at [603, 308] on div "15/10/2025" at bounding box center [568, 311] width 70 height 70
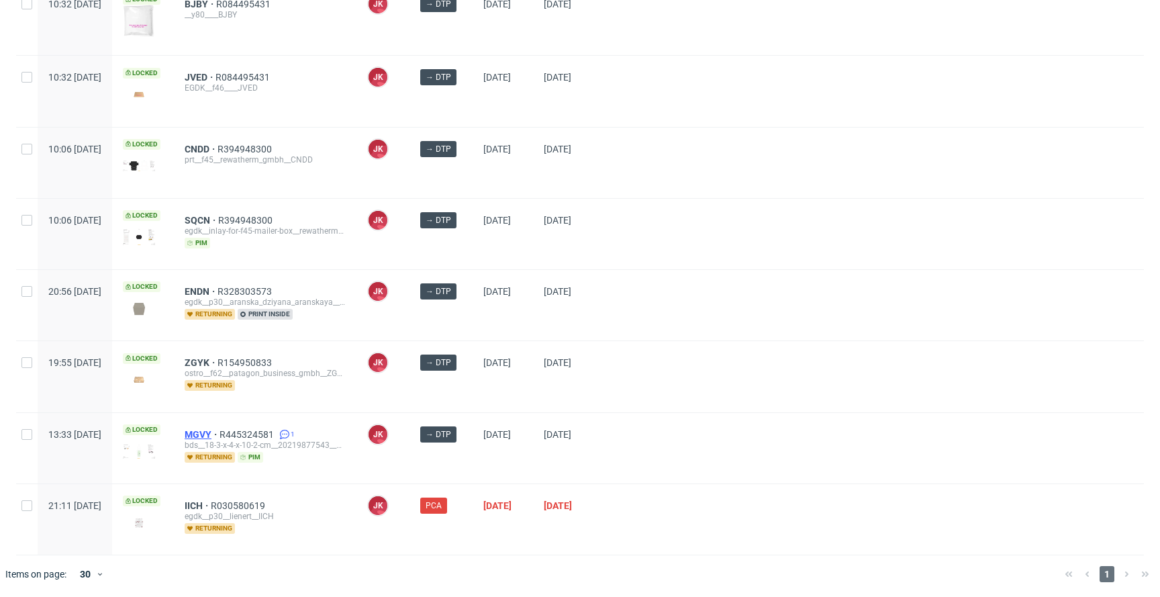
click at [220, 429] on span "MGVY" at bounding box center [202, 434] width 35 height 11
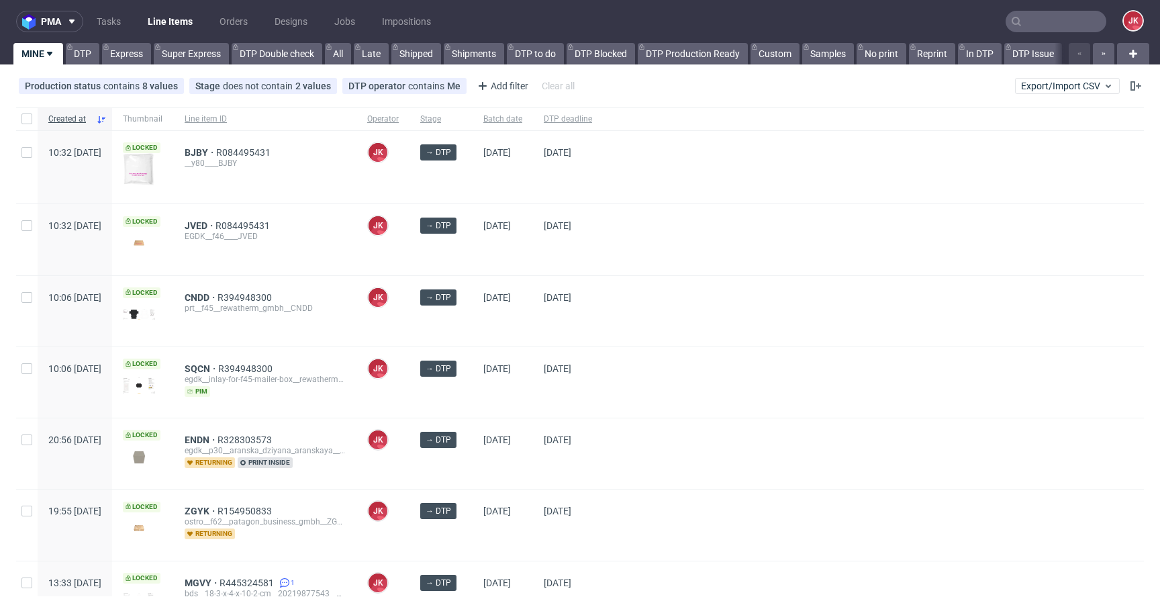
click at [670, 202] on div at bounding box center [873, 167] width 541 height 73
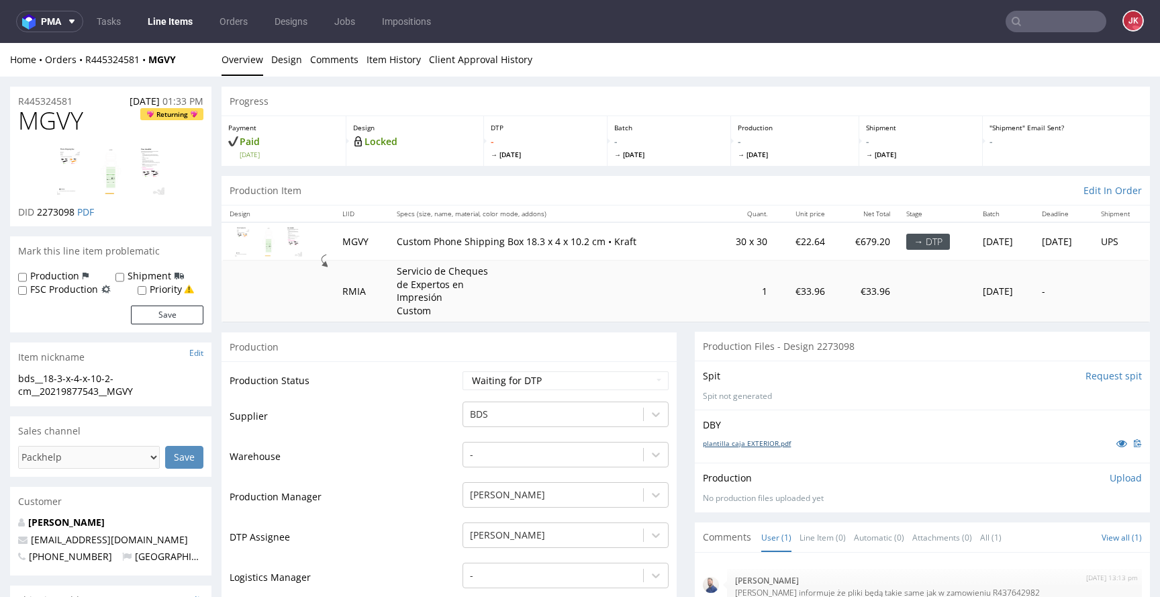
click at [751, 446] on link "plantilla caja EXTERIOR.pdf" at bounding box center [747, 442] width 88 height 9
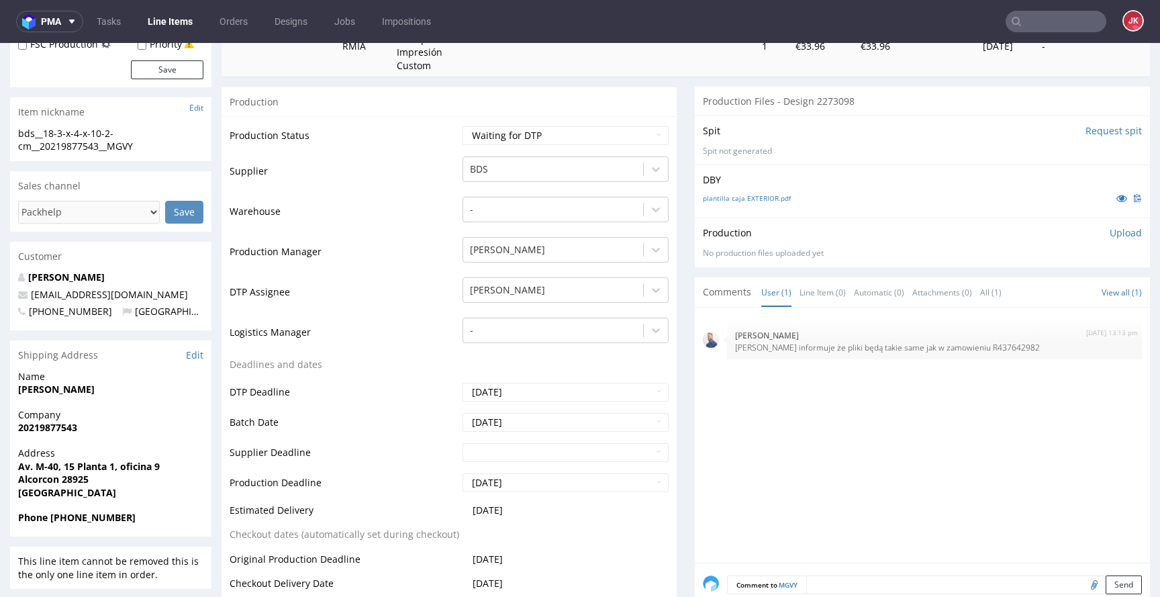
scroll to position [254, 0]
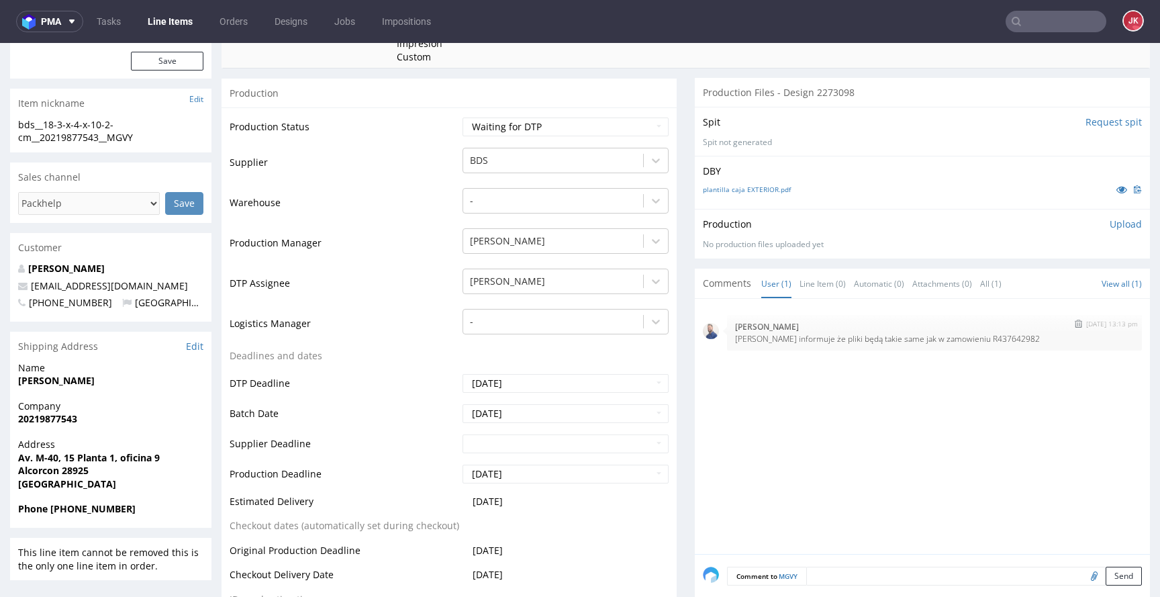
click at [967, 342] on p "[PERSON_NAME] informuje że pliki będą takie same jak w zamowieniu R437642982" at bounding box center [934, 339] width 399 height 10
copy p "R437642982"
click at [534, 128] on select "Waiting for Artwork Waiting for Diecut Waiting for Mockup Waiting for DTP Waiti…" at bounding box center [566, 126] width 206 height 19
select select "dtp_in_process"
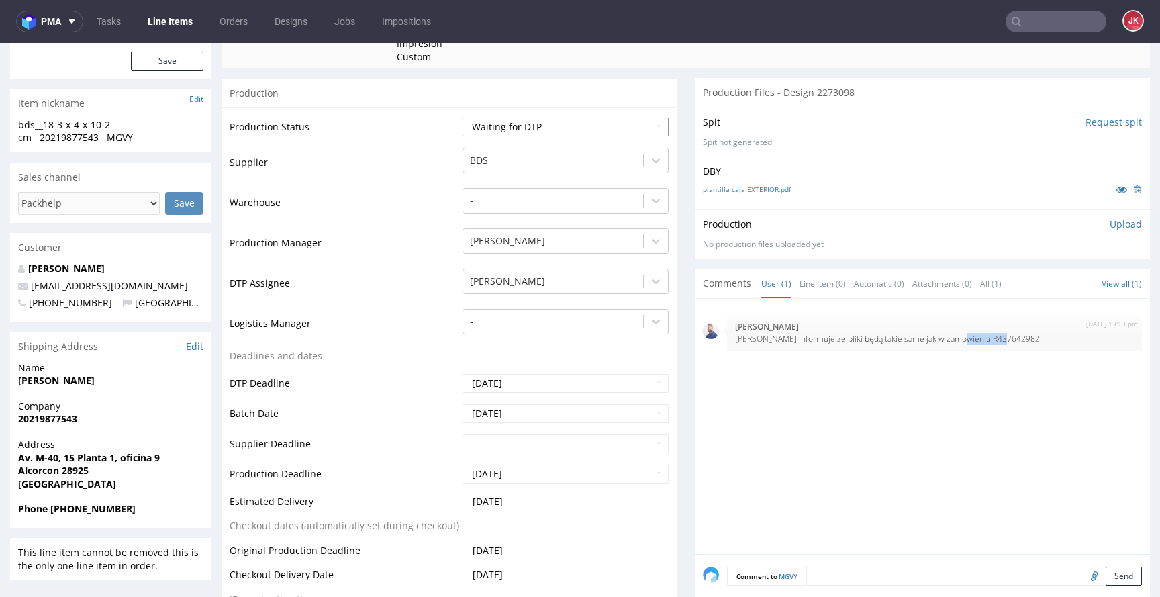
click at [463, 117] on select "Waiting for Artwork Waiting for Diecut Waiting for Mockup Waiting for DTP Waiti…" at bounding box center [566, 126] width 206 height 19
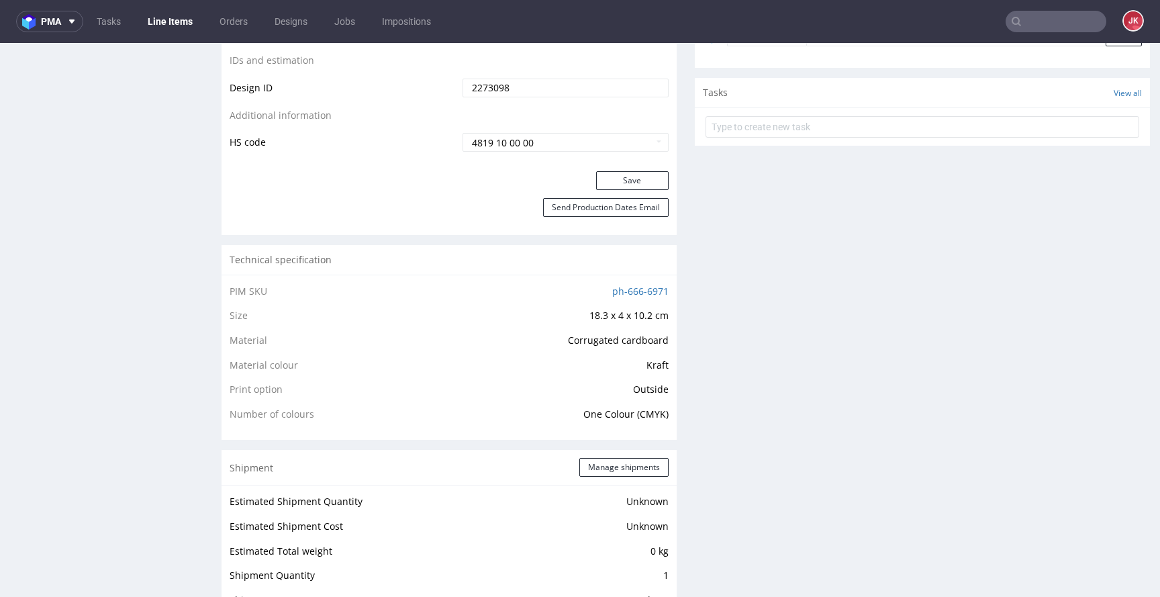
scroll to position [857, 0]
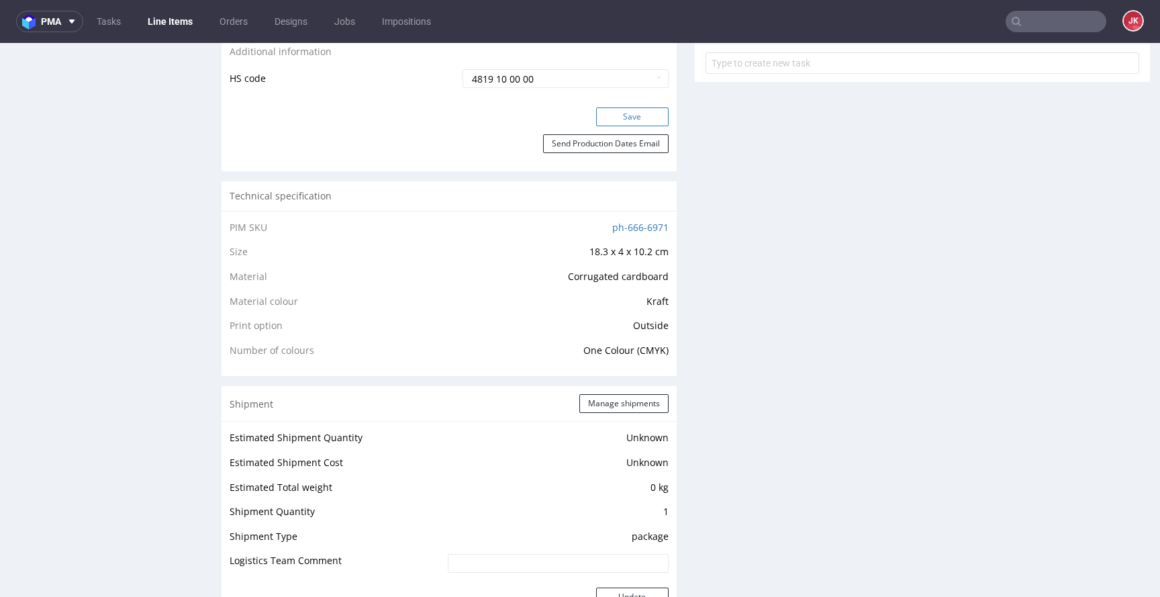
click at [633, 120] on button "Save" at bounding box center [632, 116] width 73 height 19
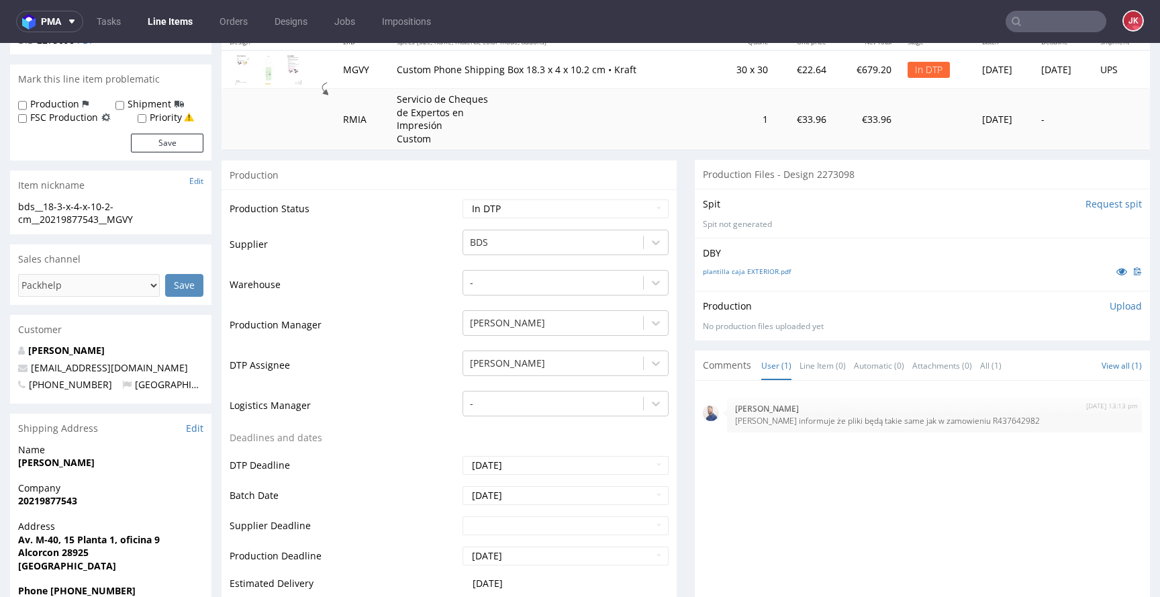
scroll to position [175, 0]
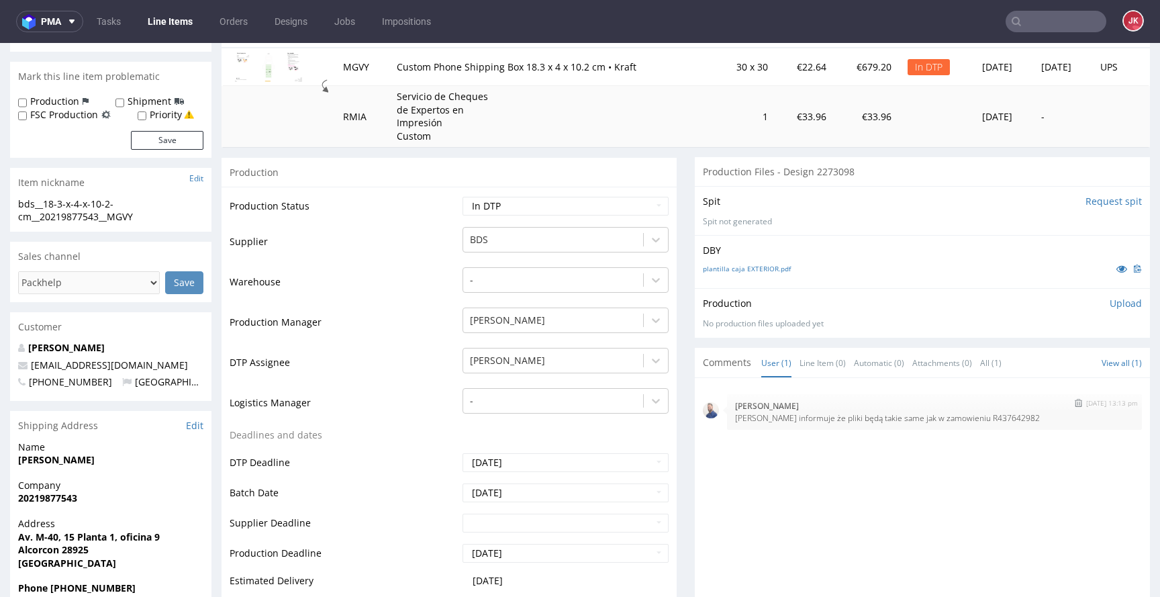
click at [970, 416] on p "Klient informuje że pliki będą takie same jak w zamowieniu R437642982" at bounding box center [934, 418] width 399 height 10
copy p "R437642982"
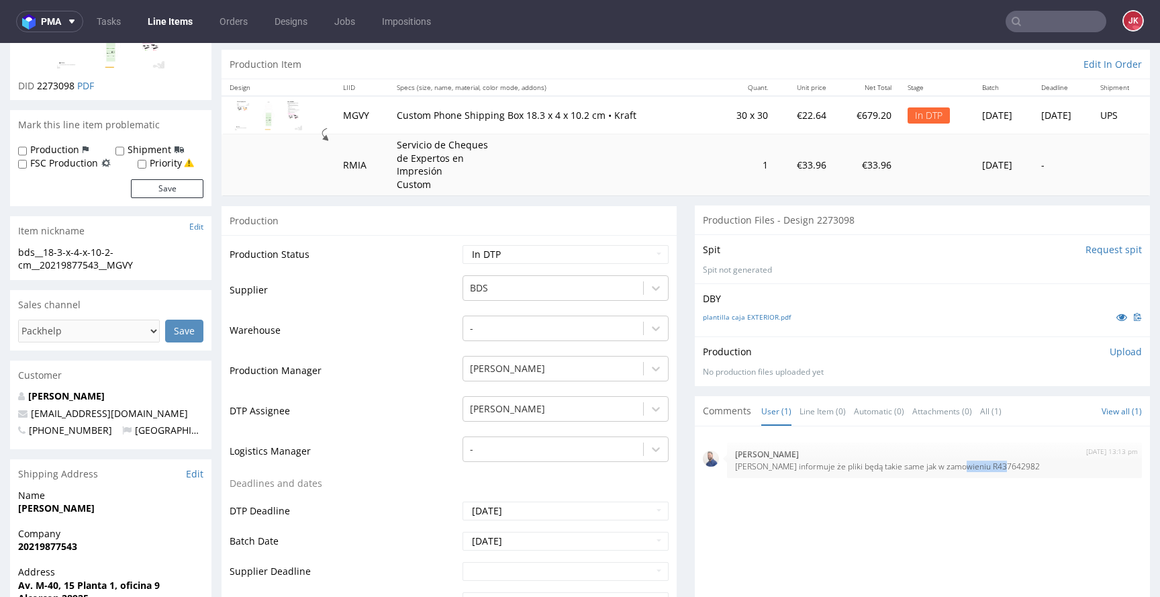
scroll to position [0, 0]
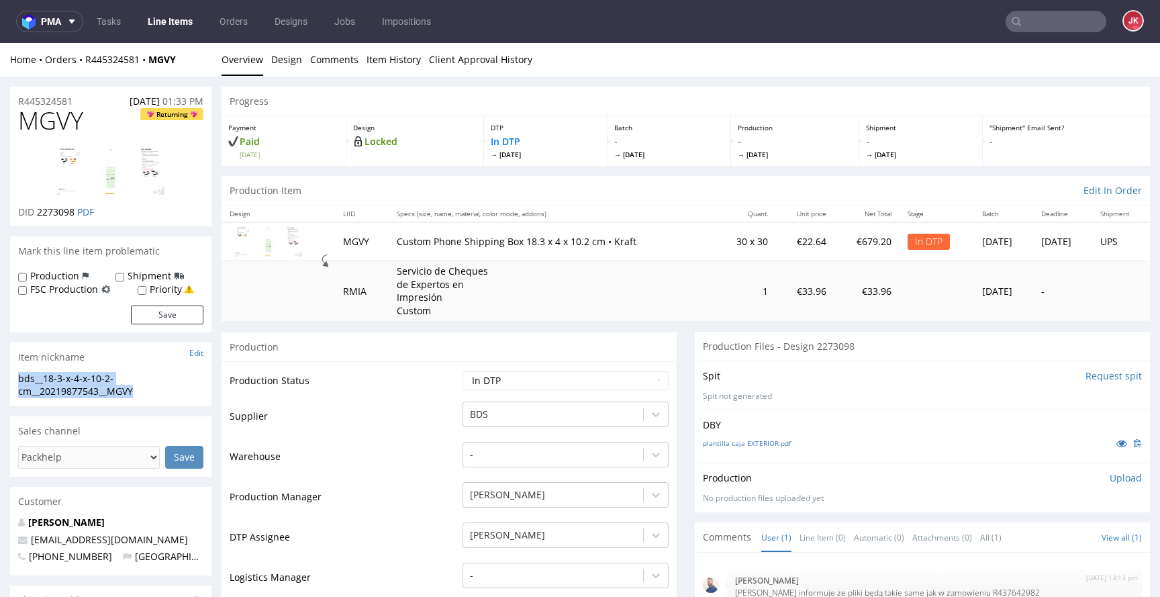
drag, startPoint x: 172, startPoint y: 387, endPoint x: 0, endPoint y: 379, distance: 172.1
copy div "bds__18-3-x-4-x-10-2-cm__20219877543__MGVY"
click at [177, 386] on div "bds__18-3-x-4-x-10-2-cm__20219877543__MGVY" at bounding box center [110, 385] width 185 height 26
drag, startPoint x: 169, startPoint y: 389, endPoint x: 4, endPoint y: 380, distance: 165.4
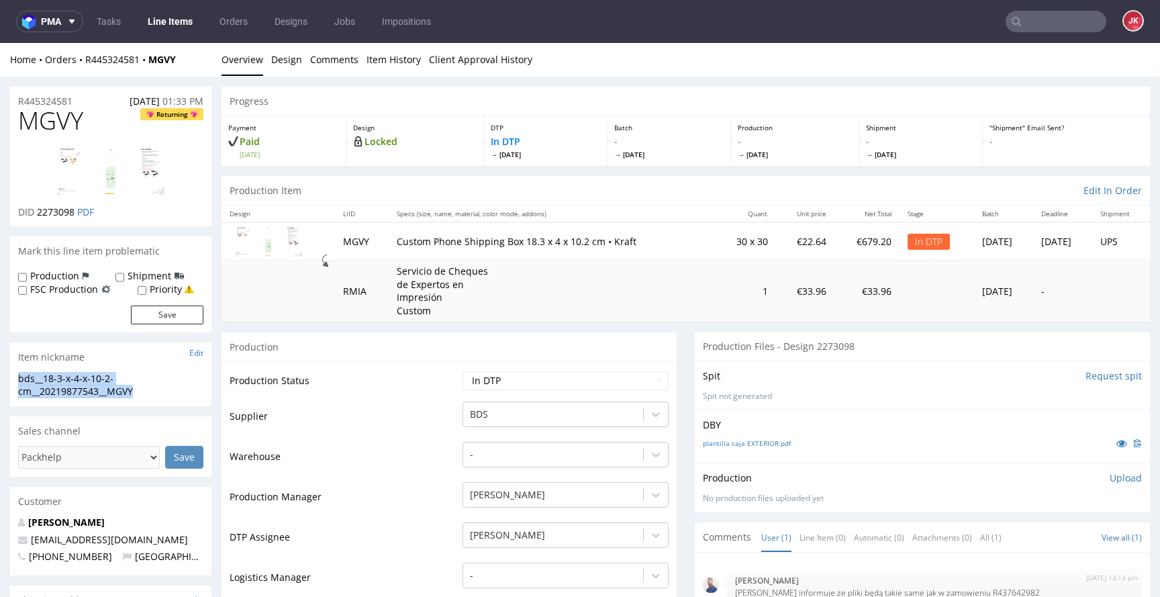
copy div "bds__18-3-x-4-x-10-2-cm__20219877543__MGVY"
drag, startPoint x: 88, startPoint y: 98, endPoint x: 158, endPoint y: 129, distance: 77.0
copy p "R445324581"
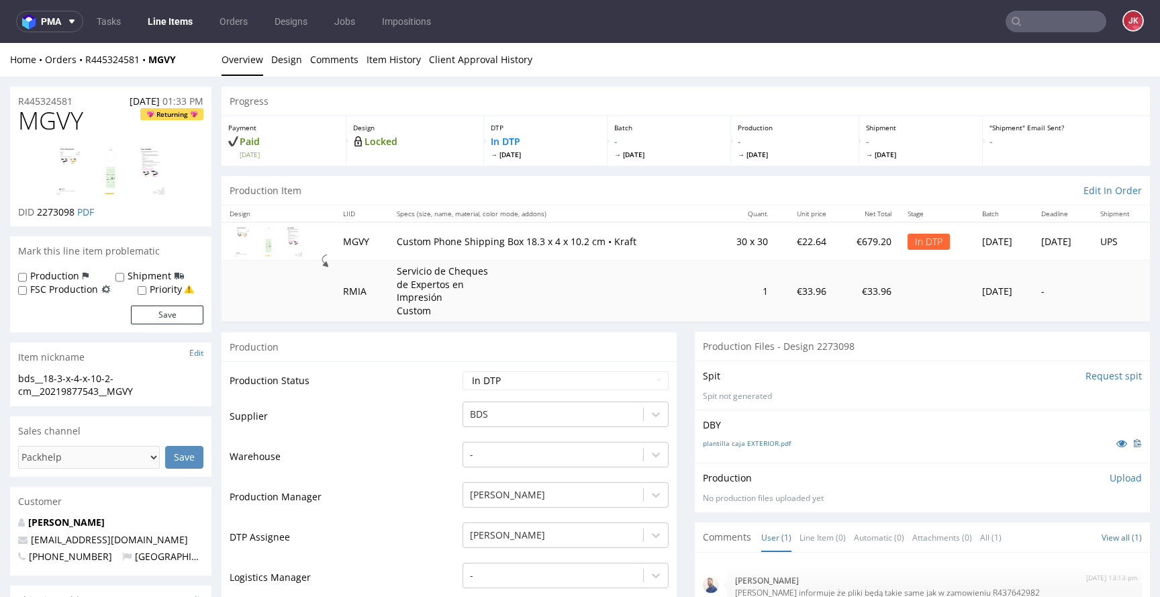
click at [49, 213] on span "2273098" at bounding box center [56, 211] width 38 height 13
copy span "2273098"
click at [1117, 481] on p "Upload" at bounding box center [1126, 477] width 32 height 13
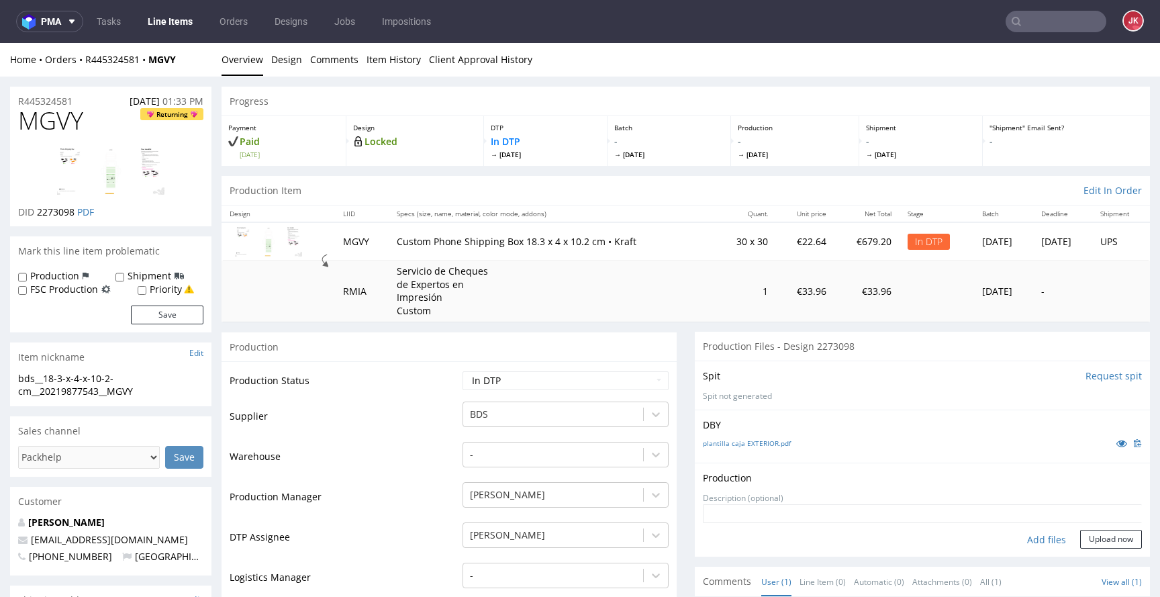
click at [1028, 538] on div "Add files" at bounding box center [1046, 540] width 67 height 20
type input "C:\fakepath\bds__18-3-x-4-x-10-2-cm__20219877543__MGVY__d2273098__oR445324581.p…"
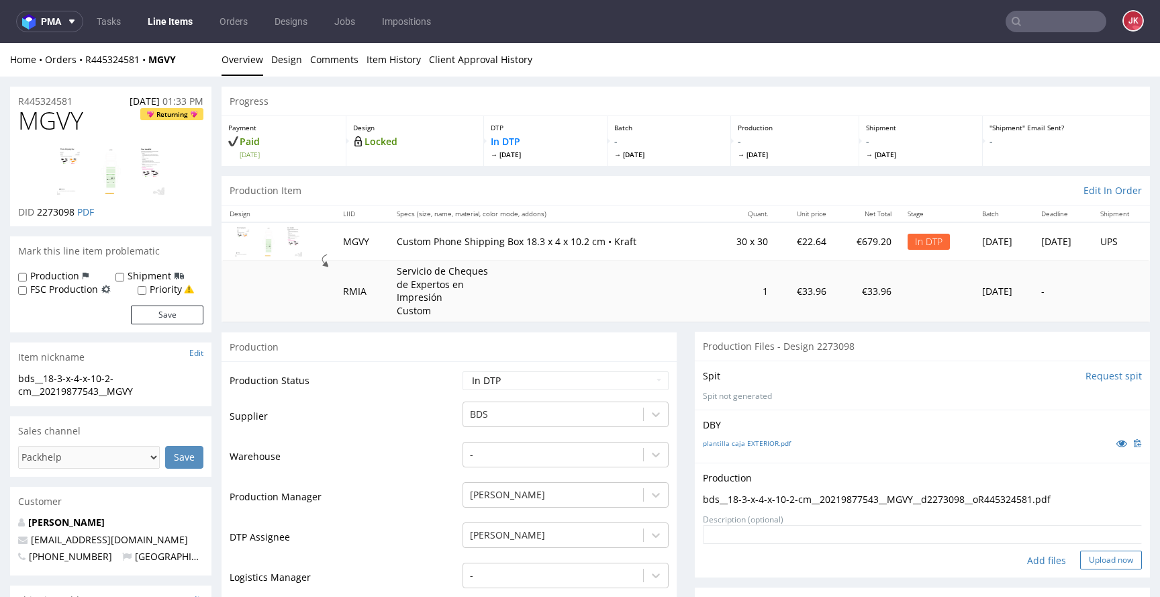
click at [1095, 561] on button "Upload now" at bounding box center [1111, 560] width 62 height 19
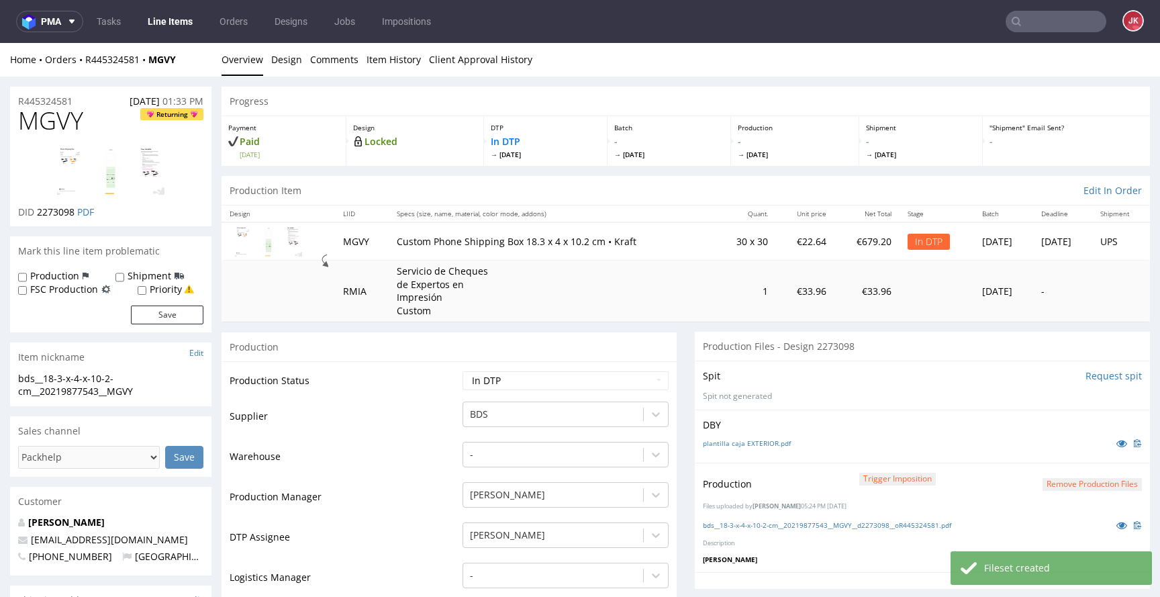
click at [563, 383] on select "Waiting for Artwork Waiting for Diecut Waiting for Mockup Waiting for DTP Waiti…" at bounding box center [566, 380] width 206 height 19
select select "dtp_production_ready"
click at [463, 371] on select "Waiting for Artwork Waiting for Diecut Waiting for Mockup Waiting for DTP Waiti…" at bounding box center [566, 380] width 206 height 19
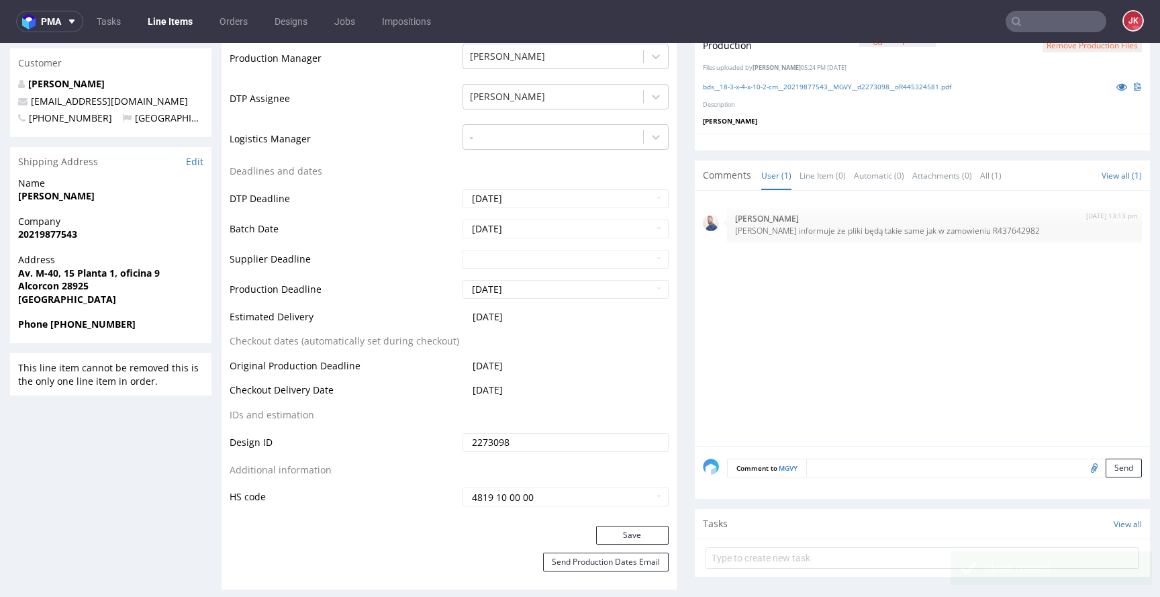
scroll to position [451, 0]
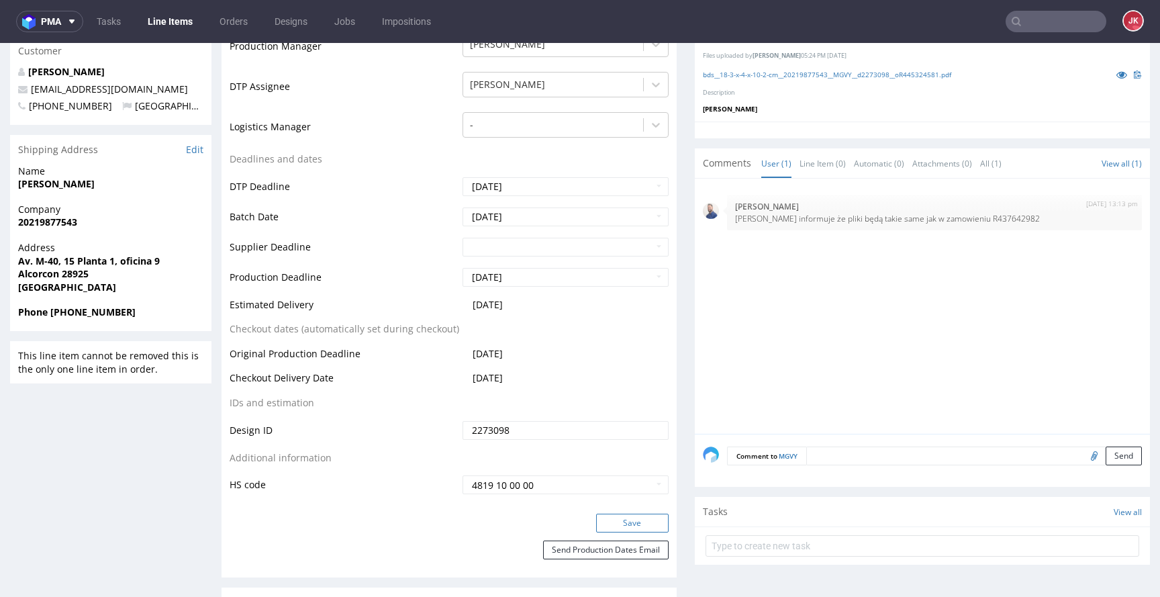
click at [630, 528] on button "Save" at bounding box center [632, 523] width 73 height 19
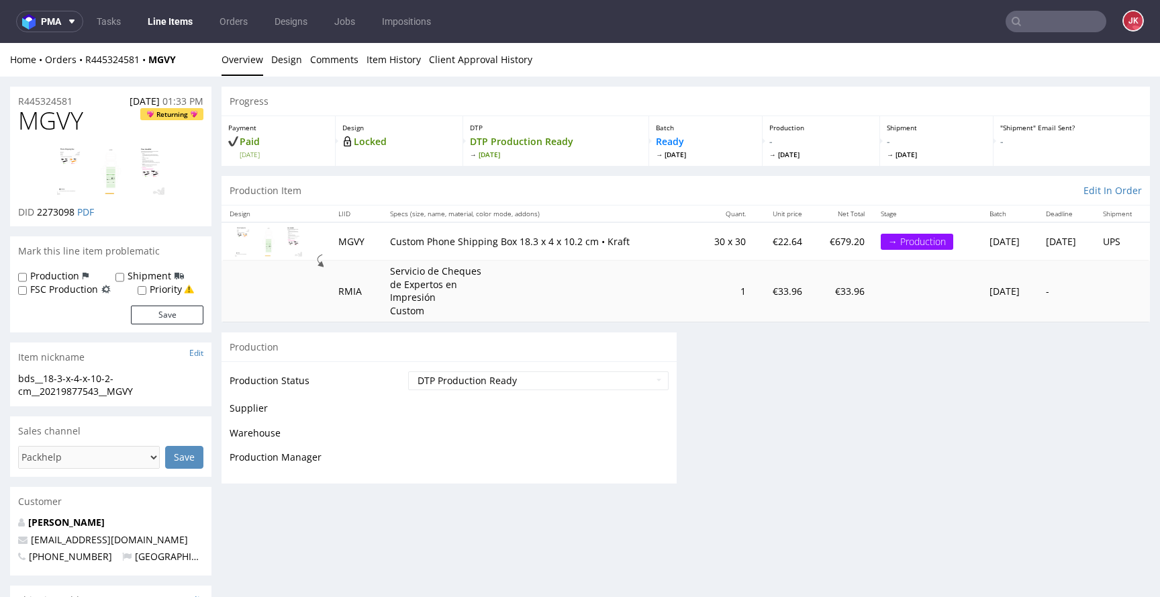
scroll to position [441, 0]
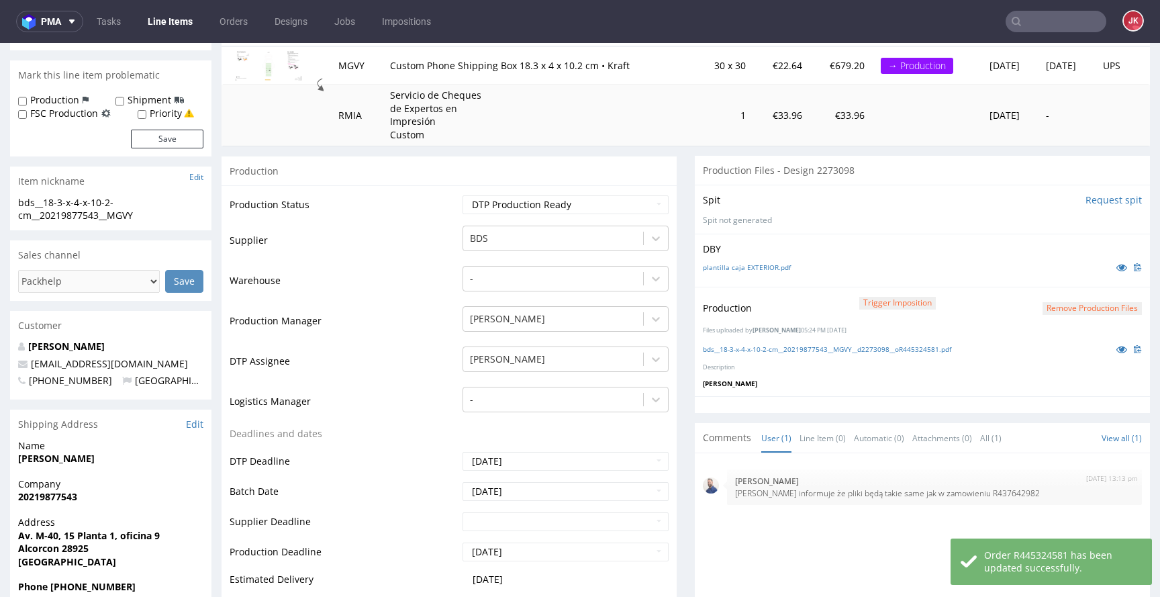
scroll to position [0, 0]
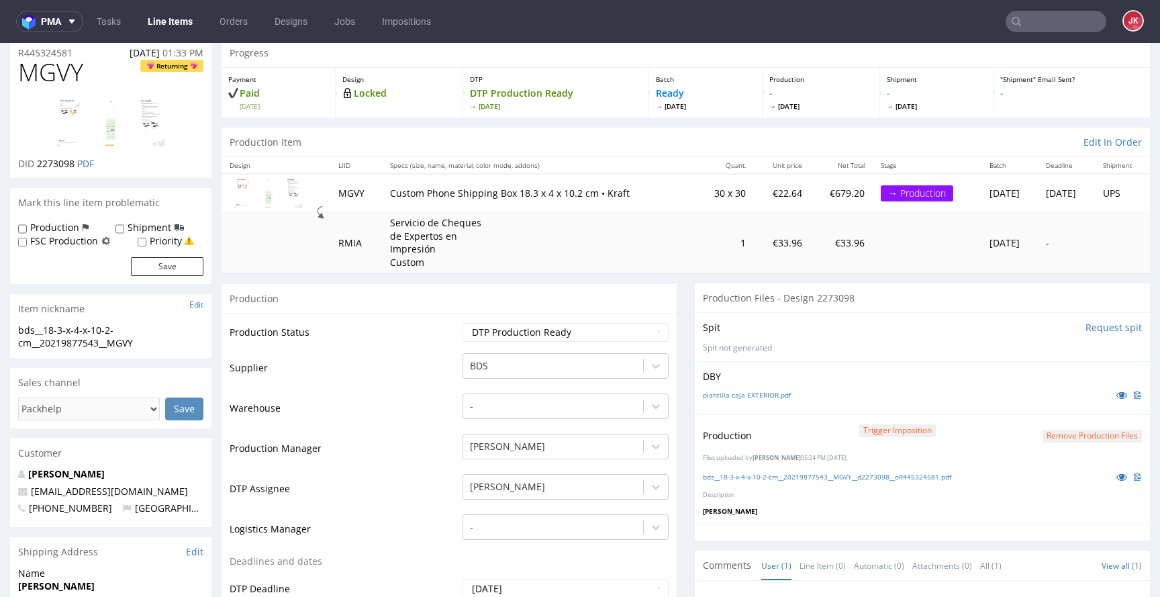
scroll to position [47, 0]
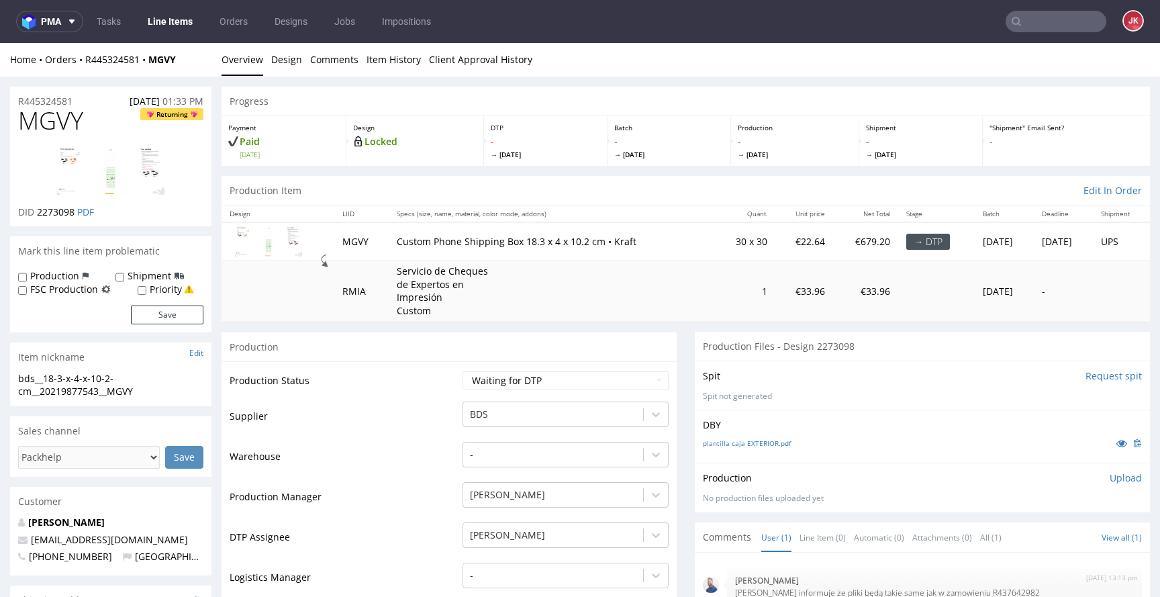
click at [1033, 32] on nav "pma Tasks Line Items Orders Designs Jobs Impositions JK" at bounding box center [580, 21] width 1160 height 43
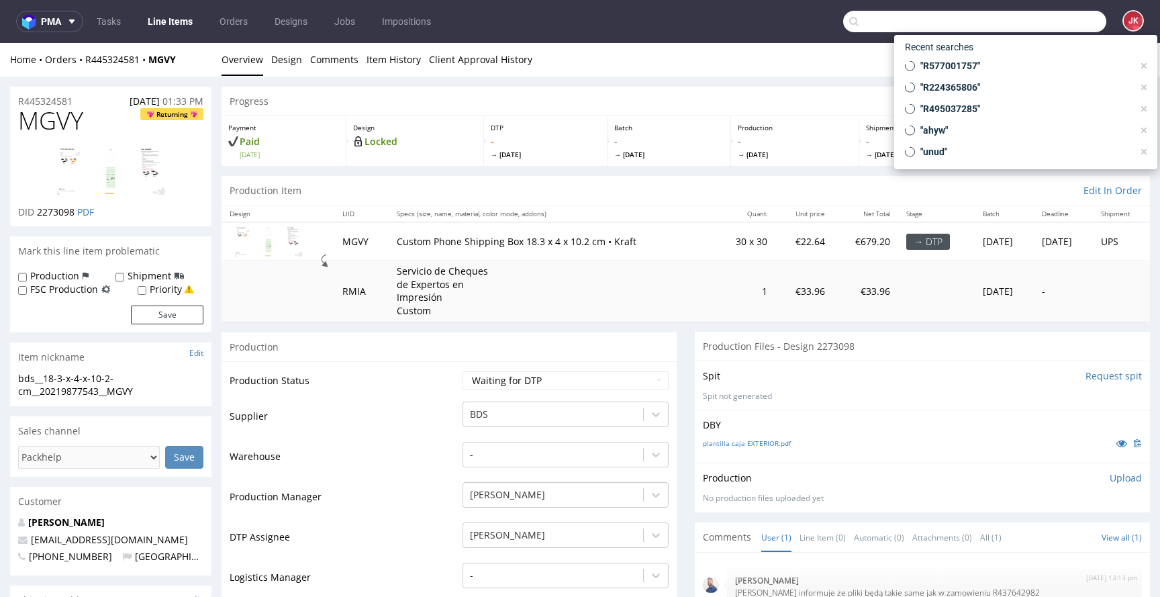
click at [1034, 31] on input "text" at bounding box center [974, 21] width 263 height 21
paste input "R437642982"
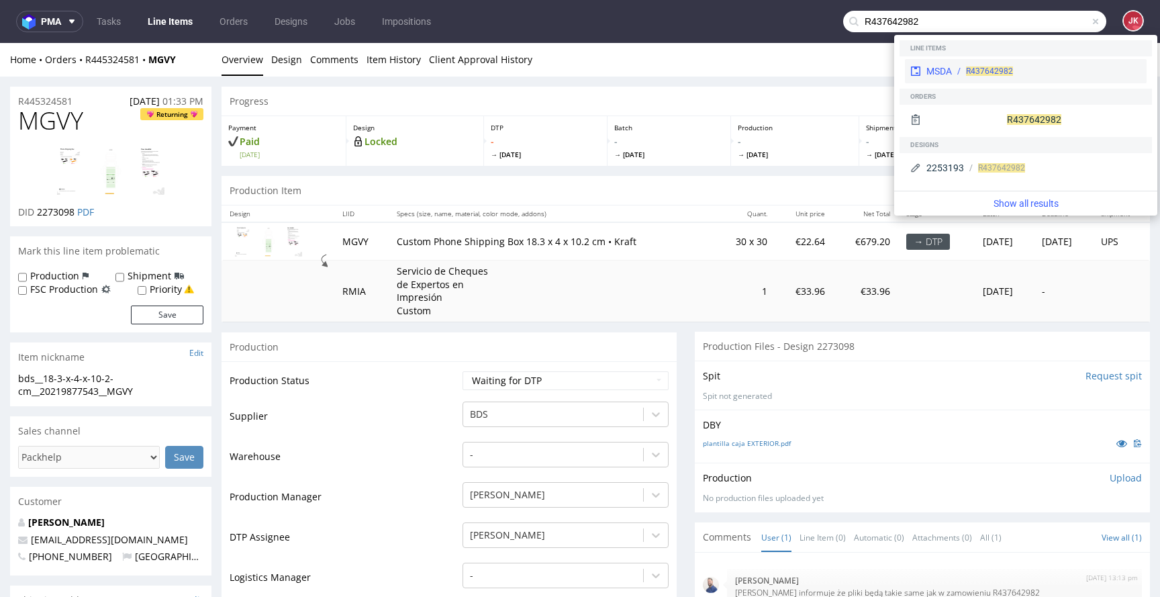
type input "R437642982"
click at [987, 72] on span "R437642982" at bounding box center [989, 70] width 47 height 9
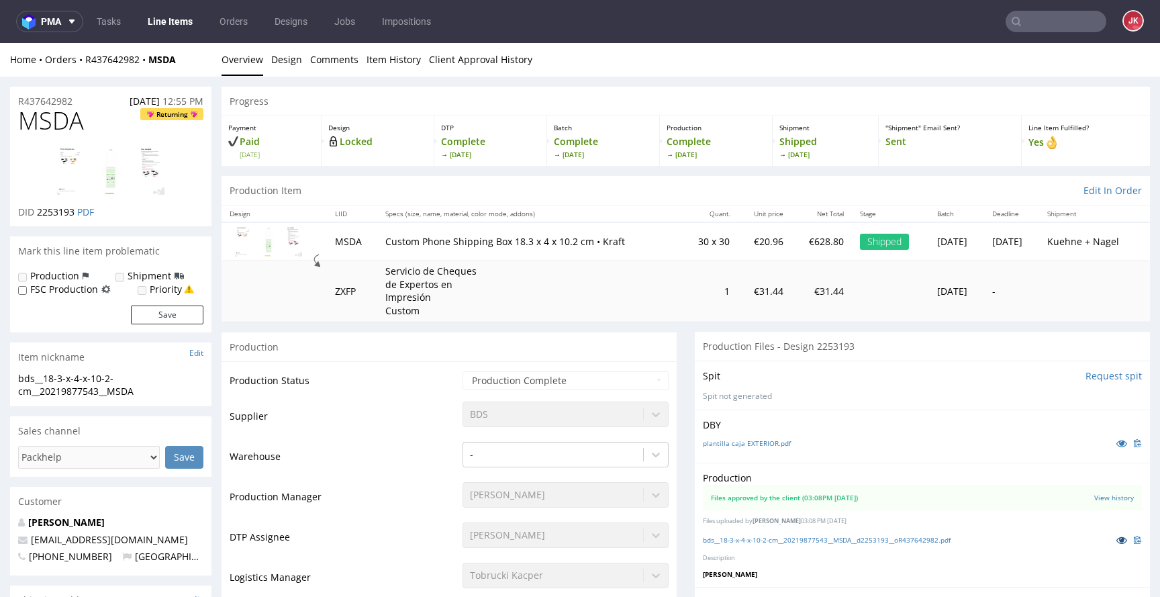
click at [1117, 540] on icon at bounding box center [1122, 539] width 11 height 9
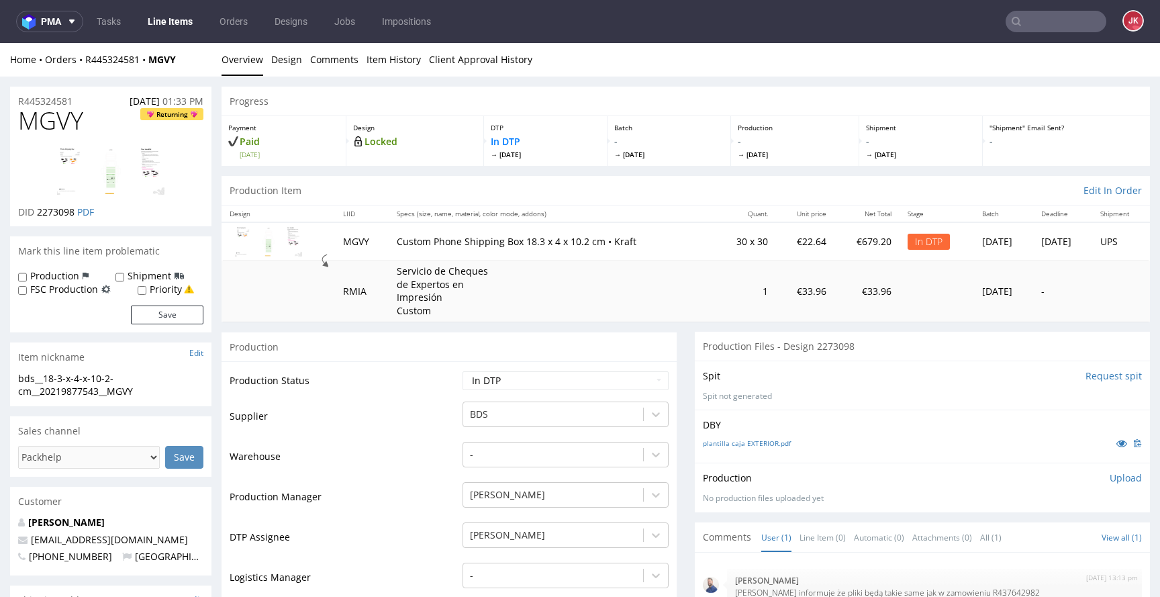
click at [1049, 25] on input "text" at bounding box center [1056, 21] width 101 height 21
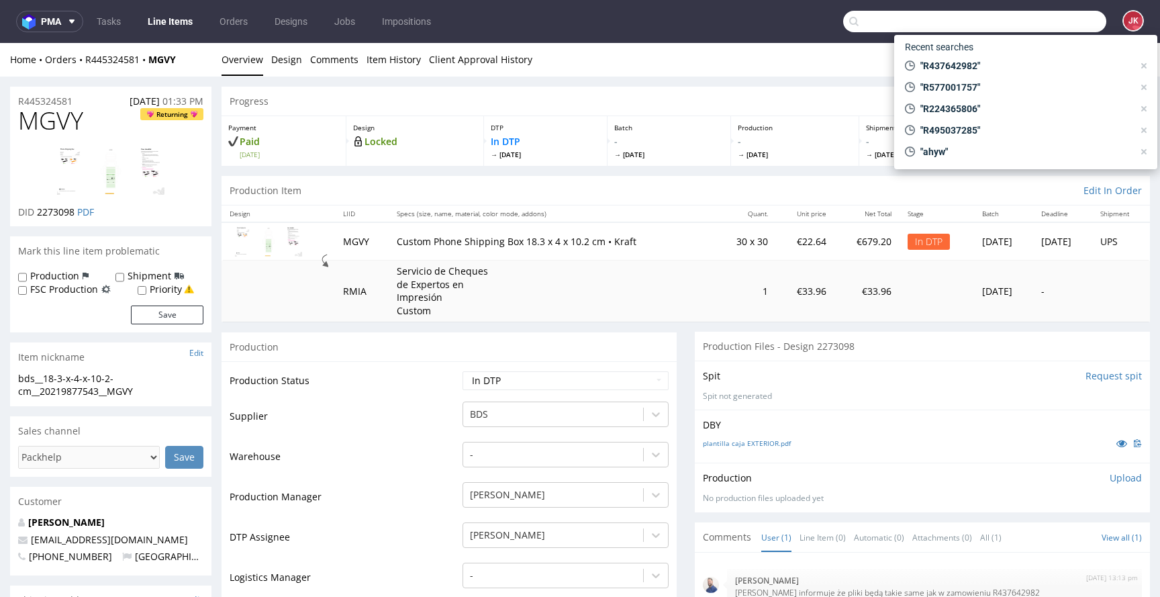
paste input "R437642982"
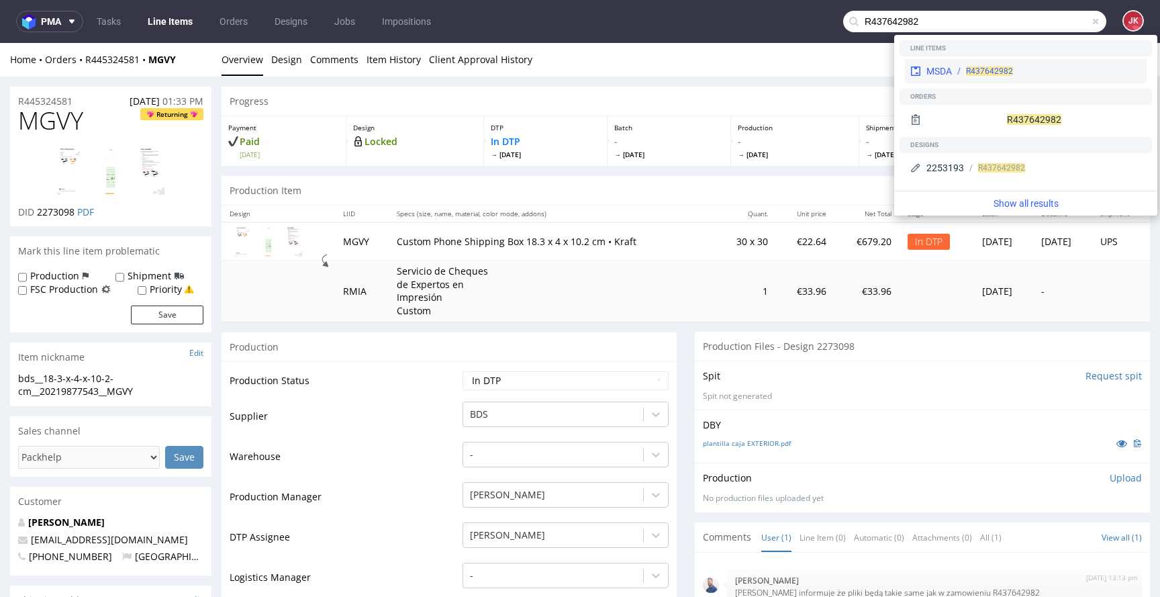
type input "R437642982"
click at [961, 78] on div "MSDA R437642982" at bounding box center [1026, 71] width 242 height 24
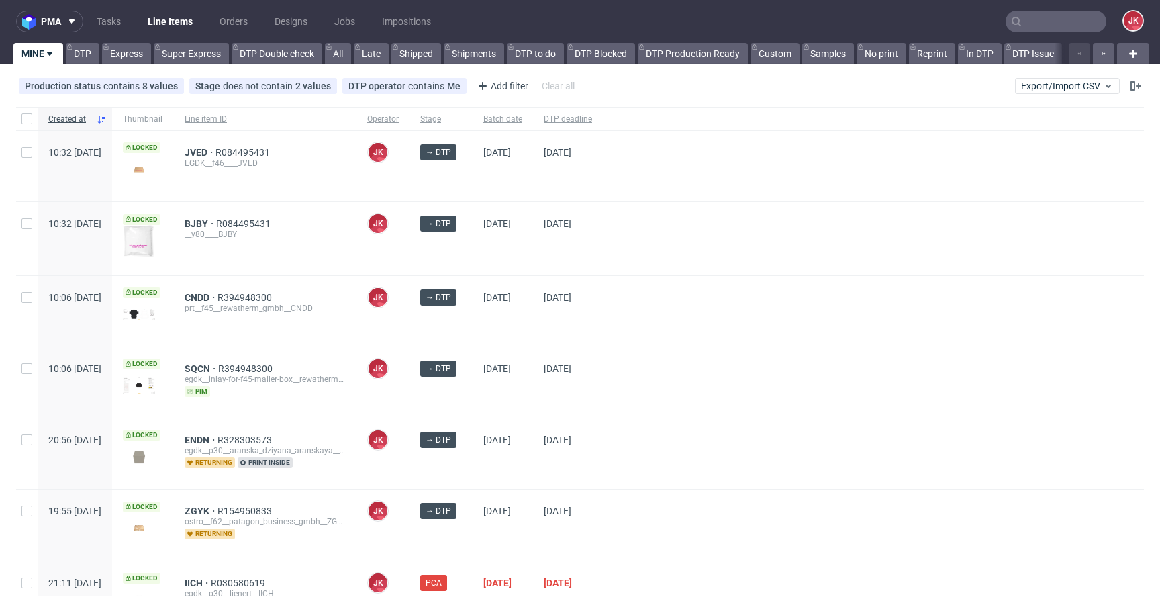
click at [659, 244] on div at bounding box center [873, 238] width 541 height 73
click at [473, 271] on div "→ DTP" at bounding box center [441, 238] width 63 height 73
click at [473, 324] on div "→ DTP" at bounding box center [441, 311] width 63 height 70
click at [512, 330] on div "[DATE]" at bounding box center [503, 311] width 60 height 70
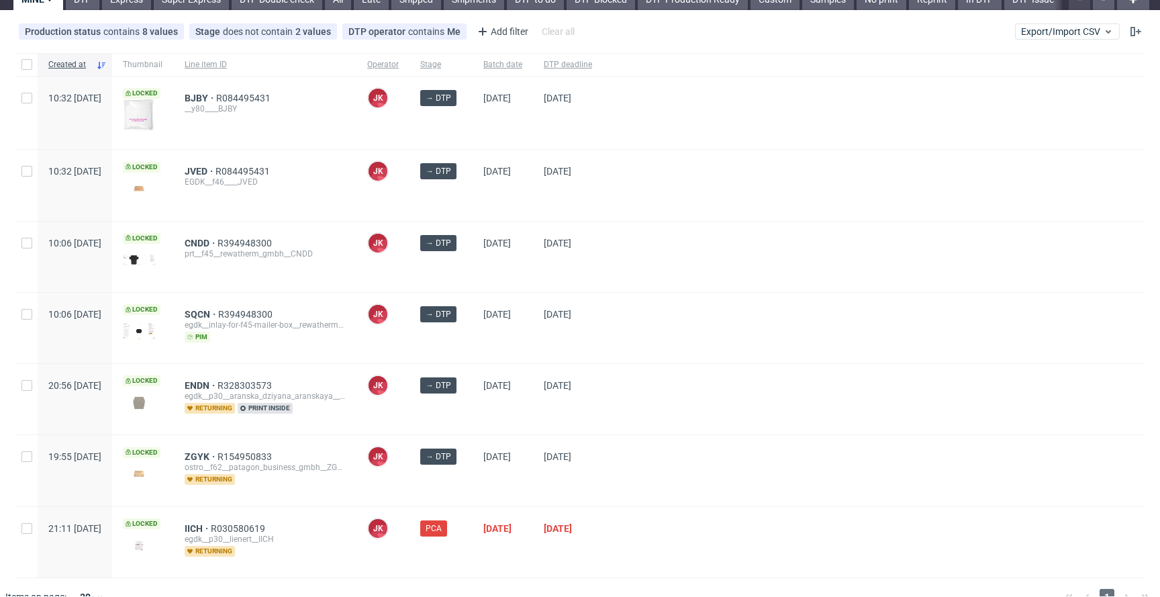
scroll to position [77, 0]
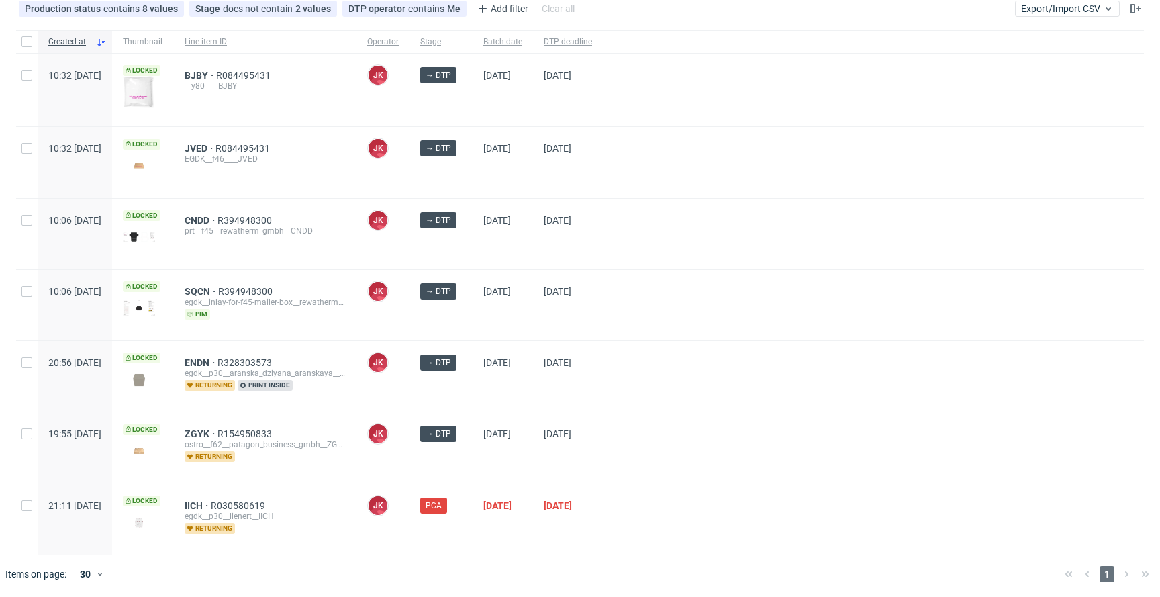
click at [473, 318] on div "→ DTP" at bounding box center [441, 305] width 63 height 70
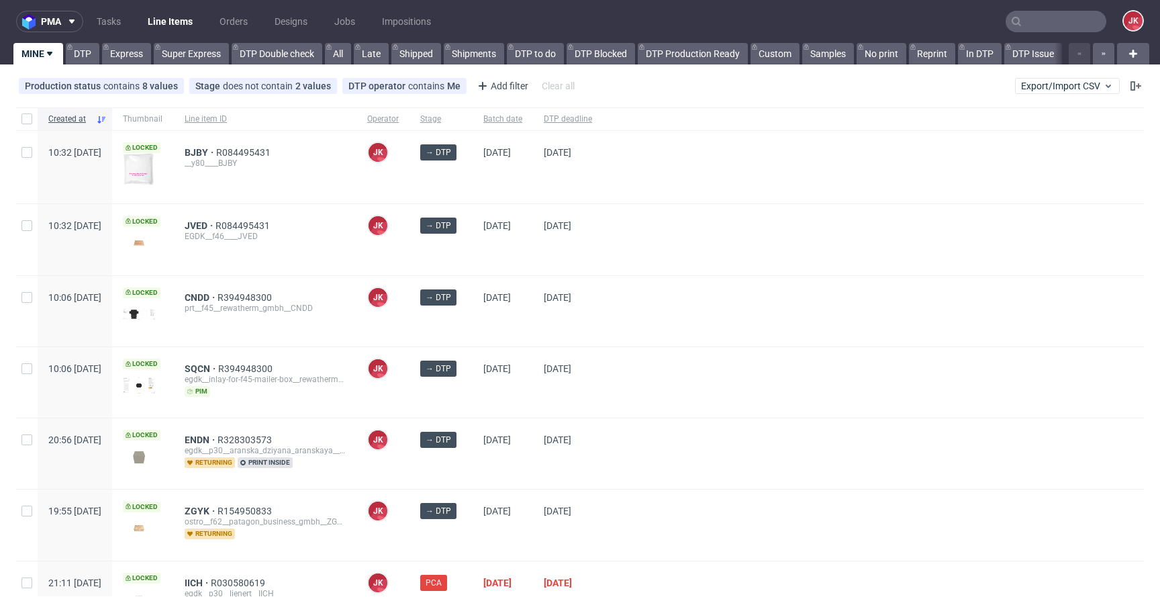
click at [512, 330] on div "[DATE]" at bounding box center [503, 311] width 60 height 70
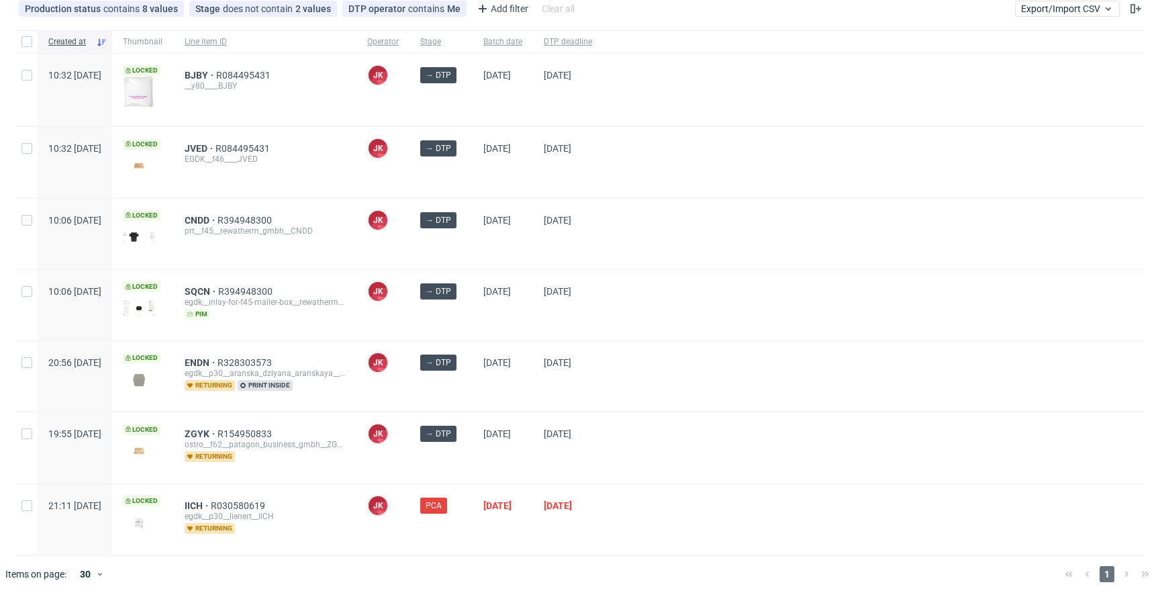
click at [473, 320] on div "→ DTP" at bounding box center [441, 305] width 63 height 70
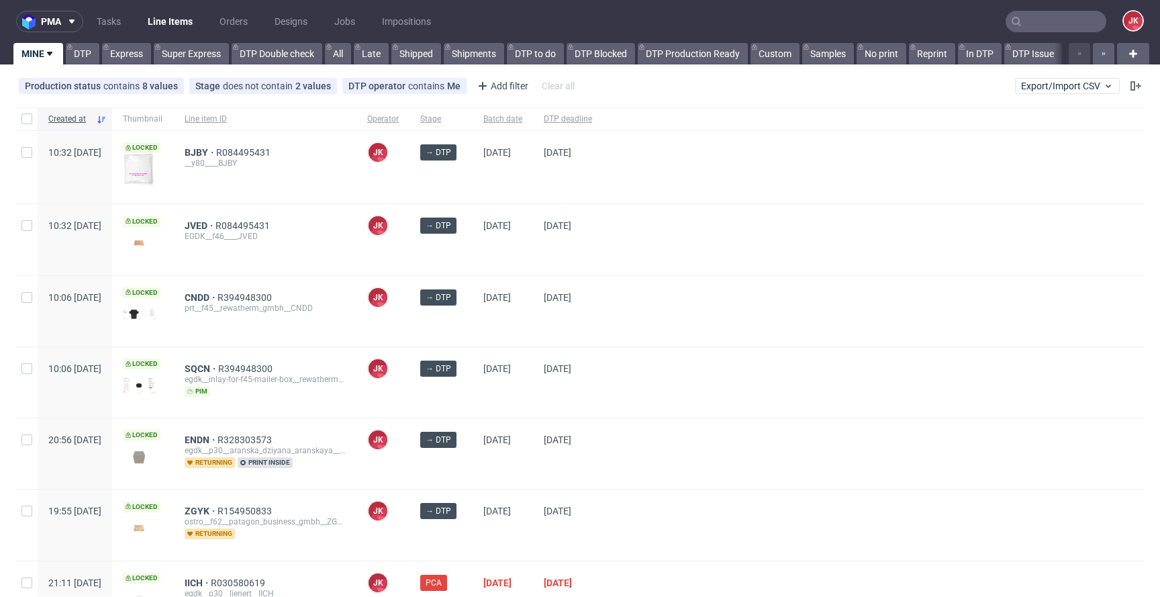
click at [473, 399] on div "→ DTP" at bounding box center [441, 382] width 63 height 70
click at [585, 338] on div "[DATE]" at bounding box center [568, 311] width 70 height 70
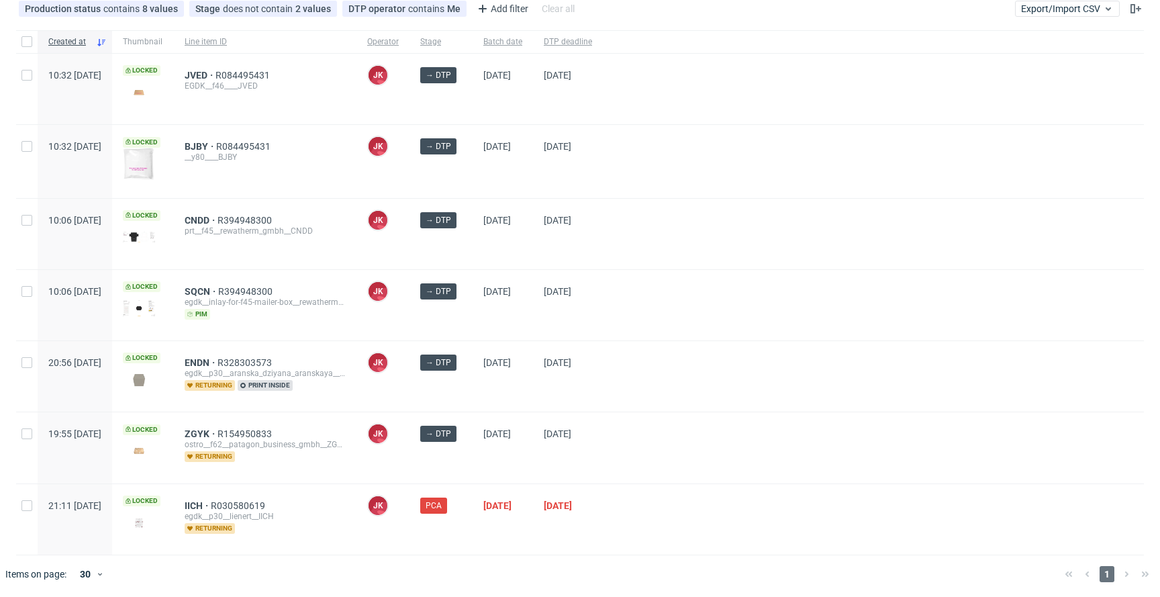
click at [346, 391] on span "ENDN R328303573 egdk__p30__aranska_dziyana_aranskaya__ENDN returning print insi…" at bounding box center [265, 376] width 161 height 38
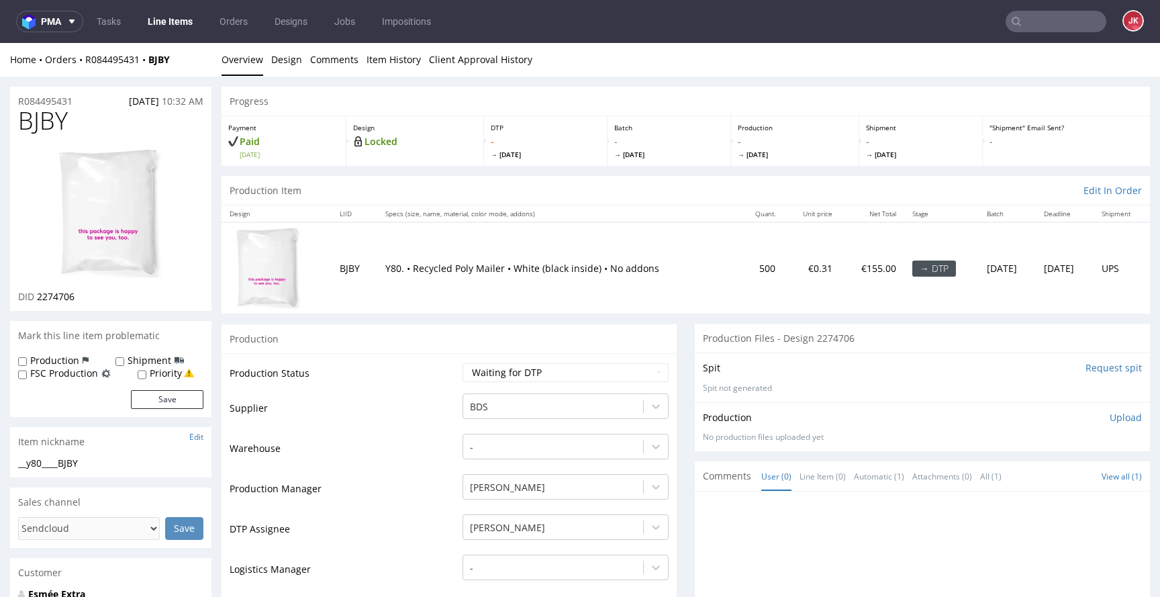
click at [1086, 368] on input "Request spit" at bounding box center [1114, 367] width 56 height 13
